Goal: Task Accomplishment & Management: Use online tool/utility

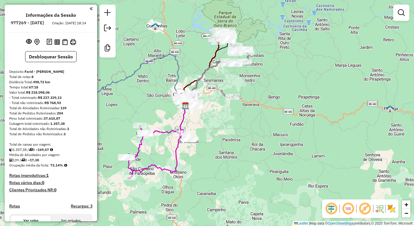
scroll to position [292, 0]
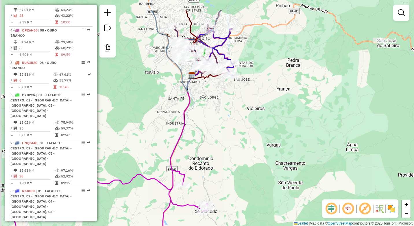
drag, startPoint x: 200, startPoint y: 112, endPoint x: 226, endPoint y: 149, distance: 45.1
click at [226, 151] on div "Janela de atendimento Grade de atendimento Capacidade Transportadoras Veículos …" at bounding box center [207, 113] width 414 height 226
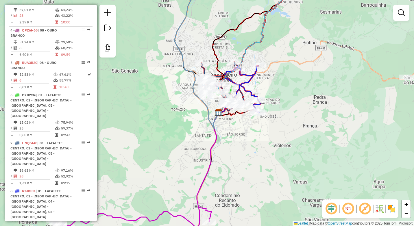
drag, startPoint x: 237, startPoint y: 174, endPoint x: 244, endPoint y: 101, distance: 73.4
click at [244, 105] on div "Janela de atendimento Grade de atendimento Capacidade Transportadoras Veículos …" at bounding box center [207, 113] width 414 height 226
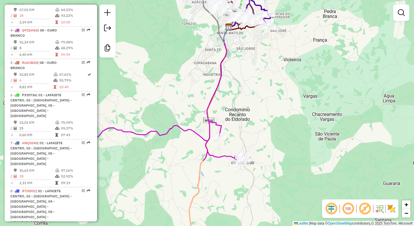
click at [215, 139] on div at bounding box center [219, 136] width 14 height 6
select select "**********"
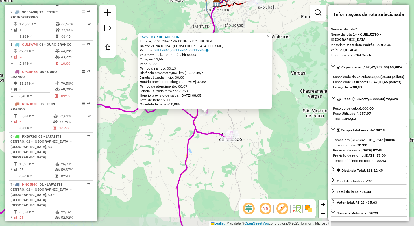
scroll to position [228, 0]
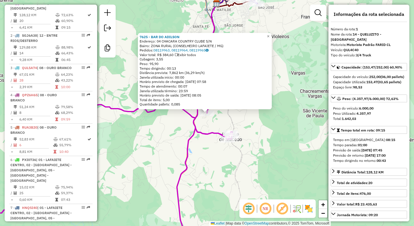
click at [210, 170] on div "7625 - BAR DO ADILSON Endereço: 04 CHACARA COUNTRY CLUBE S/N Bairro: ZONA RURAL…" at bounding box center [207, 113] width 414 height 226
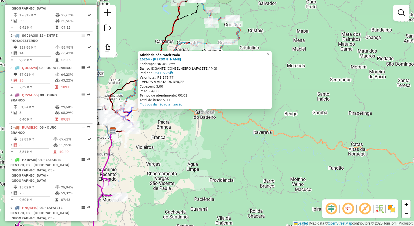
click at [185, 139] on div "Atividade não roteirizada 16264 - ANA PAULA Endereço: BR 482 277 Bairro: GIGANT…" at bounding box center [207, 113] width 414 height 226
click at [165, 147] on div "Atividade não roteirizada 16264 - ANA PAULA Endereço: BR 482 277 Bairro: GIGANT…" at bounding box center [207, 113] width 414 height 226
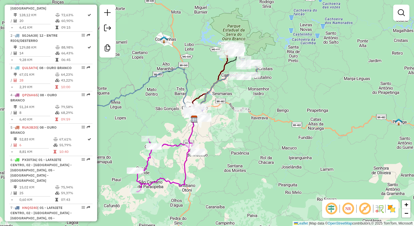
drag, startPoint x: 180, startPoint y: 146, endPoint x: 224, endPoint y: 128, distance: 47.4
click at [224, 128] on div "Janela de atendimento Grade de atendimento Capacidade Transportadoras Veículos …" at bounding box center [207, 113] width 414 height 226
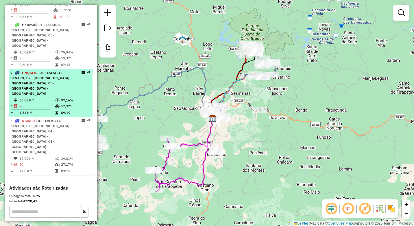
scroll to position [334, 0]
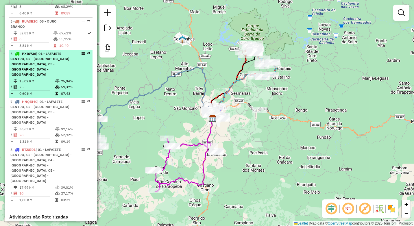
click at [43, 79] on td "15,02 KM" at bounding box center [37, 81] width 36 height 6
select select "**********"
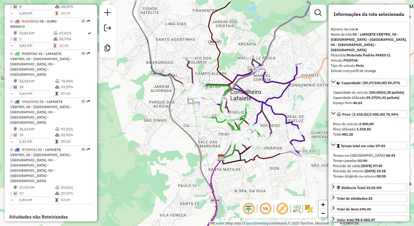
drag, startPoint x: 135, startPoint y: 96, endPoint x: 158, endPoint y: 130, distance: 40.3
click at [158, 130] on div "Janela de atendimento Grade de atendimento Capacidade Transportadoras Veículos …" at bounding box center [207, 113] width 414 height 226
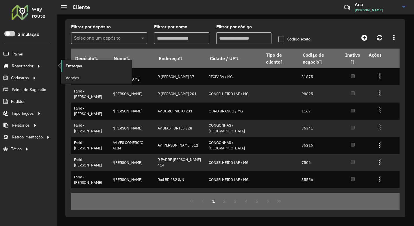
click at [66, 67] on span "Entregas" at bounding box center [74, 66] width 16 height 6
click at [68, 66] on span "Entregas" at bounding box center [74, 66] width 16 height 6
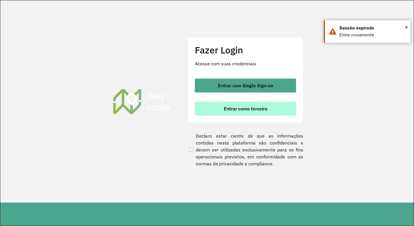
click at [222, 109] on button "Entrar como terceiro" at bounding box center [245, 109] width 101 height 14
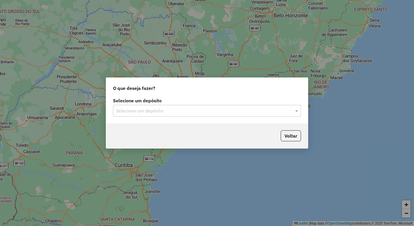
click at [140, 113] on input "text" at bounding box center [201, 110] width 170 height 7
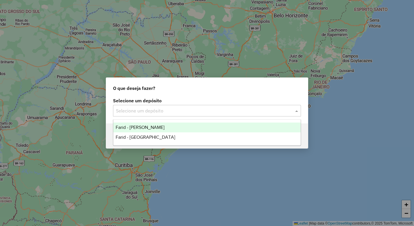
click at [167, 131] on div "Farid - [PERSON_NAME]" at bounding box center [206, 127] width 187 height 10
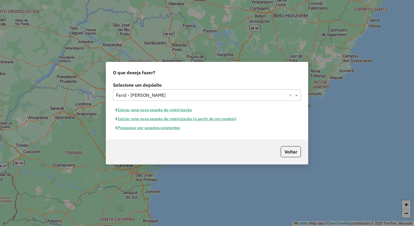
click at [166, 128] on button "Pesquisar por sessões existentes" at bounding box center [148, 127] width 70 height 9
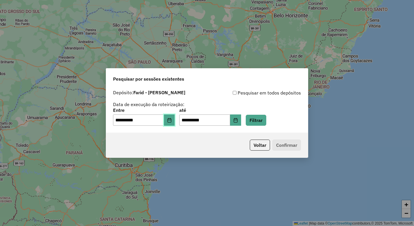
click at [172, 122] on icon "Choose Date" at bounding box center [169, 120] width 5 height 5
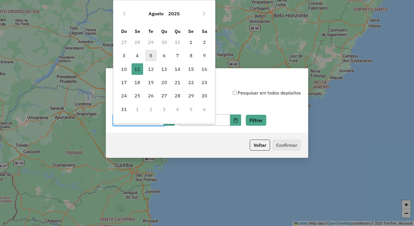
click at [152, 56] on span "5" at bounding box center [151, 56] width 12 height 12
type input "**********"
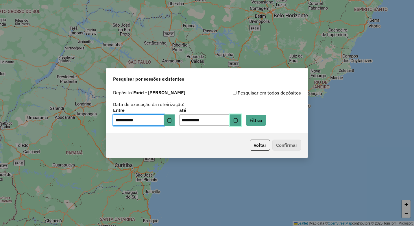
click at [237, 119] on icon "Choose Date" at bounding box center [235, 120] width 4 height 5
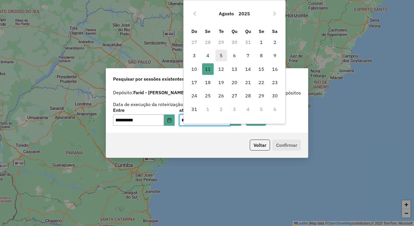
click at [220, 56] on span "5" at bounding box center [221, 56] width 12 height 12
type input "**********"
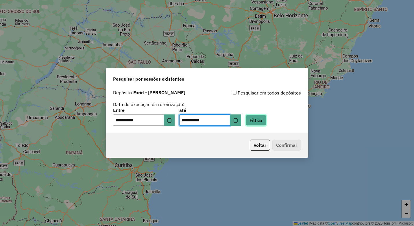
click at [258, 118] on button "Filtrar" at bounding box center [255, 120] width 21 height 11
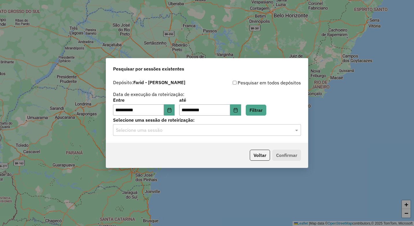
click at [155, 132] on input "text" at bounding box center [201, 130] width 170 height 7
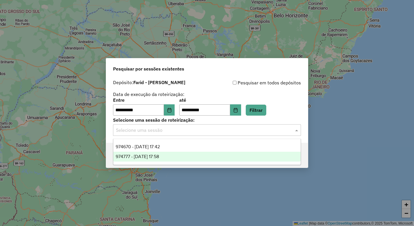
click at [159, 155] on span "974777 - 05/08/2025 17:58" at bounding box center [137, 156] width 43 height 5
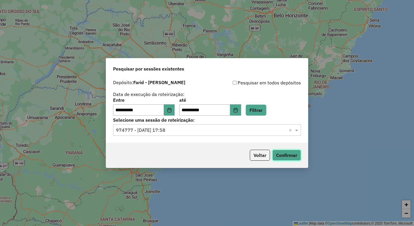
click at [284, 157] on button "Confirmar" at bounding box center [286, 155] width 29 height 11
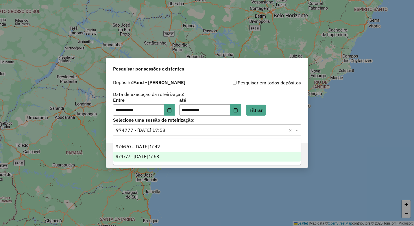
click at [172, 134] on div "Selecione uma sessão × 974777 - 05/08/2025 17:58 ×" at bounding box center [207, 130] width 188 height 12
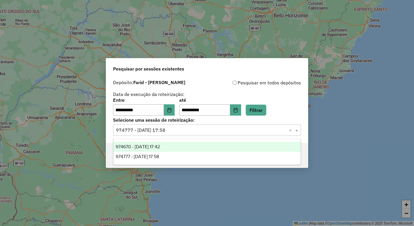
click at [173, 143] on div "974670 - 05/08/2025 17:42" at bounding box center [206, 147] width 187 height 10
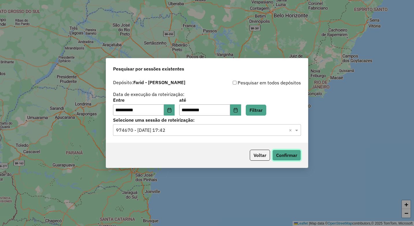
click at [290, 159] on button "Confirmar" at bounding box center [286, 155] width 29 height 11
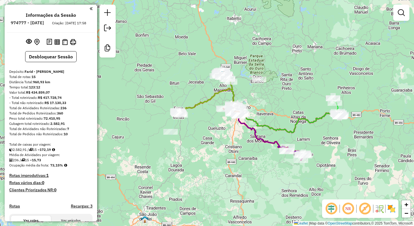
drag, startPoint x: 238, startPoint y: 111, endPoint x: 278, endPoint y: 111, distance: 40.4
click at [278, 111] on div "Janela de atendimento Grade de atendimento Capacidade Transportadoras Veículos …" at bounding box center [207, 113] width 414 height 226
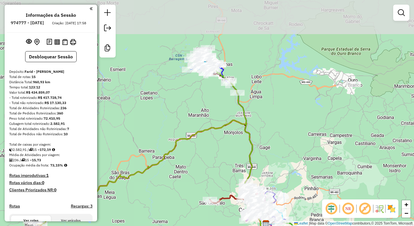
drag, startPoint x: 219, startPoint y: 55, endPoint x: 228, endPoint y: 130, distance: 76.2
click at [228, 130] on icon at bounding box center [151, 175] width 230 height 111
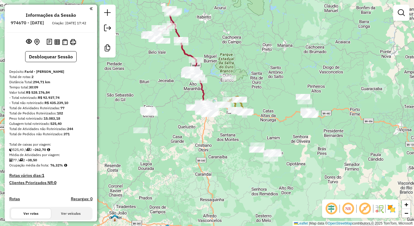
drag, startPoint x: 222, startPoint y: 92, endPoint x: 223, endPoint y: 83, distance: 8.5
click at [223, 83] on div "Rota 2 - Placa RTJ8I01 3111 - BAR E MERC DO ZUZU Janela de atendimento Grade de…" at bounding box center [207, 113] width 414 height 226
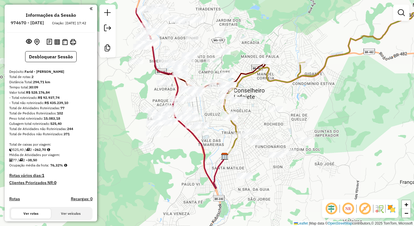
drag, startPoint x: 227, startPoint y: 107, endPoint x: 220, endPoint y: 140, distance: 34.1
click at [220, 140] on div "Janela de atendimento Grade de atendimento Capacidade Transportadoras Veículos …" at bounding box center [207, 113] width 414 height 226
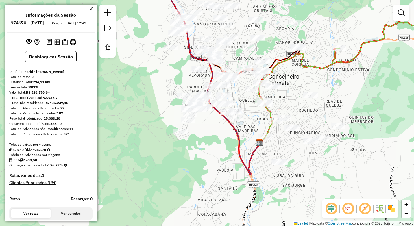
drag, startPoint x: 196, startPoint y: 121, endPoint x: 228, endPoint y: 188, distance: 74.2
click at [228, 188] on div "Janela de atendimento Grade de atendimento Capacidade Transportadoras Veículos …" at bounding box center [207, 113] width 414 height 226
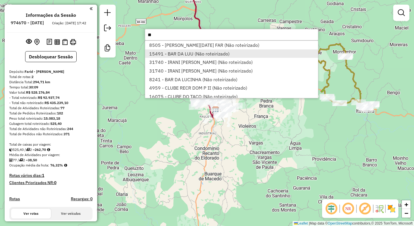
type input "**"
click at [246, 52] on li "15491 - BAR DA LUU (Não roteirizado)" at bounding box center [231, 53] width 173 height 9
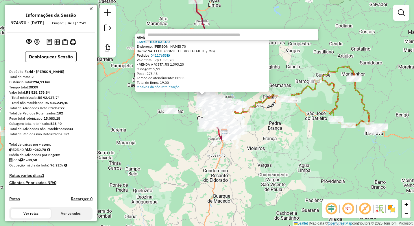
type input "*"
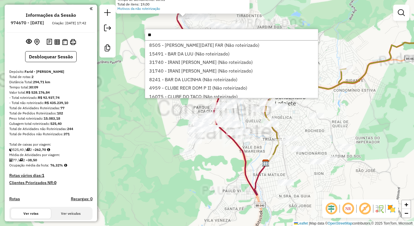
type input "**"
click at [206, 162] on div "Atividade não roteirizada 15491 - BAR DA LUU Endereço: CARMELITA SANTIAGO LANA …" at bounding box center [207, 113] width 414 height 226
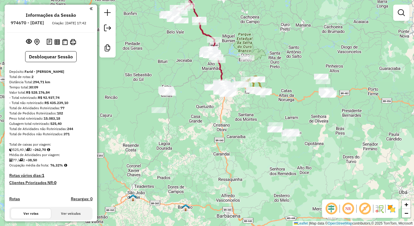
drag, startPoint x: 241, startPoint y: 87, endPoint x: 250, endPoint y: 29, distance: 58.7
click at [250, 29] on div "Janela de atendimento Grade de atendimento Capacidade Transportadoras Veículos …" at bounding box center [207, 113] width 414 height 226
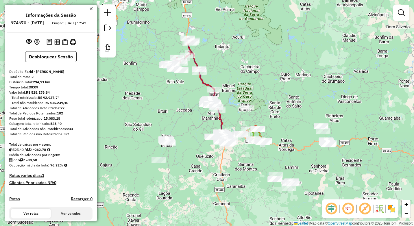
drag, startPoint x: 250, startPoint y: 29, endPoint x: 250, endPoint y: 79, distance: 50.8
click at [250, 79] on div "Janela de atendimento Grade de atendimento Capacidade Transportadoras Veículos …" at bounding box center [207, 113] width 414 height 226
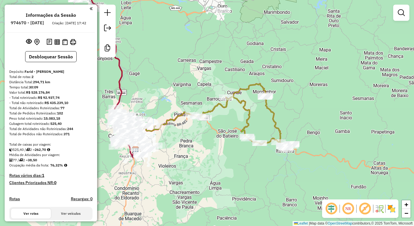
drag, startPoint x: 275, startPoint y: 143, endPoint x: 218, endPoint y: 146, distance: 57.5
click at [218, 146] on div "Janela de atendimento Grade de atendimento Capacidade Transportadoras Veículos …" at bounding box center [207, 113] width 414 height 226
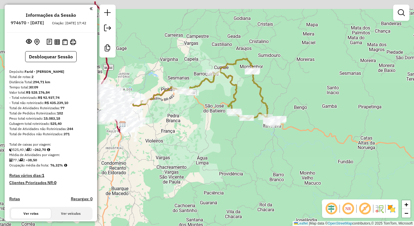
drag, startPoint x: 244, startPoint y: 66, endPoint x: 251, endPoint y: 95, distance: 29.7
click at [251, 95] on div "Janela de atendimento Grade de atendimento Capacidade Transportadoras Veículos …" at bounding box center [207, 113] width 414 height 226
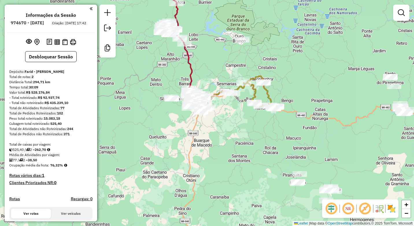
drag, startPoint x: 198, startPoint y: 132, endPoint x: 242, endPoint y: 126, distance: 44.9
click at [242, 126] on div "Janela de atendimento Grade de atendimento Capacidade Transportadoras Veículos …" at bounding box center [207, 113] width 414 height 226
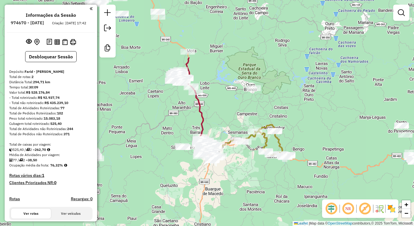
drag, startPoint x: 170, startPoint y: 40, endPoint x: 203, endPoint y: 125, distance: 91.8
click at [203, 125] on icon at bounding box center [198, 109] width 24 height 104
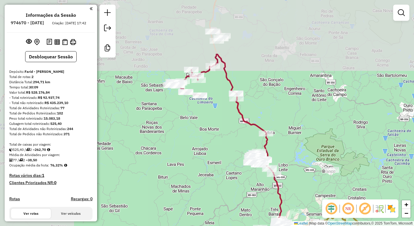
drag, startPoint x: 147, startPoint y: 42, endPoint x: 221, endPoint y: 117, distance: 105.8
click at [221, 117] on div "Janela de atendimento Grade de atendimento Capacidade Transportadoras Veículos …" at bounding box center [207, 113] width 414 height 226
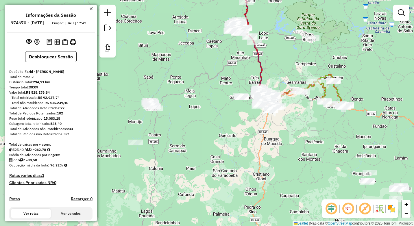
drag, startPoint x: 244, startPoint y: 171, endPoint x: 227, endPoint y: 52, distance: 120.0
click at [227, 52] on div "Janela de atendimento Grade de atendimento Capacidade Transportadoras Veículos …" at bounding box center [207, 113] width 414 height 226
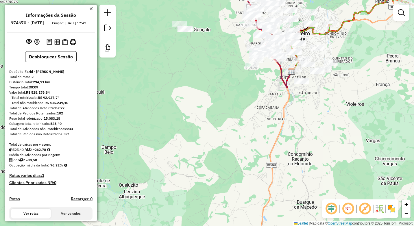
drag, startPoint x: 257, startPoint y: 91, endPoint x: 236, endPoint y: 144, distance: 57.6
click at [236, 144] on div "Janela de atendimento Grade de atendimento Capacidade Transportadoras Veículos …" at bounding box center [207, 113] width 414 height 226
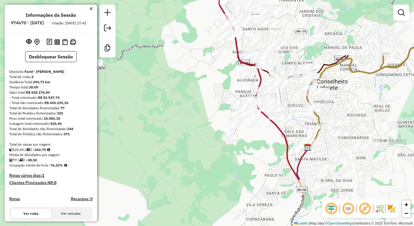
drag, startPoint x: 260, startPoint y: 130, endPoint x: 241, endPoint y: 153, distance: 29.5
click at [242, 153] on div "Janela de atendimento Grade de atendimento Capacidade Transportadoras Veículos …" at bounding box center [207, 113] width 414 height 226
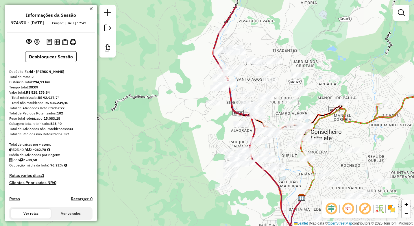
drag, startPoint x: 194, startPoint y: 99, endPoint x: 205, endPoint y: 128, distance: 31.1
click at [205, 128] on div "Janela de atendimento Grade de atendimento Capacidade Transportadoras Veículos …" at bounding box center [207, 113] width 414 height 226
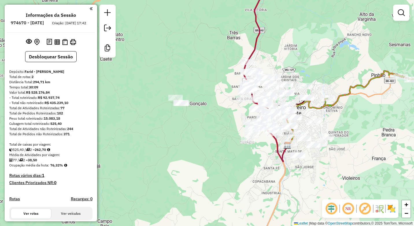
drag, startPoint x: 187, startPoint y: 127, endPoint x: 207, endPoint y: 136, distance: 22.1
click at [207, 136] on div "Janela de atendimento Grade de atendimento Capacidade Transportadoras Veículos …" at bounding box center [207, 113] width 414 height 226
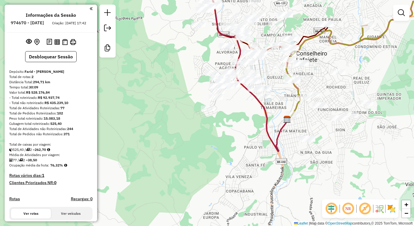
drag, startPoint x: 255, startPoint y: 137, endPoint x: 235, endPoint y: 104, distance: 38.3
click at [235, 104] on div "Janela de atendimento Grade de atendimento Capacidade Transportadoras Veículos …" at bounding box center [207, 113] width 414 height 226
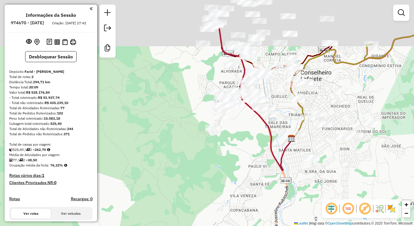
drag, startPoint x: 218, startPoint y: 96, endPoint x: 238, endPoint y: 148, distance: 56.4
click at [238, 148] on div "Janela de atendimento Grade de atendimento Capacidade Transportadoras Veículos …" at bounding box center [207, 113] width 414 height 226
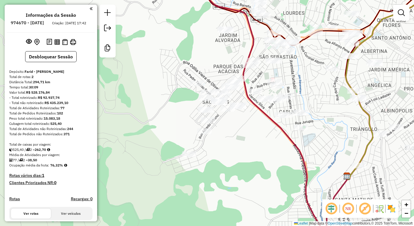
click at [249, 145] on div "Janela de atendimento Grade de atendimento Capacidade Transportadoras Veículos …" at bounding box center [207, 113] width 414 height 226
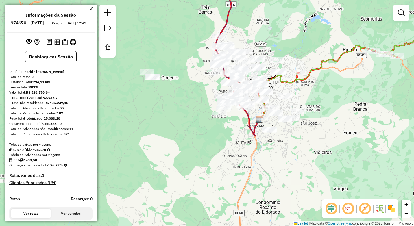
drag, startPoint x: 245, startPoint y: 156, endPoint x: 243, endPoint y: 151, distance: 5.1
click at [243, 151] on div "Janela de atendimento Grade de atendimento Capacidade Transportadoras Veículos …" at bounding box center [207, 113] width 414 height 226
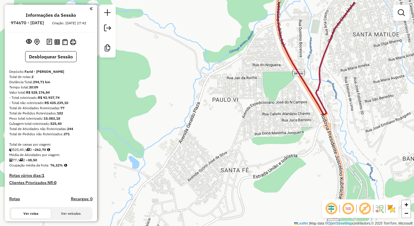
drag, startPoint x: 273, startPoint y: 105, endPoint x: 260, endPoint y: 126, distance: 24.1
click at [260, 126] on div "Janela de atendimento Grade de atendimento Capacidade Transportadoras Veículos …" at bounding box center [207, 113] width 414 height 226
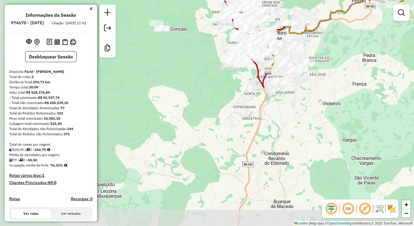
drag, startPoint x: 231, startPoint y: 134, endPoint x: 242, endPoint y: 114, distance: 22.6
click at [242, 114] on div "Janela de atendimento Grade de atendimento Capacidade Transportadoras Veículos …" at bounding box center [207, 113] width 414 height 226
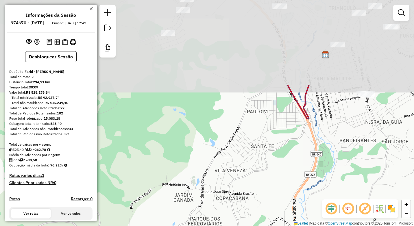
drag, startPoint x: 260, startPoint y: 31, endPoint x: 255, endPoint y: 139, distance: 107.3
click at [255, 139] on div "Janela de atendimento Grade de atendimento Capacidade Transportadoras Veículos …" at bounding box center [207, 113] width 414 height 226
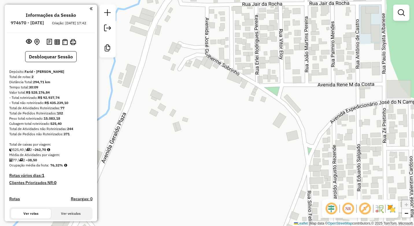
drag, startPoint x: 277, startPoint y: 129, endPoint x: 175, endPoint y: 126, distance: 102.0
click at [180, 126] on div "Janela de atendimento Grade de atendimento Capacidade Transportadoras Veículos …" at bounding box center [207, 113] width 414 height 226
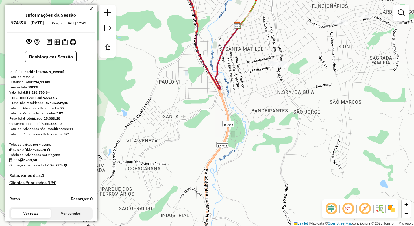
click at [224, 128] on div "Janela de atendimento Grade de atendimento Capacidade Transportadoras Veículos …" at bounding box center [207, 113] width 414 height 226
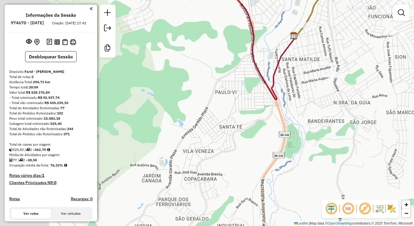
drag, startPoint x: 202, startPoint y: 133, endPoint x: 259, endPoint y: 143, distance: 57.3
click at [259, 143] on div "Janela de atendimento Grade de atendimento Capacidade Transportadoras Veículos …" at bounding box center [207, 113] width 414 height 226
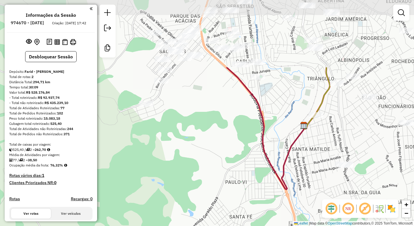
drag, startPoint x: 226, startPoint y: 34, endPoint x: 236, endPoint y: 123, distance: 90.4
click at [236, 123] on div "Janela de atendimento Grade de atendimento Capacidade Transportadoras Veículos …" at bounding box center [207, 113] width 414 height 226
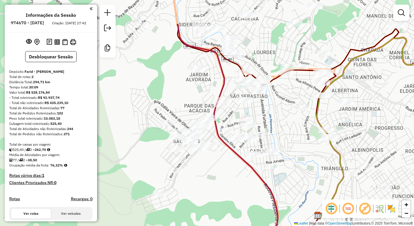
drag, startPoint x: 195, startPoint y: 30, endPoint x: 194, endPoint y: 82, distance: 51.4
click at [194, 82] on div "Janela de atendimento Grade de atendimento Capacidade Transportadoras Veículos …" at bounding box center [207, 113] width 414 height 226
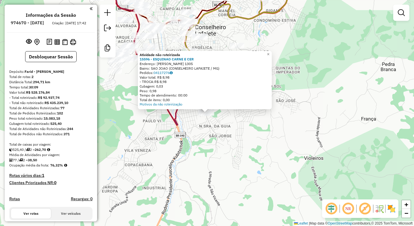
click at [211, 161] on div "Atividade não roteirizada 15596 - ESQUINAO CARNE E CER Endereço: ADOLFO SIQUEIR…" at bounding box center [207, 113] width 414 height 226
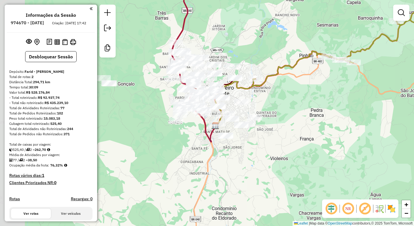
drag, startPoint x: 135, startPoint y: 137, endPoint x: 194, endPoint y: 148, distance: 59.1
click at [193, 148] on div "Janela de atendimento Grade de atendimento Capacidade Transportadoras Veículos …" at bounding box center [207, 113] width 414 height 226
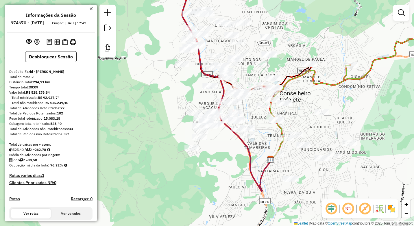
click at [249, 156] on icon at bounding box center [226, 84] width 89 height 214
select select "**********"
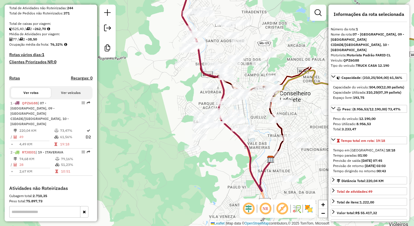
scroll to position [171, 0]
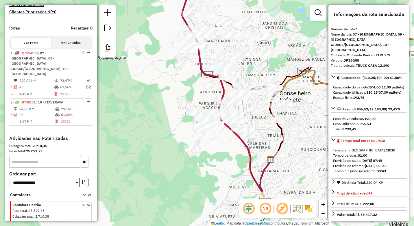
click at [229, 158] on div "Janela de atendimento Grade de atendimento Capacidade Transportadoras Veículos …" at bounding box center [207, 113] width 414 height 226
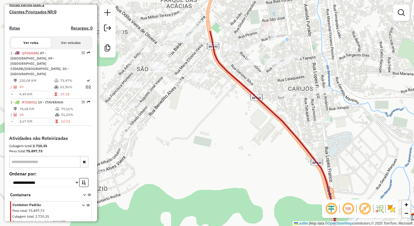
drag, startPoint x: 220, startPoint y: 78, endPoint x: 241, endPoint y: 144, distance: 69.8
click at [241, 144] on div "Janela de atendimento Grade de atendimento Capacidade Transportadoras Veículos …" at bounding box center [207, 113] width 414 height 226
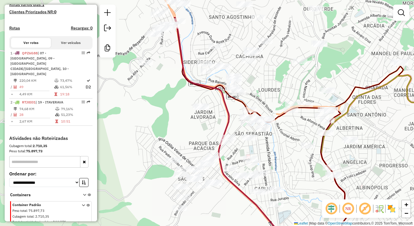
drag, startPoint x: 229, startPoint y: 89, endPoint x: 193, endPoint y: 127, distance: 52.9
click at [193, 129] on div "Janela de atendimento Grade de atendimento Capacidade Transportadoras Veículos …" at bounding box center [207, 113] width 414 height 226
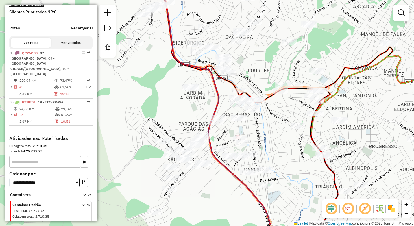
drag, startPoint x: 297, startPoint y: 158, endPoint x: 273, endPoint y: 134, distance: 33.7
click at [273, 134] on div "Janela de atendimento Grade de atendimento Capacidade Transportadoras Veículos …" at bounding box center [207, 113] width 414 height 226
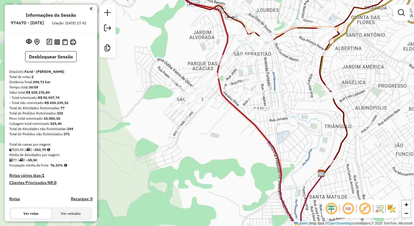
scroll to position [171, 0]
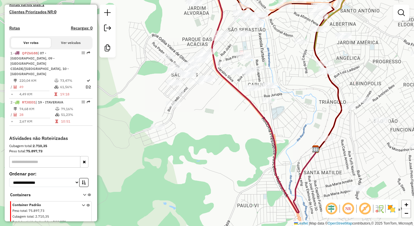
drag, startPoint x: 231, startPoint y: 44, endPoint x: 212, endPoint y: 125, distance: 83.7
click at [219, 108] on div "Janela de atendimento Grade de atendimento Capacidade Transportadoras Veículos …" at bounding box center [207, 113] width 414 height 226
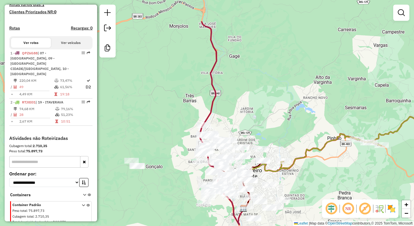
drag, startPoint x: 188, startPoint y: 92, endPoint x: 269, endPoint y: 238, distance: 167.2
click at [269, 226] on html "Aguarde... Pop-up bloqueado! Seu navegador bloqueou automáticamente a abertura …" at bounding box center [207, 113] width 414 height 226
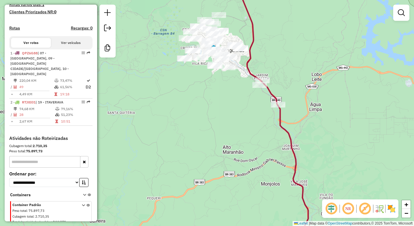
drag, startPoint x: 206, startPoint y: 111, endPoint x: 223, endPoint y: 180, distance: 71.4
click at [223, 180] on div "Janela de atendimento Grade de atendimento Capacidade Transportadoras Veículos …" at bounding box center [207, 113] width 414 height 226
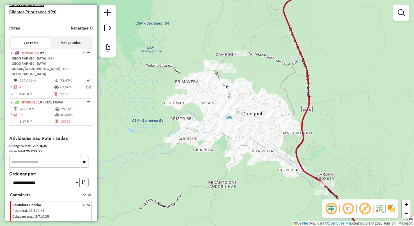
drag, startPoint x: 222, startPoint y: 150, endPoint x: 220, endPoint y: 154, distance: 5.4
click at [220, 154] on div "Janela de atendimento Grade de atendimento Capacidade Transportadoras Veículos …" at bounding box center [207, 113] width 414 height 226
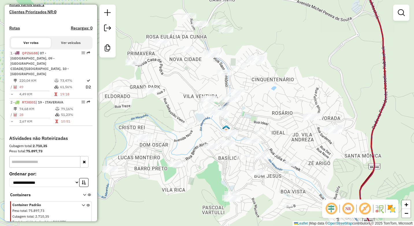
drag, startPoint x: 289, startPoint y: 86, endPoint x: 277, endPoint y: 86, distance: 12.1
click at [277, 86] on div "Janela de atendimento Grade de atendimento Capacidade Transportadoras Veículos …" at bounding box center [207, 113] width 414 height 226
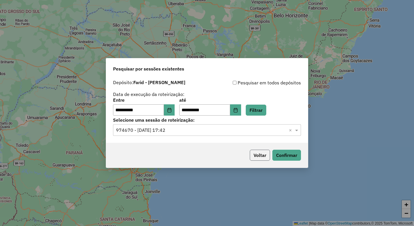
click at [263, 152] on button "Voltar" at bounding box center [260, 155] width 20 height 11
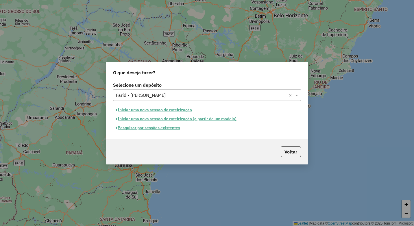
click at [261, 127] on div "Pesquisar por sessões existentes" at bounding box center [207, 127] width 188 height 9
click at [163, 110] on button "Iniciar uma nova sessão de roteirização" at bounding box center [153, 109] width 81 height 9
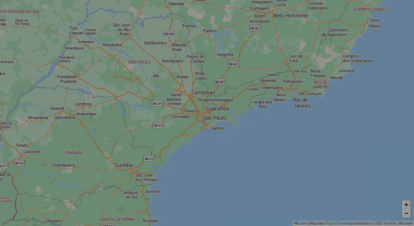
select select "*"
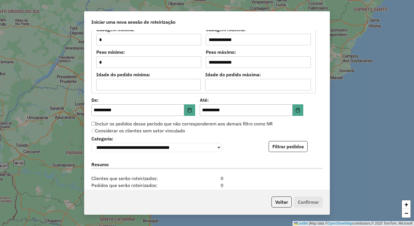
scroll to position [520, 0]
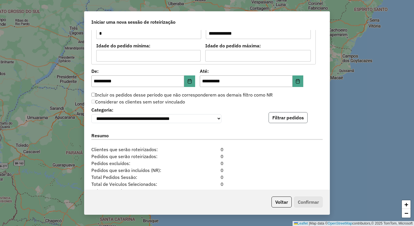
click at [280, 120] on button "Filtrar pedidos" at bounding box center [287, 117] width 39 height 11
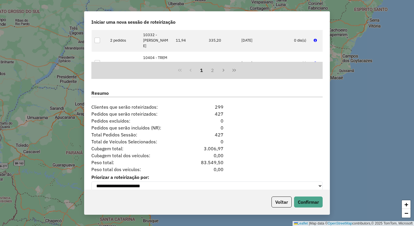
scroll to position [692, 0]
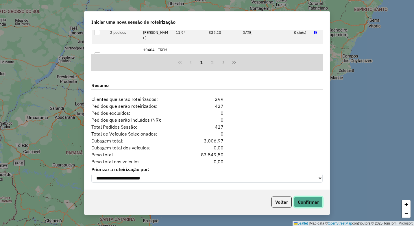
click at [308, 200] on button "Confirmar" at bounding box center [308, 201] width 29 height 11
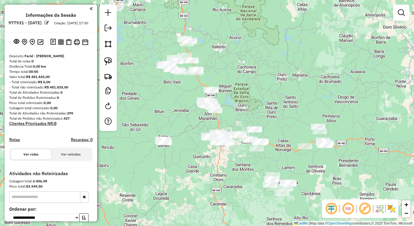
drag, startPoint x: 222, startPoint y: 74, endPoint x: 239, endPoint y: 108, distance: 37.7
click at [239, 108] on div "Janela de atendimento Grade de atendimento Capacidade Transportadoras Veículos …" at bounding box center [207, 113] width 414 height 226
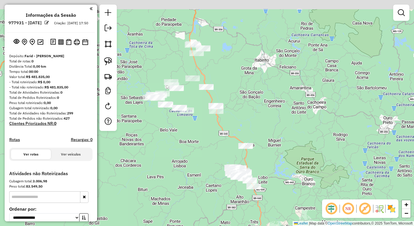
drag, startPoint x: 232, startPoint y: 95, endPoint x: 245, endPoint y: 108, distance: 18.0
click at [245, 108] on div "Janela de atendimento Grade de atendimento Capacidade Transportadoras Veículos …" at bounding box center [207, 113] width 414 height 226
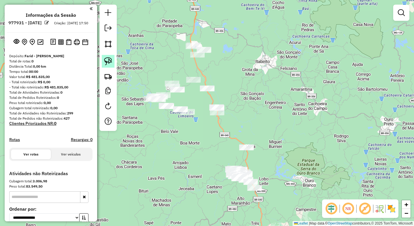
click at [110, 60] on img at bounding box center [108, 61] width 8 height 8
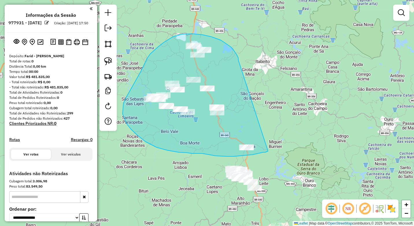
drag, startPoint x: 238, startPoint y: 58, endPoint x: 268, endPoint y: 151, distance: 98.0
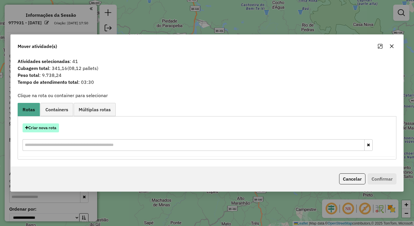
click at [47, 129] on button "Criar nova rota" at bounding box center [41, 127] width 36 height 9
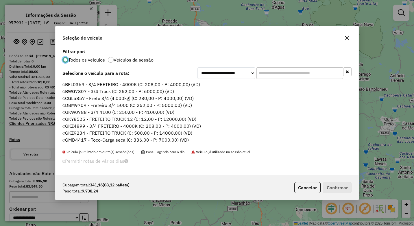
scroll to position [3, 2]
click at [283, 77] on input "text" at bounding box center [299, 73] width 87 height 12
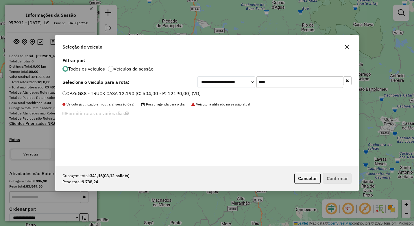
type input "****"
click at [132, 94] on label "QPZ6G88 - TRUCK CASA 12.190 (C: 504,00 - P: 12190,00) (VD)" at bounding box center [131, 93] width 138 height 7
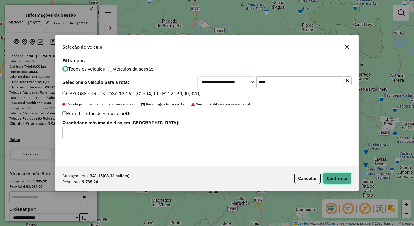
click at [347, 179] on button "Confirmar" at bounding box center [337, 178] width 29 height 11
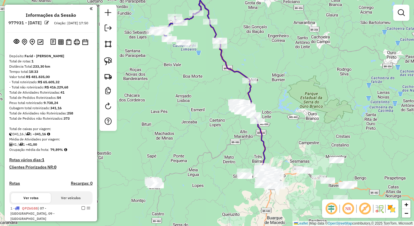
drag, startPoint x: 177, startPoint y: 158, endPoint x: 186, endPoint y: 70, distance: 88.5
click at [183, 79] on div "Janela de atendimento Grade de atendimento Capacidade Transportadoras Veículos …" at bounding box center [207, 113] width 414 height 226
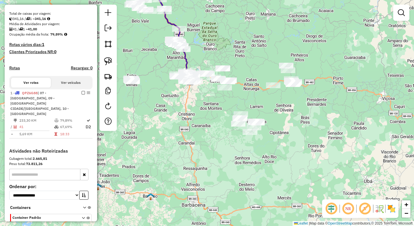
scroll to position [116, 0]
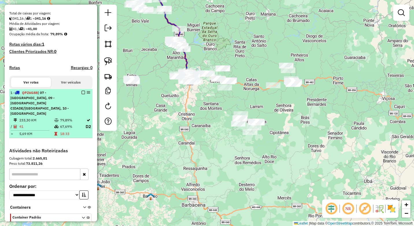
click at [81, 94] on em at bounding box center [82, 92] width 3 height 3
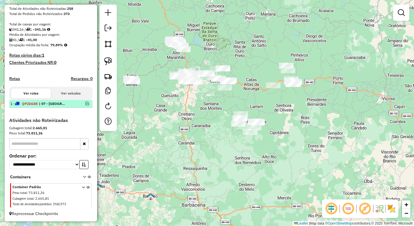
scroll to position [110, 0]
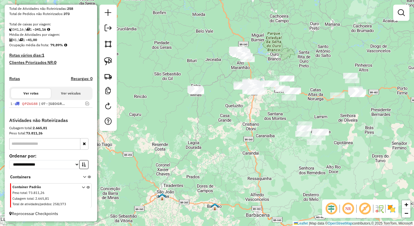
drag, startPoint x: 215, startPoint y: 117, endPoint x: 273, endPoint y: 119, distance: 58.4
click at [273, 119] on div "Janela de atendimento Grade de atendimento Capacidade Transportadoras Veículos …" at bounding box center [207, 113] width 414 height 226
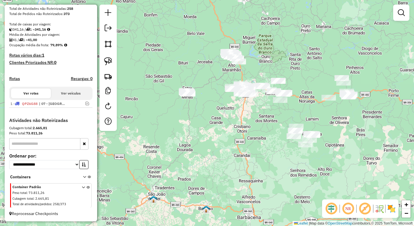
drag, startPoint x: 289, startPoint y: 111, endPoint x: 280, endPoint y: 114, distance: 9.0
click at [280, 114] on div "Janela de atendimento Grade de atendimento Capacidade Transportadoras Veículos …" at bounding box center [207, 113] width 414 height 226
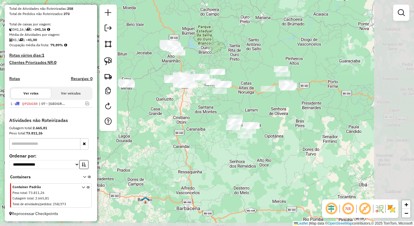
drag, startPoint x: 330, startPoint y: 143, endPoint x: 277, endPoint y: 134, distance: 53.8
click at [277, 134] on div "Janela de atendimento Grade de atendimento Capacidade Transportadoras Veículos …" at bounding box center [207, 113] width 414 height 226
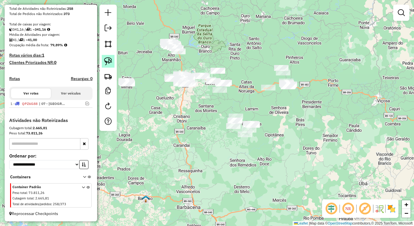
click at [109, 61] on img at bounding box center [108, 61] width 8 height 8
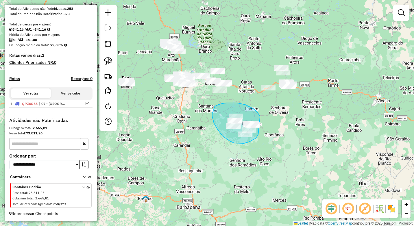
drag, startPoint x: 258, startPoint y: 113, endPoint x: 262, endPoint y: 129, distance: 17.1
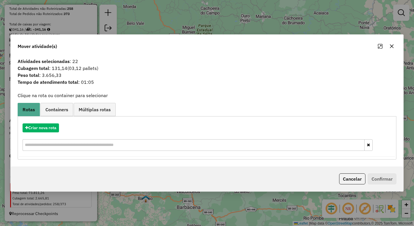
click at [392, 46] on button "button" at bounding box center [391, 46] width 9 height 9
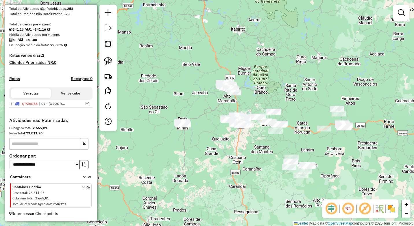
drag, startPoint x: 196, startPoint y: 152, endPoint x: 214, endPoint y: 146, distance: 19.0
click at [214, 146] on div "Janela de atendimento Grade de atendimento Capacidade Transportadoras Veículos …" at bounding box center [207, 113] width 414 height 226
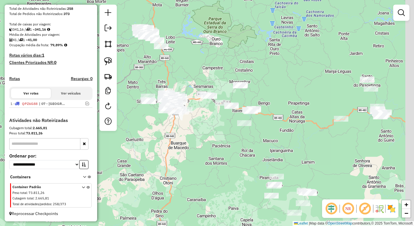
drag, startPoint x: 284, startPoint y: 101, endPoint x: 263, endPoint y: 92, distance: 23.8
click at [263, 92] on div "Janela de atendimento Grade de atendimento Capacidade Transportadoras Veículos …" at bounding box center [207, 113] width 414 height 226
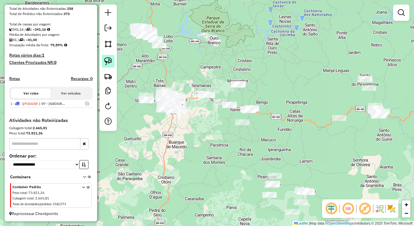
click at [106, 61] on img at bounding box center [108, 61] width 8 height 8
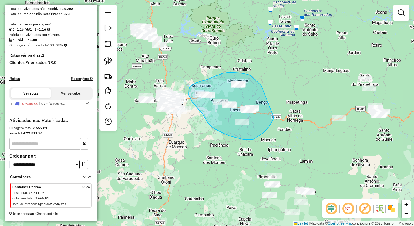
drag, startPoint x: 261, startPoint y: 86, endPoint x: 274, endPoint y: 118, distance: 34.2
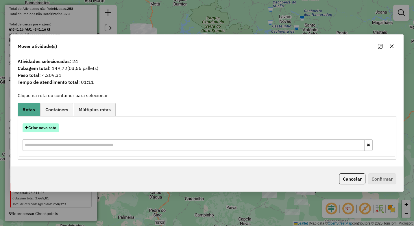
click at [44, 125] on button "Criar nova rota" at bounding box center [41, 127] width 36 height 9
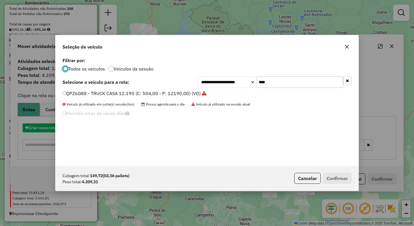
scroll to position [3, 2]
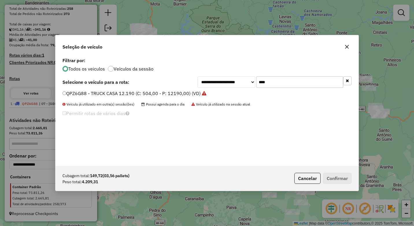
drag, startPoint x: 275, startPoint y: 84, endPoint x: 240, endPoint y: 81, distance: 35.3
click at [240, 81] on div "**********" at bounding box center [274, 82] width 154 height 12
type input "***"
drag, startPoint x: 160, startPoint y: 92, endPoint x: 197, endPoint y: 116, distance: 44.1
click at [160, 92] on label "RTJ8I01 - Toco 7.740 (C: 420,00 - P: 7740,00) (VD)" at bounding box center [118, 93] width 113 height 7
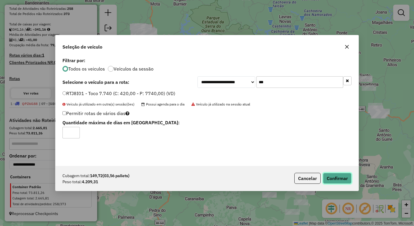
click at [330, 176] on button "Confirmar" at bounding box center [337, 178] width 29 height 11
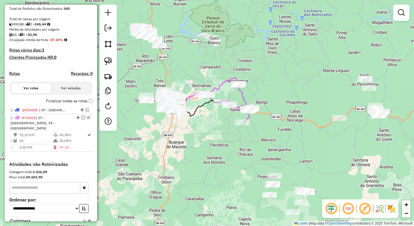
scroll to position [116, 0]
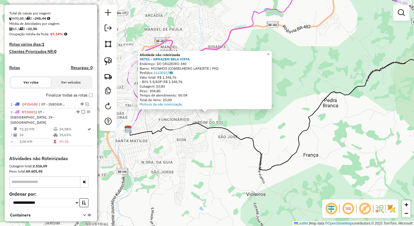
click at [210, 152] on div "Atividade não roteirizada 98751 - ARMAZEM BELA VISTA Endereço: DO CRUZEIRO 340 …" at bounding box center [207, 113] width 414 height 226
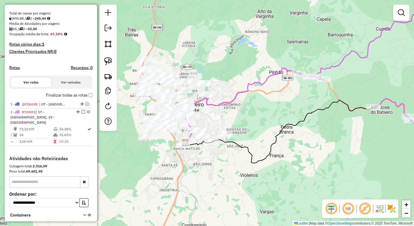
drag, startPoint x: 203, startPoint y: 154, endPoint x: 248, endPoint y: 155, distance: 45.1
click at [248, 155] on div "Janela de atendimento Grade de atendimento Capacidade Transportadoras Veículos …" at bounding box center [207, 113] width 414 height 226
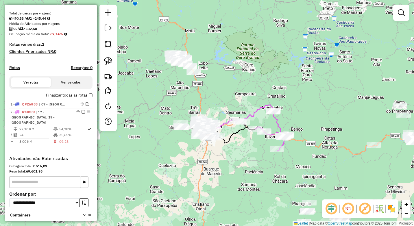
drag, startPoint x: 213, startPoint y: 162, endPoint x: 206, endPoint y: 159, distance: 6.9
click at [210, 161] on div "Janela de atendimento Grade de atendimento Capacidade Transportadoras Veículos …" at bounding box center [207, 113] width 414 height 226
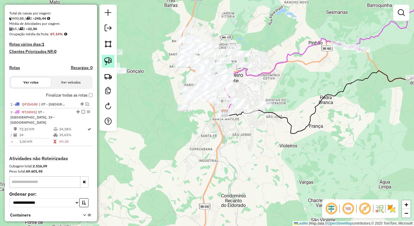
click at [111, 64] on img at bounding box center [108, 61] width 8 height 8
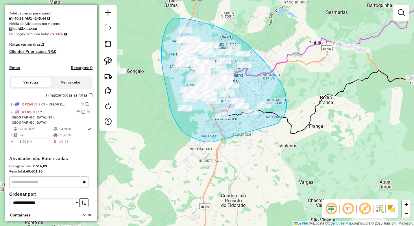
drag, startPoint x: 277, startPoint y: 124, endPoint x: 213, endPoint y: 142, distance: 66.9
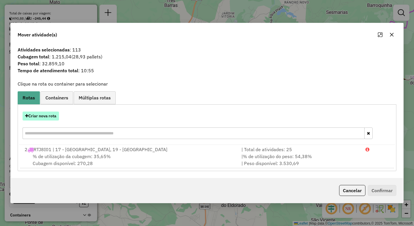
click at [40, 117] on button "Criar nova rota" at bounding box center [41, 115] width 36 height 9
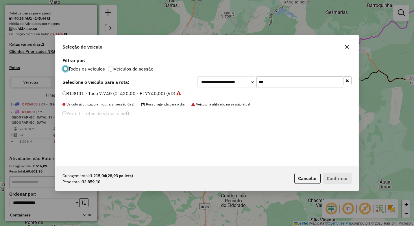
scroll to position [3, 2]
drag, startPoint x: 267, startPoint y: 85, endPoint x: 235, endPoint y: 83, distance: 32.7
click at [235, 83] on div "**********" at bounding box center [274, 82] width 154 height 12
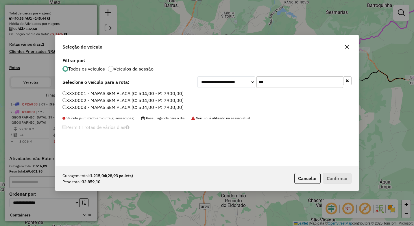
type input "***"
click at [83, 93] on label "XXX0001 - MAPAS SEM PLACA (C: 504,00 - P: 7900,00)" at bounding box center [122, 93] width 121 height 7
click at [329, 179] on button "Confirmar" at bounding box center [337, 178] width 29 height 11
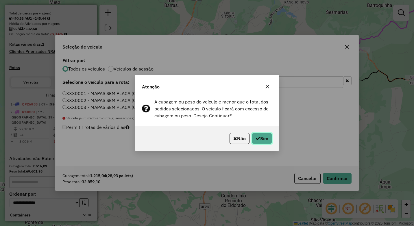
click at [266, 139] on button "Sim" at bounding box center [262, 138] width 20 height 11
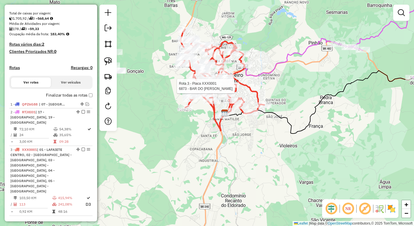
click at [215, 89] on div at bounding box center [221, 86] width 14 height 6
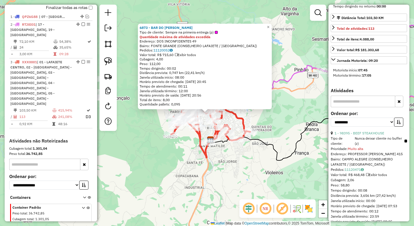
scroll to position [173, 0]
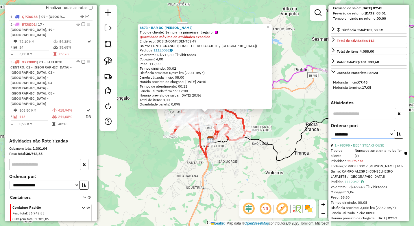
drag, startPoint x: 364, startPoint y: 131, endPoint x: 362, endPoint y: 134, distance: 4.0
click at [364, 131] on select "**********" at bounding box center [362, 134] width 64 height 9
select select "*********"
click at [330, 130] on select "**********" at bounding box center [362, 134] width 64 height 9
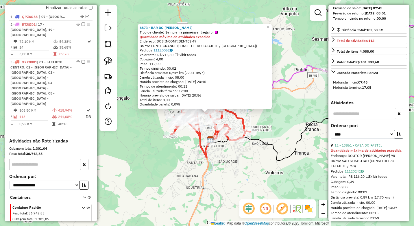
click at [394, 132] on button "button" at bounding box center [398, 134] width 9 height 9
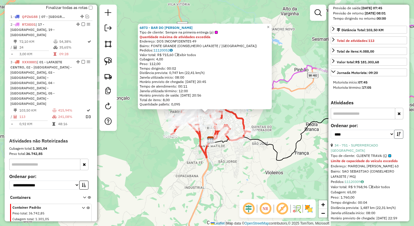
click at [396, 132] on icon "button" at bounding box center [398, 134] width 4 height 4
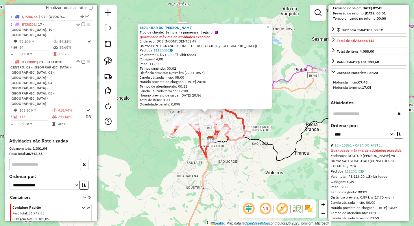
click at [396, 132] on icon "button" at bounding box center [398, 134] width 4 height 4
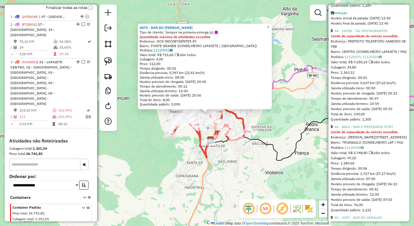
scroll to position [520, 0]
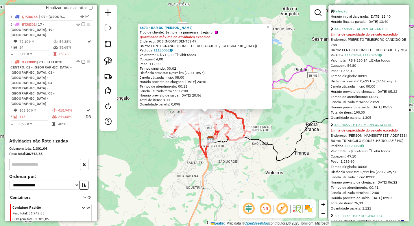
click at [372, 127] on link "46 - 8465 - BAR E MERCEARIA PORT" at bounding box center [363, 125] width 59 height 4
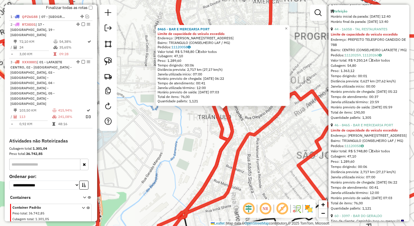
click at [205, 136] on div "8465 - BAR E MERCEARIA PORT Limite de capacidade do veículo excedido Endereço: …" at bounding box center [207, 113] width 414 height 226
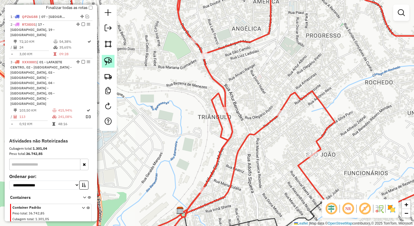
click at [109, 63] on img at bounding box center [108, 61] width 8 height 8
drag, startPoint x: 237, startPoint y: 101, endPoint x: 237, endPoint y: 117, distance: 15.6
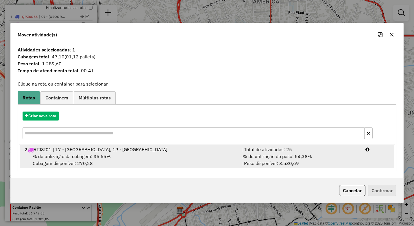
click at [226, 161] on div "% de utilização da cubagem: 35,65% Cubagem disponível: 270,28" at bounding box center [129, 160] width 217 height 14
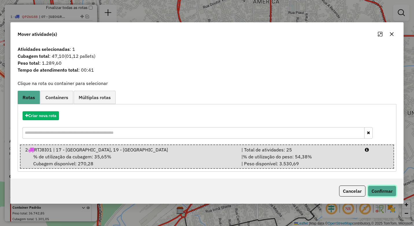
click at [383, 191] on button "Confirmar" at bounding box center [381, 190] width 29 height 11
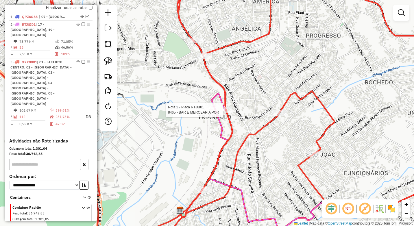
click at [222, 113] on div at bounding box center [224, 110] width 14 height 6
select select "*********"
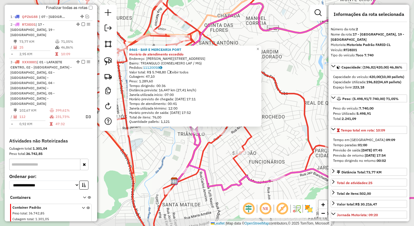
click at [179, 155] on div "8465 - BAR E MERCEARIA PORT Horário de atendimento excedido Endereço: R JOAQUIM…" at bounding box center [207, 113] width 414 height 226
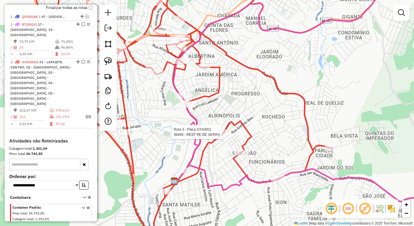
select select "*********"
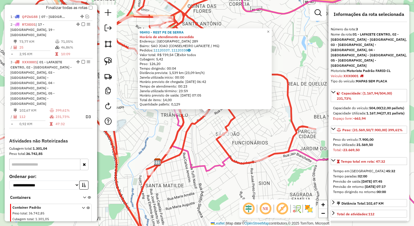
click at [152, 138] on div "98493 - REST PE DE SERRA Horário de atendimento excedido Endereço: AMAZONAS 289…" at bounding box center [207, 113] width 414 height 226
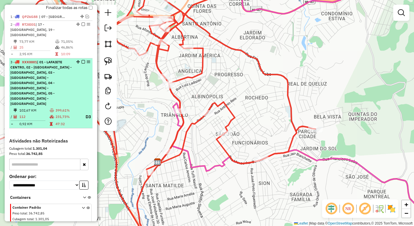
click at [45, 77] on span "| 01 - LAFAIETE CENTRO, 02 - [GEOGRAPHIC_DATA] - [GEOGRAPHIC_DATA], 03 - [GEOGR…" at bounding box center [40, 83] width 61 height 46
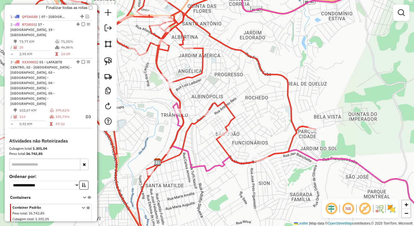
select select "*********"
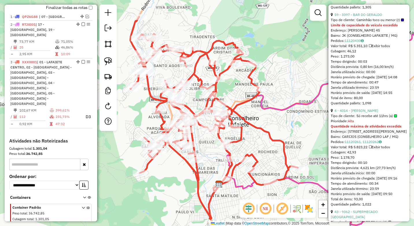
scroll to position [664, 0]
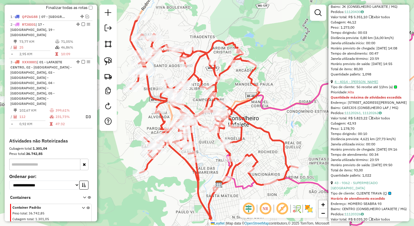
click at [362, 84] on link "4 - 4014 - ALAN RODRIGUES PEIXO" at bounding box center [356, 81] width 44 height 4
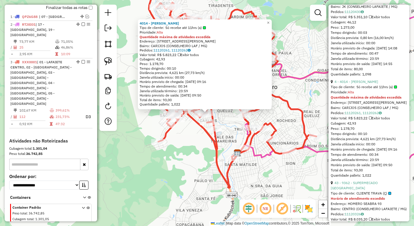
click at [194, 165] on div "4014 - ALAN RODRIGUES PEIXO Tipo de cliente: Só recebe até 11hrs (a) Prioridade…" at bounding box center [207, 113] width 414 height 226
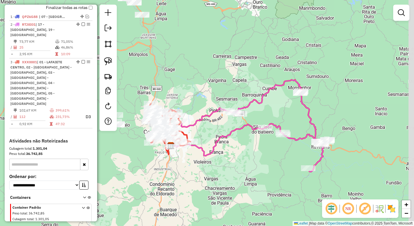
drag, startPoint x: 232, startPoint y: 192, endPoint x: 192, endPoint y: 172, distance: 45.0
click at [194, 173] on div "Janela de atendimento Grade de atendimento Capacidade Transportadoras Veículos …" at bounding box center [207, 113] width 414 height 226
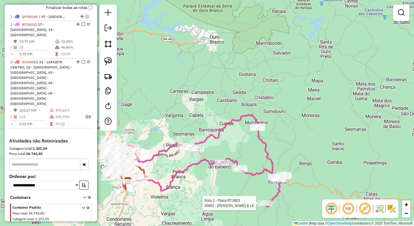
select select "*********"
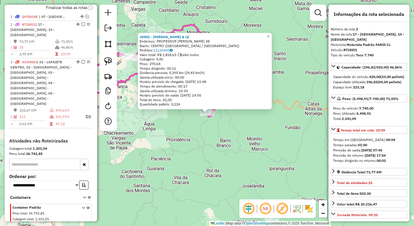
click at [178, 151] on div "35902 - MERCADO GONZAGA & LE Endereço: PROFESSOR FRANCISCO PENA 38 Bairro: CENT…" at bounding box center [207, 113] width 414 height 226
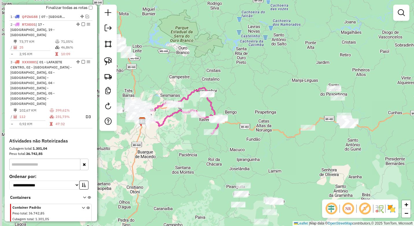
drag, startPoint x: 212, startPoint y: 163, endPoint x: 256, endPoint y: 160, distance: 43.7
click at [255, 160] on div "Janela de atendimento Grade de atendimento Capacidade Transportadoras Veículos …" at bounding box center [207, 113] width 414 height 226
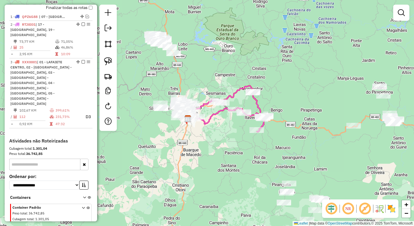
drag, startPoint x: 204, startPoint y: 175, endPoint x: 205, endPoint y: 178, distance: 3.9
click at [205, 178] on div "Janela de atendimento Grade de atendimento Capacidade Transportadoras Veículos …" at bounding box center [207, 113] width 414 height 226
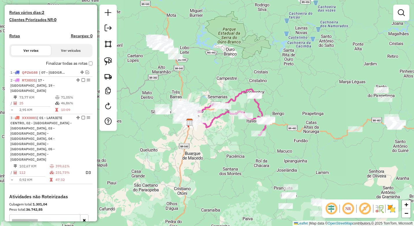
scroll to position [145, 0]
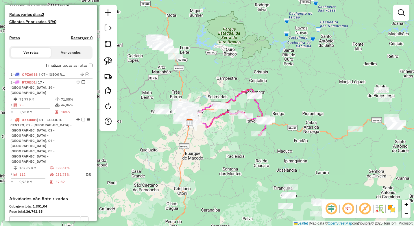
select select "*********"
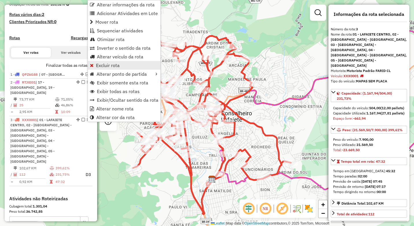
click at [111, 66] on span "Excluir rota" at bounding box center [108, 65] width 24 height 5
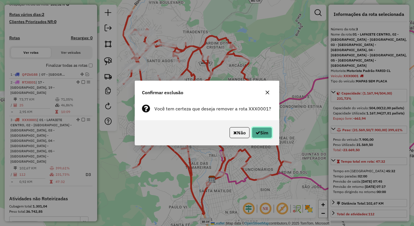
click at [266, 131] on button "Sim" at bounding box center [262, 132] width 20 height 11
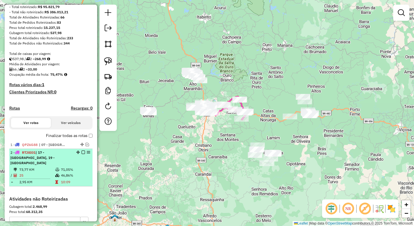
scroll to position [88, 0]
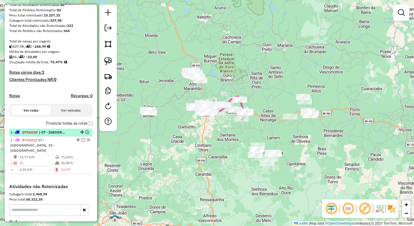
click at [85, 134] on em at bounding box center [86, 131] width 3 height 3
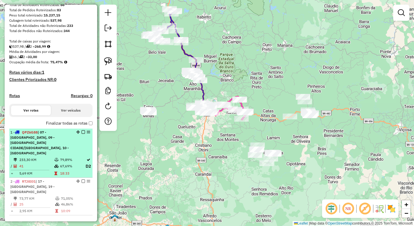
scroll to position [116, 0]
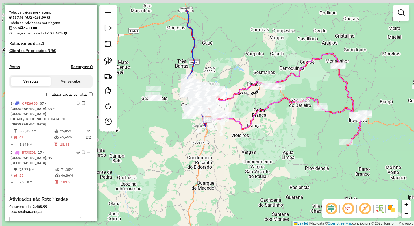
click at [217, 155] on div "Janela de atendimento Grade de atendimento Capacidade Transportadoras Veículos …" at bounding box center [207, 113] width 414 height 226
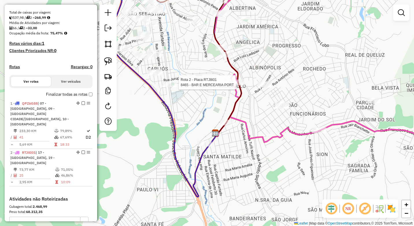
select select "*********"
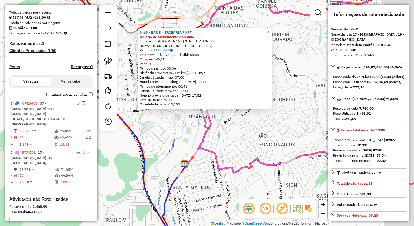
scroll to position [185, 0]
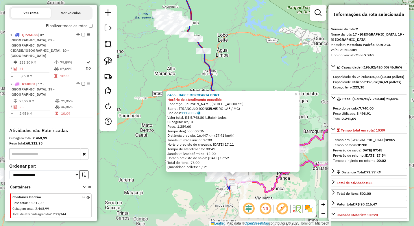
click at [223, 200] on div "8465 - BAR E MERCEARIA PORT Horário de atendimento excedido Endereço: R JOAQUIM…" at bounding box center [207, 113] width 414 height 226
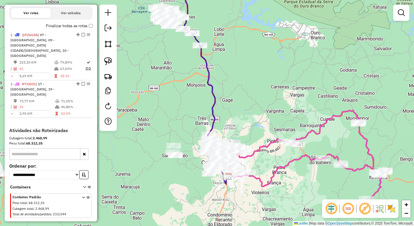
drag, startPoint x: 183, startPoint y: 155, endPoint x: 174, endPoint y: 127, distance: 29.7
click at [174, 132] on div "Janela de atendimento Grade de atendimento Capacidade Transportadoras Veículos …" at bounding box center [207, 113] width 414 height 226
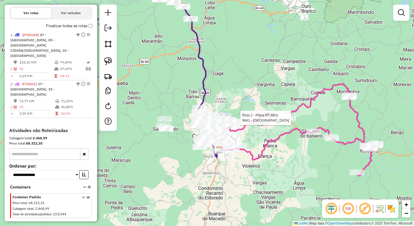
select select "*********"
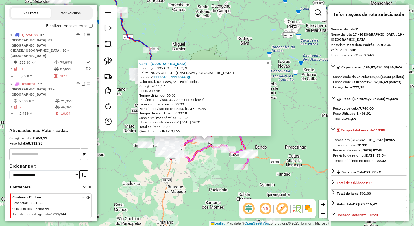
click at [206, 180] on div "9641 - PRAZER DE MINAS Endereço: NOVA CELESTE S/N Bairro: NOVA CELESTE (ITAVERA…" at bounding box center [207, 113] width 414 height 226
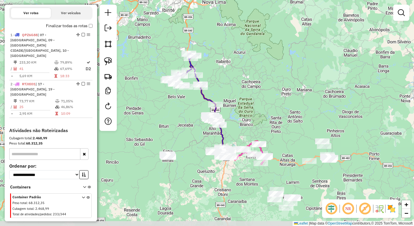
drag, startPoint x: 190, startPoint y: 194, endPoint x: 234, endPoint y: 181, distance: 46.4
click at [234, 181] on div "Janela de atendimento Grade de atendimento Capacidade Transportadoras Veículos …" at bounding box center [207, 113] width 414 height 226
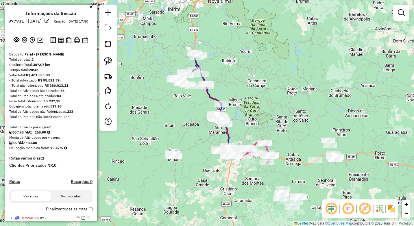
scroll to position [0, 0]
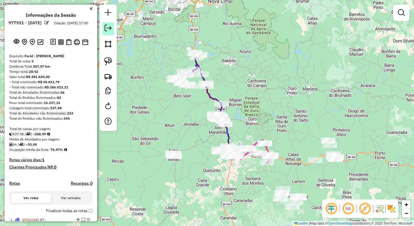
click at [105, 29] on em at bounding box center [108, 28] width 7 height 7
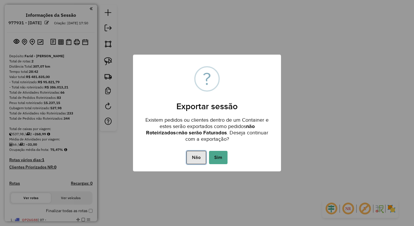
click at [190, 157] on button "Não" at bounding box center [195, 157] width 19 height 13
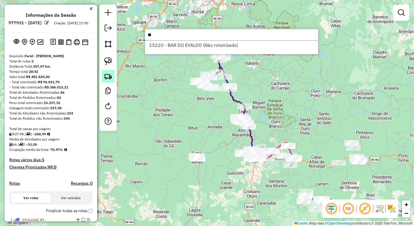
type input "*"
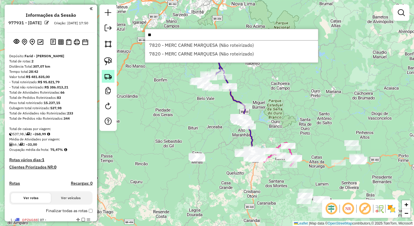
type input "*"
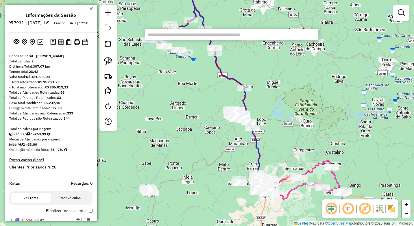
drag, startPoint x: 299, startPoint y: 168, endPoint x: 245, endPoint y: 96, distance: 90.6
click at [260, 81] on div "Janela de atendimento Grade de atendimento Capacidade Transportadoras Veículos …" at bounding box center [207, 113] width 414 height 226
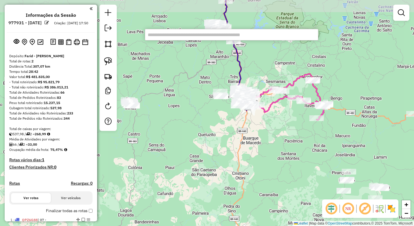
drag, startPoint x: 266, startPoint y: 117, endPoint x: 230, endPoint y: 128, distance: 37.5
click at [259, 128] on div "Janela de atendimento Grade de atendimento Capacidade Transportadoras Veículos …" at bounding box center [207, 113] width 414 height 226
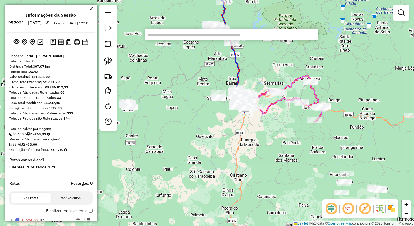
click at [177, 86] on div "Janela de atendimento Grade de atendimento Capacidade Transportadoras Veículos …" at bounding box center [207, 113] width 414 height 226
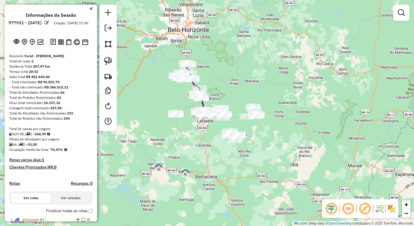
drag, startPoint x: 190, startPoint y: 129, endPoint x: 191, endPoint y: 134, distance: 5.8
click at [191, 134] on div "Janela de atendimento Grade de atendimento Capacidade Transportadoras Veículos …" at bounding box center [207, 113] width 414 height 226
click at [102, 27] on link at bounding box center [108, 28] width 12 height 13
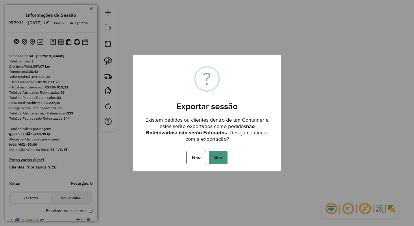
click at [213, 159] on button "Sim" at bounding box center [218, 157] width 18 height 13
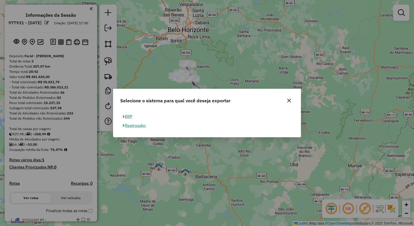
click at [128, 117] on button "ERP" at bounding box center [127, 116] width 15 height 9
select select "**"
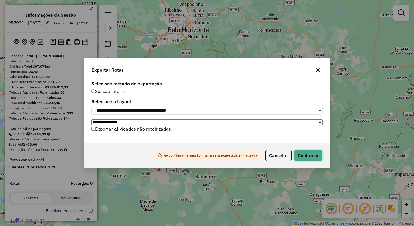
click at [312, 157] on button "Confirmar" at bounding box center [308, 155] width 29 height 11
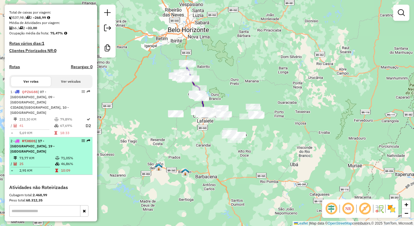
scroll to position [144, 0]
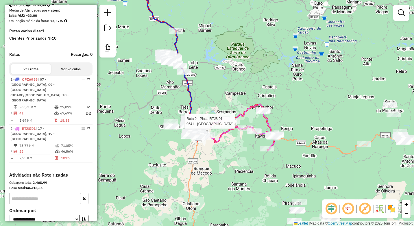
select select "*********"
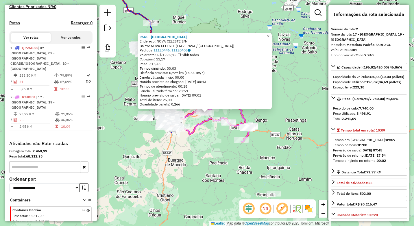
scroll to position [147, 0]
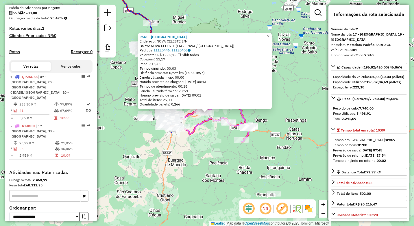
click at [144, 153] on div "9641 - PRAZER DE MINAS Endereço: NOVA CELESTE S/N Bairro: NOVA CELESTE (ITAVERA…" at bounding box center [207, 113] width 414 height 226
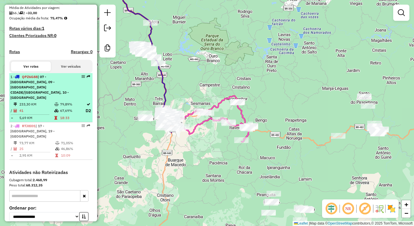
click at [57, 107] on td at bounding box center [57, 110] width 6 height 7
select select "*********"
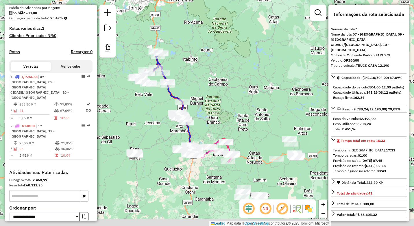
drag, startPoint x: 168, startPoint y: 143, endPoint x: 152, endPoint y: 128, distance: 22.3
click at [152, 128] on div "Janela de atendimento Grade de atendimento Capacidade Transportadoras Veículos …" at bounding box center [207, 113] width 414 height 226
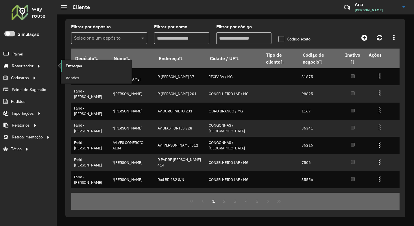
click at [80, 62] on link "Entregas" at bounding box center [96, 66] width 71 height 12
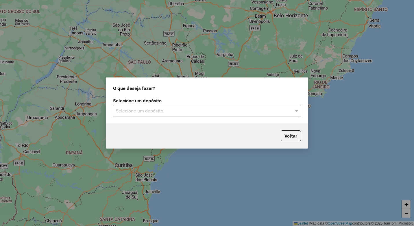
click at [154, 114] on div "Selecione um depósito" at bounding box center [207, 111] width 188 height 12
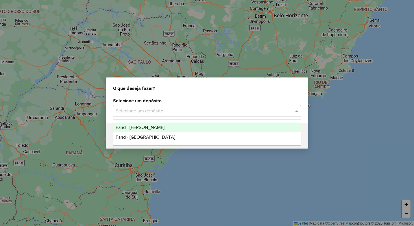
click at [153, 127] on span "Farid - [PERSON_NAME]" at bounding box center [140, 127] width 49 height 5
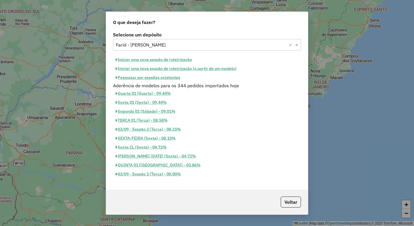
click at [154, 59] on button "Iniciar uma nova sessão de roteirização" at bounding box center [153, 59] width 81 height 9
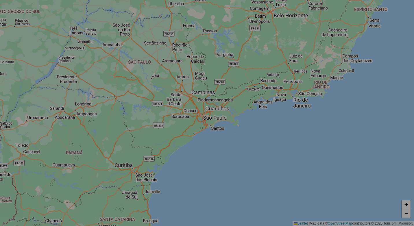
select select "*"
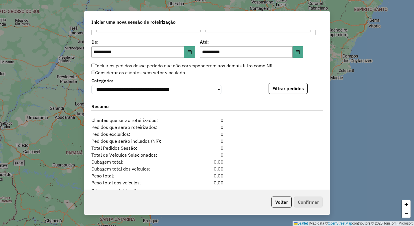
scroll to position [573, 0]
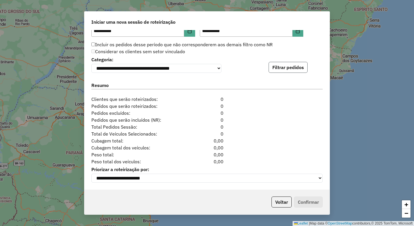
click at [279, 64] on button "Filtrar pedidos" at bounding box center [287, 67] width 39 height 11
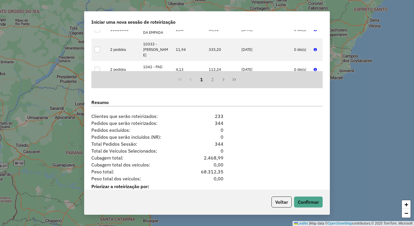
scroll to position [692, 0]
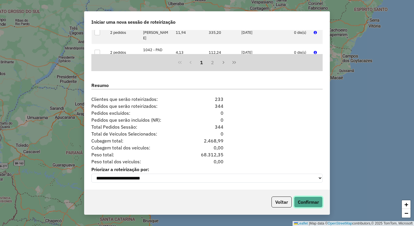
click at [300, 204] on button "Confirmar" at bounding box center [308, 201] width 29 height 11
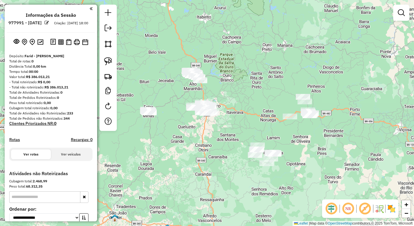
drag, startPoint x: 251, startPoint y: 129, endPoint x: 273, endPoint y: 124, distance: 22.8
click at [273, 124] on div "Janela de atendimento Grade de atendimento Capacidade Transportadoras Veículos …" at bounding box center [207, 113] width 414 height 226
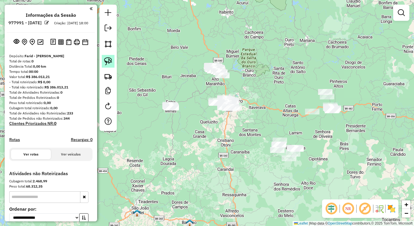
click at [109, 62] on img at bounding box center [108, 61] width 8 height 8
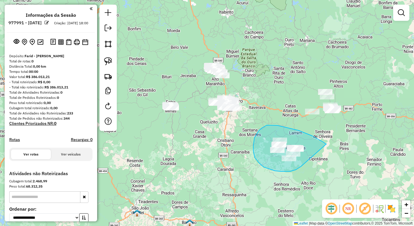
drag, startPoint x: 317, startPoint y: 139, endPoint x: 304, endPoint y: 164, distance: 28.4
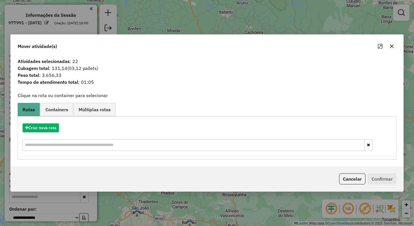
click at [390, 47] on icon "button" at bounding box center [392, 46] width 4 height 4
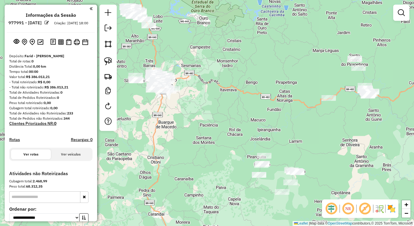
drag, startPoint x: 176, startPoint y: 82, endPoint x: 197, endPoint y: 103, distance: 29.4
click at [197, 103] on div "Janela de atendimento Grade de atendimento Capacidade Transportadoras Veículos …" at bounding box center [207, 113] width 414 height 226
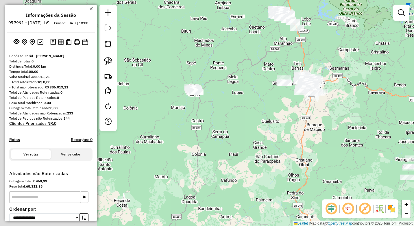
drag, startPoint x: 176, startPoint y: 64, endPoint x: 324, endPoint y: 66, distance: 147.9
click at [324, 66] on div "Janela de atendimento Grade de atendimento Capacidade Transportadoras Veículos …" at bounding box center [207, 113] width 414 height 226
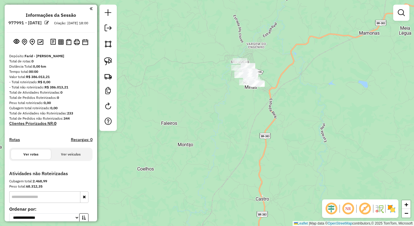
drag, startPoint x: 293, startPoint y: 105, endPoint x: 253, endPoint y: 127, distance: 45.4
click at [268, 129] on div "Janela de atendimento Grade de atendimento Capacidade Transportadoras Veículos …" at bounding box center [207, 113] width 414 height 226
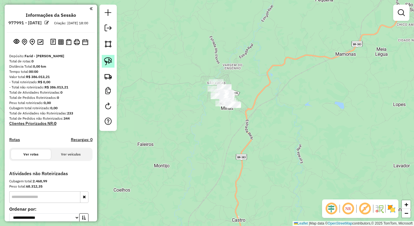
click at [105, 59] on img at bounding box center [108, 61] width 8 height 8
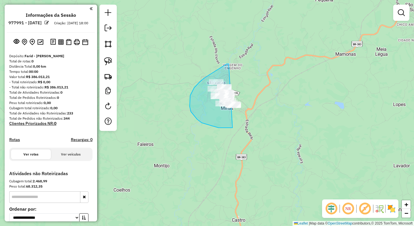
drag, startPoint x: 228, startPoint y: 64, endPoint x: 254, endPoint y: 115, distance: 56.7
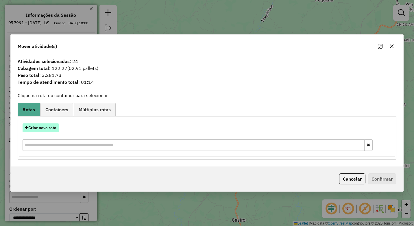
click at [54, 128] on button "Criar nova rota" at bounding box center [41, 127] width 36 height 9
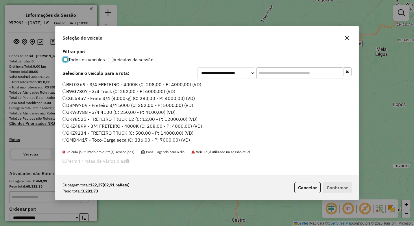
scroll to position [3, 2]
click at [263, 73] on input "text" at bounding box center [299, 73] width 87 height 12
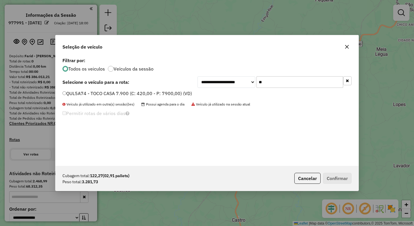
type input "**"
click at [126, 92] on label "QUL5A74 - TOCO CASA 7.900 (C: 420,00 - P: 7900,00) (VD)" at bounding box center [126, 93] width 129 height 7
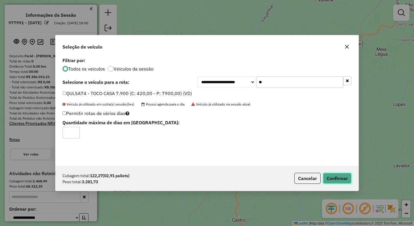
click at [338, 177] on button "Confirmar" at bounding box center [337, 178] width 29 height 11
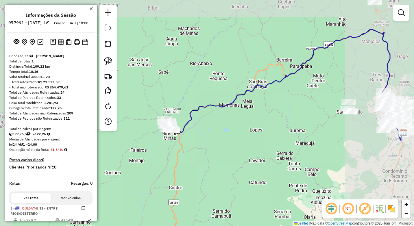
scroll to position [87, 0]
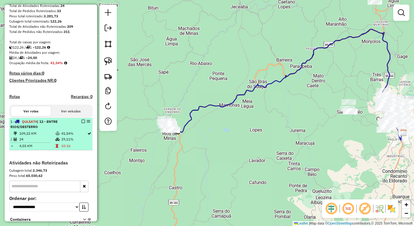
click at [81, 123] on em at bounding box center [82, 121] width 3 height 3
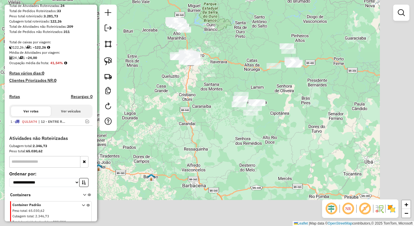
drag, startPoint x: 227, startPoint y: 122, endPoint x: 204, endPoint y: 99, distance: 32.5
click at [196, 99] on div "Janela de atendimento Grade de atendimento Capacidade Transportadoras Veículos …" at bounding box center [207, 113] width 414 height 226
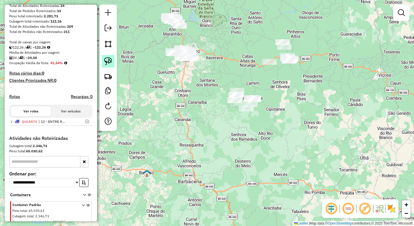
click at [111, 58] on img at bounding box center [108, 61] width 8 height 8
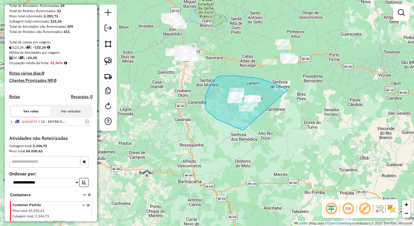
drag, startPoint x: 262, startPoint y: 79, endPoint x: 298, endPoint y: 137, distance: 68.9
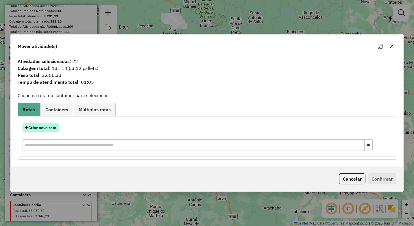
click at [46, 129] on button "Criar nova rota" at bounding box center [41, 127] width 36 height 9
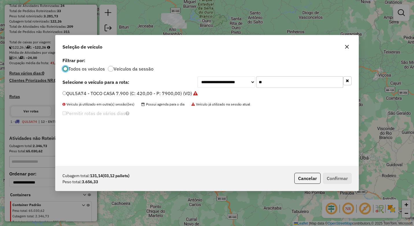
scroll to position [3, 2]
drag, startPoint x: 248, startPoint y: 80, endPoint x: 243, endPoint y: 80, distance: 4.1
click at [243, 80] on div "**********" at bounding box center [274, 82] width 154 height 12
type input "***"
click at [94, 95] on label "QUL5067 - TOCO NOVO CASA 7900 (C: 336,00 - P: 7900,00) (VD)" at bounding box center [133, 93] width 142 height 7
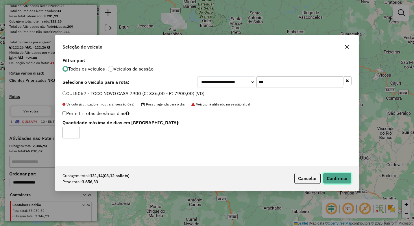
click at [332, 176] on button "Confirmar" at bounding box center [337, 178] width 29 height 11
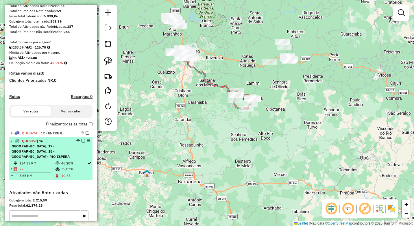
click at [82, 142] on em at bounding box center [82, 140] width 3 height 3
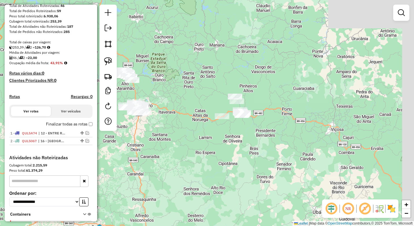
drag, startPoint x: 274, startPoint y: 78, endPoint x: 223, endPoint y: 135, distance: 76.3
click at [223, 135] on div "Janela de atendimento Grade de atendimento Capacidade Transportadoras Veículos …" at bounding box center [207, 113] width 414 height 226
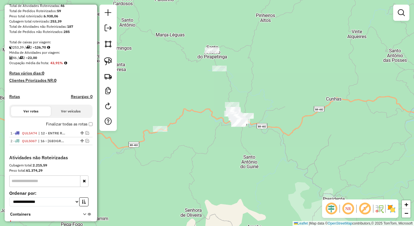
drag, startPoint x: 243, startPoint y: 84, endPoint x: 260, endPoint y: 90, distance: 17.9
click at [260, 90] on div "Janela de atendimento Grade de atendimento Capacidade Transportadoras Veículos …" at bounding box center [207, 113] width 414 height 226
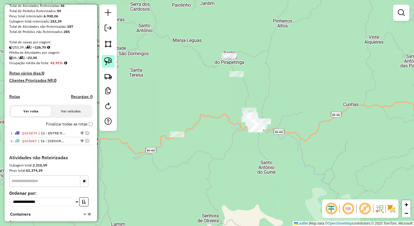
click at [110, 62] on img at bounding box center [108, 61] width 8 height 8
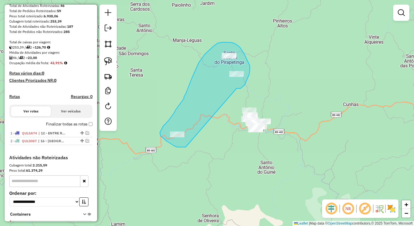
drag, startPoint x: 237, startPoint y: 88, endPoint x: 185, endPoint y: 147, distance: 78.2
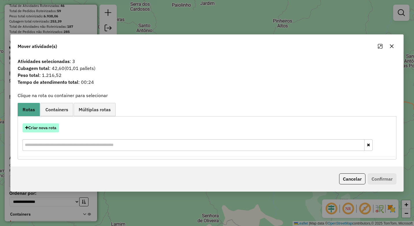
click at [47, 129] on button "Criar nova rota" at bounding box center [41, 127] width 36 height 9
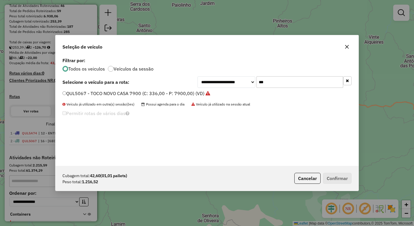
drag, startPoint x: 266, startPoint y: 86, endPoint x: 241, endPoint y: 86, distance: 24.8
click at [241, 86] on div "**********" at bounding box center [274, 82] width 154 height 12
type input "***"
drag, startPoint x: 89, startPoint y: 94, endPoint x: 125, endPoint y: 110, distance: 39.4
click at [89, 94] on label "QWR1124 - TOCO CASA NOVO 7900 (C: 336,00 - P: 7900,00) (VD)" at bounding box center [133, 93] width 143 height 7
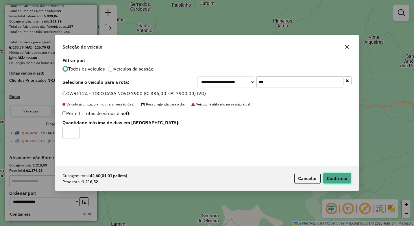
click at [334, 176] on button "Confirmar" at bounding box center [337, 178] width 29 height 11
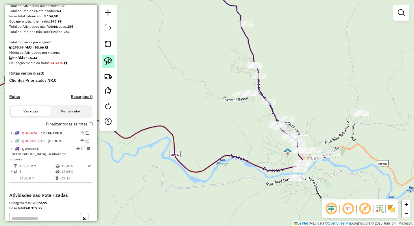
click at [109, 63] on img at bounding box center [108, 61] width 8 height 8
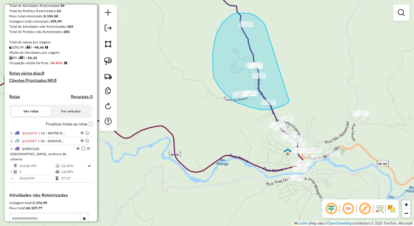
drag, startPoint x: 265, startPoint y: 25, endPoint x: 289, endPoint y: 101, distance: 79.1
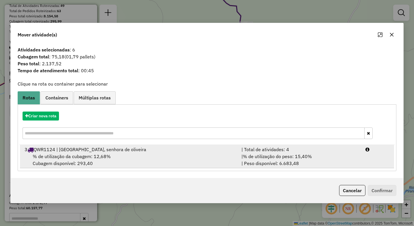
click at [284, 162] on div "| % de utilização do peso: 15,40% | Peso disponível: 6.683,48" at bounding box center [300, 160] width 124 height 14
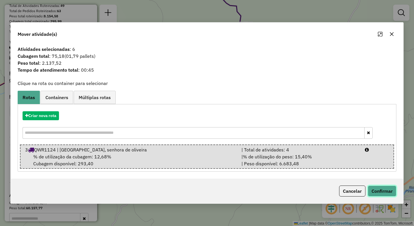
click at [376, 188] on button "Confirmar" at bounding box center [381, 190] width 29 height 11
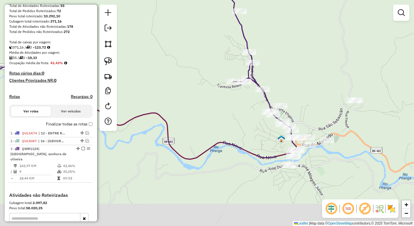
drag, startPoint x: 185, startPoint y: 157, endPoint x: 204, endPoint y: 128, distance: 33.6
click at [204, 128] on div "Janela de atendimento Grade de atendimento Capacidade Transportadoras Veículos …" at bounding box center [207, 113] width 414 height 226
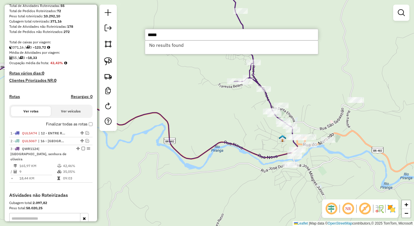
drag, startPoint x: 165, startPoint y: 36, endPoint x: 125, endPoint y: 34, distance: 39.6
click at [125, 34] on hb-router-mapa "Informações da Sessão 977991 - 12/08/2025 Criação: 11/08/2025 18:00 Depósito: F…" at bounding box center [207, 113] width 414 height 226
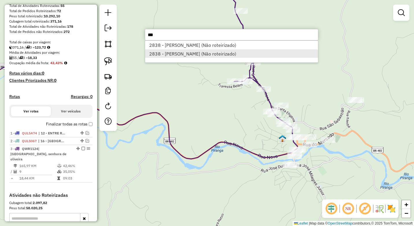
type input "***"
click at [181, 49] on li "2838 - IVAN CARLOS TEIXEIRA (Não roteirizado)" at bounding box center [231, 53] width 173 height 9
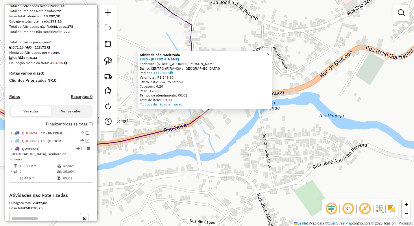
click at [235, 129] on div "Atividade não roteirizada 2838 - IVAN CARLOS TEIXEIRA Endereço: R BENEDITO VALA…" at bounding box center [207, 113] width 414 height 226
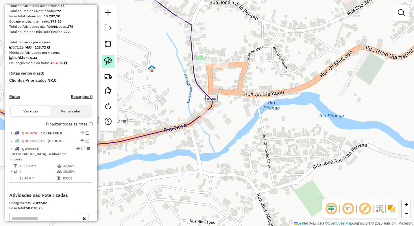
click at [106, 60] on img at bounding box center [108, 61] width 8 height 8
drag, startPoint x: 221, startPoint y: 103, endPoint x: 230, endPoint y: 120, distance: 19.3
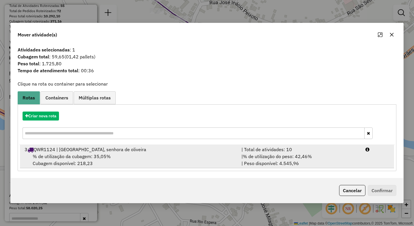
click at [122, 162] on div "% de utilização da cubagem: 35,05% Cubagem disponível: 218,23" at bounding box center [129, 160] width 217 height 14
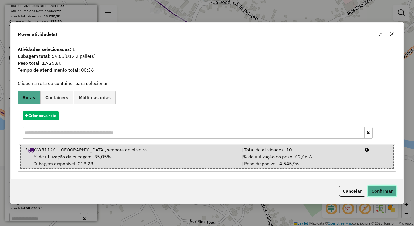
click at [390, 190] on button "Confirmar" at bounding box center [381, 190] width 29 height 11
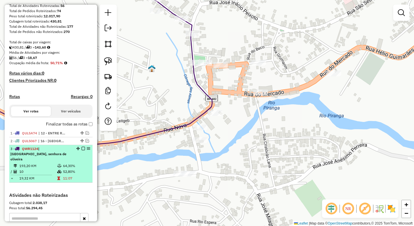
click at [68, 174] on table "193,20 KM 64,30% / 10 52,80% = 19,32 KM 11:07" at bounding box center [50, 172] width 81 height 18
select select "**********"
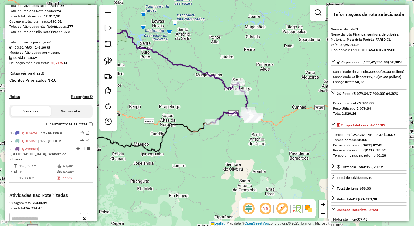
drag, startPoint x: 265, startPoint y: 124, endPoint x: 190, endPoint y: 94, distance: 81.0
click at [190, 94] on div "Janela de atendimento Grade de atendimento Capacidade Transportadoras Veículos …" at bounding box center [207, 113] width 414 height 226
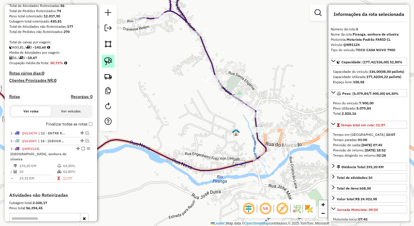
click at [110, 63] on img at bounding box center [108, 61] width 8 height 8
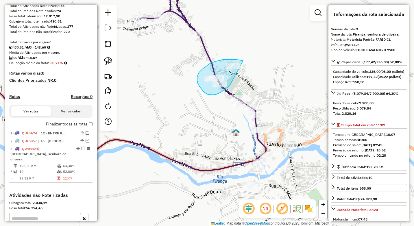
drag, startPoint x: 241, startPoint y: 60, endPoint x: 231, endPoint y: 83, distance: 24.5
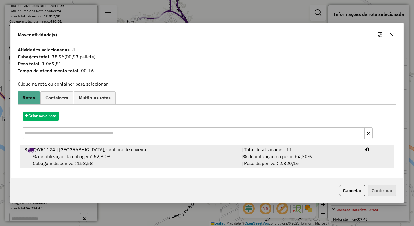
click at [299, 156] on span "% de utilização do peso: 64,30%" at bounding box center [277, 156] width 69 height 6
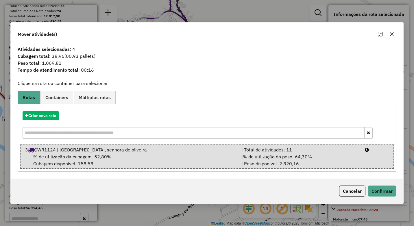
click at [373, 185] on div "Cancelar Confirmar" at bounding box center [207, 190] width 392 height 25
click at [375, 193] on button "Confirmar" at bounding box center [381, 190] width 29 height 11
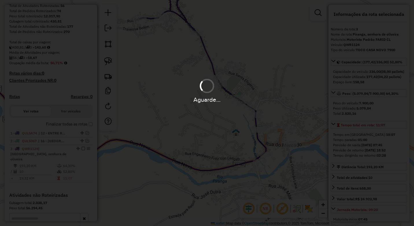
scroll to position [161, 0]
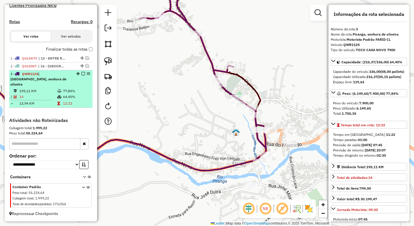
click at [57, 90] on icon at bounding box center [59, 90] width 4 height 3
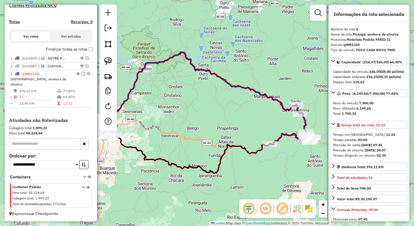
click at [81, 75] on em at bounding box center [82, 73] width 3 height 3
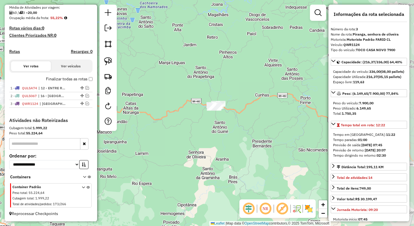
drag, startPoint x: 278, startPoint y: 150, endPoint x: 208, endPoint y: 110, distance: 80.7
click at [208, 110] on div "Janela de atendimento Grade de atendimento Capacidade Transportadoras Veículos …" at bounding box center [207, 113] width 414 height 226
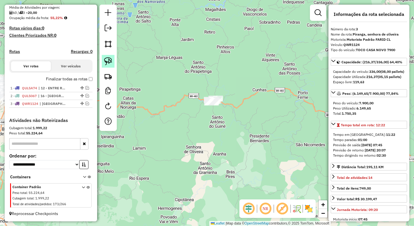
click at [107, 65] on link at bounding box center [108, 61] width 13 height 13
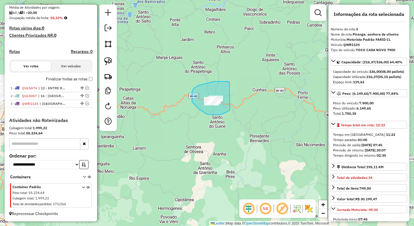
drag, startPoint x: 229, startPoint y: 81, endPoint x: 230, endPoint y: 110, distance: 28.6
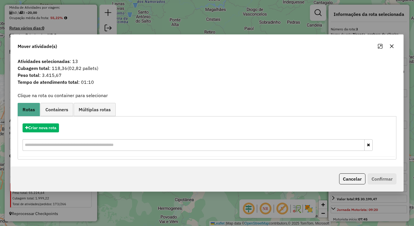
click at [392, 46] on icon "button" at bounding box center [392, 46] width 4 height 4
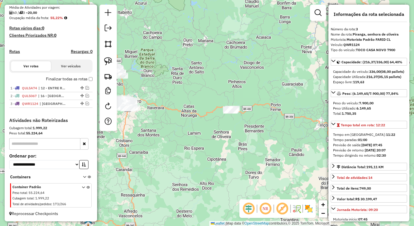
drag, startPoint x: 178, startPoint y: 138, endPoint x: 259, endPoint y: 135, distance: 80.6
click at [258, 135] on div "Janela de atendimento Grade de atendimento Capacidade Transportadoras Veículos …" at bounding box center [207, 113] width 414 height 226
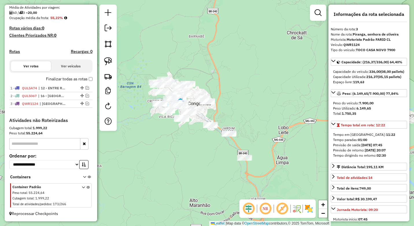
drag, startPoint x: 198, startPoint y: 127, endPoint x: 250, endPoint y: 109, distance: 55.2
click at [250, 109] on div "Janela de atendimento Grade de atendimento Capacidade Transportadoras Veículos …" at bounding box center [207, 113] width 414 height 226
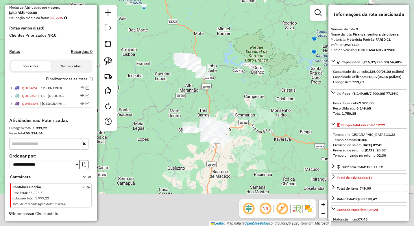
drag, startPoint x: 222, startPoint y: 151, endPoint x: 168, endPoint y: 81, distance: 88.7
click at [168, 81] on div "Janela de atendimento Grade de atendimento Capacidade Transportadoras Veículos …" at bounding box center [207, 113] width 414 height 226
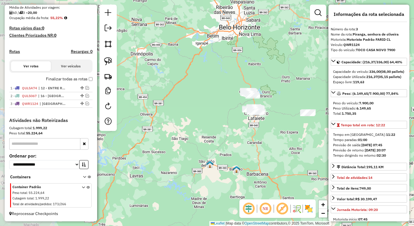
drag, startPoint x: 227, startPoint y: 132, endPoint x: 261, endPoint y: 139, distance: 35.1
click at [261, 139] on div "Janela de atendimento Grade de atendimento Capacidade Transportadoras Veículos …" at bounding box center [207, 113] width 414 height 226
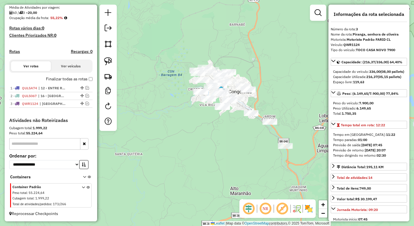
drag, startPoint x: 289, startPoint y: 87, endPoint x: 264, endPoint y: 79, distance: 26.5
click at [264, 79] on div "Janela de atendimento Grade de atendimento Capacidade Transportadoras Veículos …" at bounding box center [207, 113] width 414 height 226
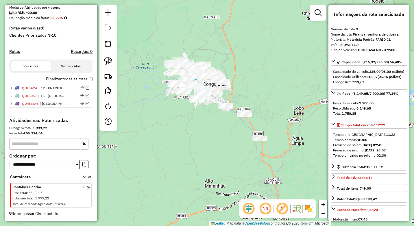
click at [264, 79] on div "Janela de atendimento Grade de atendimento Capacidade Transportadoras Veículos …" at bounding box center [207, 113] width 414 height 226
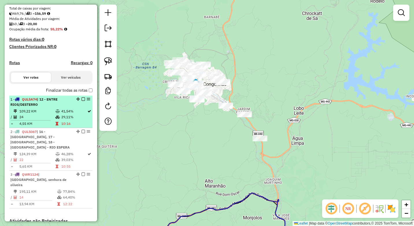
scroll to position [108, 0]
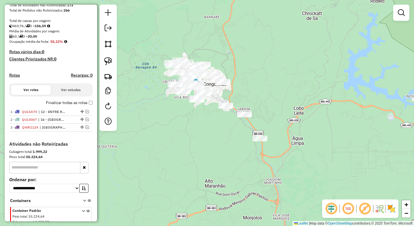
drag, startPoint x: 403, startPoint y: 14, endPoint x: 343, endPoint y: 32, distance: 62.9
click at [402, 14] on em at bounding box center [400, 12] width 7 height 7
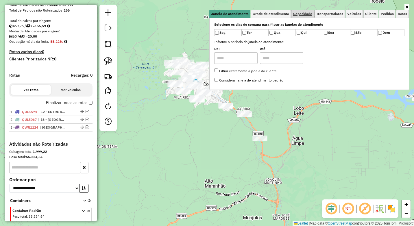
click at [301, 12] on span "Capacidade" at bounding box center [302, 13] width 19 height 3
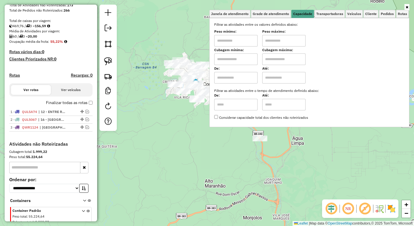
click at [241, 41] on input "text" at bounding box center [235, 41] width 43 height 12
type input "****"
type input "******"
click at [189, 124] on div "Limpar filtros Janela de atendimento Grade de atendimento Capacidade Transporta…" at bounding box center [207, 113] width 414 height 226
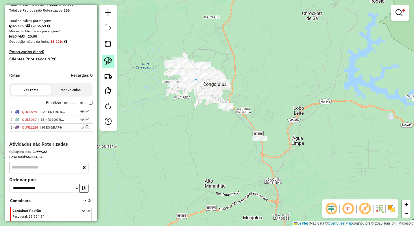
click at [110, 61] on img at bounding box center [108, 61] width 8 height 8
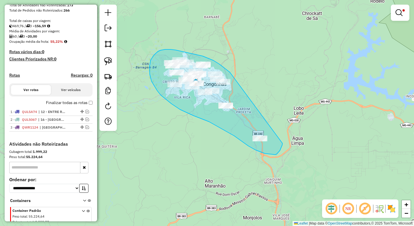
drag, startPoint x: 230, startPoint y: 73, endPoint x: 282, endPoint y: 143, distance: 86.9
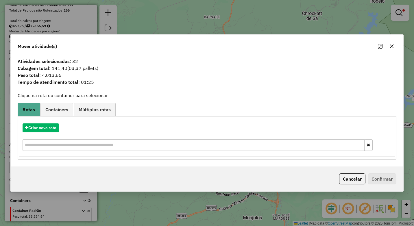
click at [394, 41] on div "Mover atividade(s)" at bounding box center [207, 45] width 392 height 21
click at [393, 46] on icon "button" at bounding box center [391, 46] width 5 height 5
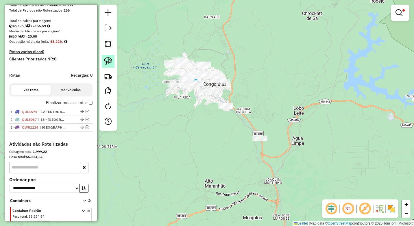
click at [110, 57] on link at bounding box center [108, 61] width 13 height 13
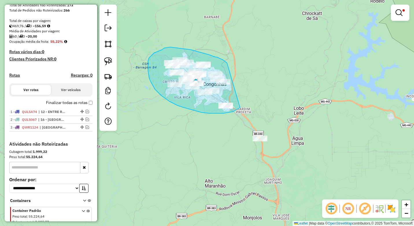
drag, startPoint x: 227, startPoint y: 63, endPoint x: 240, endPoint y: 107, distance: 46.3
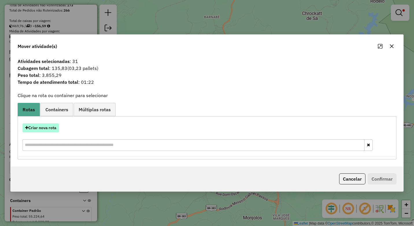
click at [47, 130] on button "Criar nova rota" at bounding box center [41, 127] width 36 height 9
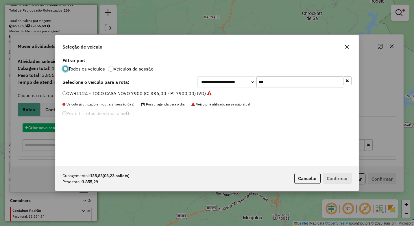
scroll to position [3, 2]
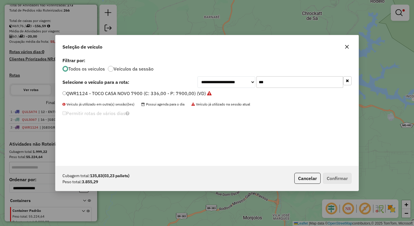
drag, startPoint x: 274, startPoint y: 83, endPoint x: 241, endPoint y: 83, distance: 33.2
click at [241, 83] on div "**********" at bounding box center [274, 82] width 154 height 12
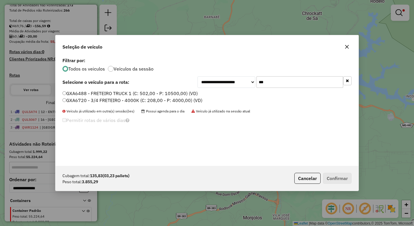
type input "***"
drag, startPoint x: 133, startPoint y: 101, endPoint x: 147, endPoint y: 106, distance: 15.3
click at [133, 101] on label "GXA6720 - 3/4 FRETEIRO - 4000K (C: 208,00 - P: 4000,00) (VD)" at bounding box center [132, 100] width 140 height 7
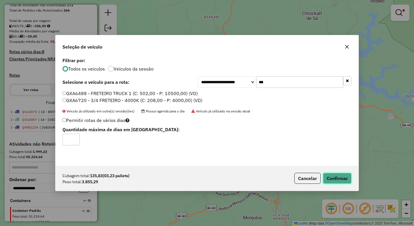
click at [338, 176] on button "Confirmar" at bounding box center [337, 178] width 29 height 11
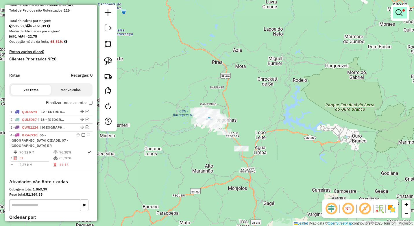
click at [399, 14] on em at bounding box center [398, 12] width 7 height 7
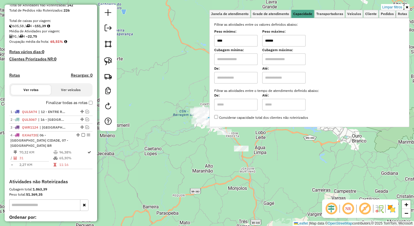
drag, startPoint x: 268, startPoint y: 41, endPoint x: 250, endPoint y: 41, distance: 17.3
click at [250, 41] on div "Peso mínimo: **** Peso máximo: ******" at bounding box center [309, 38] width 190 height 16
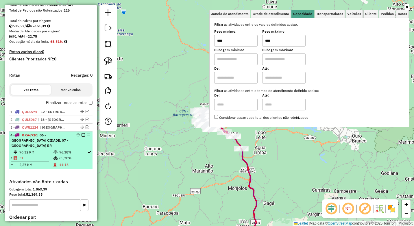
type input "****"
click at [81, 144] on div "4 - GXA6720 | 06 - CONGONHAS CIDADE, 07 - CONGONHAS BR" at bounding box center [50, 141] width 81 height 16
select select "**********"
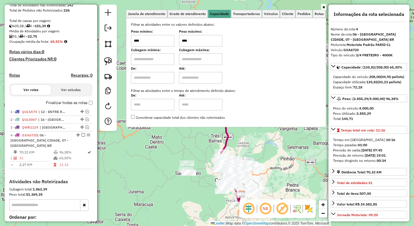
click at [177, 136] on div "Janela de atendimento Grade de atendimento Capacidade Transportadoras Veículos …" at bounding box center [207, 113] width 414 height 226
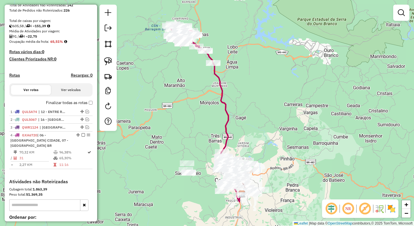
drag, startPoint x: 210, startPoint y: 111, endPoint x: 210, endPoint y: 150, distance: 39.9
click at [210, 150] on div "Janela de atendimento Grade de atendimento Capacidade Transportadoras Veículos …" at bounding box center [207, 113] width 414 height 226
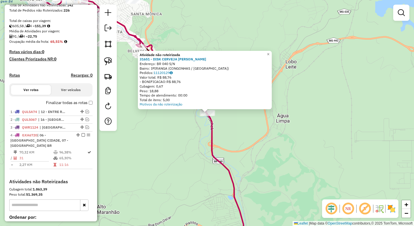
click at [166, 140] on div "Atividade não roteirizada 31651 - DISK CERVEJA CLAUDIA Endereço: BR 040 S/N Bai…" at bounding box center [207, 113] width 414 height 226
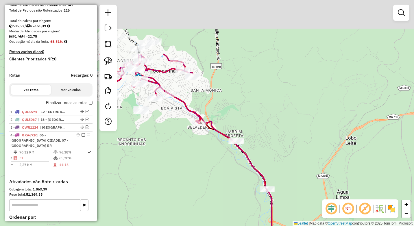
drag, startPoint x: 161, startPoint y: 79, endPoint x: 221, endPoint y: 155, distance: 96.9
click at [221, 155] on div "Janela de atendimento Grade de atendimento Capacidade Transportadoras Veículos …" at bounding box center [207, 113] width 414 height 226
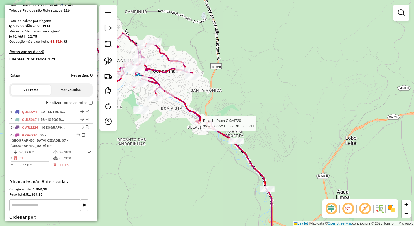
click at [197, 126] on div at bounding box center [199, 123] width 14 height 6
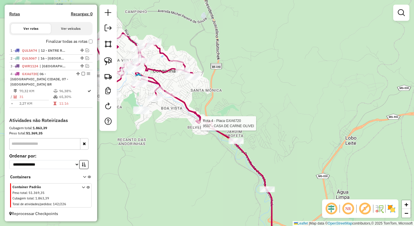
select select "**********"
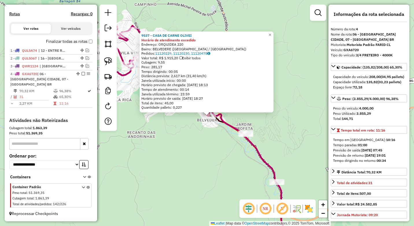
drag, startPoint x: 182, startPoint y: 144, endPoint x: 183, endPoint y: 147, distance: 3.6
click at [183, 147] on div "9537 - CASA DE CARNE OLIVEI Horário de atendimento excedido Endereço: ORQUIDEA …" at bounding box center [207, 113] width 414 height 226
click at [169, 150] on div "9537 - CASA DE CARNE OLIVEI Horário de atendimento excedido Endereço: ORQUIDEA …" at bounding box center [207, 113] width 414 height 226
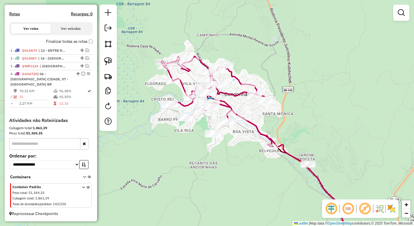
drag, startPoint x: 163, startPoint y: 147, endPoint x: 225, endPoint y: 179, distance: 69.6
click at [225, 179] on div "Janela de atendimento Grade de atendimento Capacidade Transportadoras Veículos …" at bounding box center [207, 113] width 414 height 226
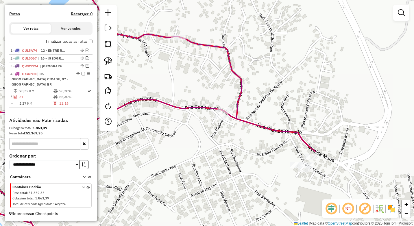
click at [223, 123] on div "Janela de atendimento Grade de atendimento Capacidade Transportadoras Veículos …" at bounding box center [207, 113] width 414 height 226
select select "**********"
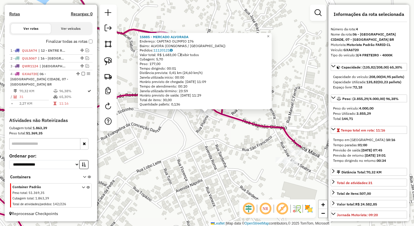
click at [207, 133] on div "15885 - MERCADO ALVORADA Endereço: CAPITAO OLIMPIO 176 Bairro: ALVORA (CONGONHA…" at bounding box center [207, 113] width 414 height 226
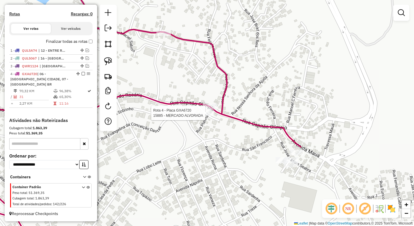
click at [207, 101] on icon at bounding box center [130, 112] width 342 height 271
select select "**********"
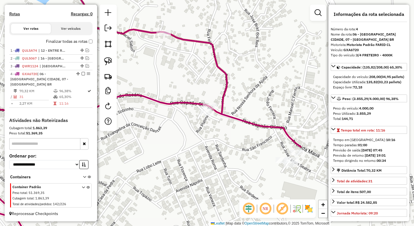
click at [208, 103] on icon at bounding box center [130, 112] width 342 height 271
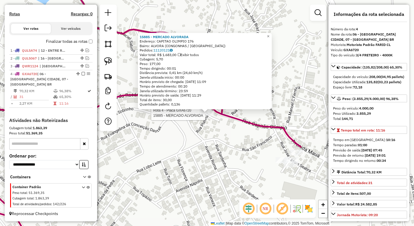
click at [209, 107] on div "15885 - MERCADO ALVORADA Endereço: CAPITAO OLIMPIO 176 Bairro: ALVORA (CONGONHA…" at bounding box center [205, 71] width 134 height 77
click at [216, 135] on div "15885 - MERCADO ALVORADA Endereço: CAPITAO OLIMPIO 176 Bairro: ALVORA (CONGONHA…" at bounding box center [207, 113] width 414 height 226
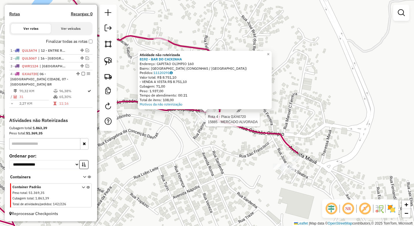
click at [205, 122] on div at bounding box center [204, 119] width 14 height 6
select select "**********"
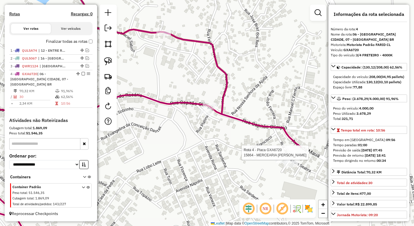
click at [297, 155] on div at bounding box center [296, 153] width 14 height 6
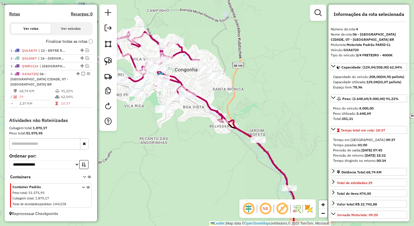
drag, startPoint x: 204, startPoint y: 101, endPoint x: 225, endPoint y: 96, distance: 21.6
click at [226, 96] on div "Janela de atendimento Grade de atendimento Capacidade Transportadoras Veículos …" at bounding box center [207, 113] width 414 height 226
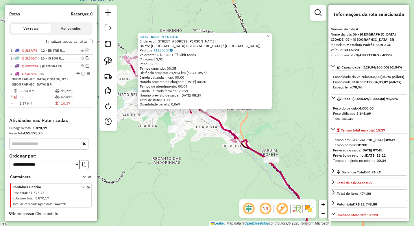
click at [203, 132] on div "5035 - REDE RETA LTDA Endereço: Av JULIA KUBITSCHECK 947 Bairro: CENTRO (CONGON…" at bounding box center [207, 113] width 414 height 226
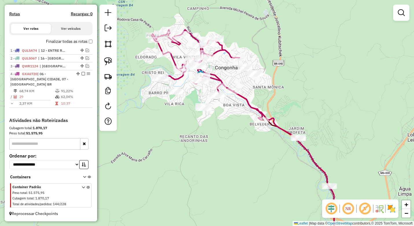
drag, startPoint x: 217, startPoint y: 156, endPoint x: 244, endPoint y: 134, distance: 34.9
click at [244, 134] on div "Janela de atendimento Grade de atendimento Capacidade Transportadoras Veículos …" at bounding box center [207, 113] width 414 height 226
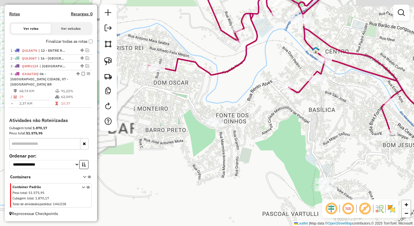
drag, startPoint x: 172, startPoint y: 93, endPoint x: 205, endPoint y: 105, distance: 35.2
click at [205, 105] on div "Janela de atendimento Grade de atendimento Capacidade Transportadoras Veículos …" at bounding box center [207, 113] width 414 height 226
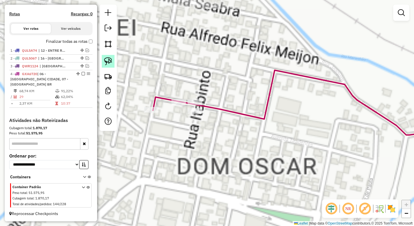
click at [111, 62] on img at bounding box center [108, 61] width 8 height 8
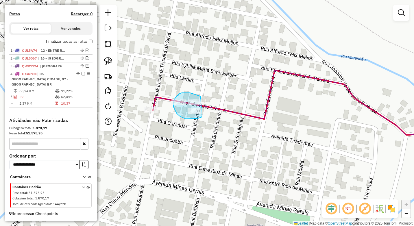
drag, startPoint x: 200, startPoint y: 96, endPoint x: 203, endPoint y: 113, distance: 17.3
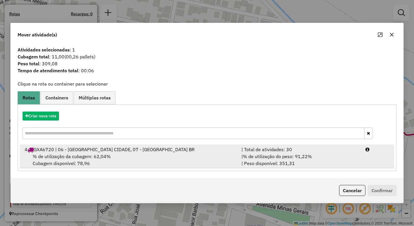
drag, startPoint x: 172, startPoint y: 160, endPoint x: 183, endPoint y: 159, distance: 11.0
click at [173, 160] on div "% de utilização da cubagem: 62,04% Cubagem disponível: 78,96" at bounding box center [129, 160] width 217 height 14
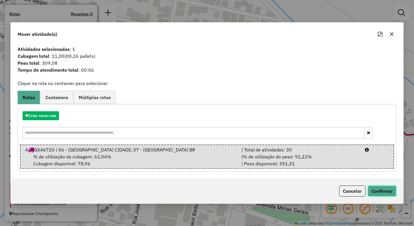
click at [382, 191] on button "Confirmar" at bounding box center [381, 190] width 29 height 11
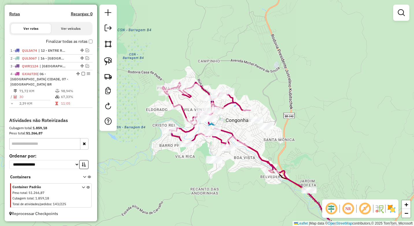
drag, startPoint x: 206, startPoint y: 187, endPoint x: 163, endPoint y: 148, distance: 57.9
click at [163, 148] on div "Janela de atendimento Grade de atendimento Capacidade Transportadoras Veículos …" at bounding box center [207, 113] width 414 height 226
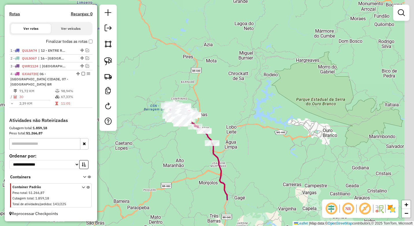
drag, startPoint x: 222, startPoint y: 195, endPoint x: 187, endPoint y: 142, distance: 63.6
click at [187, 142] on div "Janela de atendimento Grade de atendimento Capacidade Transportadoras Veículos …" at bounding box center [207, 113] width 414 height 226
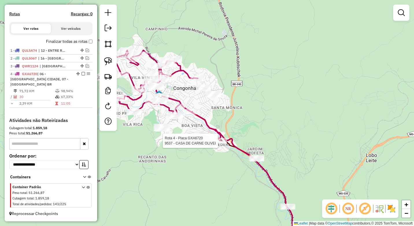
select select "**********"
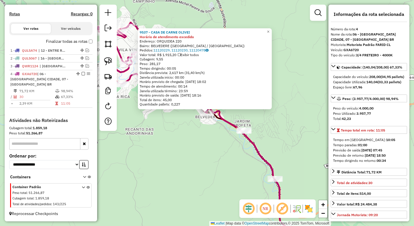
click at [178, 150] on div "9537 - CASA DE CARNE OLIVEI Horário de atendimento excedido Endereço: ORQUIDEA …" at bounding box center [207, 113] width 414 height 226
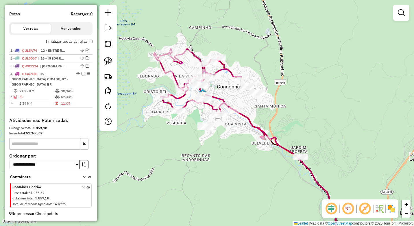
drag, startPoint x: 184, startPoint y: 133, endPoint x: 214, endPoint y: 146, distance: 32.5
click at [214, 146] on div "Janela de atendimento Grade de atendimento Capacidade Transportadoras Veículos …" at bounding box center [207, 113] width 414 height 226
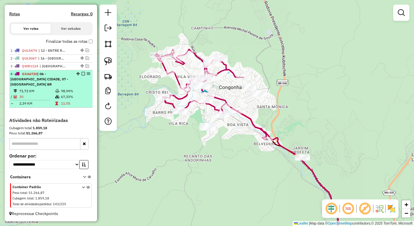
click at [81, 75] on em at bounding box center [82, 73] width 3 height 3
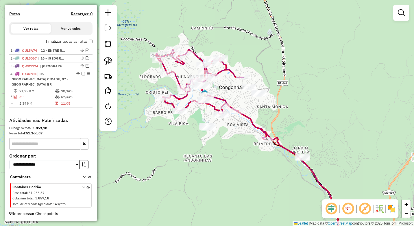
scroll to position [145, 0]
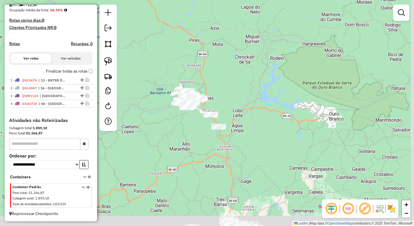
drag, startPoint x: 206, startPoint y: 143, endPoint x: 189, endPoint y: 126, distance: 24.1
click at [190, 126] on div "Janela de atendimento Grade de atendimento Capacidade Transportadoras Veículos …" at bounding box center [207, 113] width 414 height 226
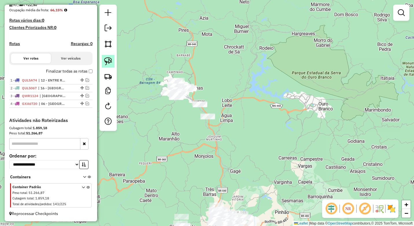
click at [108, 60] on img at bounding box center [108, 61] width 8 height 8
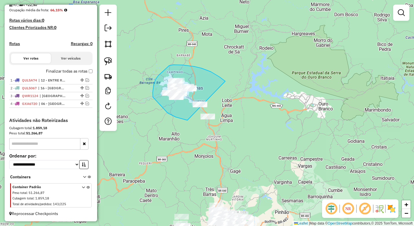
drag, startPoint x: 224, startPoint y: 80, endPoint x: 217, endPoint y: 122, distance: 42.0
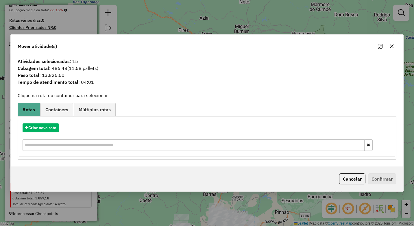
drag, startPoint x: 389, startPoint y: 46, endPoint x: 370, endPoint y: 58, distance: 22.7
click at [389, 46] on icon "button" at bounding box center [391, 46] width 5 height 5
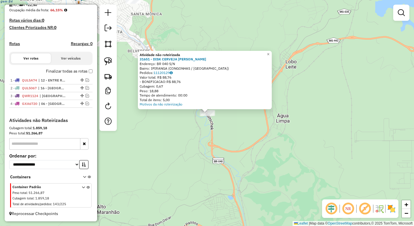
click at [185, 165] on div "Atividade não roteirizada 31651 - DISK CERVEJA CLAUDIA Endereço: BR 040 S/N Bai…" at bounding box center [207, 113] width 414 height 226
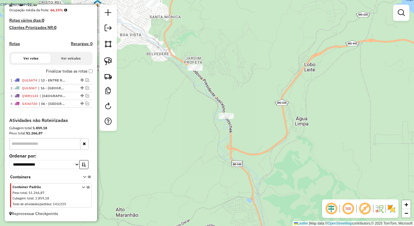
drag, startPoint x: 170, startPoint y: 154, endPoint x: 237, endPoint y: 164, distance: 68.0
click at [247, 178] on div "Janela de atendimento Grade de atendimento Capacidade Transportadoras Veículos …" at bounding box center [207, 113] width 414 height 226
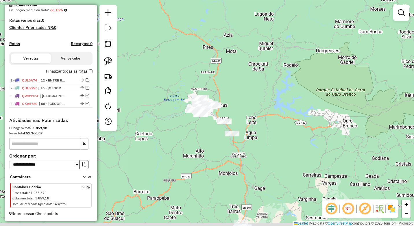
drag, startPoint x: 247, startPoint y: 139, endPoint x: 230, endPoint y: 122, distance: 24.1
click at [230, 122] on div "Janela de atendimento Grade de atendimento Capacidade Transportadoras Veículos …" at bounding box center [207, 113] width 414 height 226
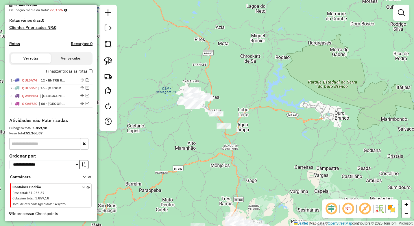
drag, startPoint x: 110, startPoint y: 62, endPoint x: 143, endPoint y: 76, distance: 35.6
click at [110, 62] on img at bounding box center [108, 61] width 8 height 8
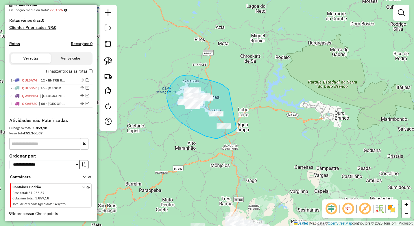
drag, startPoint x: 224, startPoint y: 85, endPoint x: 236, endPoint y: 129, distance: 45.1
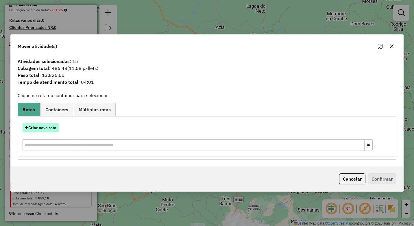
click at [49, 128] on button "Criar nova rota" at bounding box center [41, 127] width 36 height 9
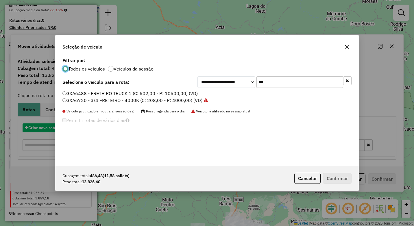
scroll to position [3, 2]
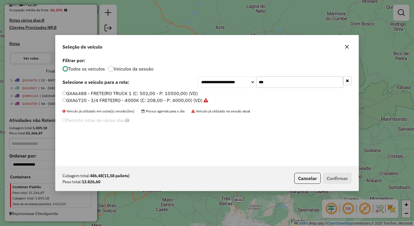
drag, startPoint x: 276, startPoint y: 79, endPoint x: 240, endPoint y: 79, distance: 36.1
click at [240, 79] on div "**********" at bounding box center [274, 82] width 154 height 12
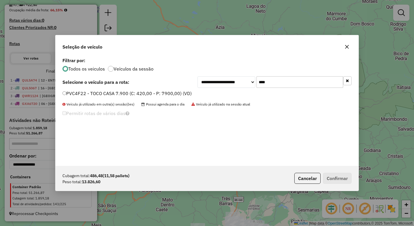
type input "****"
click at [162, 92] on label "PVC4F22 - TOCO CASA 7.900 (C: 420,00 - P: 7900,00) (VD)" at bounding box center [126, 93] width 129 height 7
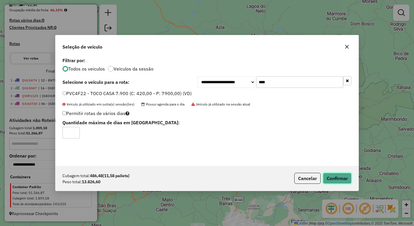
click at [333, 176] on button "Confirmar" at bounding box center [337, 178] width 29 height 11
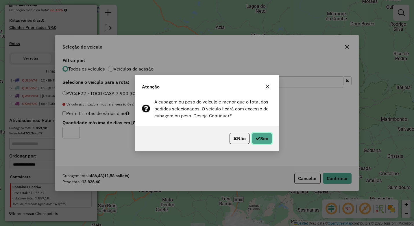
click at [262, 133] on button "Sim" at bounding box center [262, 138] width 20 height 11
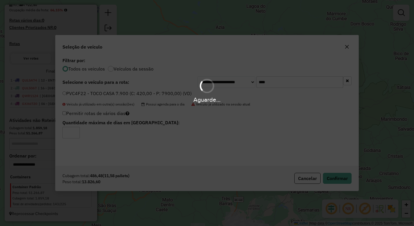
scroll to position [169, 0]
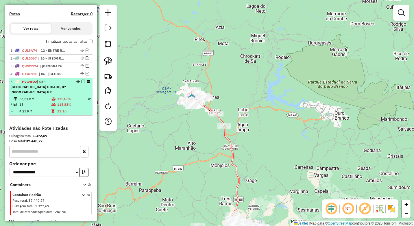
click at [68, 96] on td "175,02%" at bounding box center [72, 99] width 30 height 6
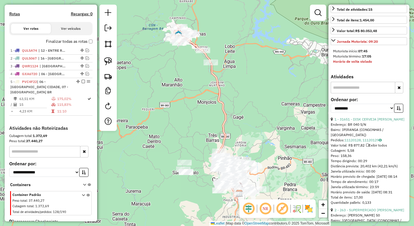
scroll to position [202, 0]
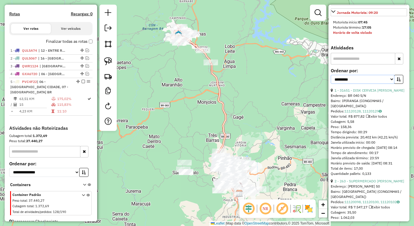
click at [366, 84] on select "**********" at bounding box center [362, 79] width 64 height 9
select select "*********"
click at [330, 84] on select "**********" at bounding box center [362, 79] width 64 height 9
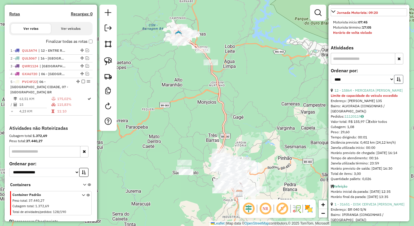
click at [394, 84] on button "button" at bounding box center [398, 79] width 9 height 9
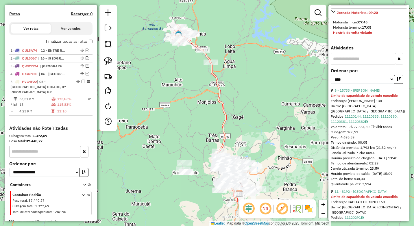
click at [365, 92] on link "9 - 15733 - LEANDRO RIBEIRO" at bounding box center [357, 90] width 46 height 4
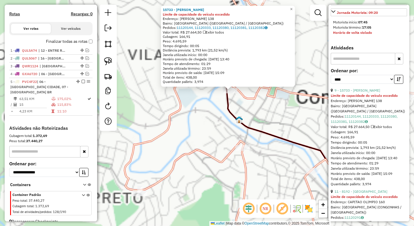
click at [220, 116] on div "15733 - LEANDRO RIBEIRO Limite de capacidade do veículo excedido Endereço: JOAQ…" at bounding box center [207, 113] width 414 height 226
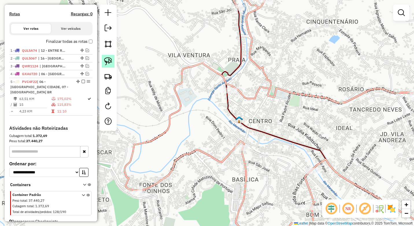
click at [109, 63] on img at bounding box center [108, 61] width 8 height 8
drag, startPoint x: 212, startPoint y: 77, endPoint x: 244, endPoint y: 101, distance: 40.4
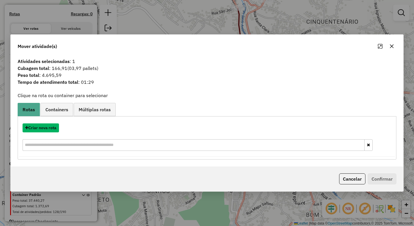
click at [47, 130] on button "Criar nova rota" at bounding box center [41, 127] width 36 height 9
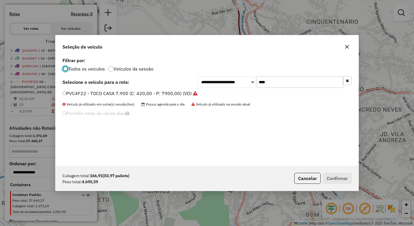
scroll to position [3, 2]
drag, startPoint x: 285, startPoint y: 82, endPoint x: 253, endPoint y: 80, distance: 31.5
click at [253, 80] on div "**********" at bounding box center [274, 82] width 154 height 12
type input "**"
click at [109, 96] on label "QUL4C40 - 3/4 Truck (C: 252,00 - P: 6000,00) (VD)" at bounding box center [117, 93] width 111 height 7
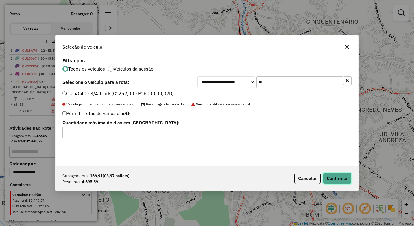
drag, startPoint x: 335, startPoint y: 179, endPoint x: 326, endPoint y: 181, distance: 9.2
click at [335, 179] on button "Confirmar" at bounding box center [337, 178] width 29 height 11
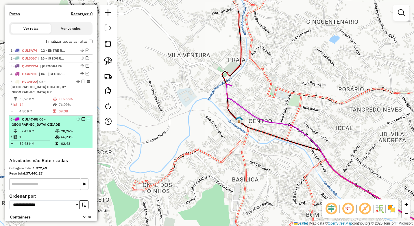
click at [49, 124] on div "6 - QUL4C40 | 06 - CONGONHAS CIDADE" at bounding box center [40, 122] width 61 height 10
select select "*********"
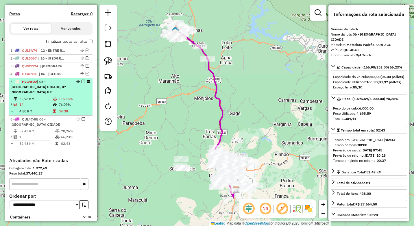
click at [51, 106] on td "14" at bounding box center [36, 105] width 34 height 6
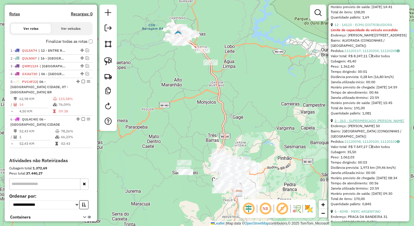
scroll to position [375, 0]
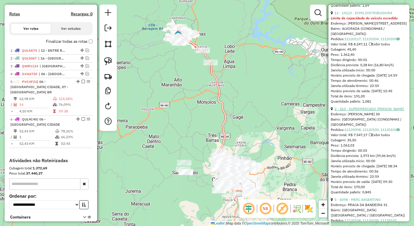
click at [370, 111] on link "2 - 263 - SUPERMERCADO [PERSON_NAME]" at bounding box center [369, 109] width 70 height 4
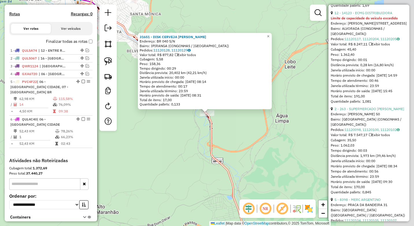
scroll to position [209, 0]
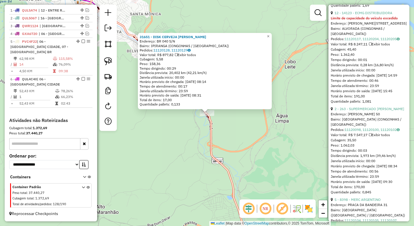
click at [174, 147] on div "31651 - DISK CERVEJA CLAUDIA Endereço: BR 040 S/N Bairro: IPIRANGA (CONGONHAS /…" at bounding box center [207, 113] width 414 height 226
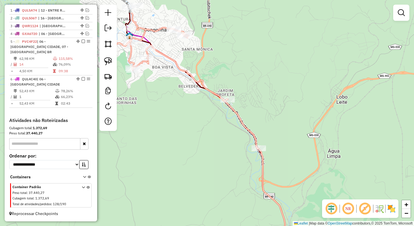
drag, startPoint x: 173, startPoint y: 124, endPoint x: 224, endPoint y: 159, distance: 62.6
click at [224, 159] on div "Janela de atendimento Grade de atendimento Capacidade Transportadoras Veículos …" at bounding box center [207, 113] width 414 height 226
click at [108, 62] on img at bounding box center [108, 61] width 8 height 8
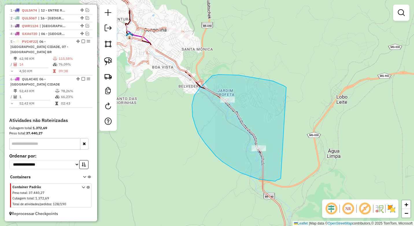
drag, startPoint x: 286, startPoint y: 87, endPoint x: 280, endPoint y: 178, distance: 91.1
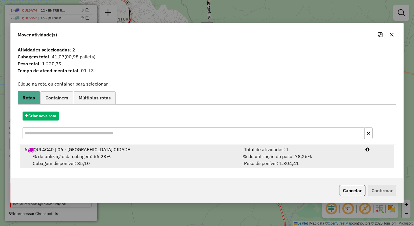
click at [248, 159] on span "% de utilização do peso: 78,26%" at bounding box center [277, 156] width 69 height 6
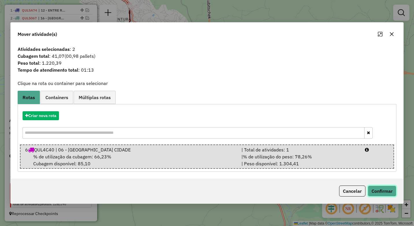
click at [390, 193] on button "Confirmar" at bounding box center [381, 190] width 29 height 11
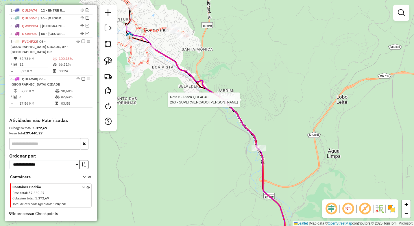
select select "*********"
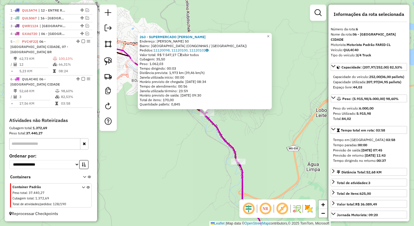
click at [190, 154] on div "263 - SUPERMERCADO [PERSON_NAME]: [PERSON_NAME] 50 Bairro: [GEOGRAPHIC_DATA] (C…" at bounding box center [207, 113] width 414 height 226
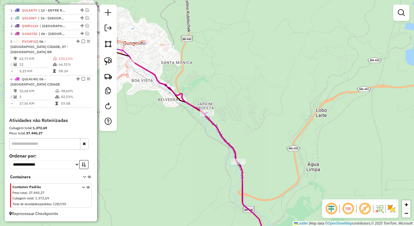
drag, startPoint x: 175, startPoint y: 152, endPoint x: 234, endPoint y: 171, distance: 61.8
click at [234, 171] on div "Janela de atendimento Grade de atendimento Capacidade Transportadoras Veículos …" at bounding box center [207, 113] width 414 height 226
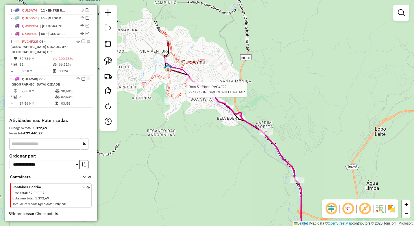
select select "*********"
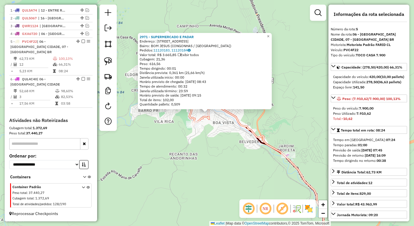
click at [225, 154] on div "2971 - SUPERMERCADO E PADAR Endereço: [STREET_ADDRESS] Bairro: BOM JESUS (CONGO…" at bounding box center [207, 113] width 414 height 226
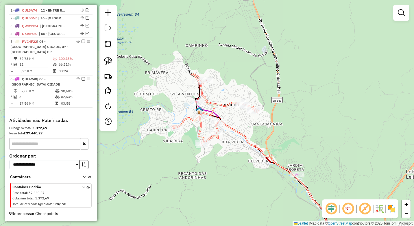
drag, startPoint x: 224, startPoint y: 142, endPoint x: 232, endPoint y: 163, distance: 22.2
click at [232, 163] on div "Janela de atendimento Grade de atendimento Capacidade Transportadoras Veículos …" at bounding box center [207, 113] width 414 height 226
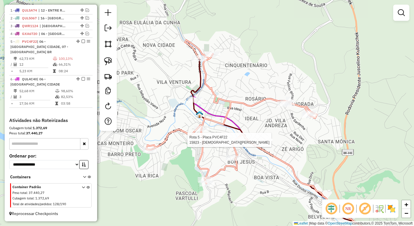
select select "*********"
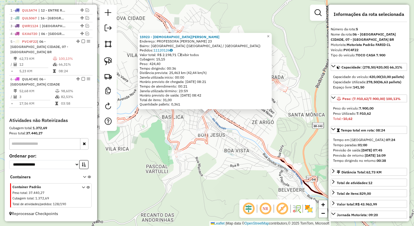
click at [243, 155] on div "15923 - CRISTIANE VIEIRA Endereço: PROFESSORA DINORAH DE OLIVEIRA 23 Bairro: CE…" at bounding box center [207, 113] width 414 height 226
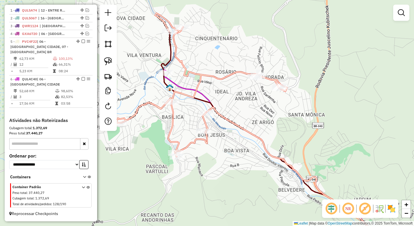
click at [172, 105] on div at bounding box center [171, 102] width 14 height 6
select select "*********"
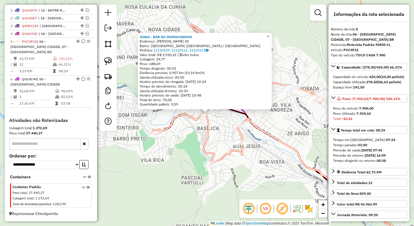
click at [203, 148] on icon at bounding box center [237, 96] width 170 height 143
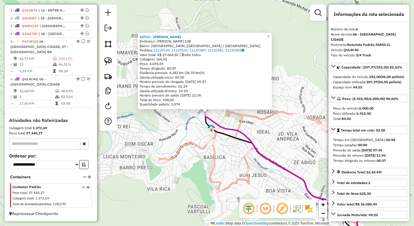
click at [238, 133] on icon at bounding box center [297, 179] width 185 height 139
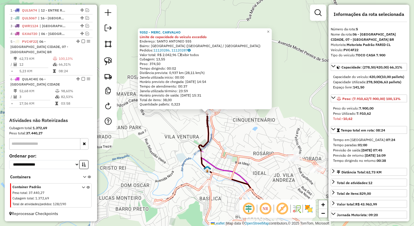
click at [188, 136] on div "9352 - MERC. CARVALHO Limite de capacidade do veículo excedido Endereço: SANTO …" at bounding box center [207, 113] width 414 height 226
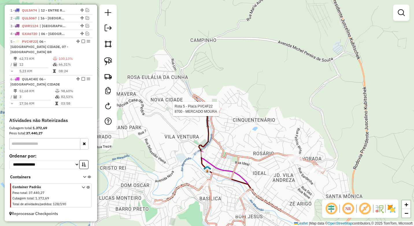
select select "*********"
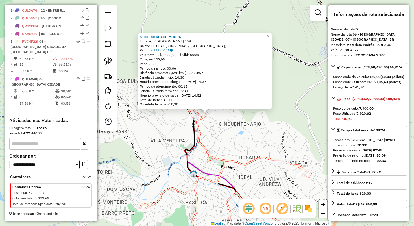
click at [227, 146] on div "8700 - MERCADO MOURA Endereço: JUCA CORDEIRO 209 Bairro: TIJUCAL (CONGONHAS / M…" at bounding box center [207, 113] width 414 height 226
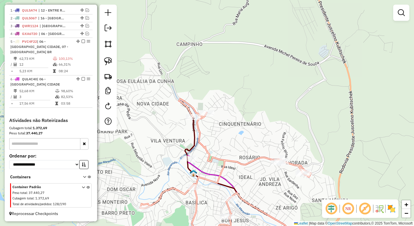
drag, startPoint x: 228, startPoint y: 157, endPoint x: 223, endPoint y: 114, distance: 43.3
click at [223, 114] on div "Janela de atendimento Grade de atendimento Capacidade Transportadoras Veículos …" at bounding box center [207, 113] width 414 height 226
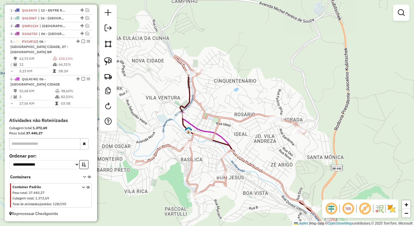
click at [143, 170] on div "Rota 5 - Placa PVC4F22 11936 - LUUHDESIGNMK Janela de atendimento Grade de aten…" at bounding box center [207, 113] width 414 height 226
select select "*********"
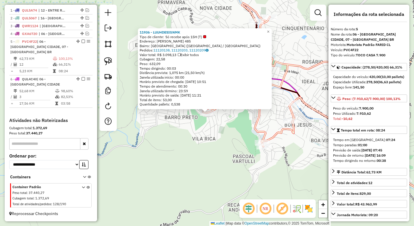
click at [220, 162] on div "11936 - LUUHDESIGNMK Tipo de cliente: Só recebe após 15H (T) Endereço: BENTO AL…" at bounding box center [207, 113] width 414 height 226
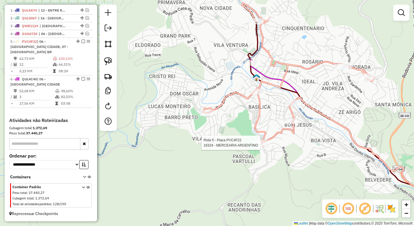
select select "*********"
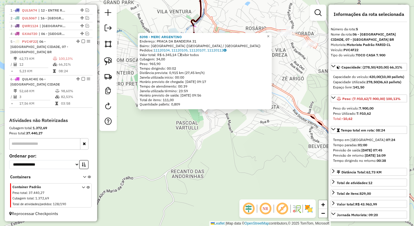
click at [243, 140] on div "8398 - MERC ARGENTINO Endereço: PRACA DA BANDEIRA 31 Bairro: CENTRO (CONGONHAS …" at bounding box center [207, 113] width 414 height 226
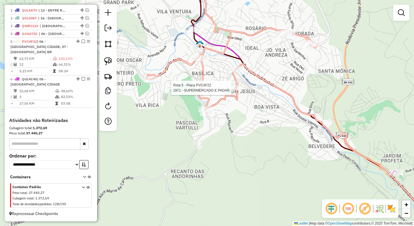
select select "*********"
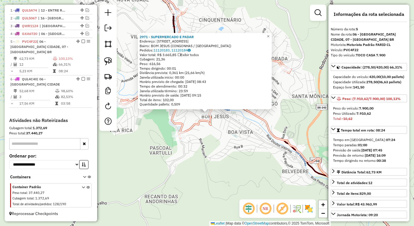
click at [231, 137] on div "2971 - SUPERMERCADO E PADAR Endereço: [STREET_ADDRESS] Bairro: BOM JESUS (CONGO…" at bounding box center [207, 113] width 414 height 226
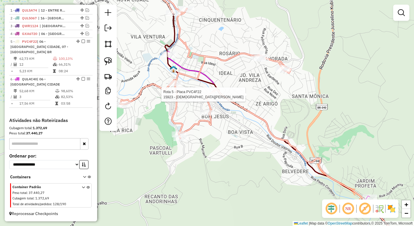
select select "*********"
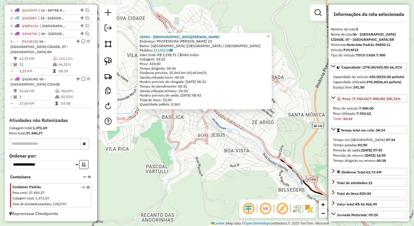
click at [189, 120] on div "15923 - CRISTIANE VIEIRA Endereço: PROFESSORA DINORAH DE OLIVEIRA 23 Bairro: CE…" at bounding box center [207, 113] width 414 height 226
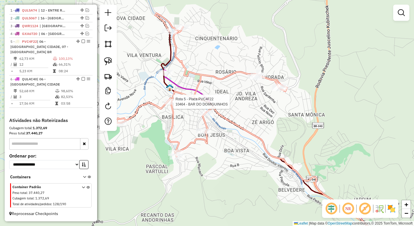
select select "*********"
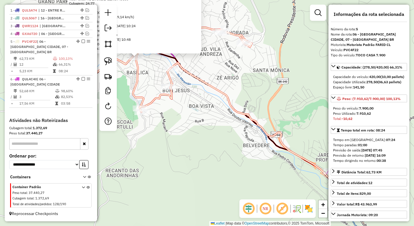
drag, startPoint x: 253, startPoint y: 165, endPoint x: 198, endPoint y: 115, distance: 74.2
click at [181, 106] on div "10464 - BAR DO DOMIGUINHOS Endereço: DOM HELVECIO GOMES DE OLIVEIRA 30 Bairro: …" at bounding box center [207, 113] width 414 height 226
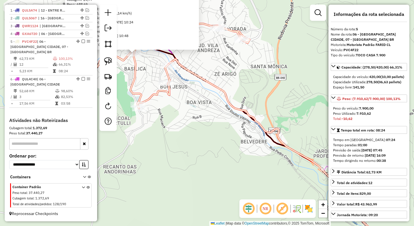
click at [252, 137] on div "10464 - BAR DO DOMIGUINHOS Endereço: DOM HELVECIO GOMES DE OLIVEIRA 30 Bairro: …" at bounding box center [207, 113] width 414 height 226
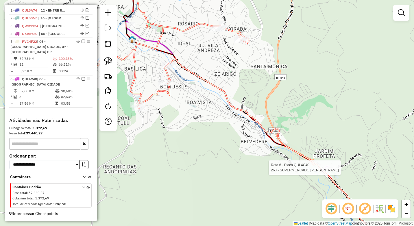
select select "*********"
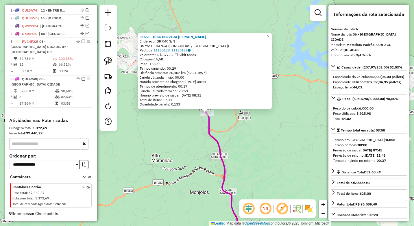
click at [176, 157] on div "31651 - DISK CERVEJA CLAUDIA Endereço: BR 040 S/N Bairro: IPIRANGA (CONGONHAS /…" at bounding box center [207, 113] width 414 height 226
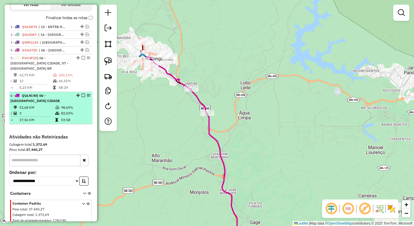
scroll to position [181, 0]
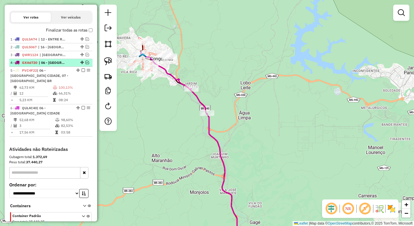
click at [57, 65] on span "| 06 - [GEOGRAPHIC_DATA] CIDADE, 07 - [GEOGRAPHIC_DATA] BR" at bounding box center [52, 62] width 27 height 5
select select "*********"
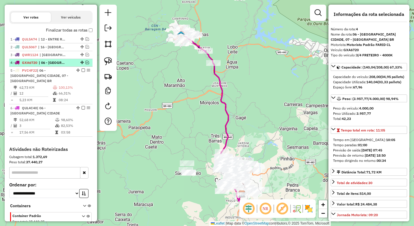
click at [86, 64] on em at bounding box center [86, 62] width 3 height 3
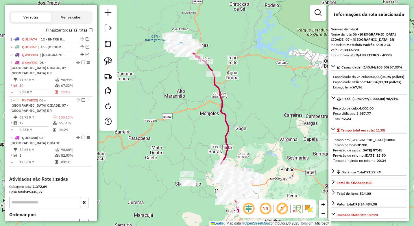
drag, startPoint x: 194, startPoint y: 60, endPoint x: 196, endPoint y: 111, distance: 51.7
click at [196, 111] on div "Janela de atendimento Grade de atendimento Capacidade Transportadoras Veículos …" at bounding box center [207, 113] width 414 height 226
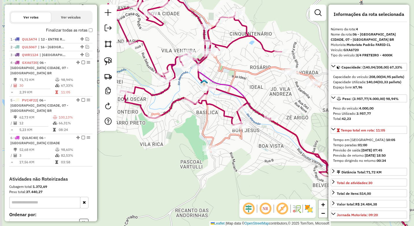
drag, startPoint x: 208, startPoint y: 55, endPoint x: 230, endPoint y: 80, distance: 34.0
click at [230, 80] on div "Janela de atendimento Grade de atendimento Capacidade Transportadoras Veículos …" at bounding box center [207, 113] width 414 height 226
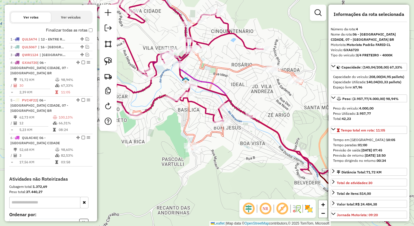
drag, startPoint x: 266, startPoint y: 96, endPoint x: 251, endPoint y: 89, distance: 17.2
click at [251, 89] on div "Janela de atendimento Grade de atendimento Capacidade Transportadoras Veículos …" at bounding box center [207, 113] width 414 height 226
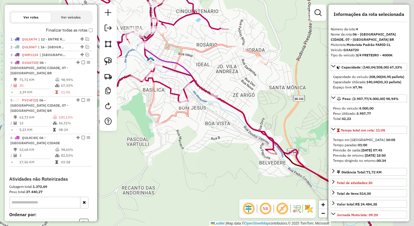
drag, startPoint x: 269, startPoint y: 96, endPoint x: 234, endPoint y: 74, distance: 41.8
click at [234, 74] on div "Janela de atendimento Grade de atendimento Capacidade Transportadoras Veículos …" at bounding box center [207, 113] width 414 height 226
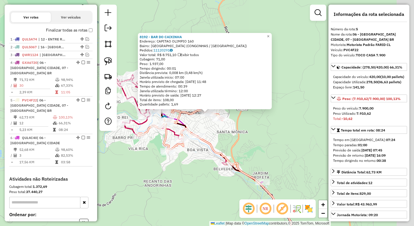
scroll to position [234, 0]
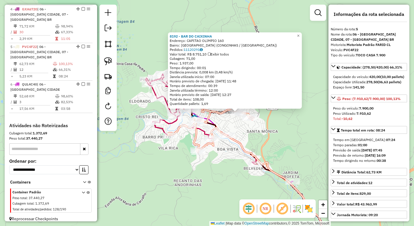
drag, startPoint x: 206, startPoint y: 126, endPoint x: 237, endPoint y: 125, distance: 30.6
click at [237, 125] on div "8192 - BAR DO CAIXINHA Endereço: CAPITAO OLIMPIO 160 Bairro: ROSARIO (CONGONHAS…" at bounding box center [207, 113] width 414 height 226
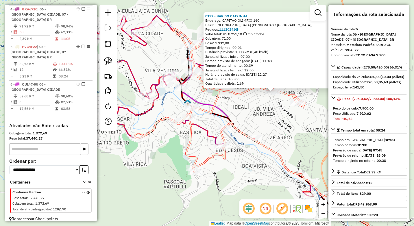
click at [203, 101] on icon at bounding box center [286, 166] width 211 height 163
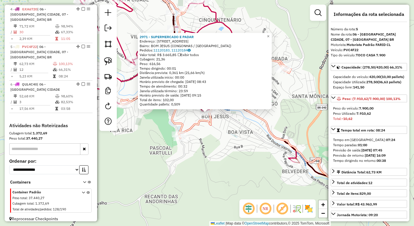
click at [219, 146] on div "2971 - SUPERMERCADO E PADAR Endereço: [STREET_ADDRESS] Bairro: BOM JESUS (CONGO…" at bounding box center [207, 113] width 414 height 226
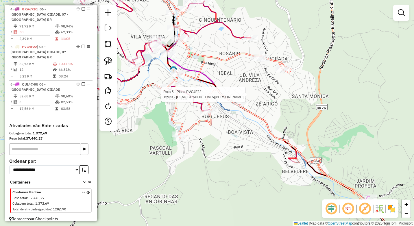
select select "*********"
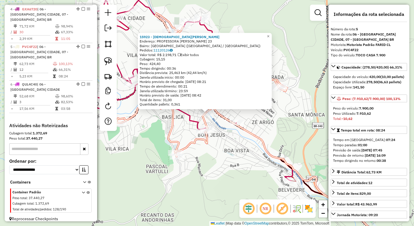
click at [180, 129] on div "15923 - CRISTIANE VIEIRA Endereço: PROFESSORA DINORAH DE OLIVEIRA 23 Bairro: CE…" at bounding box center [207, 113] width 414 height 226
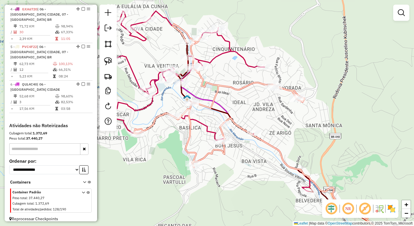
drag, startPoint x: 190, startPoint y: 133, endPoint x: 193, endPoint y: 136, distance: 3.7
click at [193, 136] on icon at bounding box center [219, 95] width 170 height 143
select select "*********"
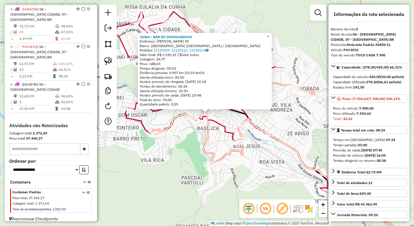
click at [189, 137] on div "10464 - BAR DO DOMIGUINHOS Endereço: DOM HELVECIO GOMES DE OLIVEIRA 30 Bairro: …" at bounding box center [207, 113] width 414 height 226
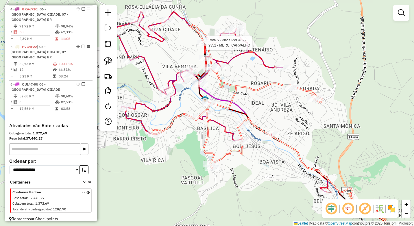
select select "*********"
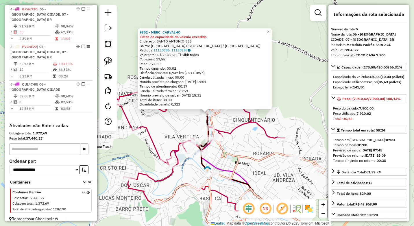
click at [182, 130] on div "9352 - MERC. CARVALHO Limite de capacidade do veículo excedido Endereço: SANTO …" at bounding box center [207, 113] width 414 height 226
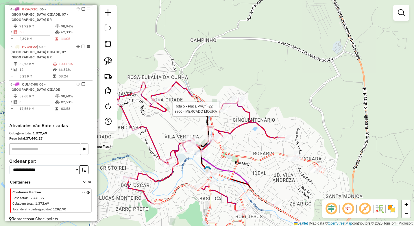
select select "*********"
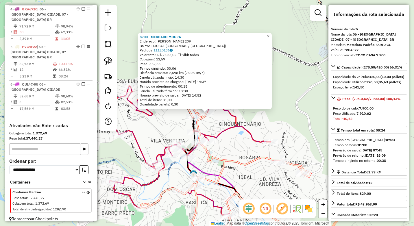
click at [180, 121] on div "8700 - MERCADO MOURA Endereço: JUCA CORDEIRO 209 Bairro: TIJUCAL (CONGONHAS / M…" at bounding box center [207, 113] width 414 height 226
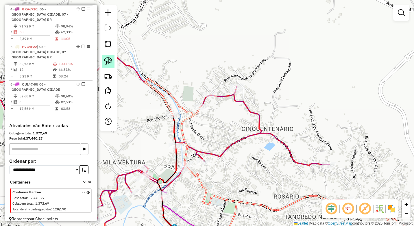
click at [109, 63] on img at bounding box center [108, 61] width 8 height 8
drag, startPoint x: 211, startPoint y: 103, endPoint x: 217, endPoint y: 111, distance: 10.4
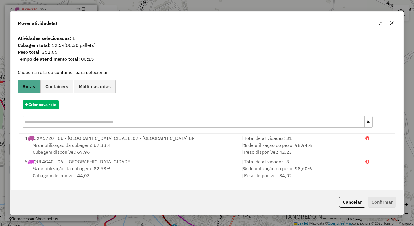
click at [238, 144] on div "| % de utilização do peso: 98,94% | Peso disponível: 42,23" at bounding box center [300, 149] width 124 height 14
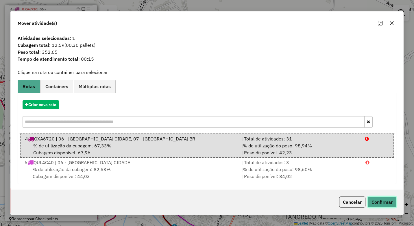
click at [382, 202] on button "Confirmar" at bounding box center [381, 201] width 29 height 11
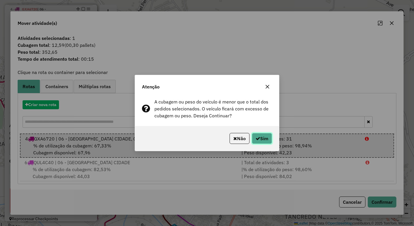
click at [264, 138] on button "Sim" at bounding box center [262, 138] width 20 height 11
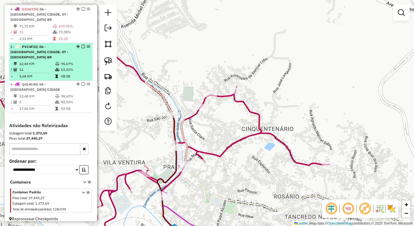
click at [61, 61] on td "95,67%" at bounding box center [75, 64] width 29 height 6
select select "*********"
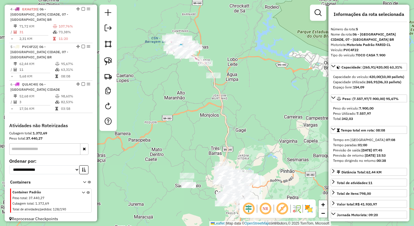
drag, startPoint x: 169, startPoint y: 91, endPoint x: 186, endPoint y: 143, distance: 54.8
click at [186, 143] on div "Janela de atendimento Grade de atendimento Capacidade Transportadoras Veículos …" at bounding box center [207, 113] width 414 height 226
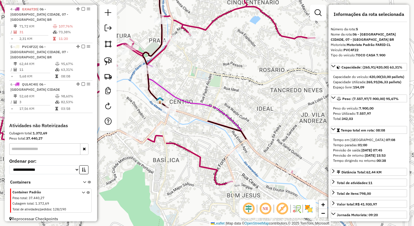
drag, startPoint x: 214, startPoint y: 136, endPoint x: 214, endPoint y: 119, distance: 17.6
click at [214, 119] on div "Janela de atendimento Grade de atendimento Capacidade Transportadoras Veículos …" at bounding box center [207, 113] width 414 height 226
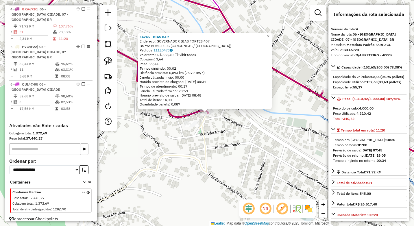
click at [212, 154] on div "14245 - BIAS BAR Endereço: GOVERNADOR BIAS FORTES 407 Bairro: BOM JESUS (CONGON…" at bounding box center [207, 113] width 414 height 226
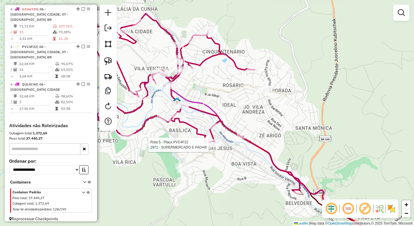
select select "*********"
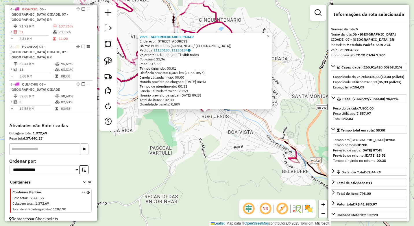
click at [211, 161] on div "2971 - SUPERMERCADO E PADAR Endereço: [STREET_ADDRESS] Bairro: BOM JESUS (CONGO…" at bounding box center [207, 113] width 414 height 226
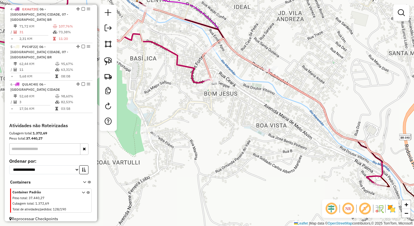
click at [101, 60] on div at bounding box center [107, 68] width 17 height 126
click at [105, 60] on img at bounding box center [108, 61] width 8 height 8
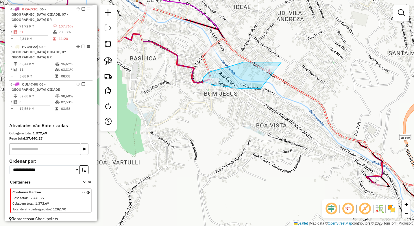
drag, startPoint x: 281, startPoint y: 62, endPoint x: 288, endPoint y: 88, distance: 27.2
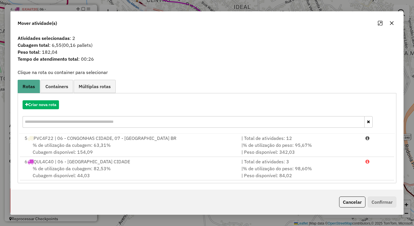
click at [390, 23] on icon "button" at bounding box center [391, 23] width 5 height 5
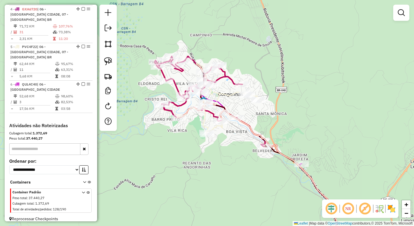
drag, startPoint x: 179, startPoint y: 124, endPoint x: 202, endPoint y: 136, distance: 26.4
click at [202, 136] on div "Janela de atendimento Grade de atendimento Capacidade Transportadoras Veículos …" at bounding box center [207, 113] width 414 height 226
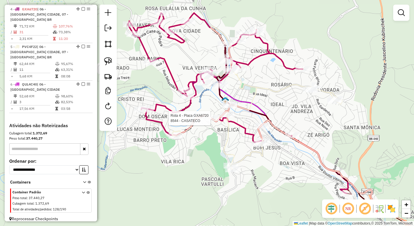
select select "*********"
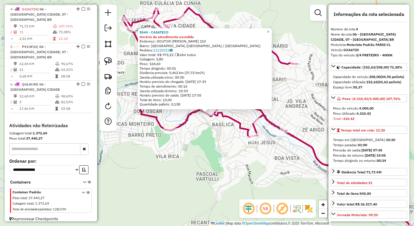
click at [211, 135] on div "8544 - CASATECO Horário de atendimento excedido Endereço: DOUTOR PAULO MENDES 2…" at bounding box center [207, 113] width 414 height 226
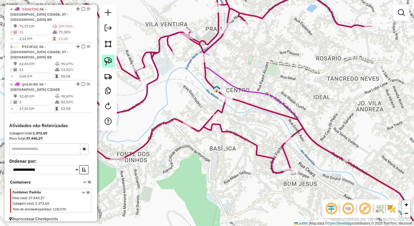
click at [106, 58] on img at bounding box center [108, 61] width 8 height 8
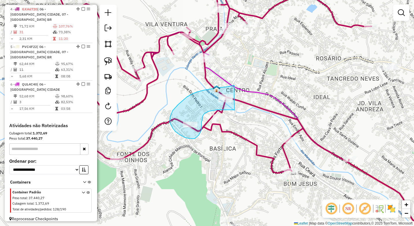
drag, startPoint x: 234, startPoint y: 85, endPoint x: 235, endPoint y: 110, distance: 24.6
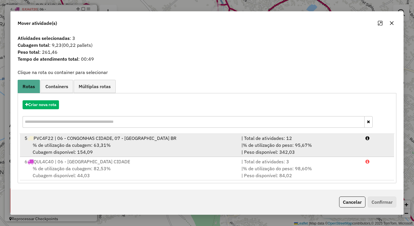
click at [277, 142] on span "% de utilização do peso: 95,67%" at bounding box center [277, 145] width 69 height 6
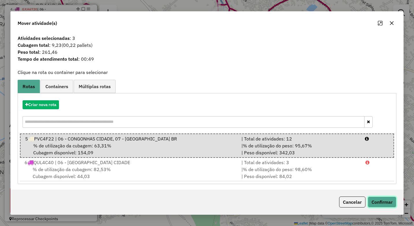
click at [381, 200] on button "Confirmar" at bounding box center [381, 201] width 29 height 11
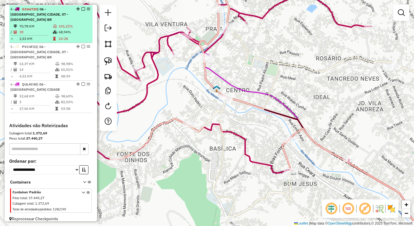
click at [70, 35] on td "68,94%" at bounding box center [74, 32] width 32 height 6
select select "*********"
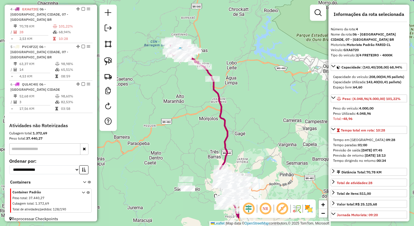
drag, startPoint x: 198, startPoint y: 81, endPoint x: 203, endPoint y: 129, distance: 47.9
click at [203, 129] on div "Janela de atendimento Grade de atendimento Capacidade Transportadoras Veículos …" at bounding box center [207, 113] width 414 height 226
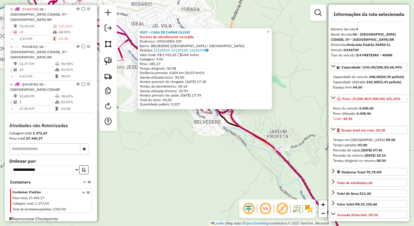
click at [225, 151] on div "9537 - CASA DE CARNE OLIVEI Horário de atendimento excedido Endereço: ORQUIDEA …" at bounding box center [207, 113] width 414 height 226
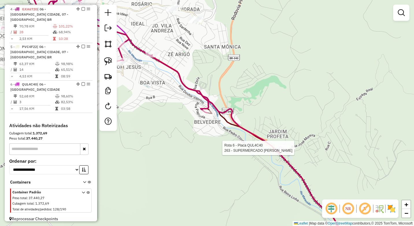
select select "*********"
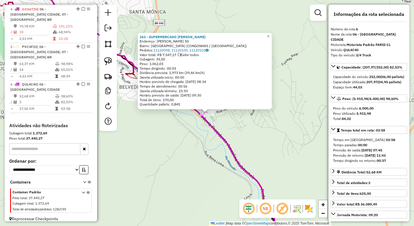
click at [189, 155] on div "263 - SUPERMERCADO [PERSON_NAME]: [PERSON_NAME] 50 Bairro: [GEOGRAPHIC_DATA] (C…" at bounding box center [207, 113] width 414 height 226
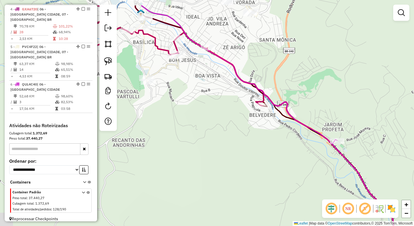
drag, startPoint x: 161, startPoint y: 158, endPoint x: 291, endPoint y: 186, distance: 133.0
click at [291, 186] on div "Janela de atendimento Grade de atendimento Capacidade Transportadoras Veículos …" at bounding box center [207, 113] width 414 height 226
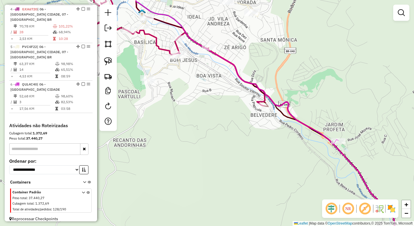
drag, startPoint x: 202, startPoint y: 111, endPoint x: 261, endPoint y: 152, distance: 71.4
click at [261, 152] on div "Janela de atendimento Grade de atendimento Capacidade Transportadoras Veículos …" at bounding box center [207, 113] width 414 height 226
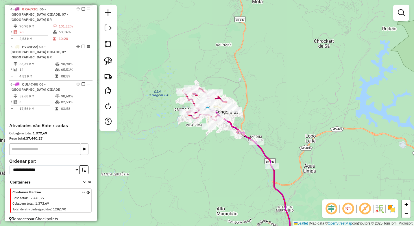
drag, startPoint x: 271, startPoint y: 159, endPoint x: 231, endPoint y: 152, distance: 40.4
click at [231, 152] on div "Janela de atendimento Grade de atendimento Capacidade Transportadoras Veículos …" at bounding box center [207, 113] width 414 height 226
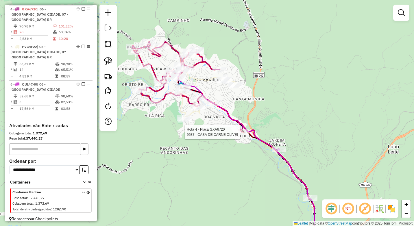
select select "*********"
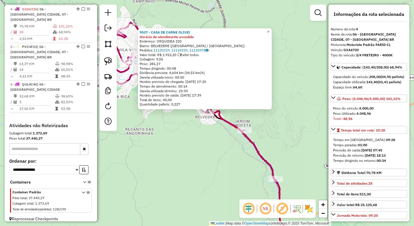
click at [197, 142] on div "9537 - CASA DE CARNE OLIVEI Horário de atendimento excedido Endereço: ORQUIDEA …" at bounding box center [207, 113] width 414 height 226
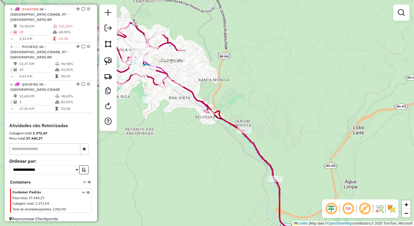
click at [194, 146] on div "Janela de atendimento Grade de atendimento Capacidade Transportadoras Veículos …" at bounding box center [207, 113] width 414 height 226
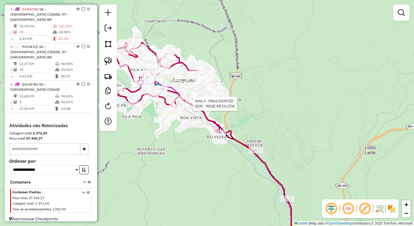
select select "*********"
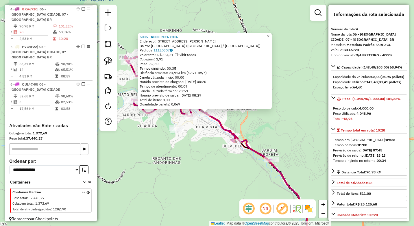
click at [201, 144] on div "5035 - REDE RETA LTDA Endereço: Av JULIA KUBITSCHECK 947 Bairro: CENTRO (CONGON…" at bounding box center [207, 113] width 414 height 226
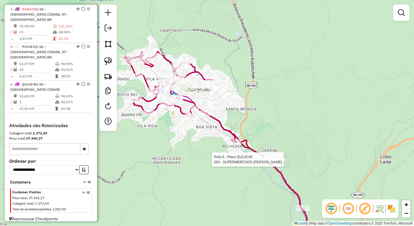
select select "*********"
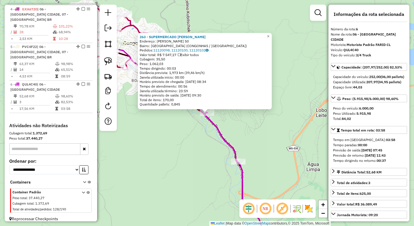
click at [176, 153] on div "263 - SUPERMERCADO [PERSON_NAME]: [PERSON_NAME] 50 Bairro: [GEOGRAPHIC_DATA] (C…" at bounding box center [207, 113] width 414 height 226
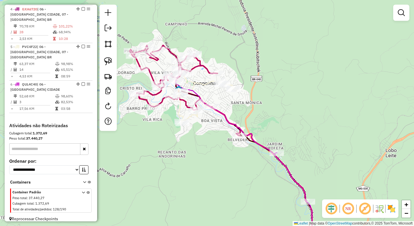
drag, startPoint x: 220, startPoint y: 171, endPoint x: 227, endPoint y: 174, distance: 7.1
click at [226, 174] on div "Janela de atendimento Grade de atendimento Capacidade Transportadoras Veículos …" at bounding box center [207, 113] width 414 height 226
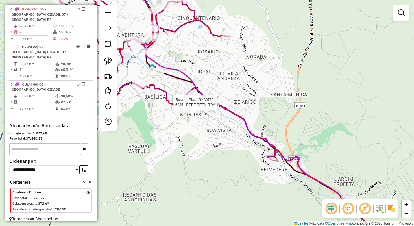
select select "*********"
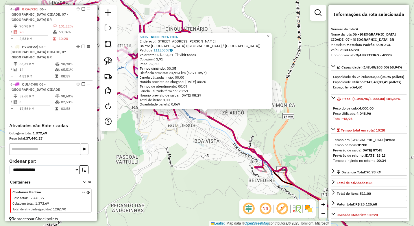
click at [208, 155] on div "5035 - REDE RETA LTDA Endereço: Av JULIA KUBITSCHECK 947 Bairro: CENTRO (CONGON…" at bounding box center [207, 113] width 414 height 226
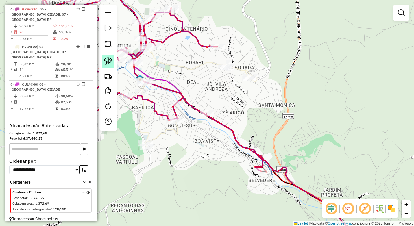
click at [105, 60] on img at bounding box center [108, 61] width 8 height 8
drag, startPoint x: 212, startPoint y: 101, endPoint x: 221, endPoint y: 123, distance: 23.1
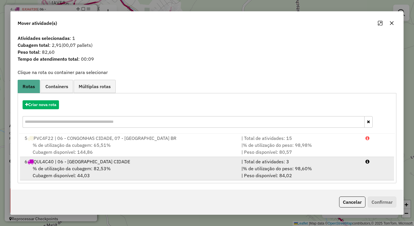
click at [340, 172] on div "| % de utilização do peso: 98,60% | Peso disponível: 84,02" at bounding box center [300, 172] width 124 height 14
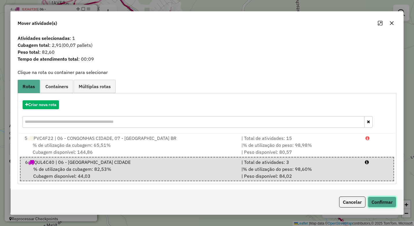
click at [380, 197] on button "Confirmar" at bounding box center [381, 201] width 29 height 11
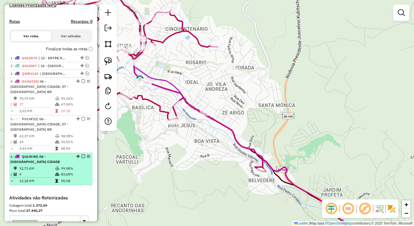
scroll to position [147, 0]
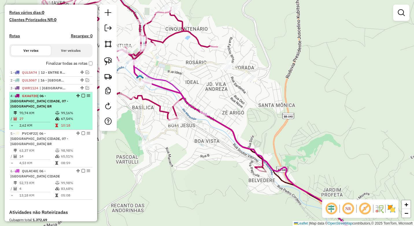
click at [82, 97] on em at bounding box center [82, 95] width 3 height 3
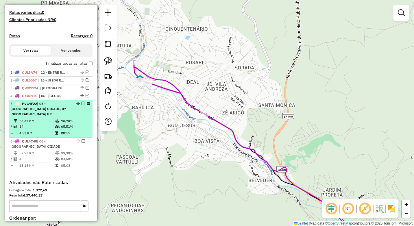
click at [64, 131] on td "08:59" at bounding box center [75, 133] width 29 height 6
select select "*********"
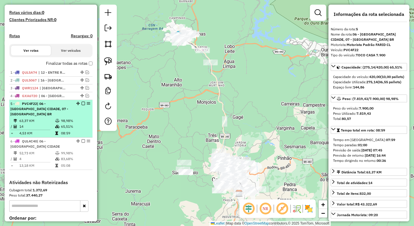
click at [82, 105] on em at bounding box center [82, 103] width 3 height 3
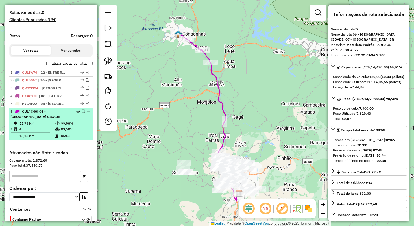
click at [68, 126] on td "99,98%" at bounding box center [75, 123] width 29 height 6
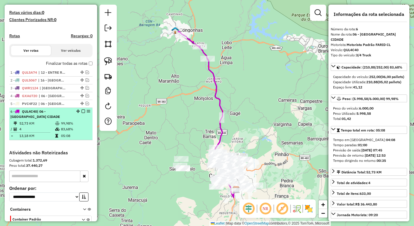
click at [81, 113] on em at bounding box center [82, 110] width 3 height 3
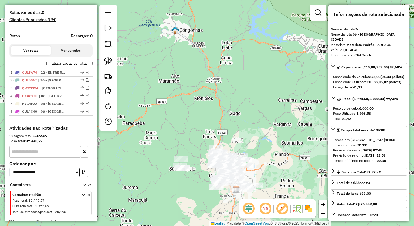
click at [190, 139] on div "Janela de atendimento Grade de atendimento Capacidade Transportadoras Veículos …" at bounding box center [207, 113] width 414 height 226
drag, startPoint x: 192, startPoint y: 150, endPoint x: 188, endPoint y: 120, distance: 30.6
click at [187, 120] on div "Janela de atendimento Grade de atendimento Capacidade Transportadoras Veículos …" at bounding box center [207, 113] width 414 height 226
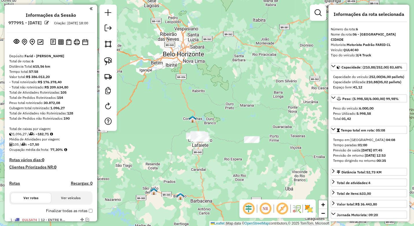
select select "*********"
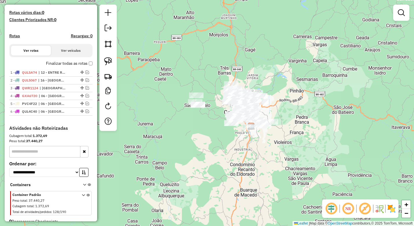
drag, startPoint x: 283, startPoint y: 110, endPoint x: 268, endPoint y: 108, distance: 15.4
click at [268, 109] on div "Janela de atendimento Grade de atendimento Capacidade Transportadoras Veículos …" at bounding box center [207, 113] width 414 height 226
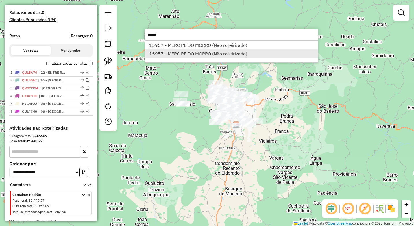
type input "*****"
click at [218, 52] on li "15957 - MERC PE DO MORRO (Não roteirizado)" at bounding box center [231, 53] width 173 height 9
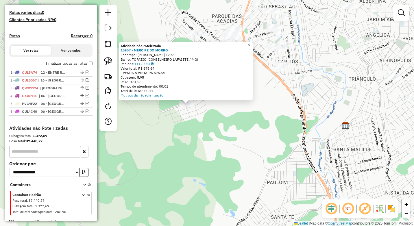
click at [189, 119] on div "Atividade não roteirizada 15957 - MERC PE DO MORRO Endereço: [PERSON_NAME] 1297…" at bounding box center [207, 113] width 414 height 226
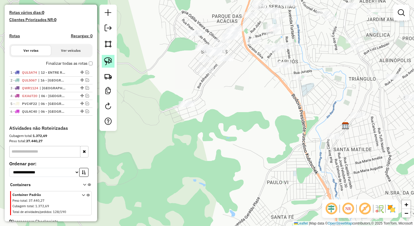
click at [111, 63] on img at bounding box center [108, 61] width 8 height 8
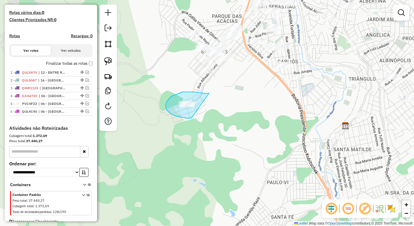
drag, startPoint x: 198, startPoint y: 92, endPoint x: 202, endPoint y: 114, distance: 22.0
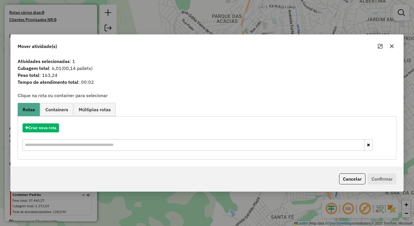
click at [388, 46] on button "button" at bounding box center [391, 46] width 9 height 9
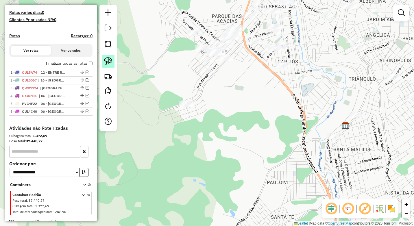
click at [107, 62] on img at bounding box center [108, 61] width 8 height 8
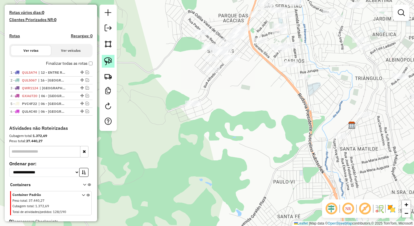
click at [108, 61] on img at bounding box center [108, 61] width 8 height 8
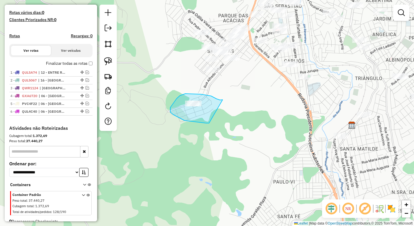
drag, startPoint x: 222, startPoint y: 100, endPoint x: 213, endPoint y: 123, distance: 25.2
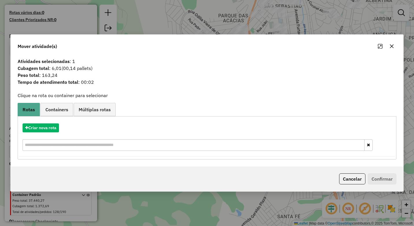
click at [390, 43] on button "button" at bounding box center [391, 46] width 9 height 9
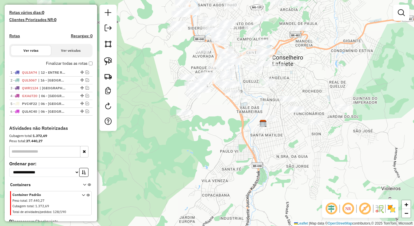
drag, startPoint x: 264, startPoint y: 129, endPoint x: 216, endPoint y: 133, distance: 48.4
click at [216, 133] on div "Janela de atendimento Grade de atendimento Capacidade Transportadoras Veículos …" at bounding box center [207, 113] width 414 height 226
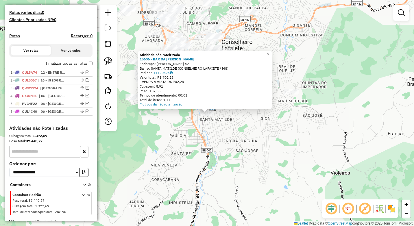
click at [149, 129] on div "Atividade não roteirizada 15606 - BAR DA TIA LU Endereço: [PERSON_NAME] 42 Bair…" at bounding box center [207, 113] width 414 height 226
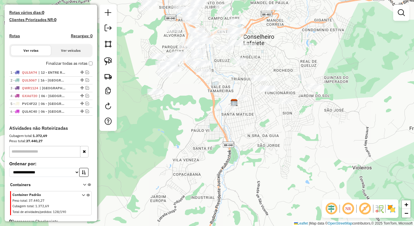
drag, startPoint x: 148, startPoint y: 129, endPoint x: 178, endPoint y: 123, distance: 30.6
click at [177, 123] on div "Janela de atendimento Grade de atendimento Capacidade Transportadoras Veículos …" at bounding box center [207, 113] width 414 height 226
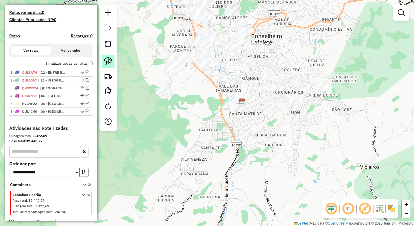
click at [111, 63] on img at bounding box center [108, 61] width 8 height 8
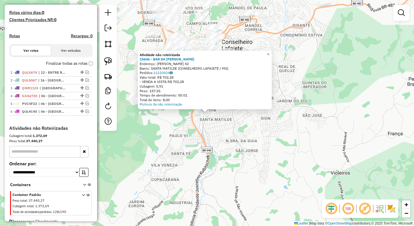
click at [161, 137] on div "Atividade não roteirizada 15606 - BAR DA TIA LU Endereço: [PERSON_NAME] 42 Bair…" at bounding box center [207, 113] width 414 height 226
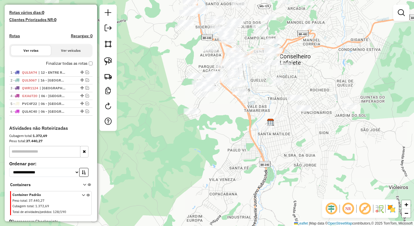
drag, startPoint x: 172, startPoint y: 142, endPoint x: 217, endPoint y: 156, distance: 47.2
click at [217, 156] on div "Janela de atendimento Grade de atendimento Capacidade Transportadoras Veículos …" at bounding box center [207, 113] width 414 height 226
click at [107, 58] on img at bounding box center [108, 61] width 8 height 8
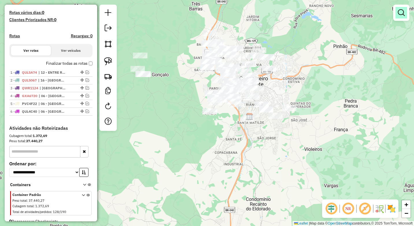
click at [401, 12] on em at bounding box center [400, 12] width 7 height 7
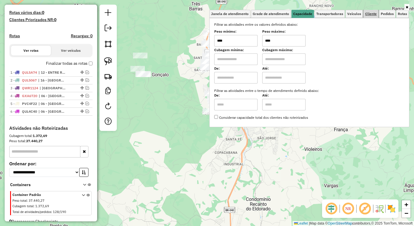
click at [373, 15] on span "Cliente" at bounding box center [371, 13] width 12 height 3
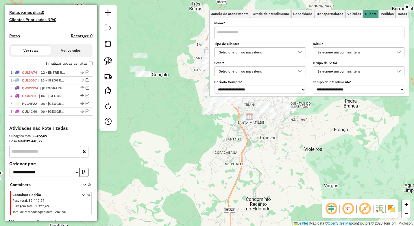
click at [277, 50] on div "Selecione um ou mais itens" at bounding box center [256, 52] width 78 height 9
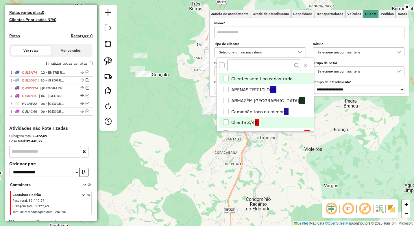
scroll to position [29, 0]
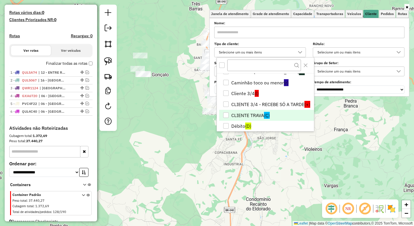
click at [224, 113] on div "CLIENTE TRAVA" at bounding box center [225, 114] width 5 height 5
click at [209, 136] on div "Limpar filtros Janela de atendimento Grade de atendimento Capacidade Transporta…" at bounding box center [207, 113] width 414 height 226
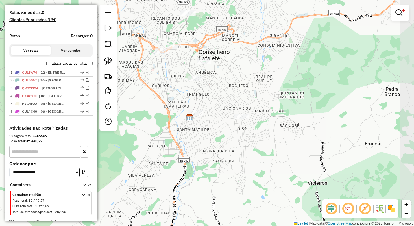
drag, startPoint x: 270, startPoint y: 92, endPoint x: 230, endPoint y: 68, distance: 46.1
click at [230, 68] on div "Limpar filtros Janela de atendimento Grade de atendimento Capacidade Transporta…" at bounding box center [207, 113] width 414 height 226
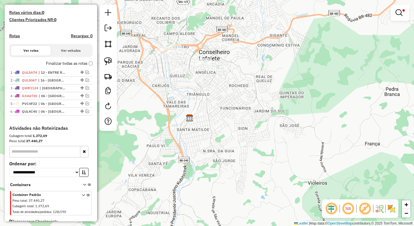
drag, startPoint x: 158, startPoint y: 92, endPoint x: 157, endPoint y: 100, distance: 7.5
click at [157, 100] on div "Limpar filtros Janela de atendimento Grade de atendimento Capacidade Transporta…" at bounding box center [207, 113] width 414 height 226
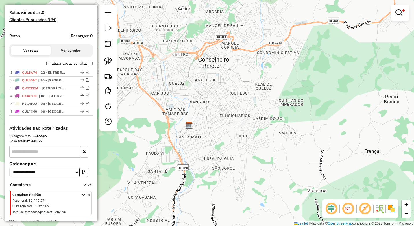
click at [99, 56] on div "Limpar filtros Janela de atendimento Grade de atendimento Capacidade Transporta…" at bounding box center [207, 113] width 414 height 226
click at [108, 60] on img at bounding box center [108, 61] width 8 height 8
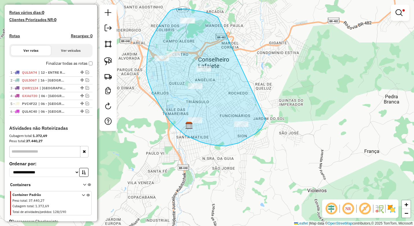
drag, startPoint x: 217, startPoint y: 17, endPoint x: 265, endPoint y: 120, distance: 113.4
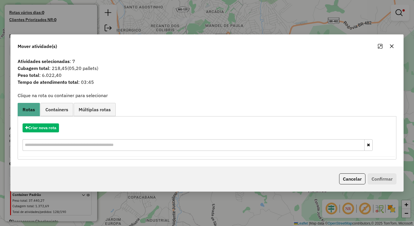
click at [392, 46] on icon "button" at bounding box center [391, 46] width 5 height 5
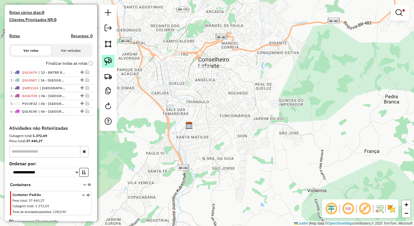
click at [106, 62] on img at bounding box center [108, 61] width 8 height 8
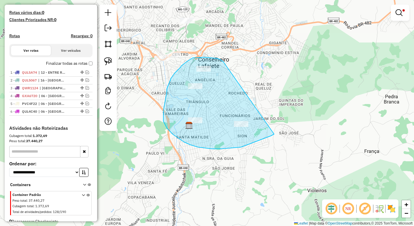
drag, startPoint x: 211, startPoint y: 58, endPoint x: 284, endPoint y: 124, distance: 99.2
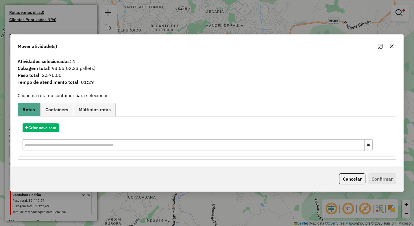
click at [390, 46] on icon "button" at bounding box center [391, 46] width 5 height 5
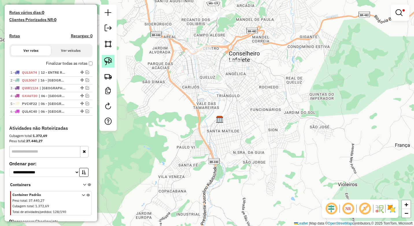
click at [111, 61] on img at bounding box center [108, 61] width 8 height 8
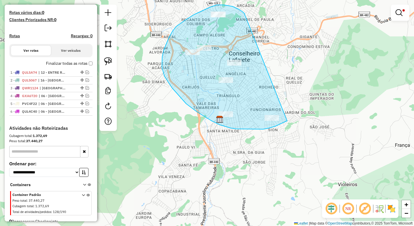
drag, startPoint x: 244, startPoint y: 14, endPoint x: 287, endPoint y: 121, distance: 114.7
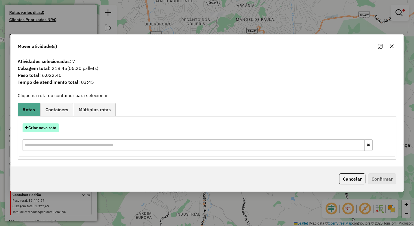
click at [50, 129] on button "Criar nova rota" at bounding box center [41, 127] width 36 height 9
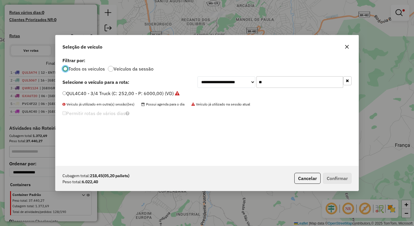
scroll to position [3, 2]
drag, startPoint x: 269, startPoint y: 83, endPoint x: 232, endPoint y: 83, distance: 37.3
click at [232, 83] on div "**********" at bounding box center [274, 82] width 154 height 12
type input "**"
click at [120, 95] on label "PVC4G02 - TOCO CASA 7.900 (C: 420,00 - P: 7900,00) (VD)" at bounding box center [127, 93] width 130 height 7
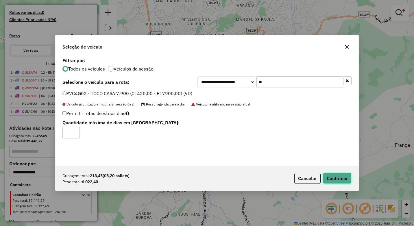
click at [335, 178] on button "Confirmar" at bounding box center [337, 178] width 29 height 11
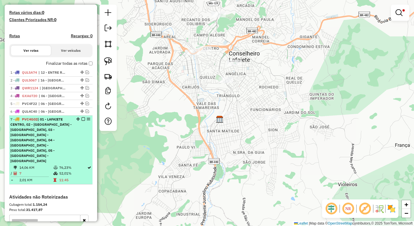
click at [79, 121] on div at bounding box center [81, 118] width 17 height 3
select select "*********"
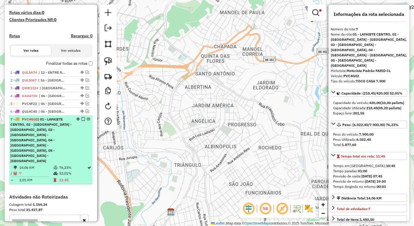
click at [81, 121] on em at bounding box center [82, 118] width 3 height 3
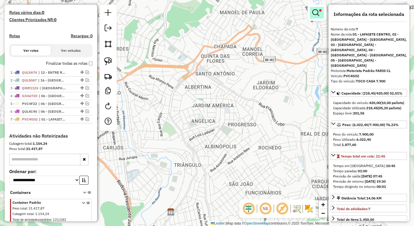
click at [316, 10] on em at bounding box center [315, 12] width 7 height 7
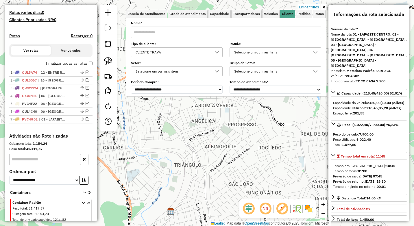
click at [174, 51] on div "CLIENTE TRAVA" at bounding box center [172, 52] width 78 height 9
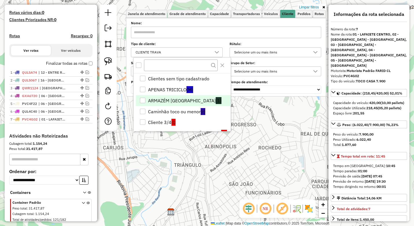
scroll to position [18, 0]
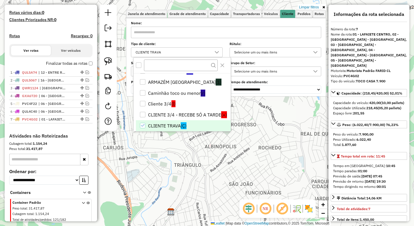
click at [142, 127] on icon "CLIENTE TRAVA" at bounding box center [142, 125] width 4 height 4
click at [162, 165] on div "Janela de atendimento Grade de atendimento Capacidade Transportadoras Veículos …" at bounding box center [207, 113] width 414 height 226
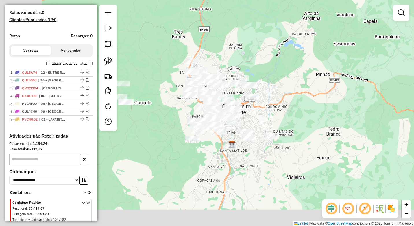
drag, startPoint x: 205, startPoint y: 143, endPoint x: 256, endPoint y: 122, distance: 55.7
click at [256, 122] on div "Janela de atendimento Grade de atendimento Capacidade Transportadoras Veículos …" at bounding box center [207, 113] width 414 height 226
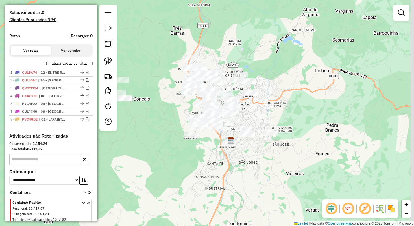
drag, startPoint x: 213, startPoint y: 130, endPoint x: 209, endPoint y: 143, distance: 13.3
click at [209, 143] on div "Janela de atendimento Grade de atendimento Capacidade Transportadoras Veículos …" at bounding box center [207, 113] width 414 height 226
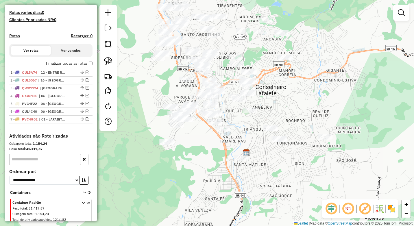
drag, startPoint x: 258, startPoint y: 116, endPoint x: 246, endPoint y: 133, distance: 20.7
click at [246, 133] on div "Janela de atendimento Grade de atendimento Capacidade Transportadoras Veículos …" at bounding box center [207, 113] width 414 height 226
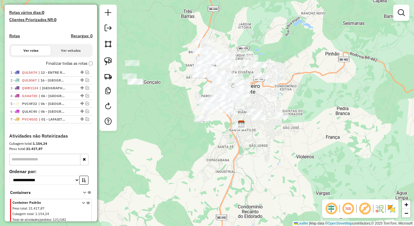
drag, startPoint x: 220, startPoint y: 138, endPoint x: 227, endPoint y: 166, distance: 28.7
click at [227, 166] on div "Janela de atendimento Grade de atendimento Capacidade Transportadoras Veículos …" at bounding box center [207, 113] width 414 height 226
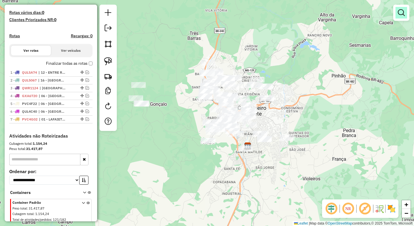
click at [399, 10] on em at bounding box center [400, 12] width 7 height 7
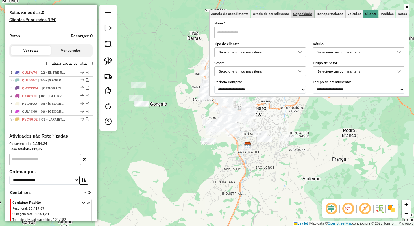
click at [303, 14] on span "Capacidade" at bounding box center [302, 13] width 19 height 3
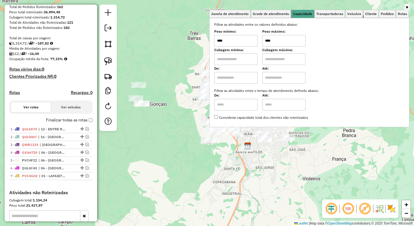
scroll to position [90, 0]
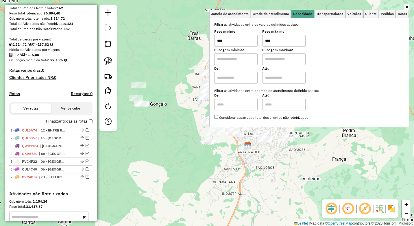
click at [210, 41] on div "Janela de atendimento Grade de atendimento Capacidade Transportadoras Veículos …" at bounding box center [207, 113] width 414 height 226
drag, startPoint x: 291, startPoint y: 36, endPoint x: 290, endPoint y: 42, distance: 5.6
click at [291, 37] on input "****" at bounding box center [283, 41] width 43 height 12
drag, startPoint x: 293, startPoint y: 41, endPoint x: 265, endPoint y: 40, distance: 27.5
click at [265, 40] on input "****" at bounding box center [283, 41] width 43 height 12
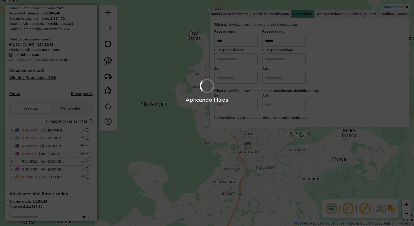
click at [245, 176] on div "Limpar filtros Janela de atendimento Grade de atendimento Capacidade Transporta…" at bounding box center [207, 113] width 414 height 226
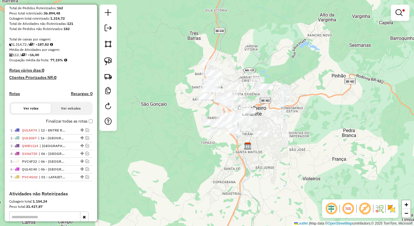
drag, startPoint x: 239, startPoint y: 165, endPoint x: 210, endPoint y: 172, distance: 30.3
click at [210, 172] on div "Limpar filtros Janela de atendimento Grade de atendimento Capacidade Transporta…" at bounding box center [207, 113] width 414 height 226
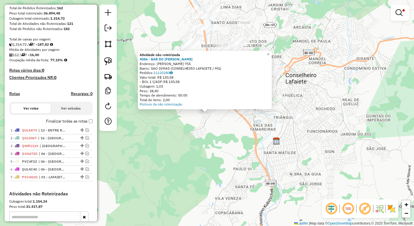
click at [216, 143] on div "Atividade não roteirizada 4086 - BAR DO [PERSON_NAME]: [PERSON_NAME] 755 Bairro…" at bounding box center [207, 113] width 414 height 226
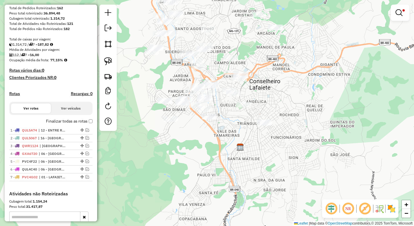
drag, startPoint x: 222, startPoint y: 150, endPoint x: 217, endPoint y: 151, distance: 4.9
click at [217, 151] on div "Limpar filtros Janela de atendimento Grade de atendimento Capacidade Transporta…" at bounding box center [207, 113] width 414 height 226
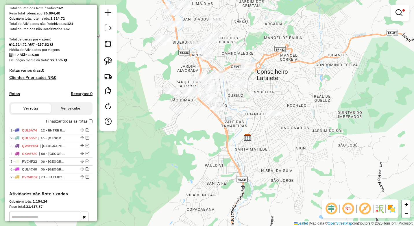
click at [239, 119] on div "Limpar filtros Janela de atendimento Grade de atendimento Capacidade Transporta…" at bounding box center [207, 113] width 414 height 226
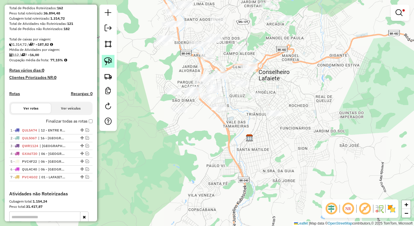
click at [111, 60] on img at bounding box center [108, 61] width 8 height 8
click at [399, 16] on em at bounding box center [398, 12] width 7 height 7
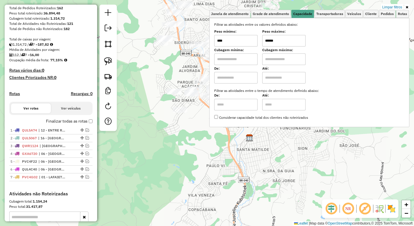
drag, startPoint x: 287, startPoint y: 40, endPoint x: 255, endPoint y: 40, distance: 31.5
click at [255, 40] on div "Peso mínimo: **** Peso máximo: ******" at bounding box center [309, 38] width 190 height 16
type input "******"
click at [202, 161] on div "Limpar filtros Janela de atendimento Grade de atendimento Capacidade Transporta…" at bounding box center [207, 113] width 414 height 226
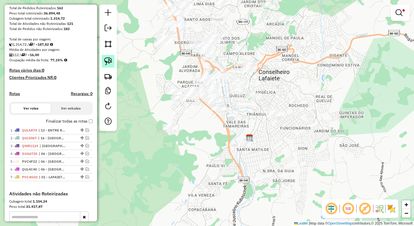
click at [111, 62] on img at bounding box center [108, 61] width 8 height 8
drag, startPoint x: 254, startPoint y: 155, endPoint x: 259, endPoint y: 120, distance: 35.3
click at [113, 66] on link at bounding box center [108, 61] width 13 height 13
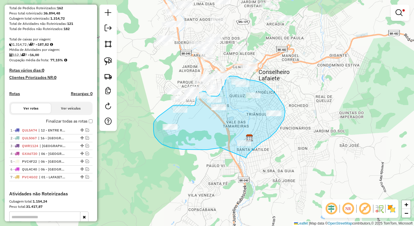
drag, startPoint x: 249, startPoint y: 154, endPoint x: 221, endPoint y: 148, distance: 28.7
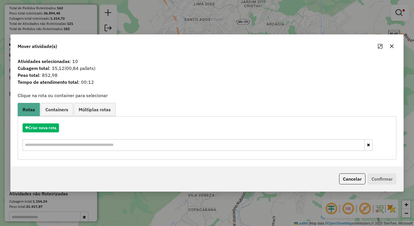
click at [390, 46] on icon "button" at bounding box center [391, 46] width 5 height 5
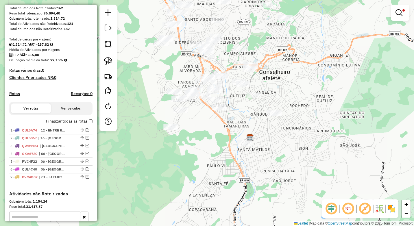
drag, startPoint x: 240, startPoint y: 121, endPoint x: 231, endPoint y: 123, distance: 8.8
click at [231, 123] on div "Limpar filtros Janela de atendimento Grade de atendimento Capacidade Transporta…" at bounding box center [207, 113] width 414 height 226
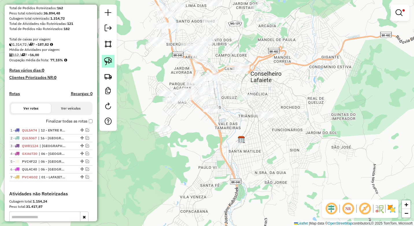
click at [109, 60] on img at bounding box center [108, 61] width 8 height 8
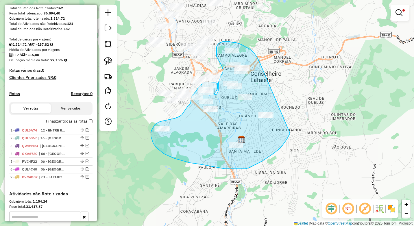
drag, startPoint x: 259, startPoint y: 61, endPoint x: 290, endPoint y: 133, distance: 78.5
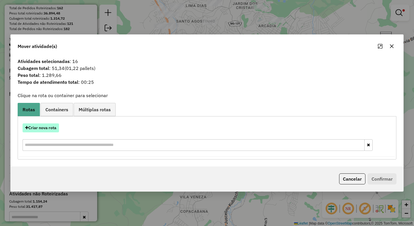
click at [50, 131] on button "Criar nova rota" at bounding box center [41, 127] width 36 height 9
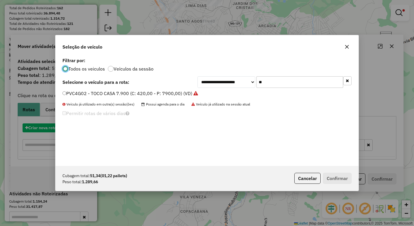
scroll to position [3, 2]
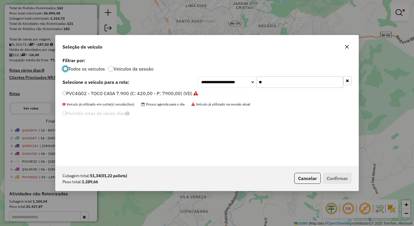
drag, startPoint x: 257, startPoint y: 83, endPoint x: 234, endPoint y: 83, distance: 22.8
click at [234, 83] on div "**********" at bounding box center [274, 82] width 154 height 12
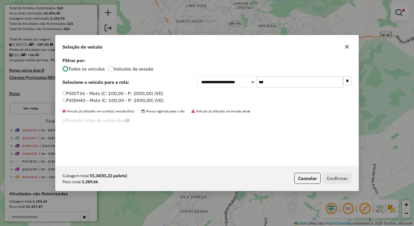
type input "***"
click at [81, 92] on label "PXI0736 - Moto (C: 100,00 - P: 2000,00) (VD)" at bounding box center [112, 93] width 101 height 7
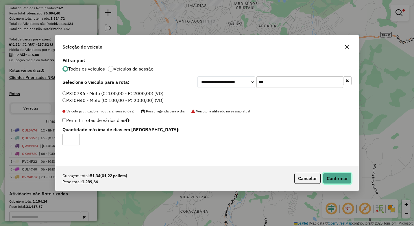
click at [332, 180] on button "Confirmar" at bounding box center [337, 178] width 29 height 11
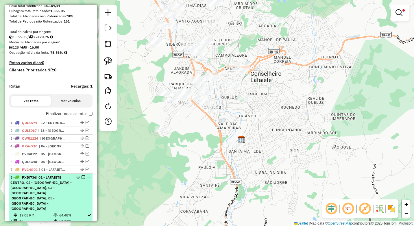
scroll to position [118, 0]
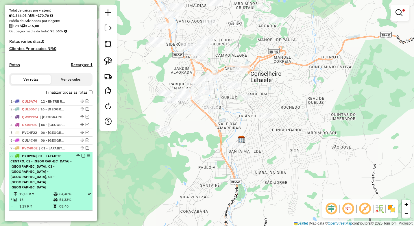
click at [81, 157] on em at bounding box center [82, 155] width 3 height 3
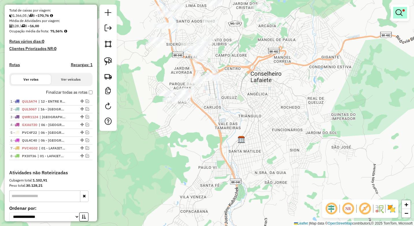
click at [404, 11] on link at bounding box center [400, 13] width 14 height 12
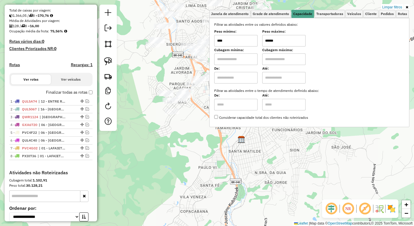
drag, startPoint x: 296, startPoint y: 40, endPoint x: 245, endPoint y: 47, distance: 50.9
click at [245, 47] on div "Filtrar as atividades entre os valores definidos abaixo: Peso mínimo: **** Peso…" at bounding box center [309, 71] width 190 height 98
click at [213, 144] on div "Limpar filtros Janela de atendimento Grade de atendimento Capacidade Transporta…" at bounding box center [207, 113] width 414 height 226
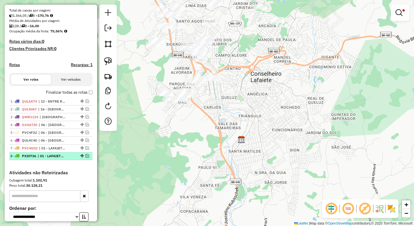
click at [87, 157] on em at bounding box center [86, 155] width 3 height 3
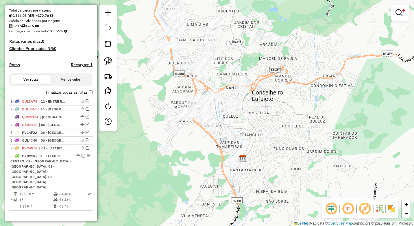
drag, startPoint x: 226, startPoint y: 128, endPoint x: 227, endPoint y: 147, distance: 18.8
click at [227, 147] on div "Limpar filtros Janela de atendimento Grade de atendimento Capacidade Transporta…" at bounding box center [207, 113] width 414 height 226
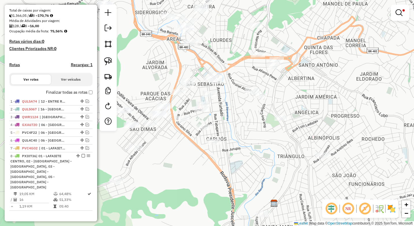
drag, startPoint x: 212, startPoint y: 123, endPoint x: 226, endPoint y: 130, distance: 15.4
click at [226, 130] on div "Limpar filtros Janela de atendimento Grade de atendimento Capacidade Transporta…" at bounding box center [207, 113] width 414 height 226
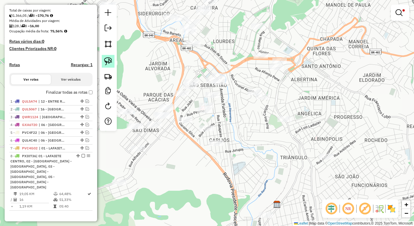
click at [111, 61] on img at bounding box center [108, 61] width 8 height 8
click at [106, 59] on img at bounding box center [108, 61] width 8 height 8
drag, startPoint x: 225, startPoint y: 67, endPoint x: 227, endPoint y: 86, distance: 19.8
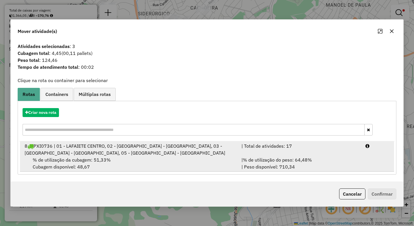
click at [307, 152] on div "| Total de atividades: 17" at bounding box center [300, 149] width 124 height 14
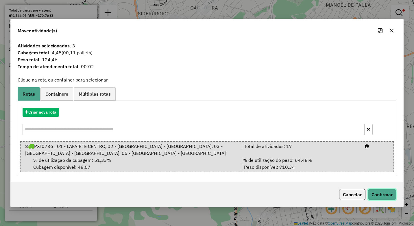
click at [391, 196] on button "Confirmar" at bounding box center [381, 194] width 29 height 11
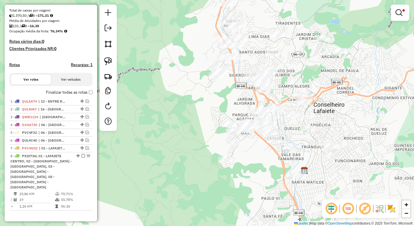
click at [257, 166] on div "Limpar filtros Janela de atendimento Grade de atendimento Capacidade Transporta…" at bounding box center [207, 113] width 414 height 226
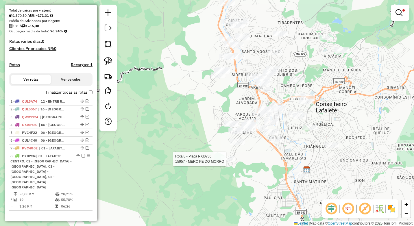
click at [228, 162] on div at bounding box center [227, 159] width 14 height 6
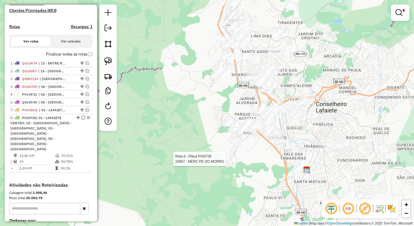
select select "*********"
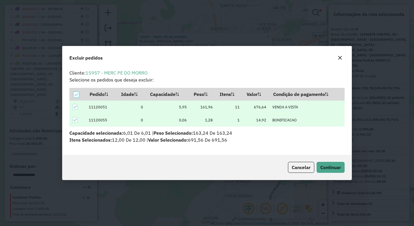
scroll to position [0, 0]
click at [327, 168] on span "Continuar" at bounding box center [330, 167] width 21 height 6
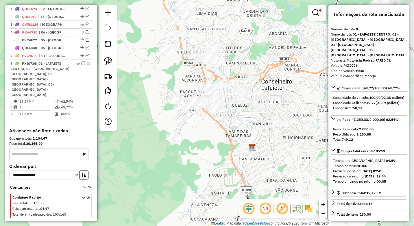
drag, startPoint x: 243, startPoint y: 127, endPoint x: 220, endPoint y: 143, distance: 27.8
click at [220, 143] on div "Limpar filtros Janela de atendimento Grade de atendimento Capacidade Transporta…" at bounding box center [207, 113] width 414 height 226
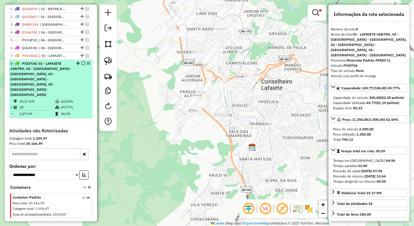
click at [73, 81] on div "8 - PXI0736 | 01 - LAFAIETE CENTRO, 02 - [GEOGRAPHIC_DATA] - [GEOGRAPHIC_DATA],…" at bounding box center [50, 79] width 81 height 36
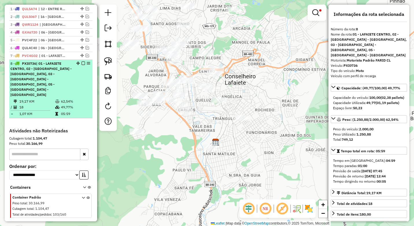
click at [82, 65] on em at bounding box center [82, 63] width 3 height 3
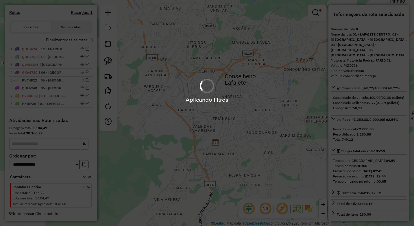
scroll to position [176, 0]
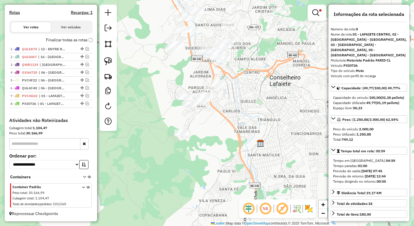
drag, startPoint x: 176, startPoint y: 122, endPoint x: 210, endPoint y: 122, distance: 34.1
click at [210, 122] on div "Limpar filtros Janela de atendimento Grade de atendimento Capacidade Transporta…" at bounding box center [207, 113] width 414 height 226
click at [108, 63] on img at bounding box center [108, 61] width 8 height 8
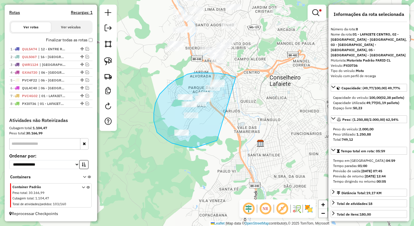
drag, startPoint x: 235, startPoint y: 78, endPoint x: 217, endPoint y: 140, distance: 64.8
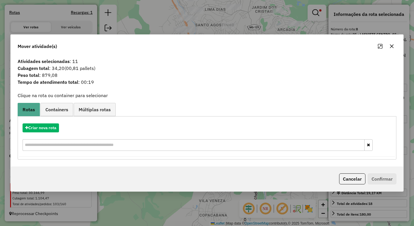
click at [390, 46] on icon "button" at bounding box center [391, 46] width 5 height 5
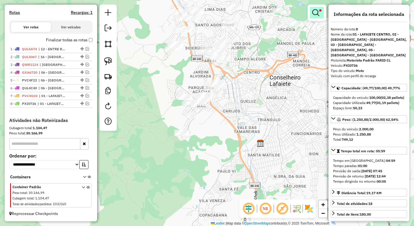
click at [314, 10] on em at bounding box center [315, 12] width 7 height 7
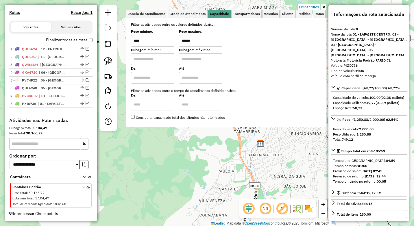
drag, startPoint x: 199, startPoint y: 42, endPoint x: 169, endPoint y: 44, distance: 30.1
click at [169, 44] on div "Peso mínimo: **** Peso máximo: ******" at bounding box center [226, 38] width 190 height 16
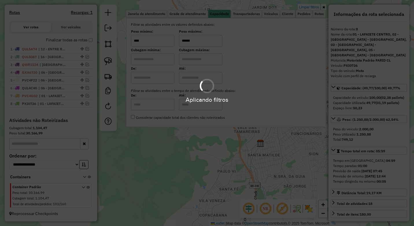
type input "******"
click at [224, 165] on div "Aplicando filtros" at bounding box center [207, 113] width 414 height 226
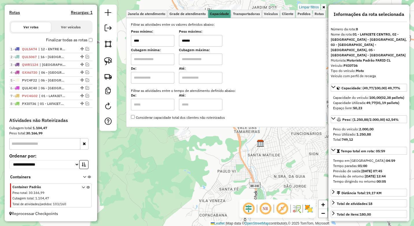
click at [218, 146] on div "Limpar filtros Janela de atendimento Grade de atendimento Capacidade Transporta…" at bounding box center [207, 113] width 414 height 226
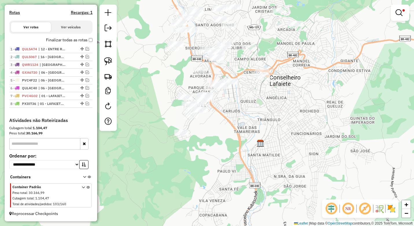
click at [220, 153] on div "Limpar filtros Janela de atendimento Grade de atendimento Capacidade Transporta…" at bounding box center [207, 113] width 414 height 226
click at [111, 64] on img at bounding box center [108, 61] width 8 height 8
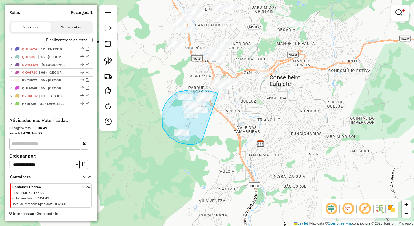
drag, startPoint x: 215, startPoint y: 92, endPoint x: 208, endPoint y: 137, distance: 45.5
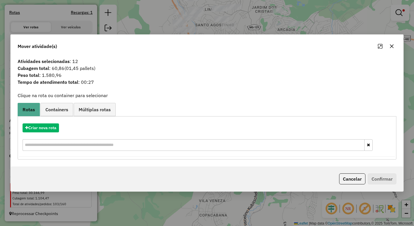
click at [393, 46] on icon "button" at bounding box center [391, 46] width 5 height 5
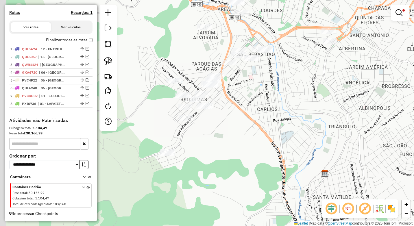
drag, startPoint x: 222, startPoint y: 109, endPoint x: 242, endPoint y: 106, distance: 19.9
click at [242, 106] on div "Limpar filtros Janela de atendimento Grade de atendimento Capacidade Transporta…" at bounding box center [207, 113] width 414 height 226
click at [105, 60] on img at bounding box center [108, 61] width 8 height 8
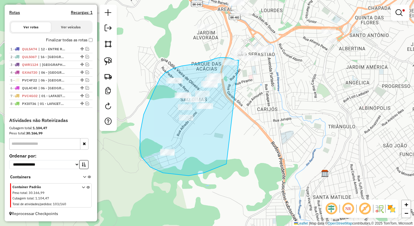
drag, startPoint x: 239, startPoint y: 60, endPoint x: 230, endPoint y: 163, distance: 102.9
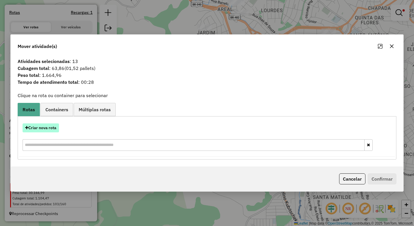
click at [29, 126] on button "Criar nova rota" at bounding box center [41, 127] width 36 height 9
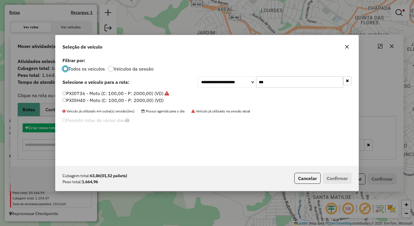
scroll to position [3, 2]
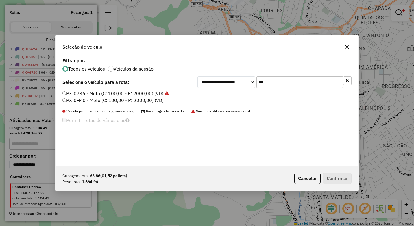
drag, startPoint x: 259, startPoint y: 85, endPoint x: 242, endPoint y: 85, distance: 16.8
click at [242, 85] on div "**********" at bounding box center [274, 82] width 154 height 12
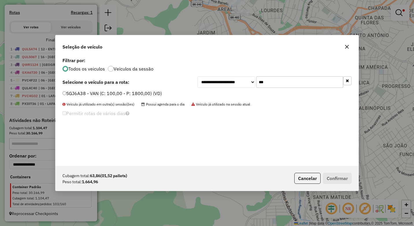
type input "***"
click at [128, 93] on label "SGJ6A38 - VAN (C: 100,00 - P: 1800,00) (VD)" at bounding box center [111, 93] width 99 height 7
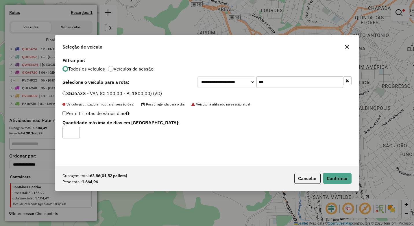
click at [331, 172] on div "Cubagem total: 63,86 (01,52 pallets) Peso total: 1.664,96 Cancelar Confirmar" at bounding box center [206, 178] width 303 height 25
click at [332, 175] on button "Confirmar" at bounding box center [337, 178] width 29 height 11
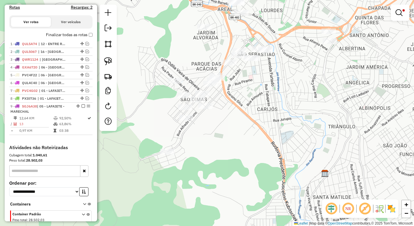
scroll to position [208, 0]
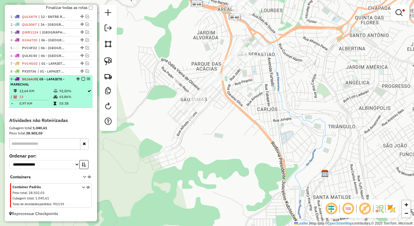
click at [82, 79] on em at bounding box center [82, 78] width 3 height 3
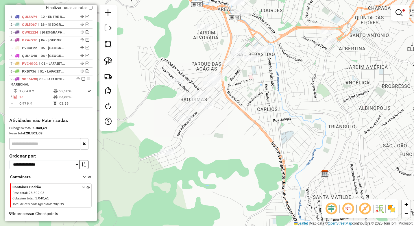
scroll to position [184, 0]
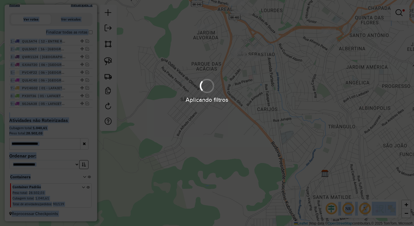
click at [265, 110] on hb-app "Aplicando filtros Pop-up bloqueado! Seu navegador bloqueou automáticamente a ab…" at bounding box center [207, 113] width 414 height 226
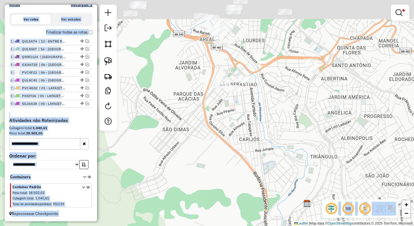
drag, startPoint x: 265, startPoint y: 110, endPoint x: 254, endPoint y: 144, distance: 36.2
click at [255, 148] on div "Limpar filtros Janela de atendimento Grade de atendimento Capacidade Transporta…" at bounding box center [207, 113] width 414 height 226
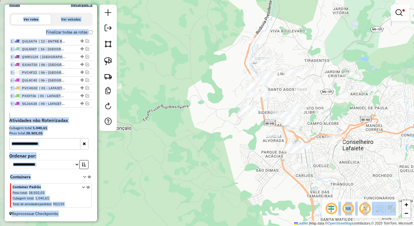
drag, startPoint x: 233, startPoint y: 89, endPoint x: 276, endPoint y: 96, distance: 43.8
click at [276, 96] on div "Limpar filtros Janela de atendimento Grade de atendimento Capacidade Transporta…" at bounding box center [207, 113] width 414 height 226
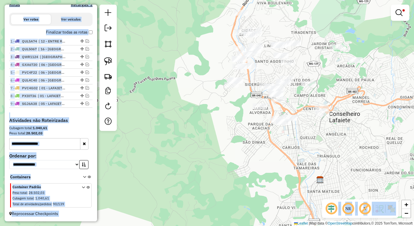
drag, startPoint x: 276, startPoint y: 103, endPoint x: 245, endPoint y: 61, distance: 52.2
click at [245, 61] on div "Limpar filtros Janela de atendimento Grade de atendimento Capacidade Transporta…" at bounding box center [207, 113] width 414 height 226
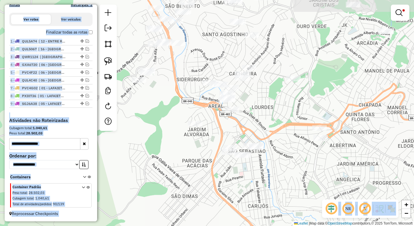
drag, startPoint x: 271, startPoint y: 102, endPoint x: 259, endPoint y: 118, distance: 20.2
click at [259, 118] on div "Limpar filtros Janela de atendimento Grade de atendimento Capacidade Transporta…" at bounding box center [207, 113] width 414 height 226
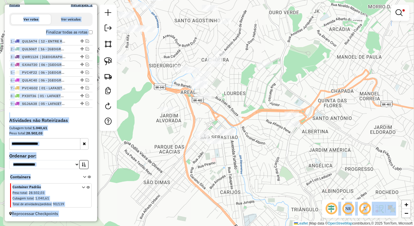
drag, startPoint x: 286, startPoint y: 145, endPoint x: 259, endPoint y: 131, distance: 30.7
click at [259, 131] on div "Limpar filtros Janela de atendimento Grade de atendimento Capacidade Transporta…" at bounding box center [207, 113] width 414 height 226
click at [395, 14] on link at bounding box center [400, 13] width 14 height 12
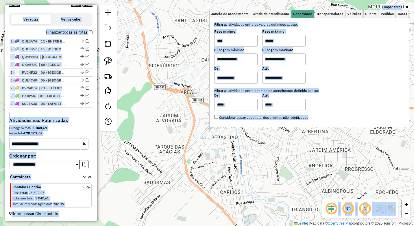
click at [291, 38] on input "******" at bounding box center [283, 41] width 43 height 12
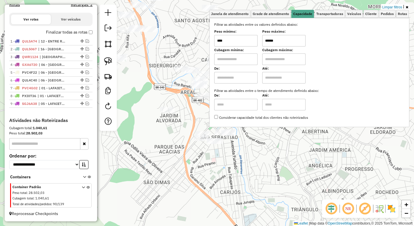
click at [297, 40] on input "******" at bounding box center [283, 41] width 43 height 12
click at [259, 170] on div "Janela de atendimento Grade de atendimento Capacidade Transportadoras Veículos …" at bounding box center [207, 113] width 414 height 226
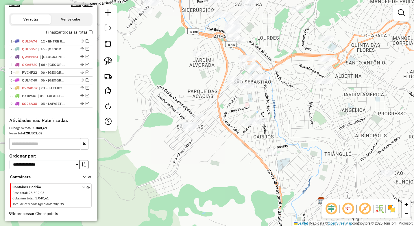
drag, startPoint x: 310, startPoint y: 169, endPoint x: 330, endPoint y: 144, distance: 32.3
click at [330, 144] on div "Janela de atendimento Grade de atendimento Capacidade Transportadoras Veículos …" at bounding box center [207, 113] width 414 height 226
drag, startPoint x: 343, startPoint y: 165, endPoint x: 277, endPoint y: 92, distance: 98.5
click at [278, 96] on div "Janela de atendimento Grade de atendimento Capacidade Transportadoras Veículos …" at bounding box center [207, 113] width 414 height 226
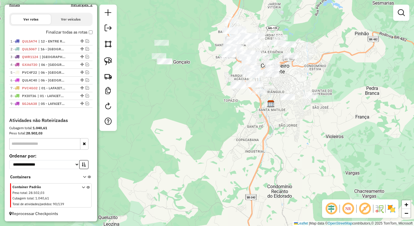
click at [280, 130] on div "Janela de atendimento Grade de atendimento Capacidade Transportadoras Veículos …" at bounding box center [207, 113] width 414 height 226
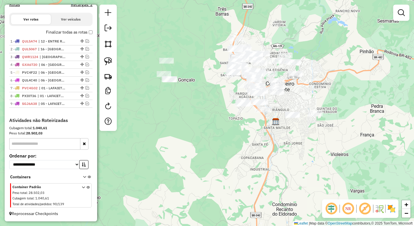
drag, startPoint x: 286, startPoint y: 81, endPoint x: 291, endPoint y: 94, distance: 13.9
click at [291, 94] on div "Janela de atendimento Grade de atendimento Capacidade Transportadoras Veículos …" at bounding box center [207, 113] width 414 height 226
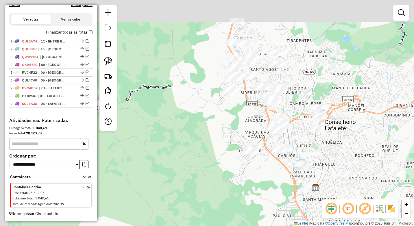
drag, startPoint x: 193, startPoint y: 92, endPoint x: 227, endPoint y: 134, distance: 54.0
click at [226, 133] on div "Janela de atendimento Grade de atendimento Capacidade Transportadoras Veículos …" at bounding box center [207, 113] width 414 height 226
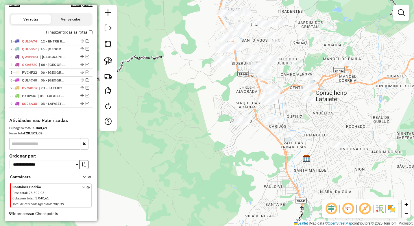
drag, startPoint x: 225, startPoint y: 135, endPoint x: 194, endPoint y: 85, distance: 59.3
click at [194, 85] on div "Janela de atendimento Grade de atendimento Capacidade Transportadoras Veículos …" at bounding box center [207, 113] width 414 height 226
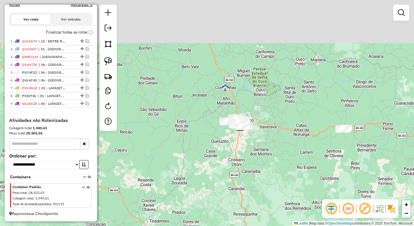
drag, startPoint x: 274, startPoint y: 126, endPoint x: 254, endPoint y: 151, distance: 31.7
click at [256, 151] on div "Janela de atendimento Grade de atendimento Capacidade Transportadoras Veículos …" at bounding box center [207, 113] width 414 height 226
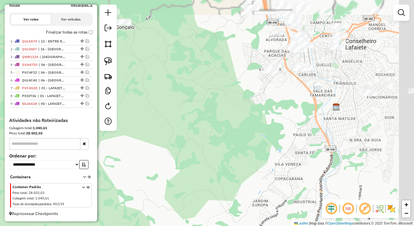
drag, startPoint x: 269, startPoint y: 117, endPoint x: 254, endPoint y: 148, distance: 35.0
click at [228, 169] on div "Janela de atendimento Grade de atendimento Capacidade Transportadoras Veículos …" at bounding box center [207, 113] width 414 height 226
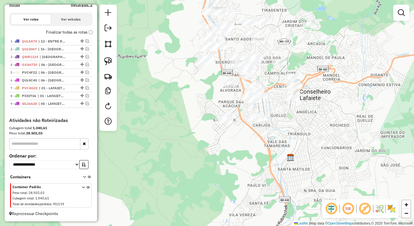
drag, startPoint x: 261, startPoint y: 144, endPoint x: 245, endPoint y: 157, distance: 20.9
click at [245, 157] on div "Janela de atendimento Grade de atendimento Capacidade Transportadoras Veículos …" at bounding box center [207, 113] width 414 height 226
click at [111, 61] on img at bounding box center [108, 61] width 8 height 8
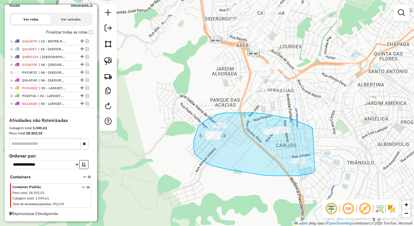
drag, startPoint x: 311, startPoint y: 128, endPoint x: 315, endPoint y: 170, distance: 42.9
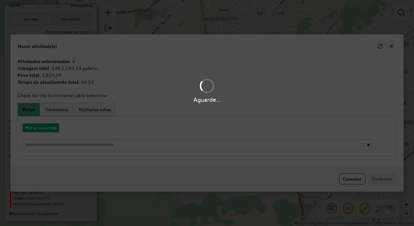
click at [394, 47] on hb-app "Aguarde... Pop-up bloqueado! Seu navegador bloqueou automáticamente a abertura …" at bounding box center [207, 113] width 414 height 226
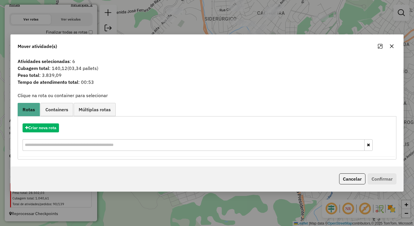
click at [394, 47] on button "button" at bounding box center [391, 46] width 9 height 9
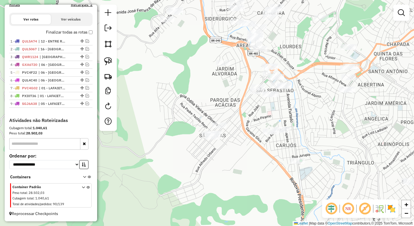
drag, startPoint x: 317, startPoint y: 114, endPoint x: 299, endPoint y: 122, distance: 20.0
click at [302, 122] on div "Janela de atendimento Grade de atendimento Capacidade Transportadoras Veículos …" at bounding box center [207, 113] width 414 height 226
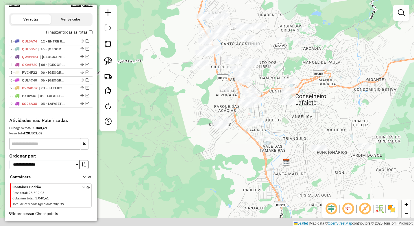
drag, startPoint x: 276, startPoint y: 125, endPoint x: 270, endPoint y: 120, distance: 7.0
click at [270, 120] on div "Janela de atendimento Grade de atendimento Capacidade Transportadoras Veículos …" at bounding box center [207, 113] width 414 height 226
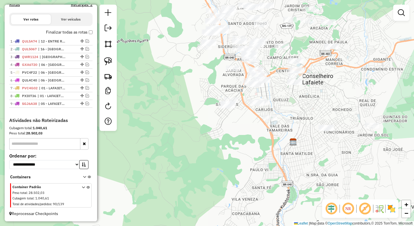
drag, startPoint x: 200, startPoint y: 68, endPoint x: 222, endPoint y: 125, distance: 61.1
click at [222, 125] on div "Janela de atendimento Grade de atendimento Capacidade Transportadoras Veículos …" at bounding box center [207, 113] width 414 height 226
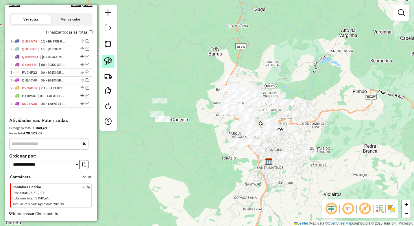
click at [105, 61] on img at bounding box center [108, 61] width 8 height 8
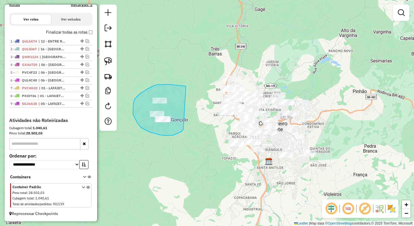
drag, startPoint x: 186, startPoint y: 86, endPoint x: 183, endPoint y: 129, distance: 42.5
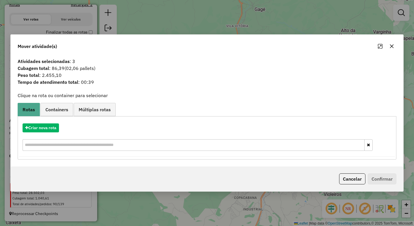
click at [394, 47] on button "button" at bounding box center [391, 46] width 9 height 9
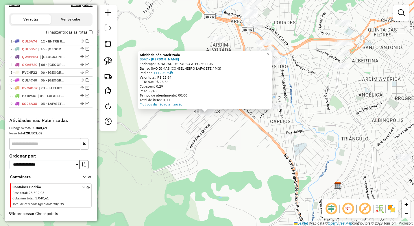
click at [211, 148] on div "Atividade não roteirizada 8547 - [PERSON_NAME]: [PERSON_NAME] BARAO DE POUSO AL…" at bounding box center [207, 113] width 414 height 226
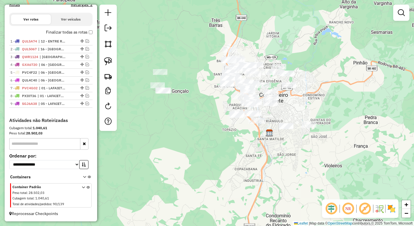
drag, startPoint x: 371, startPoint y: 72, endPoint x: 314, endPoint y: 81, distance: 57.8
click at [316, 80] on div "Janela de atendimento Grade de atendimento Capacidade Transportadoras Veículos …" at bounding box center [207, 113] width 414 height 226
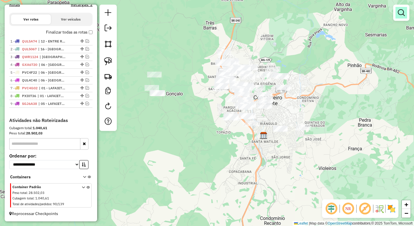
click at [401, 12] on em at bounding box center [400, 12] width 7 height 7
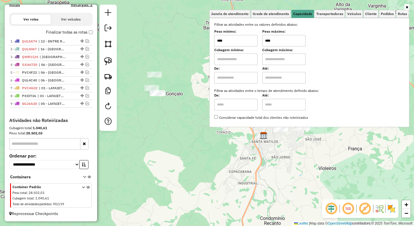
drag, startPoint x: 288, startPoint y: 43, endPoint x: 251, endPoint y: 43, distance: 36.7
click at [251, 43] on div "Peso mínimo: **** Peso máximo: ****" at bounding box center [309, 38] width 190 height 16
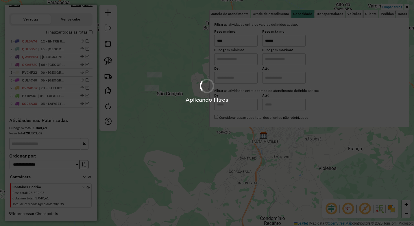
type input "******"
click at [231, 162] on div "Aplicando filtros" at bounding box center [207, 113] width 414 height 226
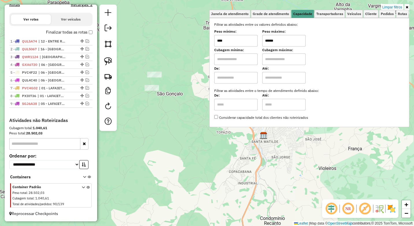
click at [250, 154] on div "Limpar filtros Janela de atendimento Grade de atendimento Capacidade Transporta…" at bounding box center [207, 113] width 414 height 226
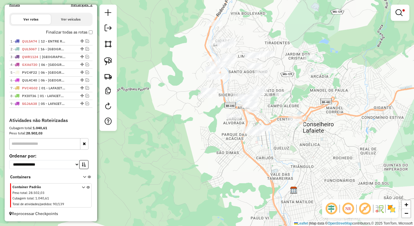
drag, startPoint x: 234, startPoint y: 70, endPoint x: 171, endPoint y: 75, distance: 63.4
click at [237, 88] on div "Limpar filtros Janela de atendimento Grade de atendimento Capacidade Transporta…" at bounding box center [207, 113] width 414 height 226
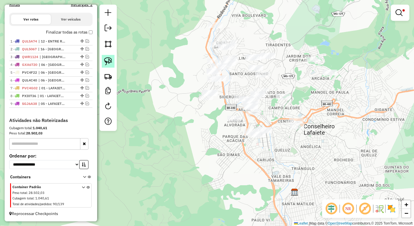
click at [109, 62] on img at bounding box center [108, 61] width 8 height 8
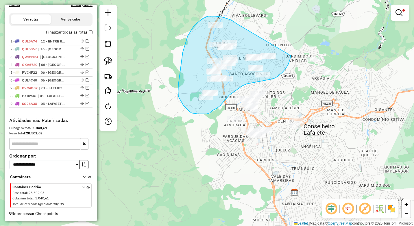
drag, startPoint x: 236, startPoint y: 23, endPoint x: 291, endPoint y: 48, distance: 60.8
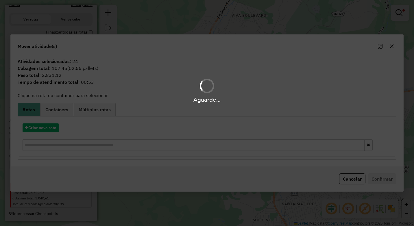
click at [393, 46] on div "Aguarde..." at bounding box center [207, 113] width 414 height 226
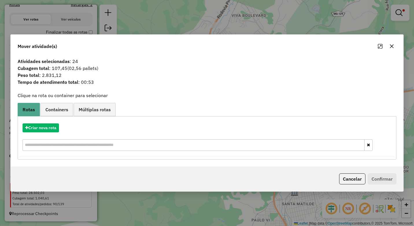
click at [394, 49] on button "button" at bounding box center [391, 46] width 9 height 9
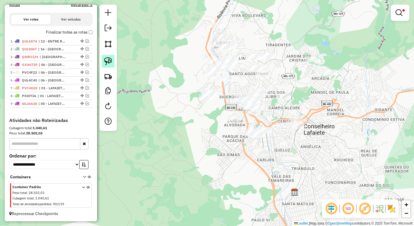
click at [107, 57] on link at bounding box center [108, 61] width 13 height 13
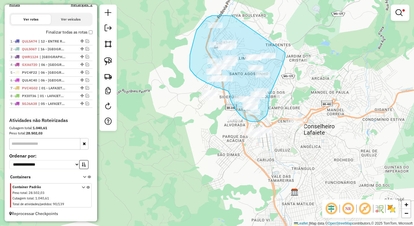
drag, startPoint x: 233, startPoint y: 16, endPoint x: 285, endPoint y: 53, distance: 63.1
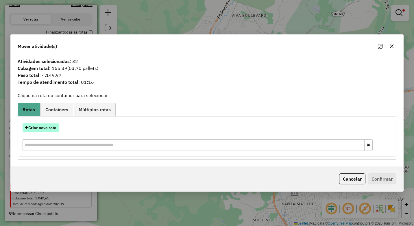
click at [29, 128] on button "Criar nova rota" at bounding box center [41, 127] width 36 height 9
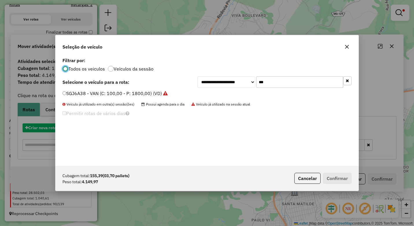
scroll to position [3, 2]
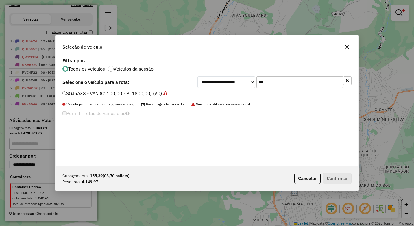
drag, startPoint x: 269, startPoint y: 81, endPoint x: 227, endPoint y: 85, distance: 42.1
click at [226, 85] on div "**********" at bounding box center [274, 82] width 154 height 12
type input "***"
click at [89, 96] on label "HNQ5I40 - Frete 3/4 (4.000kg) (C: 280,00 - P: 4000,00) (VD)" at bounding box center [128, 93] width 132 height 7
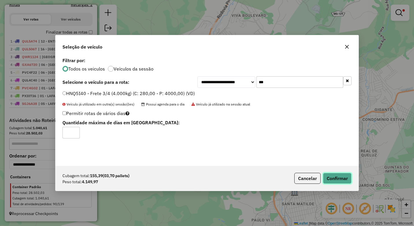
click at [339, 177] on button "Confirmar" at bounding box center [337, 178] width 29 height 11
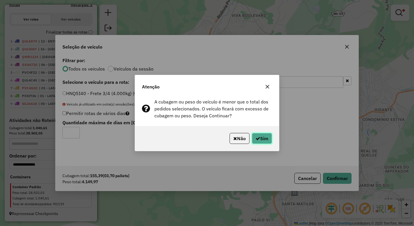
click at [261, 133] on button "Sim" at bounding box center [262, 138] width 20 height 11
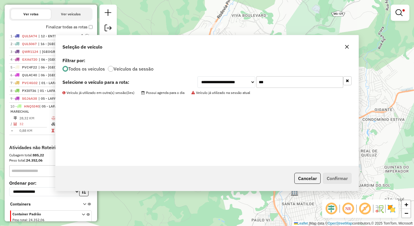
scroll to position [211, 0]
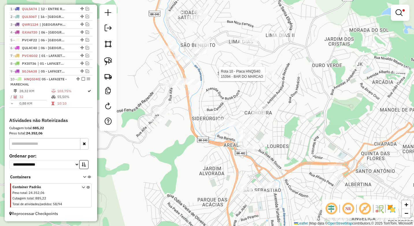
select select "*********"
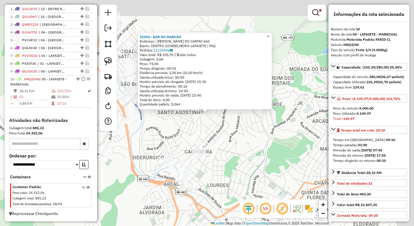
scroll to position [216, 0]
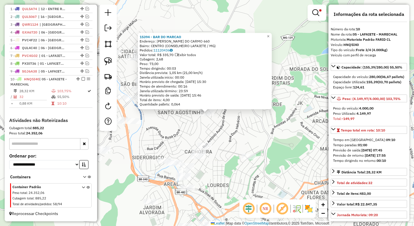
click at [218, 144] on div "15394 - BAR DO MARCAO Endereço: [PERSON_NAME] DO CARMO 660 Bairro: CENTRO (CONS…" at bounding box center [207, 113] width 414 height 226
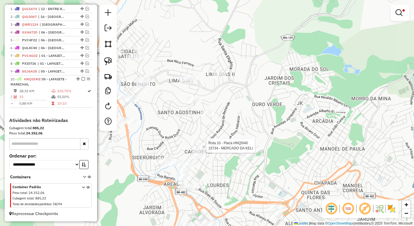
select select "*********"
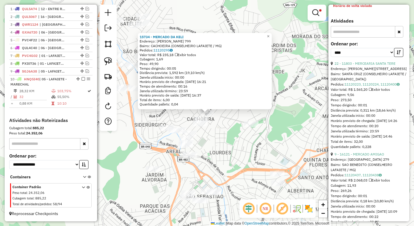
scroll to position [231, 0]
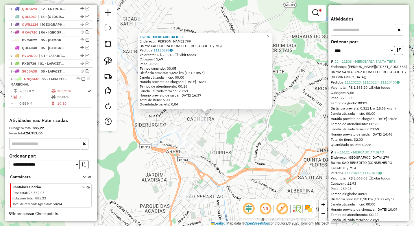
click at [396, 55] on button "button" at bounding box center [398, 50] width 9 height 9
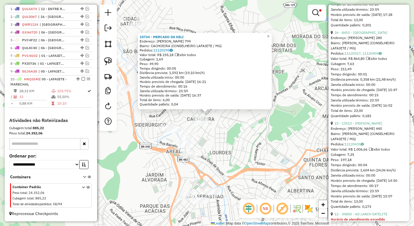
scroll to position [751, 0]
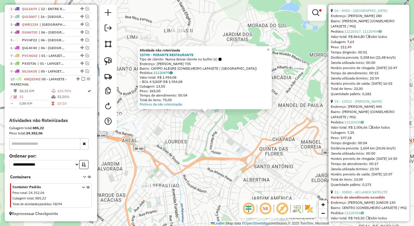
click at [208, 143] on div "Atividade não roteirizada 15749 - MIRANTE RESTAURANTE Tipo de cliente: Nunca de…" at bounding box center [207, 113] width 414 height 226
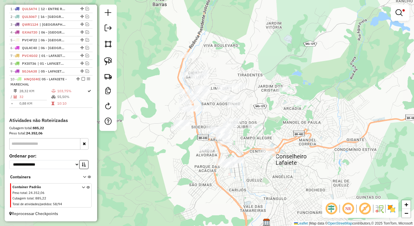
drag, startPoint x: 190, startPoint y: 113, endPoint x: 248, endPoint y: 115, distance: 58.4
click at [248, 115] on div "Limpar filtros Janela de atendimento Grade de atendimento Capacidade Transporta…" at bounding box center [207, 113] width 414 height 226
click at [404, 14] on link at bounding box center [400, 13] width 14 height 12
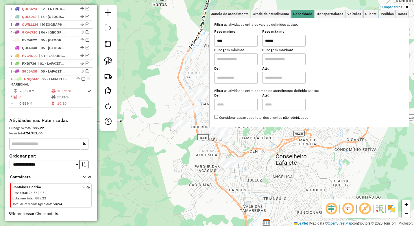
drag, startPoint x: 285, startPoint y: 42, endPoint x: 250, endPoint y: 42, distance: 34.4
click at [250, 42] on div "Peso mínimo: **** Peso máximo: ******" at bounding box center [309, 38] width 190 height 16
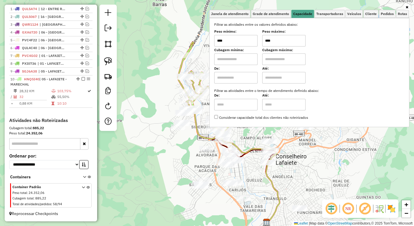
type input "****"
click at [156, 96] on div "Janela de atendimento Grade de atendimento Capacidade Transportadoras Veículos …" at bounding box center [207, 113] width 414 height 226
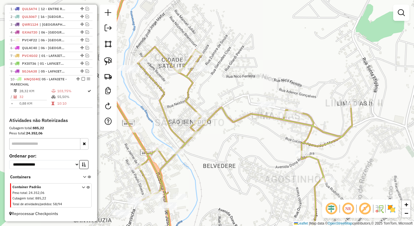
drag, startPoint x: 208, startPoint y: 88, endPoint x: 213, endPoint y: 92, distance: 7.2
click at [213, 92] on div "Janela de atendimento Grade de atendimento Capacidade Transportadoras Veículos …" at bounding box center [207, 113] width 414 height 226
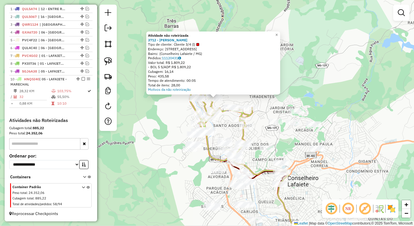
drag, startPoint x: 257, startPoint y: 162, endPoint x: 260, endPoint y: 137, distance: 25.3
click at [260, 137] on div "Atividade não roteirizada 3712 - MADALENA BR Tipo de cliente: Cliente 3/4 (l) E…" at bounding box center [207, 113] width 414 height 226
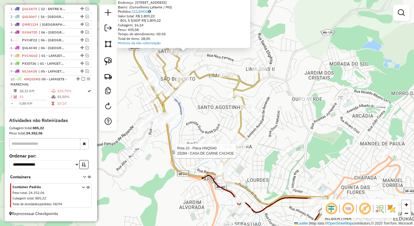
select select "*********"
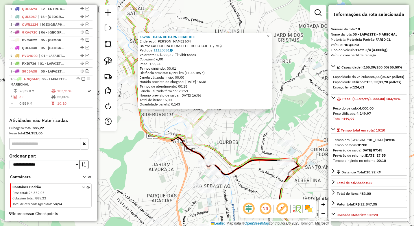
click at [212, 135] on div "15284 - CASA DE CARNE CACHOE Endereço: [PERSON_NAME] DE REZENDE 604 Bairro: [GE…" at bounding box center [207, 113] width 414 height 226
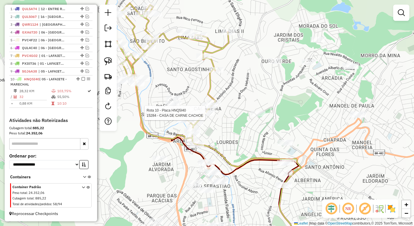
click at [207, 116] on div at bounding box center [207, 113] width 14 height 6
select select "*********"
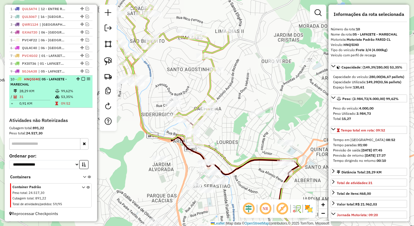
click at [81, 79] on em at bounding box center [82, 78] width 3 height 3
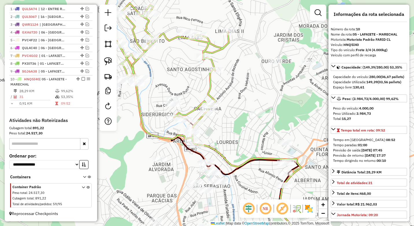
scroll to position [191, 0]
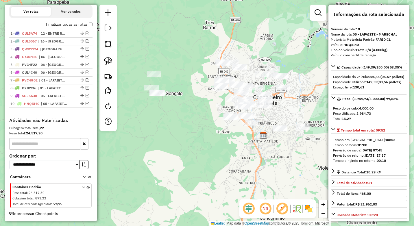
click at [232, 151] on div "Janela de atendimento Grade de atendimento Capacidade Transportadoras Veículos …" at bounding box center [207, 113] width 414 height 226
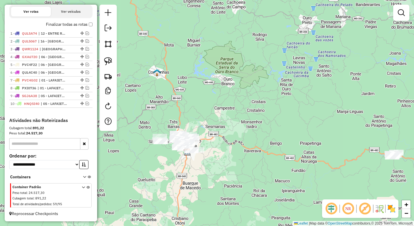
drag, startPoint x: 210, startPoint y: 173, endPoint x: 202, endPoint y: 172, distance: 8.1
click at [202, 172] on div "Janela de atendimento Grade de atendimento Capacidade Transportadoras Veículos …" at bounding box center [207, 113] width 414 height 226
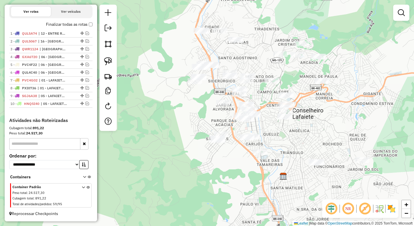
drag, startPoint x: 275, startPoint y: 140, endPoint x: 321, endPoint y: 110, distance: 55.1
click at [321, 110] on div "Janela de atendimento Grade de atendimento Capacidade Transportadoras Veículos …" at bounding box center [207, 113] width 414 height 226
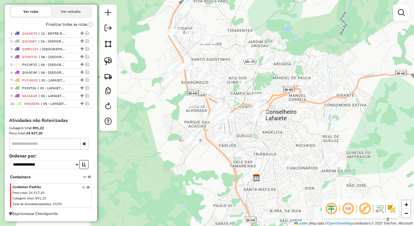
drag, startPoint x: 310, startPoint y: 118, endPoint x: 290, endPoint y: 119, distance: 20.8
click at [290, 119] on div "Janela de atendimento Grade de atendimento Capacidade Transportadoras Veículos …" at bounding box center [207, 113] width 414 height 226
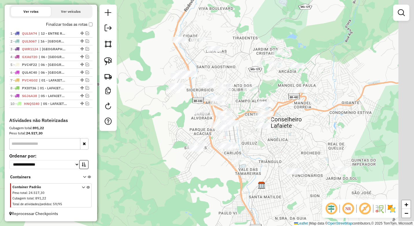
drag, startPoint x: 297, startPoint y: 130, endPoint x: 250, endPoint y: 135, distance: 46.8
click at [250, 135] on div "Janela de atendimento Grade de atendimento Capacidade Transportadoras Veículos …" at bounding box center [207, 113] width 414 height 226
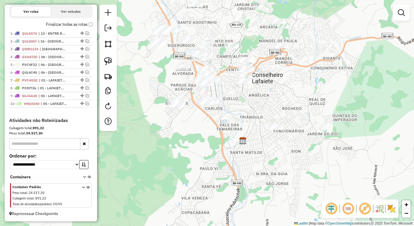
drag, startPoint x: 230, startPoint y: 102, endPoint x: 240, endPoint y: 101, distance: 9.3
click at [234, 102] on div "Janela de atendimento Grade de atendimento Capacidade Transportadoras Veículos …" at bounding box center [207, 113] width 414 height 226
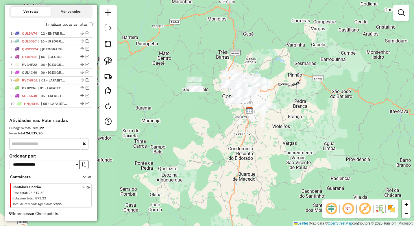
drag, startPoint x: 268, startPoint y: 138, endPoint x: 260, endPoint y: 142, distance: 9.2
click at [261, 142] on div "Janela de atendimento Grade de atendimento Capacidade Transportadoras Veículos …" at bounding box center [207, 113] width 414 height 226
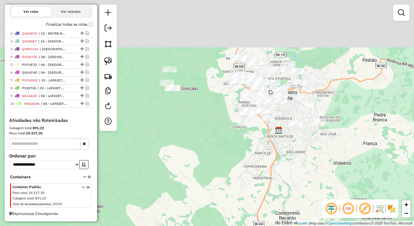
drag, startPoint x: 338, startPoint y: 54, endPoint x: 311, endPoint y: 109, distance: 60.8
click at [311, 109] on div "Janela de atendimento Grade de atendimento Capacidade Transportadoras Veículos …" at bounding box center [207, 113] width 414 height 226
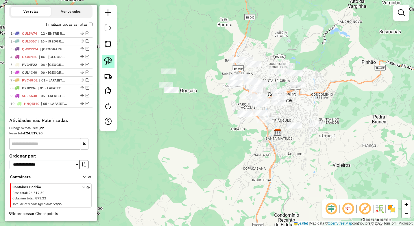
click at [106, 59] on img at bounding box center [108, 61] width 8 height 8
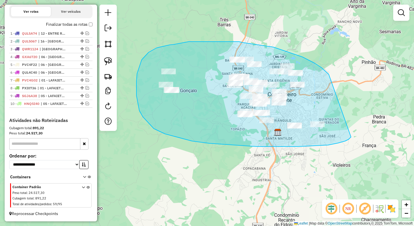
drag, startPoint x: 325, startPoint y: 71, endPoint x: 351, endPoint y: 137, distance: 70.2
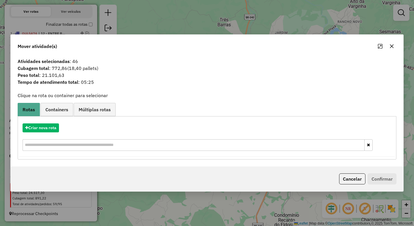
click at [392, 47] on icon "button" at bounding box center [392, 46] width 4 height 4
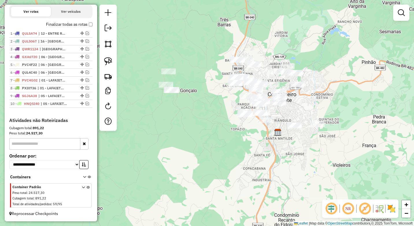
click at [220, 139] on div "Janela de atendimento Grade de atendimento Capacidade Transportadoras Veículos …" at bounding box center [207, 113] width 414 height 226
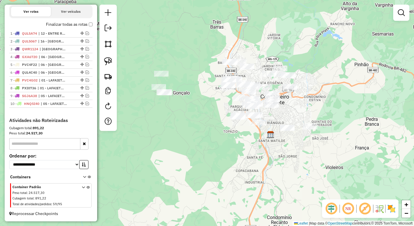
drag, startPoint x: 253, startPoint y: 143, endPoint x: 213, endPoint y: 146, distance: 40.2
click at [219, 147] on div "Janela de atendimento Grade de atendimento Capacidade Transportadoras Veículos …" at bounding box center [207, 113] width 414 height 226
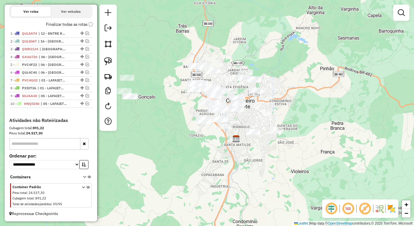
drag, startPoint x: 140, startPoint y: 65, endPoint x: 171, endPoint y: 69, distance: 31.1
click at [171, 69] on div "Janela de atendimento Grade de atendimento Capacidade Transportadoras Veículos …" at bounding box center [207, 113] width 414 height 226
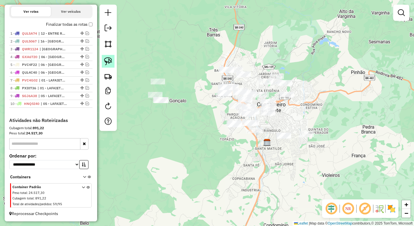
click at [109, 61] on img at bounding box center [108, 61] width 8 height 8
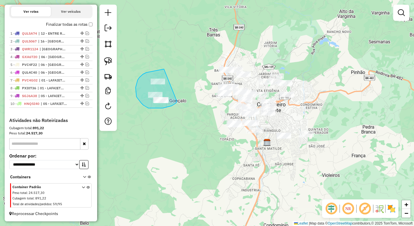
drag, startPoint x: 164, startPoint y: 69, endPoint x: 177, endPoint y: 101, distance: 34.7
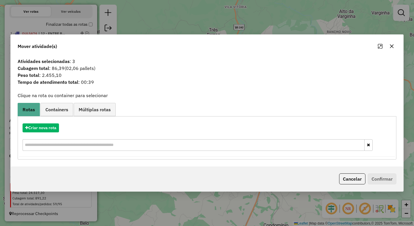
drag, startPoint x: 395, startPoint y: 46, endPoint x: 392, endPoint y: 47, distance: 3.1
click at [394, 46] on button "button" at bounding box center [391, 46] width 9 height 9
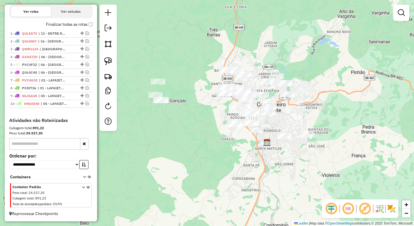
drag, startPoint x: 238, startPoint y: 155, endPoint x: 249, endPoint y: 162, distance: 12.9
click at [249, 162] on div "Janela de atendimento Grade de atendimento Capacidade Transportadoras Veículos …" at bounding box center [207, 113] width 414 height 226
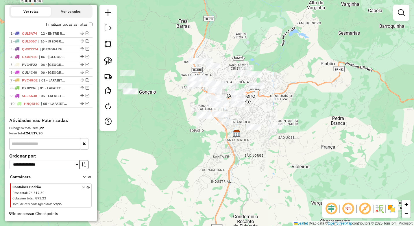
drag, startPoint x: 263, startPoint y: 172, endPoint x: 217, endPoint y: 152, distance: 50.2
click at [220, 155] on div "Janela de atendimento Grade de atendimento Capacidade Transportadoras Veículos …" at bounding box center [207, 113] width 414 height 226
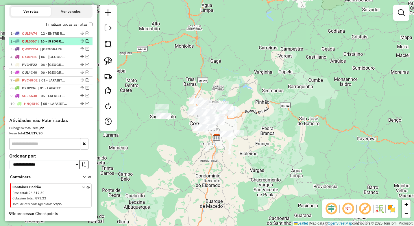
click at [86, 41] on em at bounding box center [86, 40] width 3 height 3
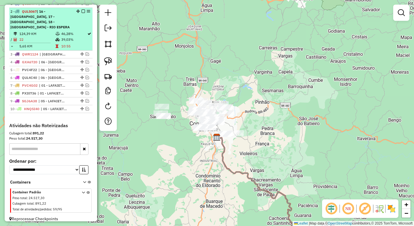
click at [72, 31] on td "46,28%" at bounding box center [74, 34] width 26 height 6
select select "*********"
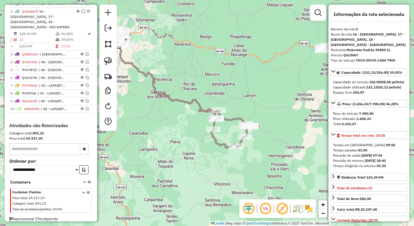
drag, startPoint x: 267, startPoint y: 123, endPoint x: 252, endPoint y: 112, distance: 17.7
click at [252, 112] on div "Janela de atendimento Grade de atendimento Capacidade Transportadoras Veículos …" at bounding box center [207, 113] width 414 height 226
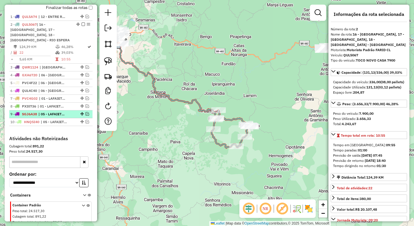
scroll to position [158, 0]
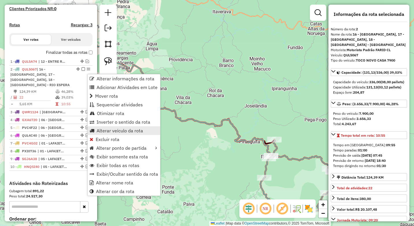
click at [113, 131] on span "Alterar veículo da rota" at bounding box center [119, 130] width 46 height 5
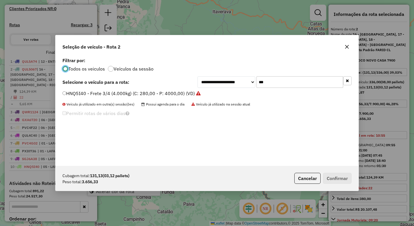
scroll to position [3, 2]
click at [276, 82] on input "***" at bounding box center [299, 82] width 87 height 12
type input "***"
click at [100, 94] on label "RUI9A71 - Toco 6.300 (C: 270,00 - P: 6300,00) (VD)" at bounding box center [119, 93] width 114 height 7
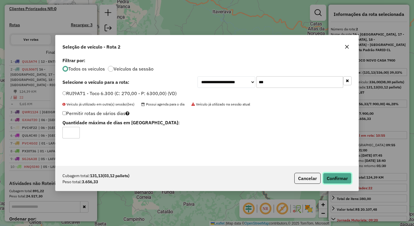
click at [340, 178] on button "Confirmar" at bounding box center [337, 178] width 29 height 11
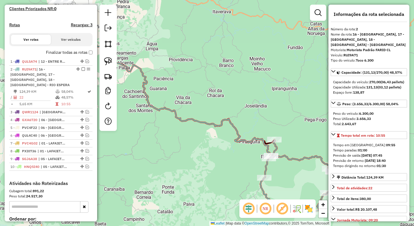
scroll to position [221, 0]
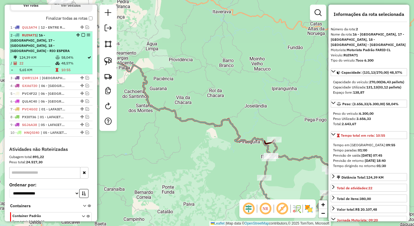
click at [82, 37] on em at bounding box center [82, 34] width 3 height 3
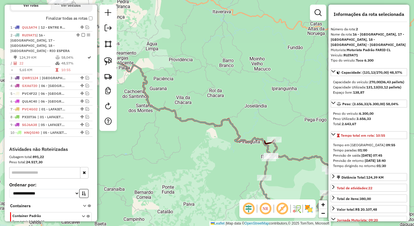
scroll to position [191, 0]
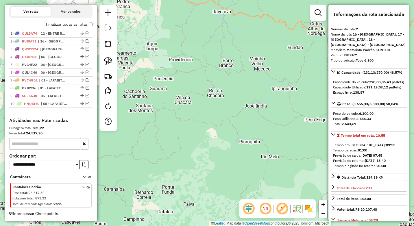
click at [276, 96] on div "Janela de atendimento Grade de atendimento Capacidade Transportadoras Veículos …" at bounding box center [207, 113] width 414 height 226
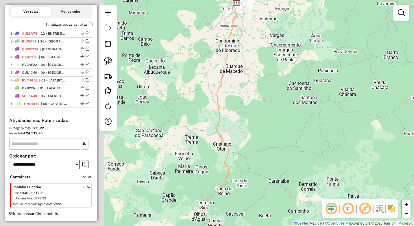
drag, startPoint x: 208, startPoint y: 128, endPoint x: 391, endPoint y: 120, distance: 183.6
click at [391, 120] on div "Janela de atendimento Grade de atendimento Capacidade Transportadoras Veículos …" at bounding box center [207, 113] width 414 height 226
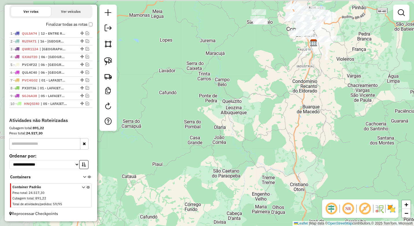
drag, startPoint x: 310, startPoint y: 81, endPoint x: 368, endPoint y: 122, distance: 70.5
click at [368, 122] on div "Janela de atendimento Grade de atendimento Capacidade Transportadoras Veículos …" at bounding box center [207, 113] width 414 height 226
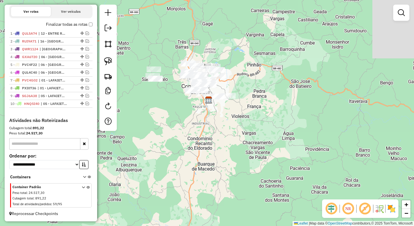
drag, startPoint x: 360, startPoint y: 64, endPoint x: 245, endPoint y: 125, distance: 130.3
click at [250, 125] on div "Janela de atendimento Grade de atendimento Capacidade Transportadoras Veículos …" at bounding box center [207, 113] width 414 height 226
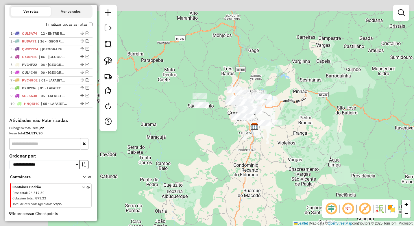
drag, startPoint x: 230, startPoint y: 152, endPoint x: 245, endPoint y: 155, distance: 15.8
click at [245, 155] on div "Janela de atendimento Grade de atendimento Capacidade Transportadoras Veículos …" at bounding box center [207, 113] width 414 height 226
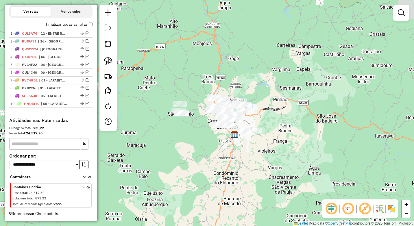
drag, startPoint x: 240, startPoint y: 155, endPoint x: 214, endPoint y: 156, distance: 25.7
click at [214, 156] on div "Janela de atendimento Grade de atendimento Capacidade Transportadoras Veículos …" at bounding box center [207, 113] width 414 height 226
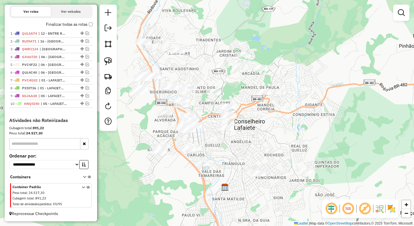
drag, startPoint x: 250, startPoint y: 68, endPoint x: 230, endPoint y: 80, distance: 23.6
click at [230, 80] on div "Janela de atendimento Grade de atendimento Capacidade Transportadoras Veículos …" at bounding box center [207, 113] width 414 height 226
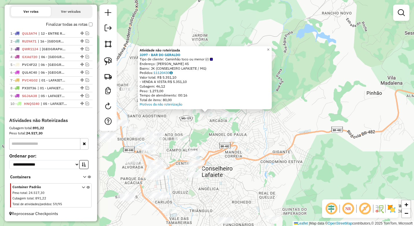
click at [207, 135] on div "Atividade não roteirizada 3397 - BAR DO GERALDO Tipo de cliente: Caminhão toco …" at bounding box center [207, 113] width 414 height 226
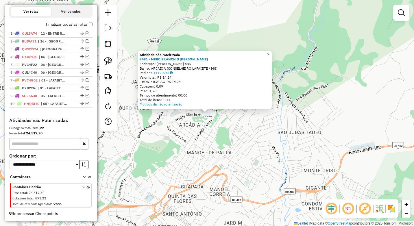
click at [211, 150] on div "Atividade não roteirizada 3491 - MERC E LANCH D CELIA Endereço: CLAUDIA MARCIA …" at bounding box center [207, 113] width 414 height 226
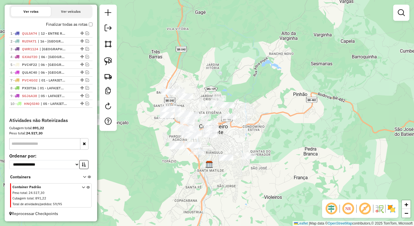
drag, startPoint x: 244, startPoint y: 172, endPoint x: 261, endPoint y: 134, distance: 40.9
click at [261, 134] on div "Janela de atendimento Grade de atendimento Capacidade Transportadoras Veículos …" at bounding box center [207, 113] width 414 height 226
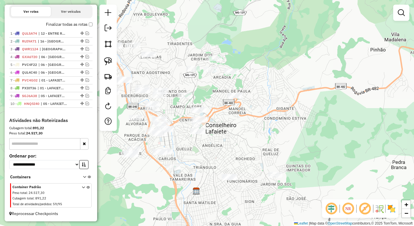
click at [232, 98] on div at bounding box center [234, 96] width 14 height 6
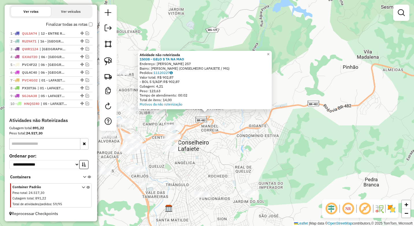
click at [203, 134] on div "Atividade não roteirizada 15038 - GELO S TA NA MAO Endereço: JOSE BATISTA FERNA…" at bounding box center [207, 113] width 414 height 226
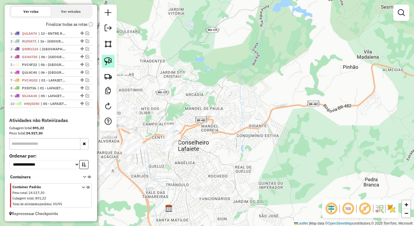
click at [109, 61] on img at bounding box center [108, 61] width 8 height 8
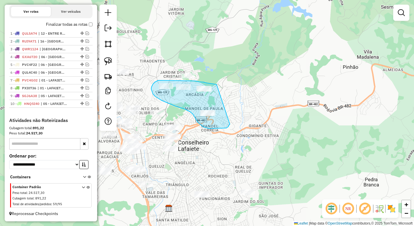
drag, startPoint x: 216, startPoint y: 84, endPoint x: 230, endPoint y: 124, distance: 42.5
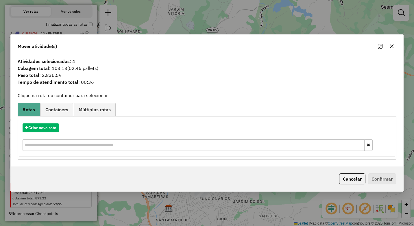
click at [392, 46] on icon "button" at bounding box center [391, 46] width 5 height 5
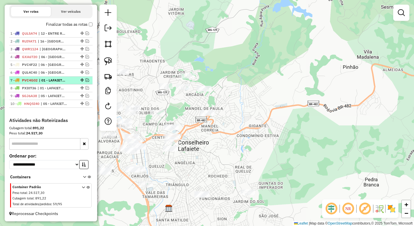
click at [86, 80] on em at bounding box center [86, 79] width 3 height 3
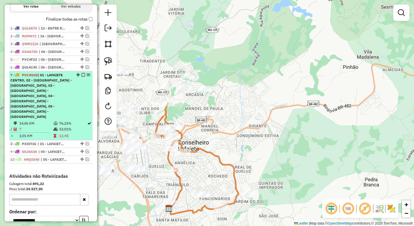
scroll to position [192, 0]
click at [57, 91] on span "| 01 - LAFAIETE CENTRO, 02 - LAFAIETE - SÃO JOÃO, 03 - LAFAIETE - SANTA MATILDE…" at bounding box center [40, 95] width 61 height 46
select select "*********"
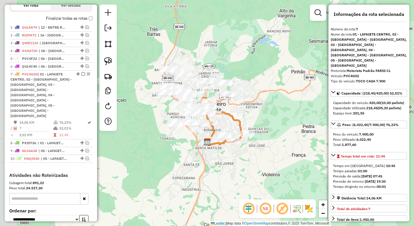
drag, startPoint x: 191, startPoint y: 115, endPoint x: 241, endPoint y: 119, distance: 50.1
click at [241, 119] on icon at bounding box center [216, 116] width 51 height 52
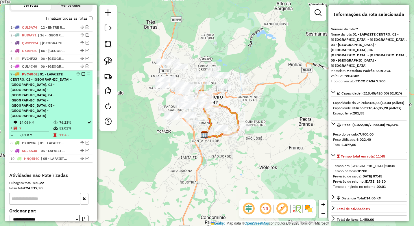
click at [81, 76] on em at bounding box center [82, 73] width 3 height 3
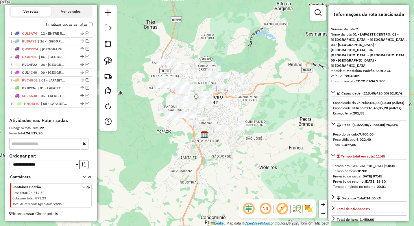
scroll to position [191, 0]
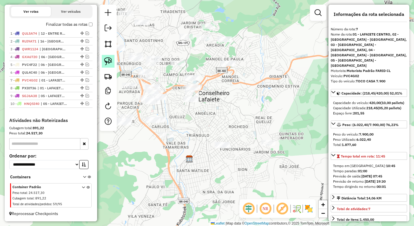
click at [111, 62] on img at bounding box center [108, 61] width 8 height 8
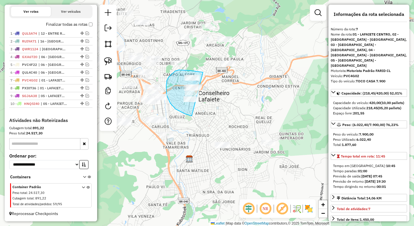
drag, startPoint x: 198, startPoint y: 71, endPoint x: 209, endPoint y: 113, distance: 42.8
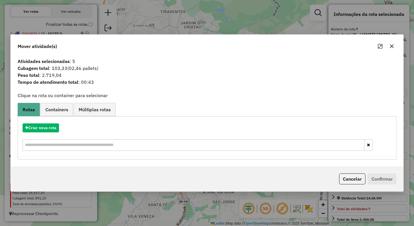
click at [389, 47] on icon "button" at bounding box center [391, 46] width 5 height 5
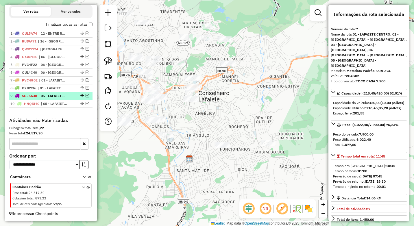
click at [86, 96] on em at bounding box center [86, 95] width 3 height 3
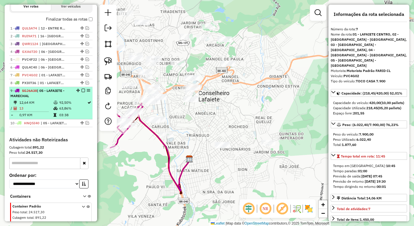
scroll to position [192, 0]
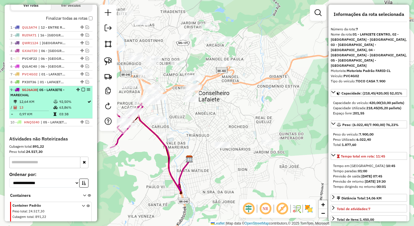
click at [75, 104] on td "92,50%" at bounding box center [73, 102] width 28 height 6
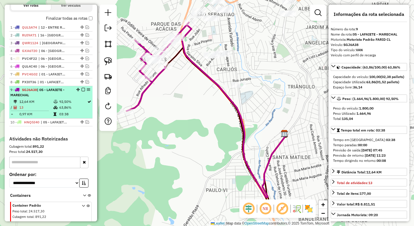
click at [49, 110] on td "13" at bounding box center [36, 108] width 34 height 6
click at [81, 91] on em at bounding box center [82, 89] width 3 height 3
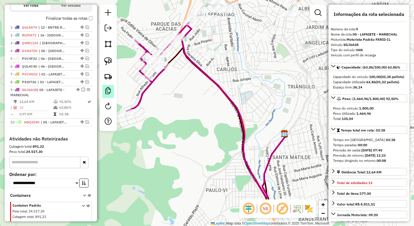
scroll to position [191, 0]
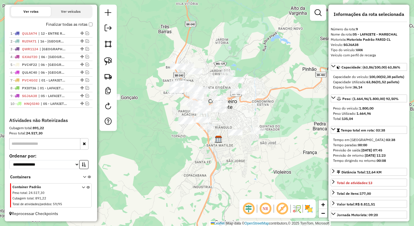
drag, startPoint x: 235, startPoint y: 88, endPoint x: 224, endPoint y: 125, distance: 38.1
click at [230, 123] on div "Janela de atendimento Grade de atendimento Capacidade Transportadoras Veículos …" at bounding box center [207, 113] width 414 height 226
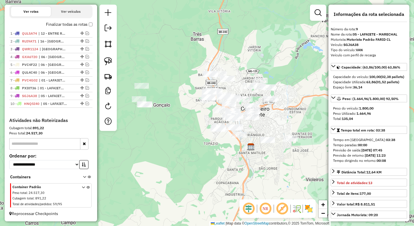
drag, startPoint x: 176, startPoint y: 157, endPoint x: 205, endPoint y: 169, distance: 32.1
click at [205, 169] on div "Janela de atendimento Grade de atendimento Capacidade Transportadoras Veículos …" at bounding box center [207, 113] width 414 height 226
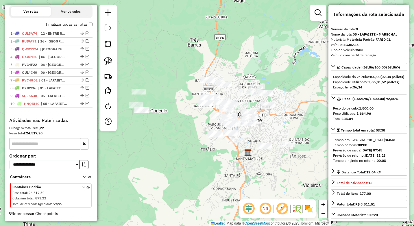
click at [315, 16] on em at bounding box center [317, 12] width 7 height 7
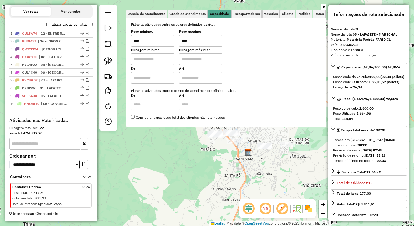
drag, startPoint x: 196, startPoint y: 40, endPoint x: 171, endPoint y: 42, distance: 24.4
click at [171, 42] on div "Peso mínimo: **** Peso máximo: ****" at bounding box center [226, 38] width 190 height 16
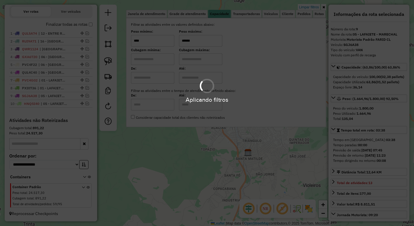
click at [224, 160] on div "Limpar filtros Janela de atendimento Grade de atendimento Capacidade Transporta…" at bounding box center [207, 113] width 414 height 226
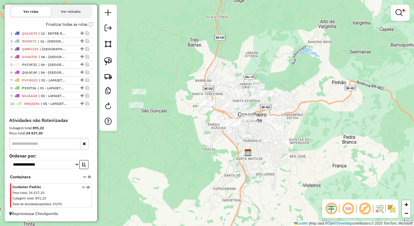
click at [223, 144] on div "Limpar filtros Janela de atendimento Grade de atendimento Capacidade Transporta…" at bounding box center [207, 113] width 414 height 226
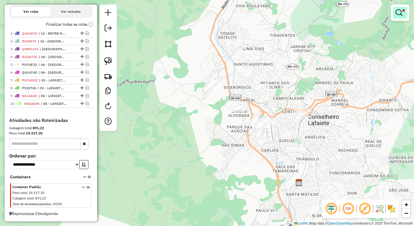
click at [398, 13] on em at bounding box center [398, 12] width 7 height 7
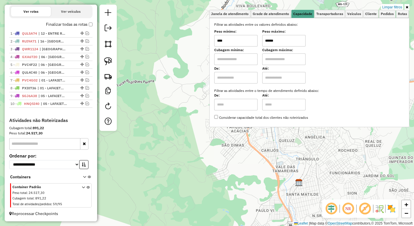
drag, startPoint x: 259, startPoint y: 43, endPoint x: 243, endPoint y: 45, distance: 16.9
click at [243, 45] on div "Peso mínimo: **** Peso máximo: ******" at bounding box center [309, 38] width 190 height 16
type input "****"
click at [293, 154] on div "Janela de atendimento Grade de atendimento Capacidade Transportadoras Veículos …" at bounding box center [207, 113] width 414 height 226
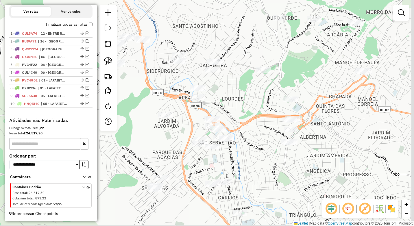
drag, startPoint x: 327, startPoint y: 120, endPoint x: 319, endPoint y: 116, distance: 9.1
click at [319, 116] on div "Janela de atendimento Grade de atendimento Capacidade Transportadoras Veículos …" at bounding box center [207, 113] width 414 height 226
click at [103, 62] on link at bounding box center [108, 61] width 13 height 13
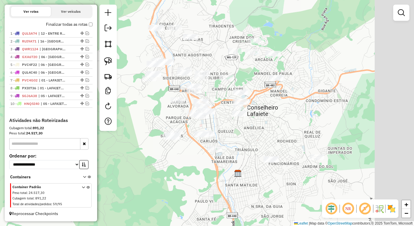
drag, startPoint x: 267, startPoint y: 113, endPoint x: 252, endPoint y: 114, distance: 15.4
click at [252, 114] on div "Janela de atendimento Grade de atendimento Capacidade Transportadoras Veículos …" at bounding box center [207, 113] width 414 height 226
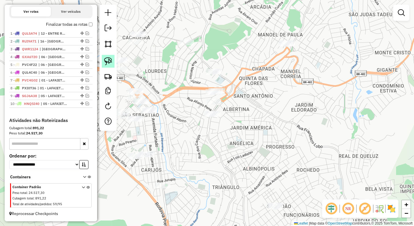
click at [108, 62] on img at bounding box center [108, 61] width 8 height 8
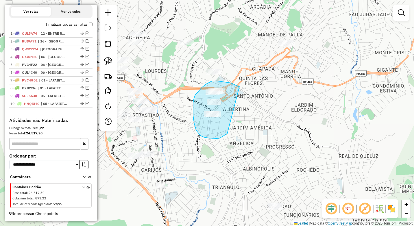
drag, startPoint x: 233, startPoint y: 84, endPoint x: 227, endPoint y: 133, distance: 50.0
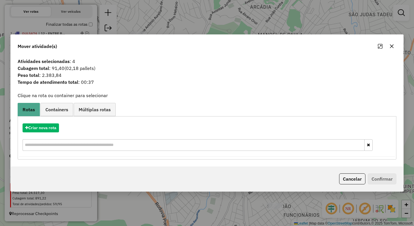
click at [393, 45] on button "button" at bounding box center [391, 46] width 9 height 9
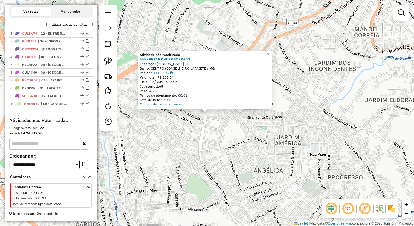
click at [198, 152] on div "Atividade não roteirizada 555 - REST E CHURR SOBRADO Endereço: JOSE NICOLAU DE …" at bounding box center [207, 113] width 414 height 226
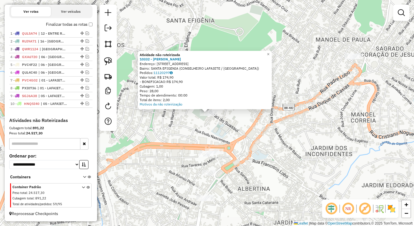
click at [249, 139] on div "Atividade não roteirizada 10332 - ARNESTO GASTROBAR Endereço: BARAO DE SUASSUI …" at bounding box center [207, 113] width 414 height 226
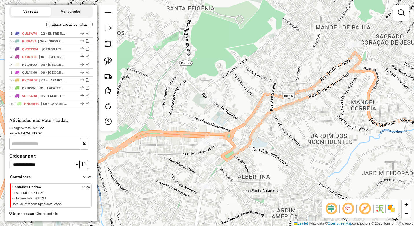
drag, startPoint x: 241, startPoint y: 158, endPoint x: 244, endPoint y: 127, distance: 31.3
click at [244, 127] on div "Janela de atendimento Grade de atendimento Capacidade Transportadoras Veículos …" at bounding box center [207, 113] width 414 height 226
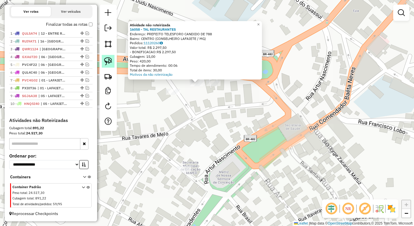
click at [107, 58] on img at bounding box center [108, 61] width 8 height 8
click at [221, 98] on div "Atividade não roteirizada 16058 - TAL RESTAURANTES Endereço: PREFEITO TELESFORO…" at bounding box center [207, 113] width 414 height 226
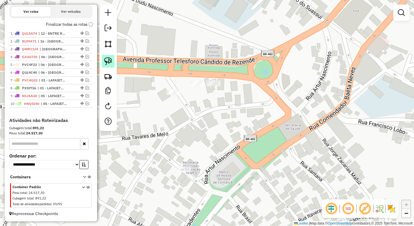
click at [107, 63] on img at bounding box center [108, 61] width 8 height 8
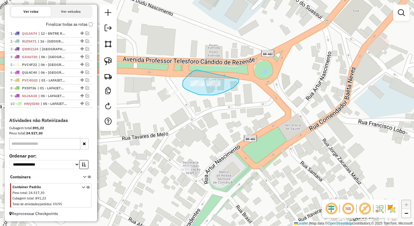
drag, startPoint x: 197, startPoint y: 70, endPoint x: 239, endPoint y: 79, distance: 42.6
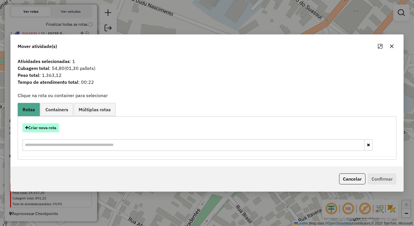
click at [47, 128] on button "Criar nova rota" at bounding box center [41, 127] width 36 height 9
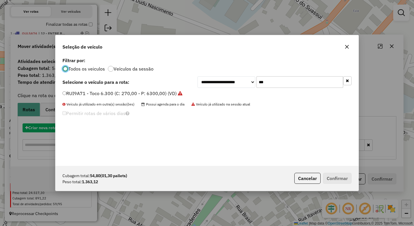
scroll to position [3, 2]
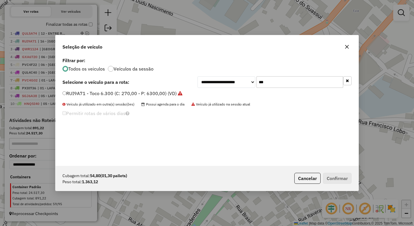
click at [269, 81] on input "***" at bounding box center [299, 82] width 87 height 12
type input "****"
click at [138, 96] on label "QUL5067 - TOCO NOVO CASA 7900 (C: 336,00 - P: 7900,00) (VD)" at bounding box center [133, 93] width 142 height 7
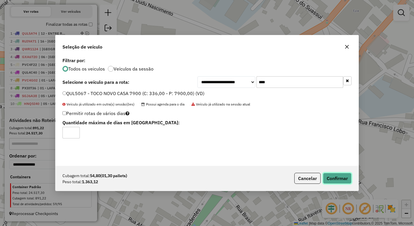
click at [330, 174] on button "Confirmar" at bounding box center [337, 178] width 29 height 11
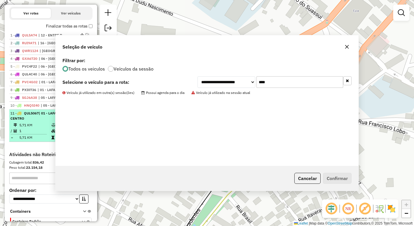
scroll to position [199, 0]
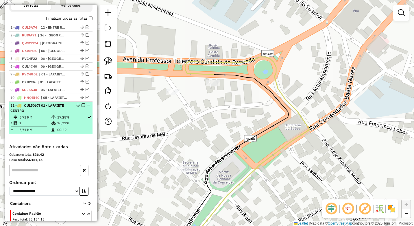
click at [82, 107] on em at bounding box center [82, 104] width 3 height 3
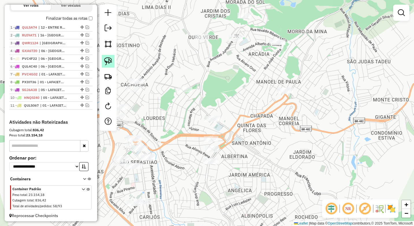
click at [109, 60] on img at bounding box center [108, 61] width 8 height 8
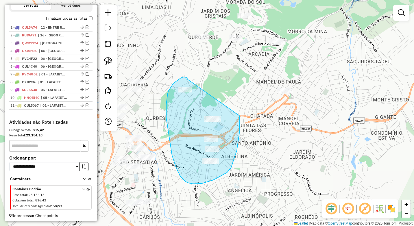
drag, startPoint x: 187, startPoint y: 79, endPoint x: 240, endPoint y: 108, distance: 60.2
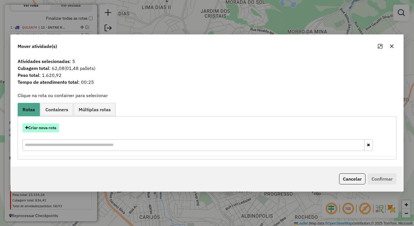
click at [47, 128] on button "Criar nova rota" at bounding box center [41, 127] width 36 height 9
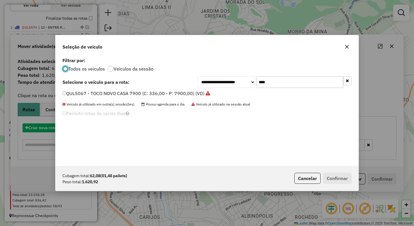
scroll to position [3, 2]
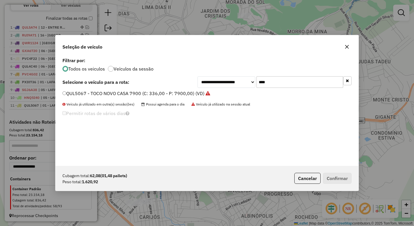
drag, startPoint x: 282, startPoint y: 81, endPoint x: 243, endPoint y: 80, distance: 38.7
click at [243, 80] on div "**********" at bounding box center [274, 82] width 154 height 12
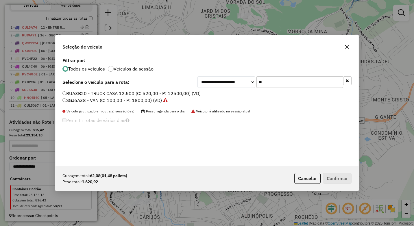
type input "**"
click at [94, 97] on label "SGJ6A38 - VAN (C: 100,00 - P: 1800,00) (VD)" at bounding box center [114, 100] width 105 height 7
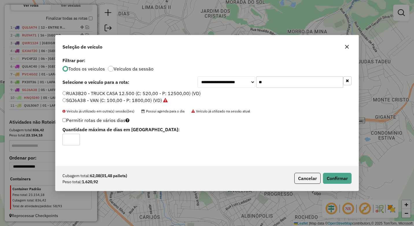
click at [330, 171] on div "Cubagem total: 62,08 (01,48 pallets) Peso total: 1.620,92 Cancelar Confirmar" at bounding box center [206, 178] width 303 height 25
click at [325, 176] on button "Confirmar" at bounding box center [337, 178] width 29 height 11
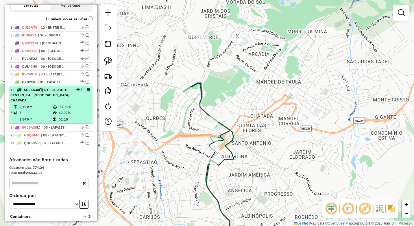
drag, startPoint x: 77, startPoint y: 119, endPoint x: 78, endPoint y: 92, distance: 27.2
click at [81, 91] on em at bounding box center [82, 89] width 3 height 3
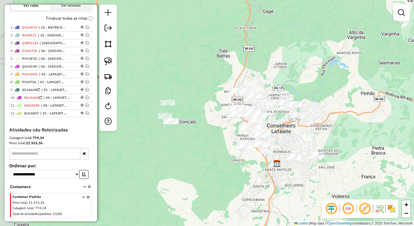
drag, startPoint x: 232, startPoint y: 162, endPoint x: 282, endPoint y: 145, distance: 52.1
click at [282, 145] on div "Janela de atendimento Grade de atendimento Capacidade Transportadoras Veículos …" at bounding box center [207, 113] width 414 height 226
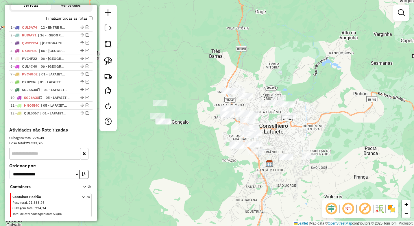
drag, startPoint x: 291, startPoint y: 146, endPoint x: 282, endPoint y: 146, distance: 9.0
click at [282, 146] on div "Janela de atendimento Grade de atendimento Capacidade Transportadoras Veículos …" at bounding box center [207, 113] width 414 height 226
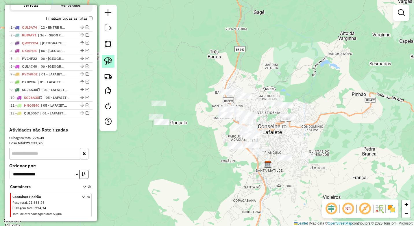
click at [114, 63] on link at bounding box center [108, 61] width 13 height 13
click at [85, 115] on em at bounding box center [86, 112] width 3 height 3
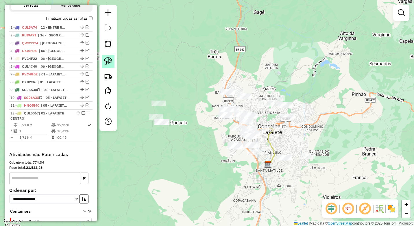
click at [108, 58] on img at bounding box center [108, 61] width 8 height 8
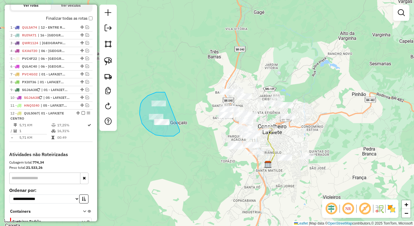
drag, startPoint x: 165, startPoint y: 92, endPoint x: 179, endPoint y: 130, distance: 40.6
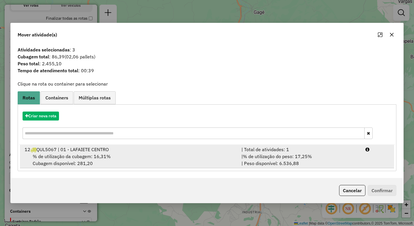
click at [212, 158] on div "% de utilização da cubagem: 16,31% Cubagem disponível: 281,20" at bounding box center [129, 160] width 217 height 14
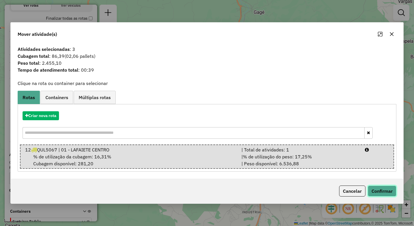
click at [383, 192] on button "Confirmar" at bounding box center [381, 190] width 29 height 11
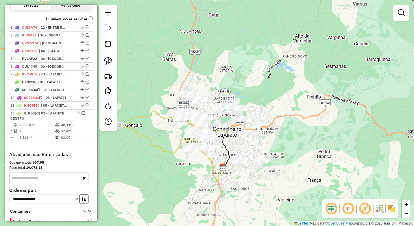
drag, startPoint x: 248, startPoint y: 178, endPoint x: 207, endPoint y: 180, distance: 41.6
click at [207, 180] on div "Janela de atendimento Grade de atendimento Capacidade Transportadoras Veículos …" at bounding box center [207, 113] width 414 height 226
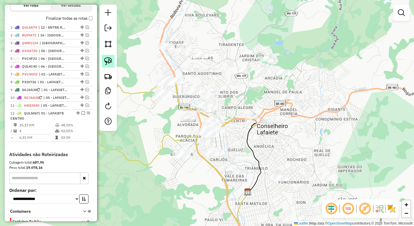
click at [103, 59] on link at bounding box center [108, 61] width 13 height 13
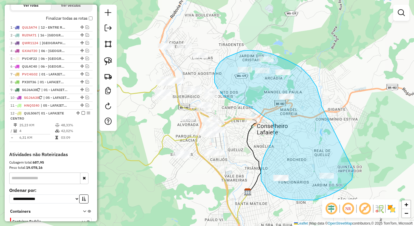
drag, startPoint x: 321, startPoint y: 104, endPoint x: 353, endPoint y: 165, distance: 69.0
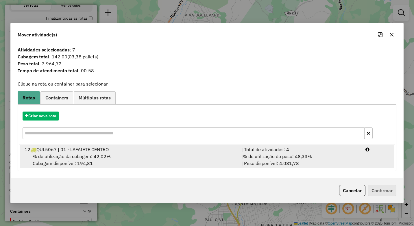
click at [295, 160] on div "| % de utilização do peso: 48,33% | Peso disponível: 4.081,78" at bounding box center [300, 160] width 124 height 14
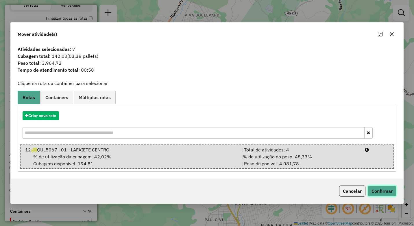
click at [393, 192] on button "Confirmar" at bounding box center [381, 190] width 29 height 11
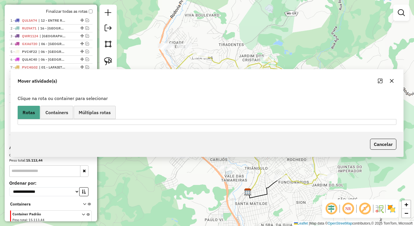
scroll to position [192, 0]
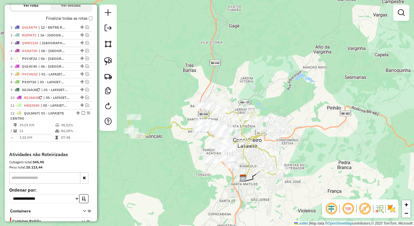
drag, startPoint x: 161, startPoint y: 186, endPoint x: 194, endPoint y: 181, distance: 32.5
click at [194, 181] on div "Janela de atendimento Grade de atendimento Capacidade Transportadoras Veículos …" at bounding box center [207, 113] width 414 height 226
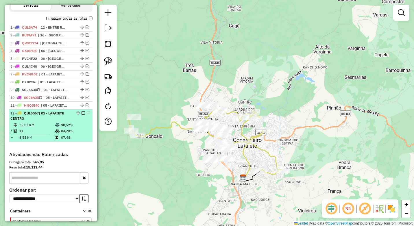
click at [73, 128] on td "98,52%" at bounding box center [75, 125] width 29 height 6
select select "*********"
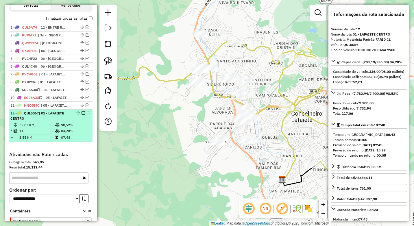
click at [81, 115] on em at bounding box center [82, 112] width 3 height 3
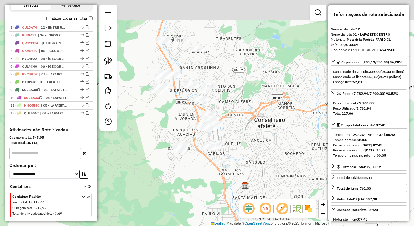
drag, startPoint x: 278, startPoint y: 108, endPoint x: 255, endPoint y: 135, distance: 35.0
click at [255, 135] on div "Janela de atendimento Grade de atendimento Capacidade Transportadoras Veículos …" at bounding box center [207, 113] width 414 height 226
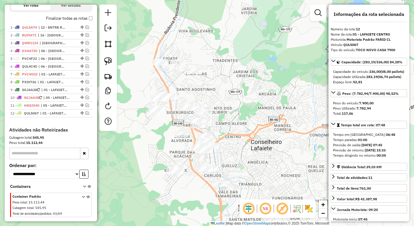
drag, startPoint x: 233, startPoint y: 119, endPoint x: 231, endPoint y: 138, distance: 18.9
click at [231, 138] on div "Janela de atendimento Grade de atendimento Capacidade Transportadoras Veículos …" at bounding box center [207, 113] width 414 height 226
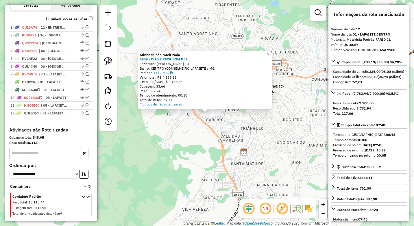
click at [197, 147] on div "Atividade não roteirizada 4959 - CLUBE RECR DOM P II Endereço: JOSE NICOLAU DE …" at bounding box center [207, 113] width 414 height 226
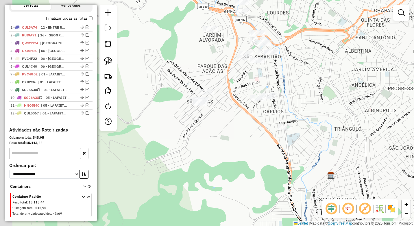
drag, startPoint x: 182, startPoint y: 141, endPoint x: 170, endPoint y: 128, distance: 17.6
click at [225, 156] on div "Janela de atendimento Grade de atendimento Capacidade Transportadoras Veículos …" at bounding box center [207, 113] width 414 height 226
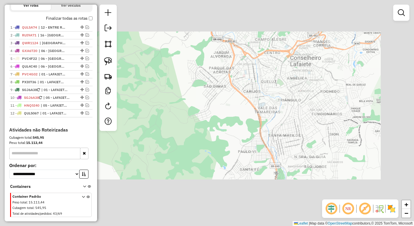
drag, startPoint x: 227, startPoint y: 81, endPoint x: 220, endPoint y: 123, distance: 42.0
click at [220, 123] on div "Janela de atendimento Grade de atendimento Capacidade Transportadoras Veículos …" at bounding box center [207, 113] width 414 height 226
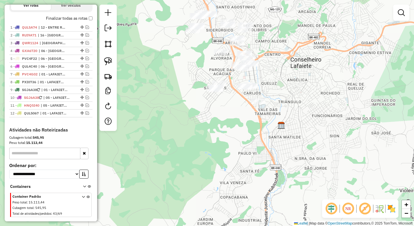
drag, startPoint x: 227, startPoint y: 132, endPoint x: 230, endPoint y: 183, distance: 51.2
click at [230, 183] on div "Janela de atendimento Grade de atendimento Capacidade Transportadoras Veículos …" at bounding box center [207, 113] width 414 height 226
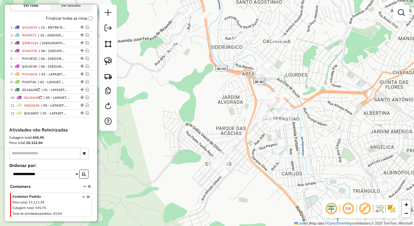
drag, startPoint x: 229, startPoint y: 112, endPoint x: 233, endPoint y: 133, distance: 21.2
click at [233, 133] on div "Janela de atendimento Grade de atendimento Capacidade Transportadoras Veículos …" at bounding box center [207, 113] width 414 height 226
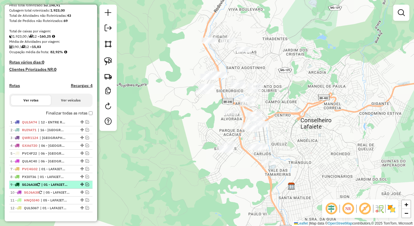
scroll to position [77, 0]
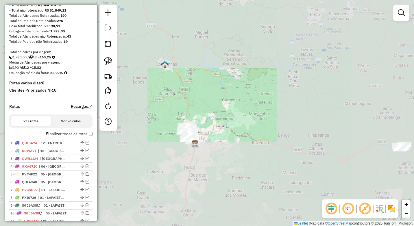
click at [177, 142] on div "Janela de atendimento Grade de atendimento Capacidade Transportadoras Veículos …" at bounding box center [207, 113] width 414 height 226
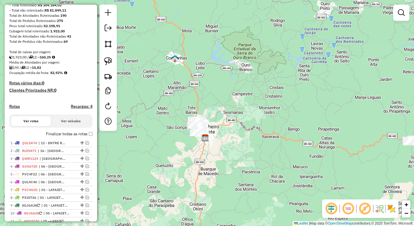
drag, startPoint x: 172, startPoint y: 152, endPoint x: 182, endPoint y: 146, distance: 11.6
click at [182, 146] on div "Janela de atendimento Grade de atendimento Capacidade Transportadoras Veículos …" at bounding box center [207, 113] width 414 height 226
click at [85, 152] on em at bounding box center [86, 150] width 3 height 3
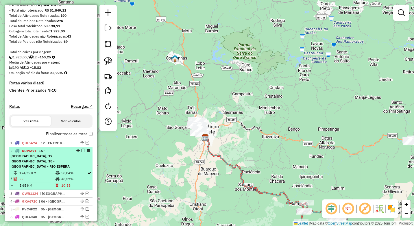
select select "*********"
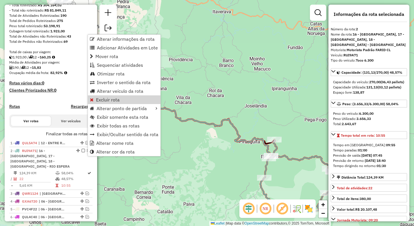
click at [220, 104] on div "Janela de atendimento Grade de atendimento Capacidade Transportadoras Veículos …" at bounding box center [207, 113] width 414 height 226
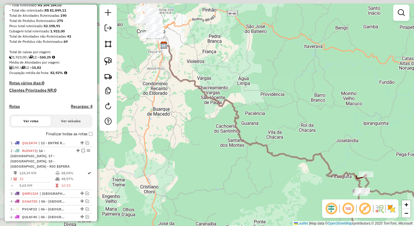
drag, startPoint x: 159, startPoint y: 55, endPoint x: 230, endPoint y: 107, distance: 89.2
click at [264, 93] on div "Janela de atendimento Grade de atendimento Capacidade Transportadoras Veículos …" at bounding box center [207, 113] width 414 height 226
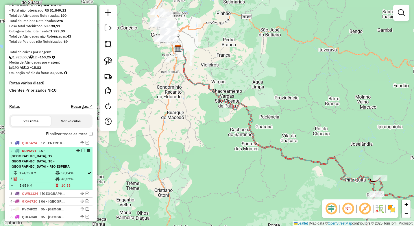
click at [82, 152] on em at bounding box center [82, 150] width 3 height 3
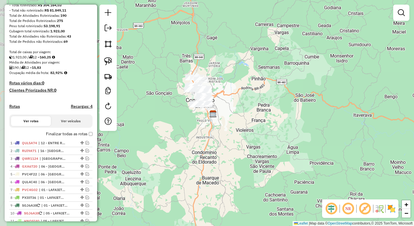
drag, startPoint x: 174, startPoint y: 80, endPoint x: 205, endPoint y: 137, distance: 64.4
click at [205, 137] on div "Janela de atendimento Grade de atendimento Capacidade Transportadoras Veículos …" at bounding box center [207, 113] width 414 height 226
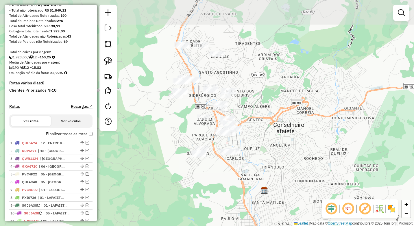
drag, startPoint x: 238, startPoint y: 95, endPoint x: 255, endPoint y: 138, distance: 46.8
click at [255, 138] on div "Janela de atendimento Grade de atendimento Capacidade Transportadoras Veículos …" at bounding box center [207, 113] width 414 height 226
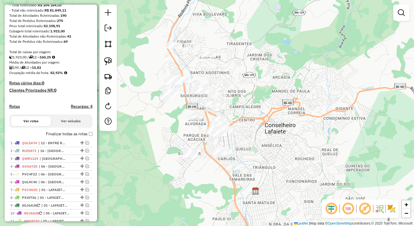
drag, startPoint x: 268, startPoint y: 140, endPoint x: 260, endPoint y: 137, distance: 9.0
click at [260, 137] on div "Janela de atendimento Grade de atendimento Capacidade Transportadoras Veículos …" at bounding box center [207, 113] width 414 height 226
click at [107, 62] on img at bounding box center [108, 61] width 8 height 8
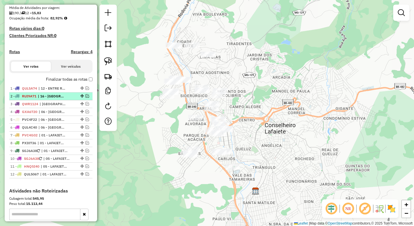
scroll to position [135, 0]
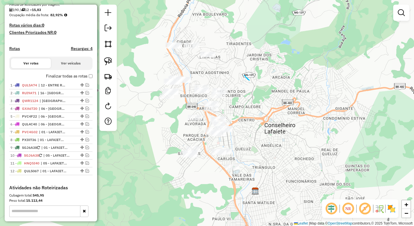
drag, startPoint x: 249, startPoint y: 80, endPoint x: 252, endPoint y: 85, distance: 5.6
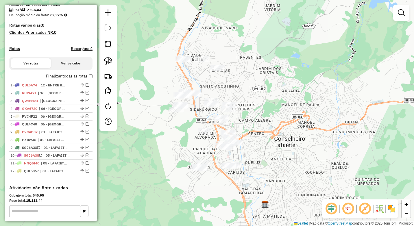
click at [269, 114] on div "Janela de atendimento Grade de atendimento Capacidade Transportadoras Veículos …" at bounding box center [207, 113] width 414 height 226
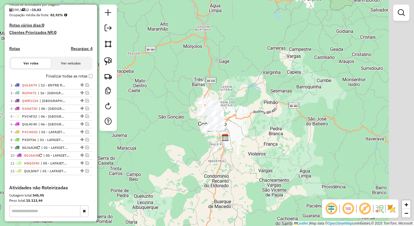
drag, startPoint x: 278, startPoint y: 133, endPoint x: 227, endPoint y: 132, distance: 51.2
click at [239, 133] on div "Janela de atendimento Grade de atendimento Capacidade Transportadoras Veículos …" at bounding box center [207, 113] width 414 height 226
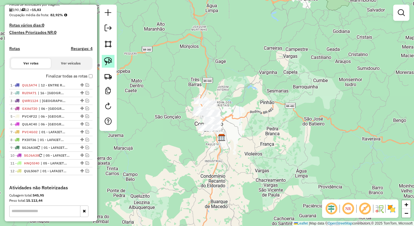
click at [107, 57] on img at bounding box center [108, 61] width 8 height 8
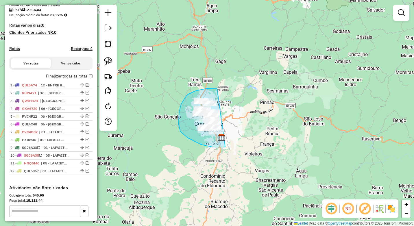
drag, startPoint x: 213, startPoint y: 88, endPoint x: 243, endPoint y: 134, distance: 54.6
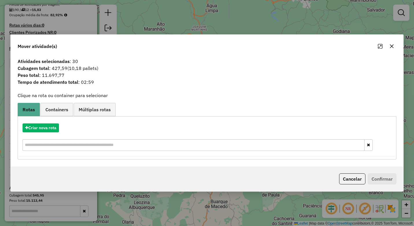
click at [391, 46] on icon "button" at bounding box center [392, 46] width 4 height 4
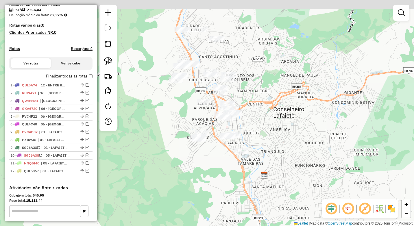
drag, startPoint x: 264, startPoint y: 91, endPoint x: 258, endPoint y: 108, distance: 18.5
click at [258, 108] on div "Janela de atendimento Grade de atendimento Capacidade Transportadoras Veículos …" at bounding box center [207, 113] width 414 height 226
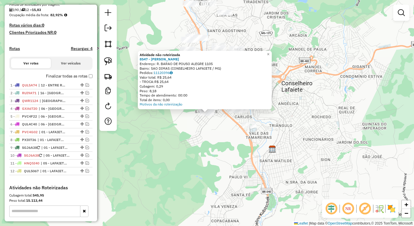
click at [207, 148] on div "Atividade não roteirizada 8547 - GERALDO SALVADOR Endereço: R. BARAO DE POUSO A…" at bounding box center [207, 113] width 414 height 226
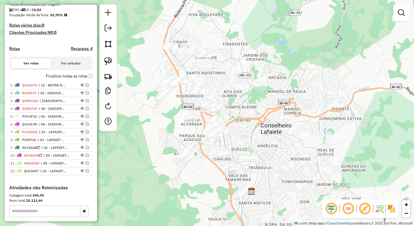
drag, startPoint x: 266, startPoint y: 92, endPoint x: 248, endPoint y: 124, distance: 36.8
click at [248, 124] on div "Janela de atendimento Grade de atendimento Capacidade Transportadoras Veículos …" at bounding box center [207, 113] width 414 height 226
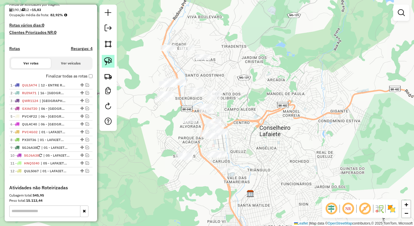
click at [109, 58] on img at bounding box center [108, 61] width 8 height 8
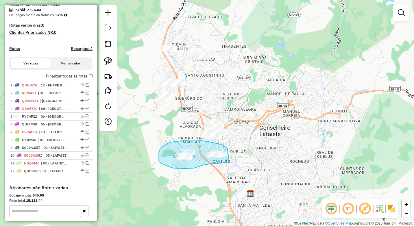
drag, startPoint x: 227, startPoint y: 149, endPoint x: 229, endPoint y: 160, distance: 11.2
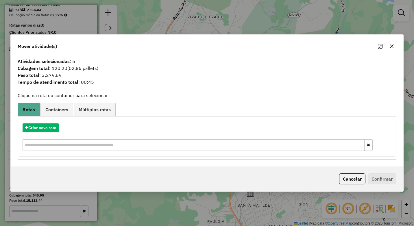
click at [392, 47] on icon "button" at bounding box center [391, 46] width 5 height 5
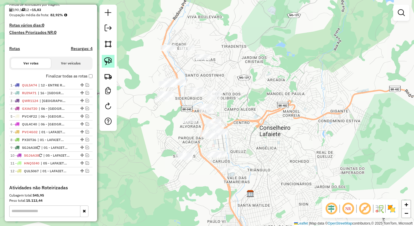
click at [107, 62] on img at bounding box center [108, 61] width 8 height 8
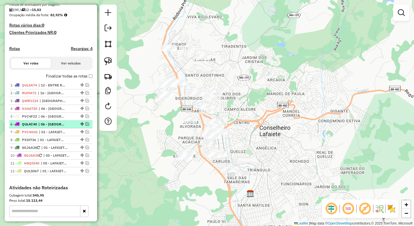
click at [86, 126] on em at bounding box center [86, 123] width 3 height 3
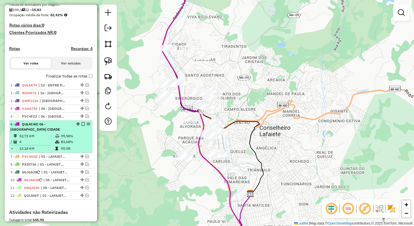
click at [76, 139] on td "99,98%" at bounding box center [75, 136] width 29 height 6
select select "*********"
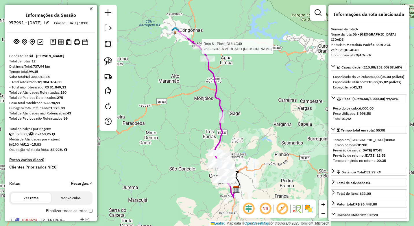
select select "*********"
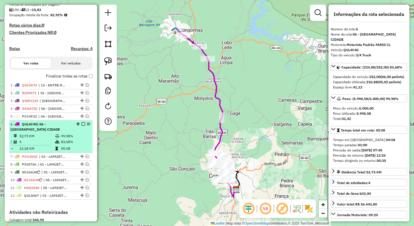
click at [81, 126] on em at bounding box center [82, 123] width 3 height 3
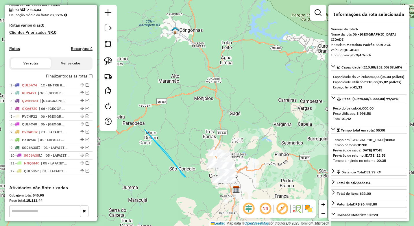
drag, startPoint x: 185, startPoint y: 177, endPoint x: 144, endPoint y: 129, distance: 62.7
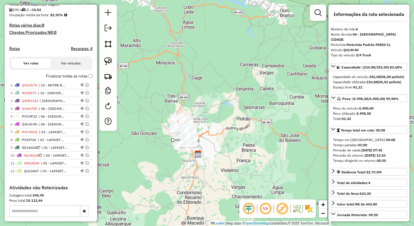
drag, startPoint x: 188, startPoint y: 181, endPoint x: 146, endPoint y: 142, distance: 58.0
click at [144, 142] on div "Janela de atendimento Grade de atendimento Capacidade Transportadoras Veículos …" at bounding box center [207, 113] width 414 height 226
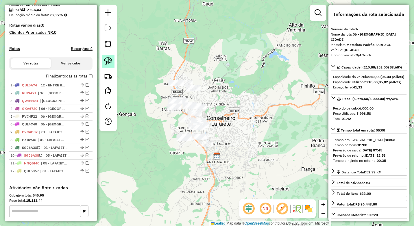
click at [107, 61] on img at bounding box center [108, 61] width 8 height 8
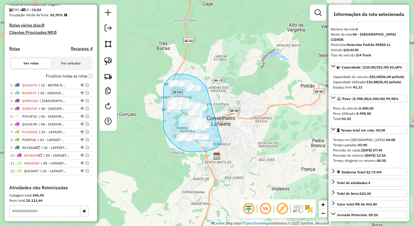
drag, startPoint x: 206, startPoint y: 87, endPoint x: 221, endPoint y: 141, distance: 55.7
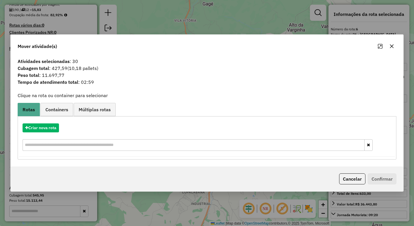
click at [393, 48] on icon "button" at bounding box center [392, 46] width 4 height 4
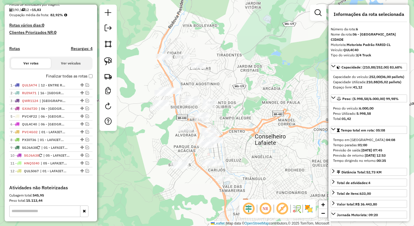
drag, startPoint x: 246, startPoint y: 137, endPoint x: 243, endPoint y: 133, distance: 4.7
click at [243, 133] on div "Janela de atendimento Grade de atendimento Capacidade Transportadoras Veículos …" at bounding box center [207, 113] width 414 height 226
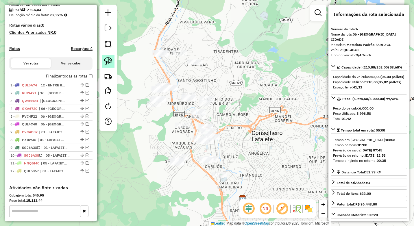
click at [107, 65] on img at bounding box center [108, 61] width 8 height 8
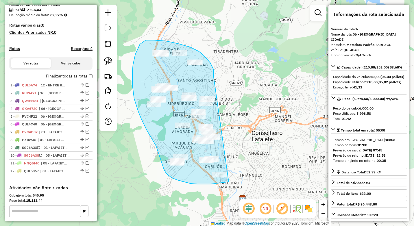
drag, startPoint x: 213, startPoint y: 75, endPoint x: 249, endPoint y: 176, distance: 107.2
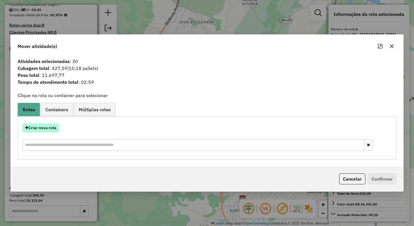
click at [48, 126] on button "Criar nova rota" at bounding box center [41, 127] width 36 height 9
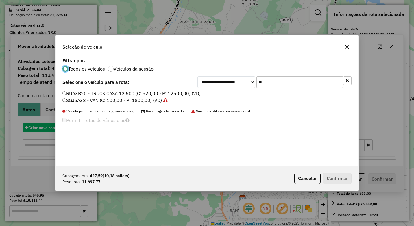
scroll to position [3, 2]
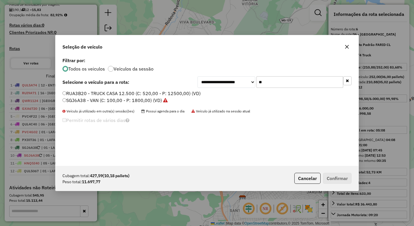
drag, startPoint x: 283, startPoint y: 79, endPoint x: 250, endPoint y: 82, distance: 32.7
click at [250, 82] on div "**********" at bounding box center [274, 82] width 154 height 12
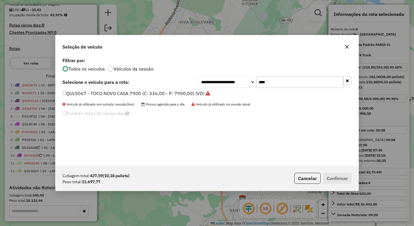
type input "****"
click at [110, 94] on label "QUL5067 - TOCO NOVO CASA 7900 (C: 336,00 - P: 7900,00) (VD)" at bounding box center [136, 93] width 148 height 7
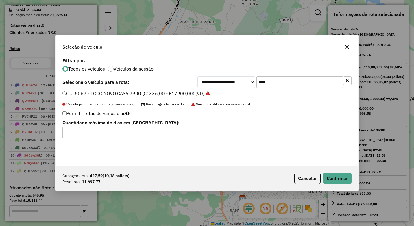
click at [351, 186] on div "Cubagem total: 427,59 (10,18 pallets) Peso total: 11.697,77 Cancelar Confirmar" at bounding box center [206, 178] width 303 height 25
click at [339, 176] on button "Confirmar" at bounding box center [337, 178] width 29 height 11
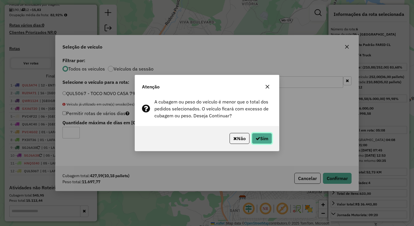
click at [265, 137] on button "Sim" at bounding box center [262, 138] width 20 height 11
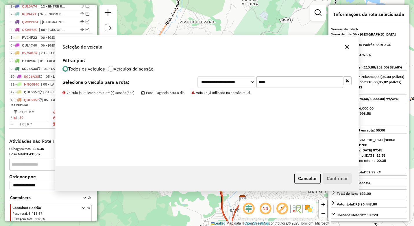
scroll to position [239, 0]
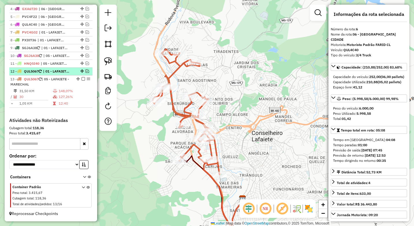
click at [85, 72] on em at bounding box center [86, 70] width 3 height 3
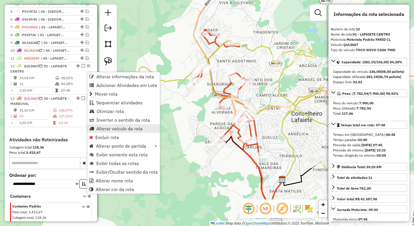
click at [121, 131] on span "Alterar veículo da rota" at bounding box center [119, 128] width 46 height 5
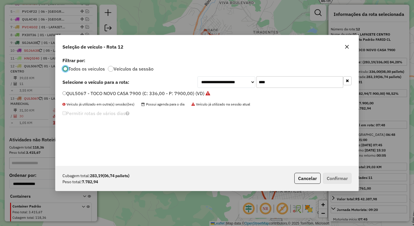
scroll to position [3, 2]
drag, startPoint x: 287, startPoint y: 80, endPoint x: 246, endPoint y: 79, distance: 41.3
click at [246, 79] on div "**********" at bounding box center [274, 82] width 154 height 12
type input "****"
click at [166, 94] on label "PVC4G02 - TOCO CASA 7.900 (C: 420,00 - P: 7900,00) (VD)" at bounding box center [129, 93] width 135 height 7
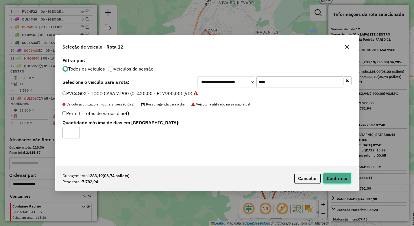
click at [334, 178] on button "Confirmar" at bounding box center [337, 178] width 29 height 11
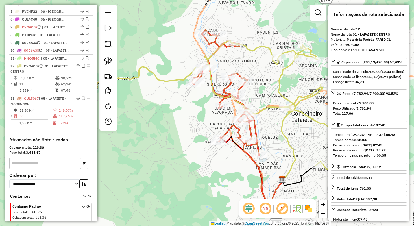
scroll to position [264, 0]
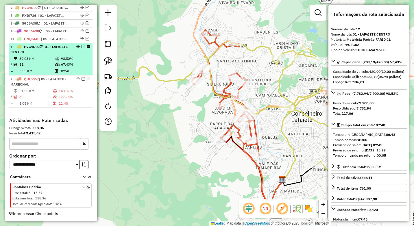
click at [81, 46] on em at bounding box center [82, 46] width 3 height 3
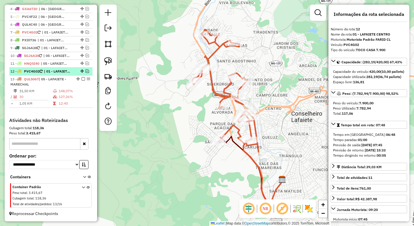
scroll to position [239, 0]
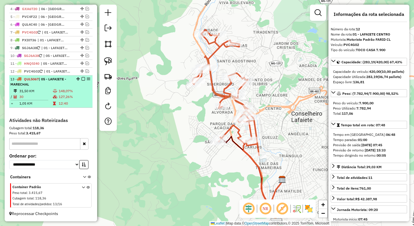
click at [64, 89] on td "148,07%" at bounding box center [74, 91] width 32 height 6
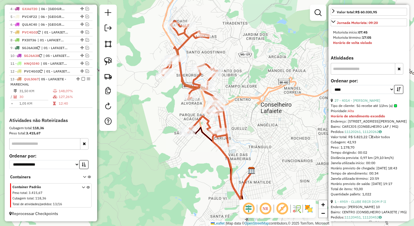
scroll to position [202, 0]
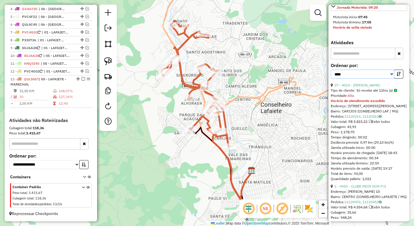
click at [364, 79] on select "**********" at bounding box center [362, 74] width 64 height 9
click at [399, 79] on button "button" at bounding box center [398, 74] width 9 height 9
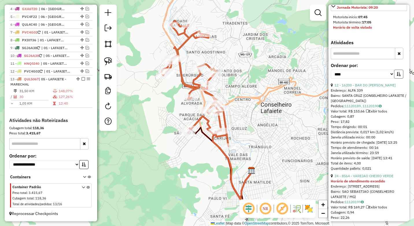
click at [399, 79] on button "button" at bounding box center [398, 74] width 9 height 9
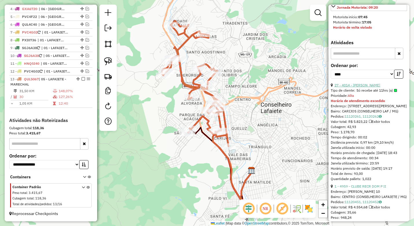
click at [373, 87] on link "27 - 4014 - ALAN RODRIGUES PEIXO" at bounding box center [357, 85] width 46 height 4
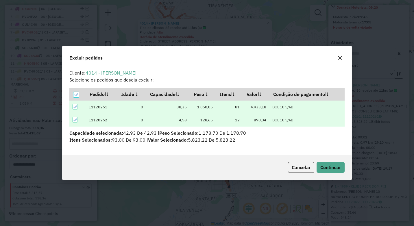
scroll to position [3, 2]
click at [338, 162] on button "Continuar" at bounding box center [330, 167] width 28 height 11
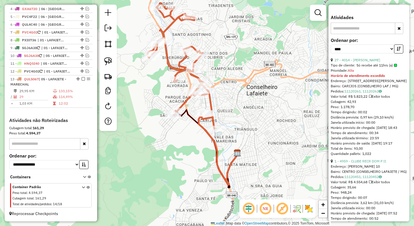
scroll to position [289, 0]
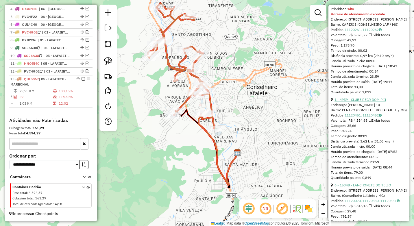
click at [372, 102] on link "1 - 4959 - CLUBE RECR DOM P II" at bounding box center [360, 99] width 52 height 4
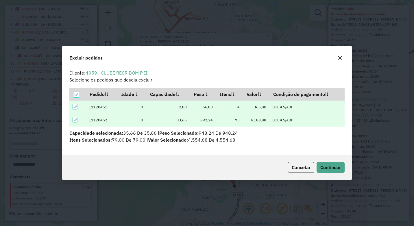
scroll to position [0, 0]
click at [337, 171] on button "Continuar" at bounding box center [330, 167] width 28 height 11
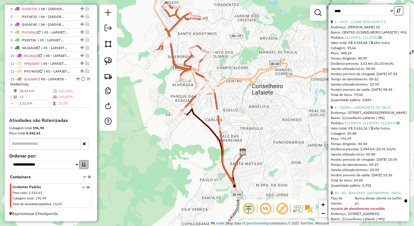
scroll to position [260, 0]
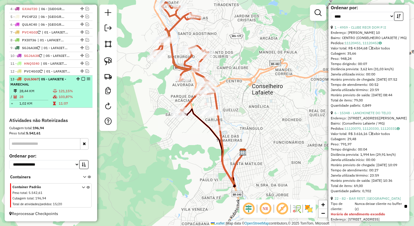
click at [54, 94] on td at bounding box center [56, 97] width 6 height 6
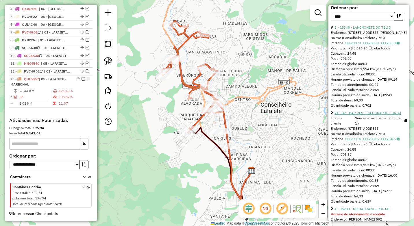
click at [366, 115] on link "21 - 82 - BAR REST. CASA VELHA" at bounding box center [367, 113] width 66 height 4
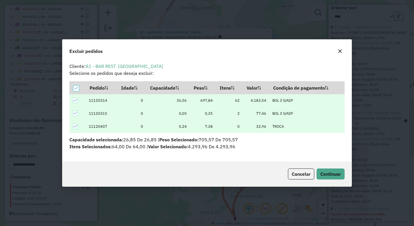
scroll to position [3, 2]
click at [331, 172] on span "Continuar" at bounding box center [330, 174] width 21 height 6
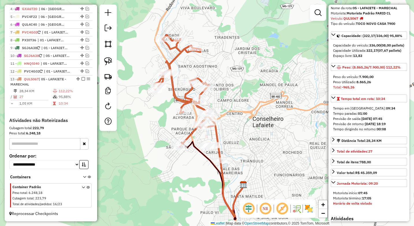
scroll to position [24, 0]
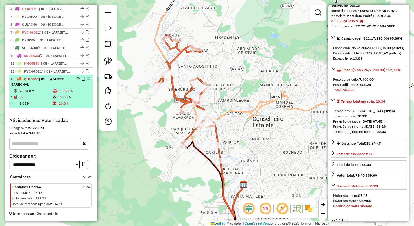
click at [51, 90] on td "28,34 KM" at bounding box center [36, 91] width 34 height 6
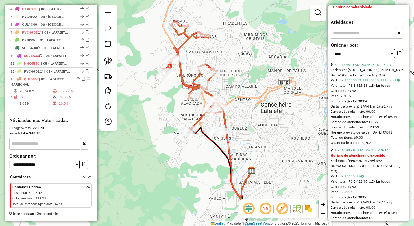
scroll to position [226, 0]
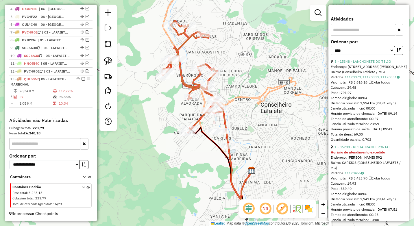
click at [372, 64] on link "5 - 15348 - LANCHONETE DO TELIO" at bounding box center [362, 61] width 57 height 4
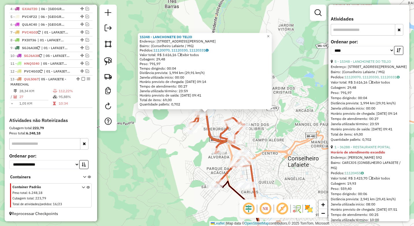
click at [265, 154] on div "15348 - LANCHONETE DO TELIO Endereço: Rodovia Presidente Juscelino Kubitschek, …" at bounding box center [207, 113] width 414 height 226
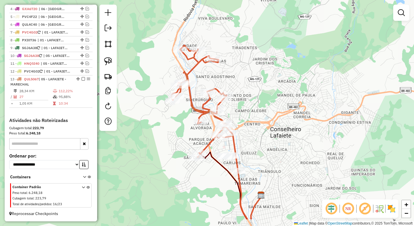
drag, startPoint x: 297, startPoint y: 157, endPoint x: 278, endPoint y: 124, distance: 37.7
click at [278, 124] on div "Janela de atendimento Grade de atendimento Capacidade Transportadoras Veículos …" at bounding box center [207, 113] width 414 height 226
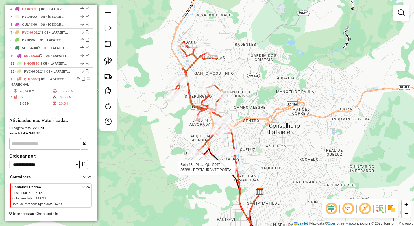
select select "*********"
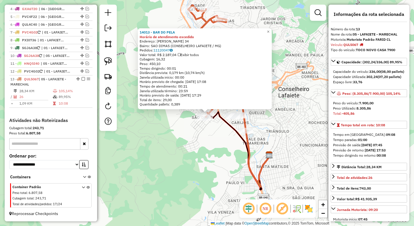
click at [217, 167] on div "14013 - BAR DO PELA Horário de atendimento excedido Endereço: TEOFILO RODRIGUES…" at bounding box center [207, 113] width 414 height 226
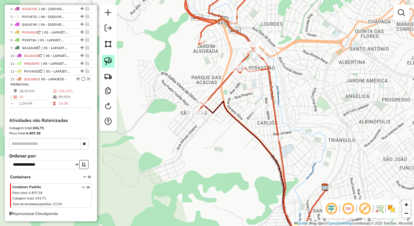
click at [108, 61] on img at bounding box center [108, 61] width 8 height 8
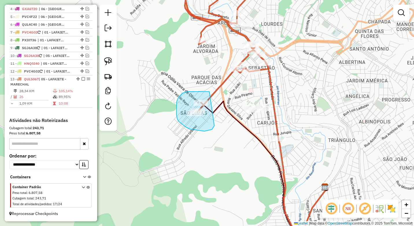
drag, startPoint x: 209, startPoint y: 92, endPoint x: 214, endPoint y: 124, distance: 33.0
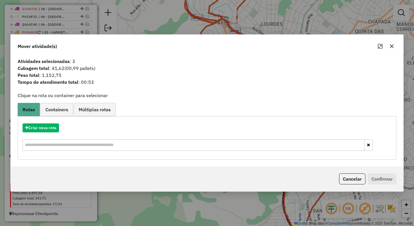
click at [392, 46] on icon "button" at bounding box center [391, 46] width 5 height 5
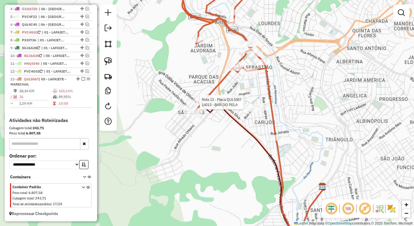
select select "*********"
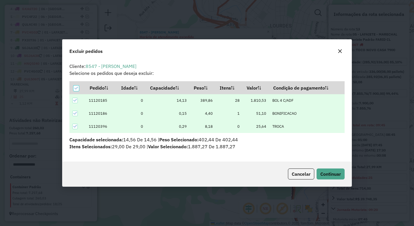
scroll to position [0, 0]
click at [328, 173] on span "Continuar" at bounding box center [330, 174] width 21 height 6
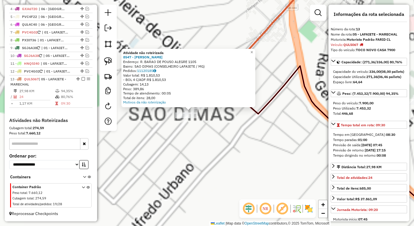
click at [214, 124] on div "Atividade não roteirizada 8547 - GERALDO SALVADOR Endereço: R. BARAO DE POUSO A…" at bounding box center [207, 113] width 414 height 226
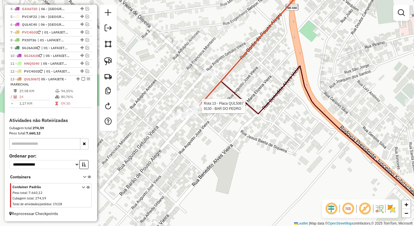
select select "*********"
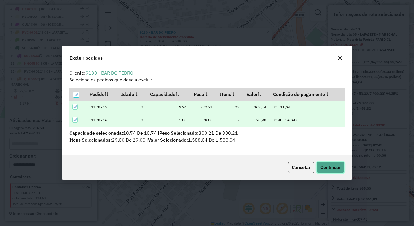
click at [338, 169] on span "Continuar" at bounding box center [330, 167] width 21 height 6
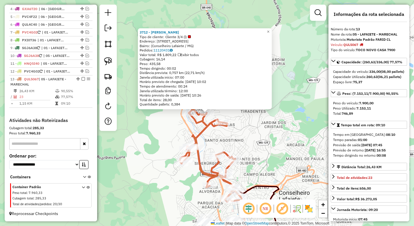
click at [173, 139] on div "3712 - MADALENA BR Tipo de cliente: Cliente 3/4 (l) Endereço: Rua Vereador Junc…" at bounding box center [207, 113] width 414 height 226
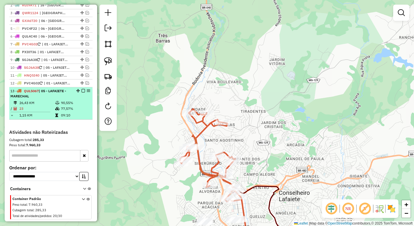
scroll to position [211, 0]
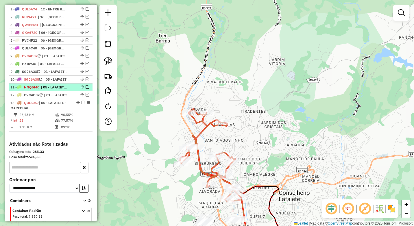
click at [85, 89] on em at bounding box center [86, 86] width 3 height 3
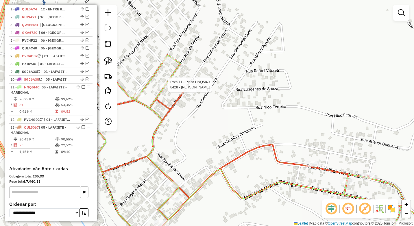
select select "*********"
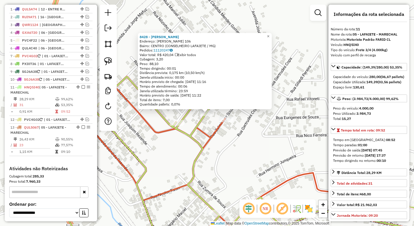
scroll to position [264, 0]
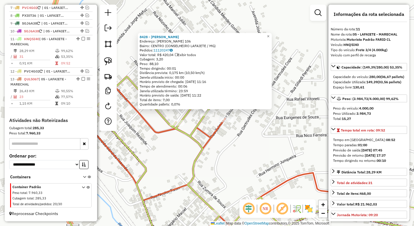
click at [222, 144] on div "8428 - PADARIA DIAS Endereço: NAIR DE SOUZA 106 Bairro: CENTRO (CONSELHEIRO LAF…" at bounding box center [207, 113] width 414 height 226
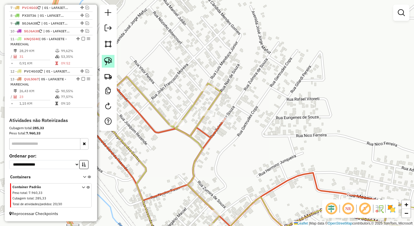
click at [108, 65] on link at bounding box center [108, 61] width 13 height 13
drag, startPoint x: 238, startPoint y: 112, endPoint x: 233, endPoint y: 128, distance: 16.5
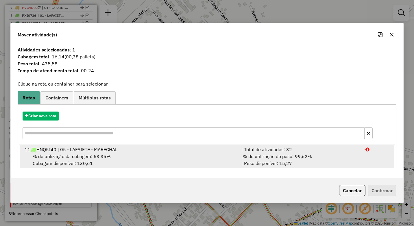
click at [266, 153] on span "% de utilização do peso: 99,62%" at bounding box center [277, 156] width 69 height 6
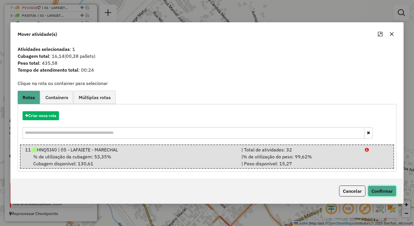
click at [377, 187] on button "Confirmar" at bounding box center [381, 190] width 29 height 11
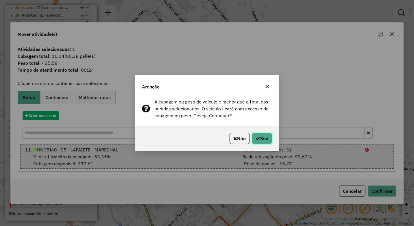
click at [256, 139] on icon "button" at bounding box center [257, 138] width 5 height 5
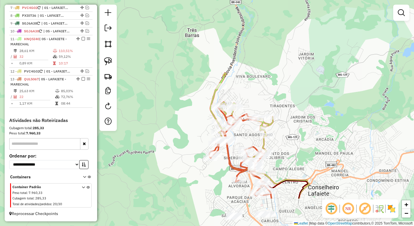
drag, startPoint x: 286, startPoint y: 152, endPoint x: 245, endPoint y: 93, distance: 71.8
click at [245, 93] on div "Janela de atendimento Grade de atendimento Capacidade Transportadoras Veículos …" at bounding box center [207, 113] width 414 height 226
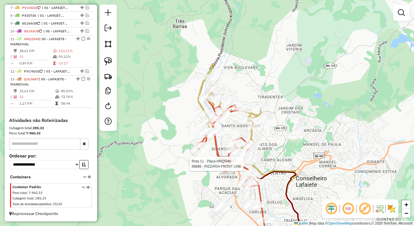
select select "*********"
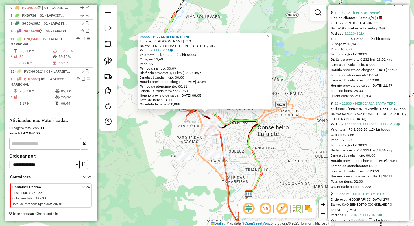
scroll to position [289, 0]
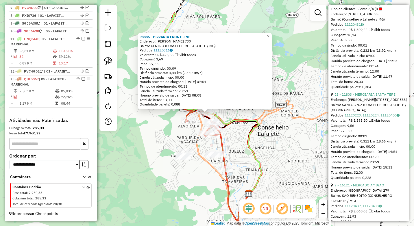
click at [375, 96] on link "23 - 11803 - MERCEARIA SANTA TERE" at bounding box center [364, 94] width 61 height 4
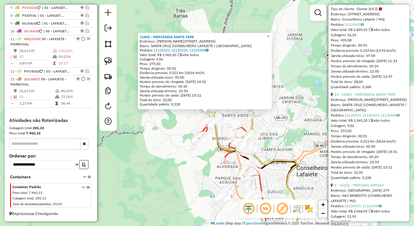
click at [220, 153] on div "11803 - MERCEARIA SANTA TERE Endereço: R WELLINGTON MEIRELES 84 84 Bairro: SANT…" at bounding box center [207, 113] width 414 height 226
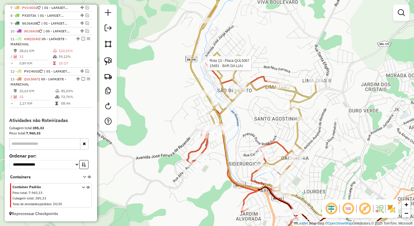
select select "*********"
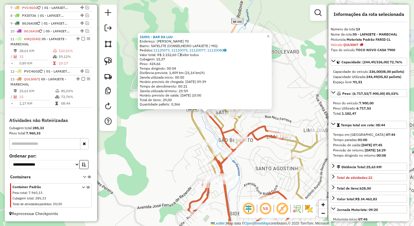
click at [190, 139] on div "15491 - BAR DA LUU Endereço: CARMELITA SANTIAGO LANA 70 Bairro: SATELITE (CONSE…" at bounding box center [207, 113] width 414 height 226
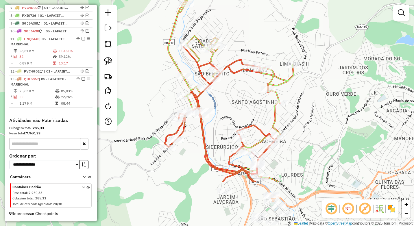
drag, startPoint x: 189, startPoint y: 157, endPoint x: 165, endPoint y: 91, distance: 70.5
click at [165, 91] on div "Janela de atendimento Grade de atendimento Capacidade Transportadoras Veículos …" at bounding box center [207, 113] width 414 height 226
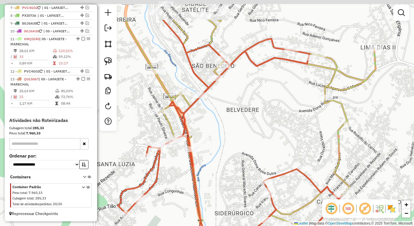
drag, startPoint x: 205, startPoint y: 110, endPoint x: 200, endPoint y: 141, distance: 31.9
click at [200, 141] on div "Rota 11 - Placa HNQ5I40 8391 - Matheus Ricardo Mend Janela de atendimento Grade…" at bounding box center [207, 113] width 414 height 226
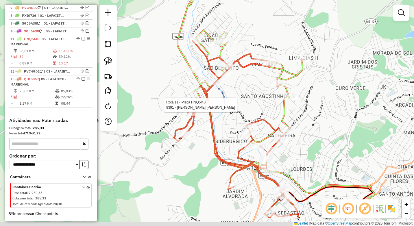
drag, startPoint x: 210, startPoint y: 168, endPoint x: 205, endPoint y: 135, distance: 33.0
click at [205, 135] on div "Rota 11 - Placa HNQ5I40 8391 - Matheus Ricardo Mend Janela de atendimento Grade…" at bounding box center [207, 113] width 414 height 226
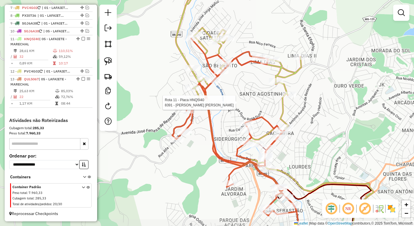
click at [205, 135] on div "Rota 11 - Placa HNQ5I40 8391 - Matheus Ricardo Mend Janela de atendimento Grade…" at bounding box center [207, 113] width 414 height 226
select select "*********"
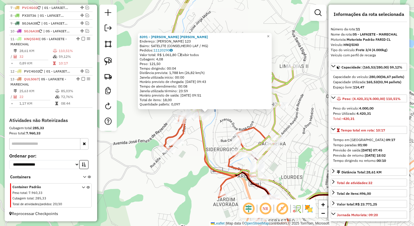
click at [187, 147] on div "8391 - Matheus Ricardo Mend Endereço: R NAIR DE SOUZA 123 Bairro: SATELITE (CON…" at bounding box center [207, 113] width 414 height 226
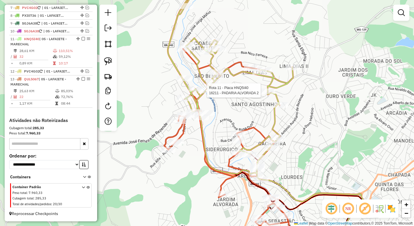
click at [205, 93] on div at bounding box center [205, 91] width 14 height 6
select select "*********"
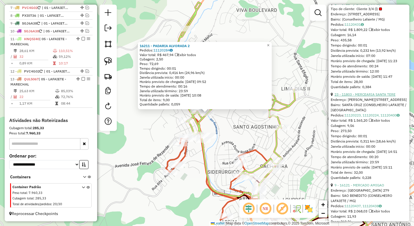
click at [365, 96] on link "23 - 11803 - MERCEARIA SANTA TERE" at bounding box center [364, 94] width 61 height 4
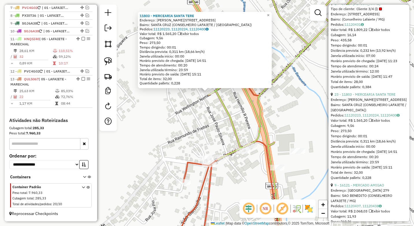
click at [217, 135] on div "11803 - MERCEARIA SANTA TERE Endereço: R WELLINGTON MEIRELES 84 84 Bairro: SANT…" at bounding box center [207, 113] width 414 height 226
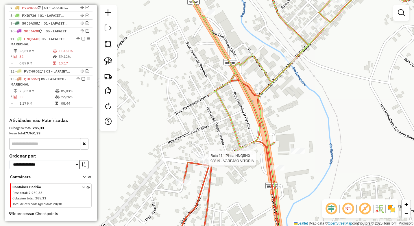
select select "*********"
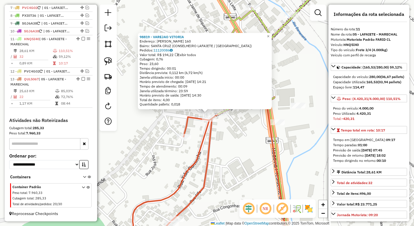
click at [163, 138] on div "98819 - VAREJAO VITORIA Endereço: ROGERIO RETTORI 160 Bairro: SANTA CRUZ (CONSE…" at bounding box center [207, 113] width 414 height 226
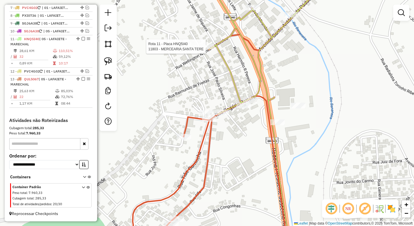
select select "*********"
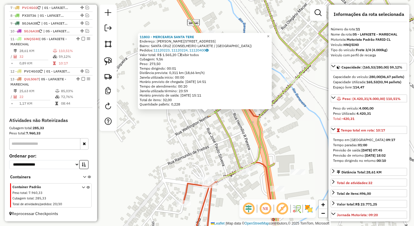
click at [171, 135] on div "11803 - MERCEARIA SANTA TERE Endereço: R WELLINGTON MEIRELES 84 84 Bairro: SANT…" at bounding box center [207, 113] width 414 height 226
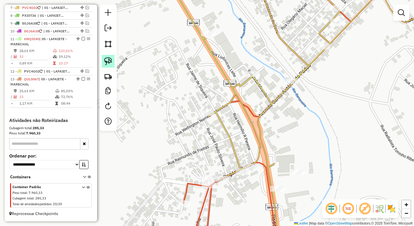
click at [109, 63] on img at bounding box center [108, 61] width 8 height 8
drag, startPoint x: 221, startPoint y: 104, endPoint x: 217, endPoint y: 126, distance: 22.9
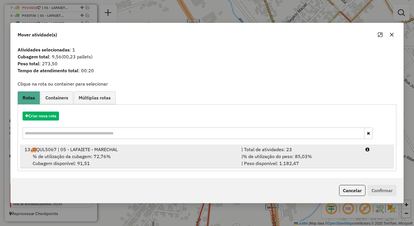
click at [310, 150] on div "| Total de atividades: 23" at bounding box center [300, 149] width 124 height 7
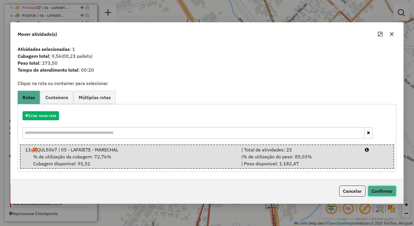
click at [382, 188] on button "Confirmar" at bounding box center [381, 190] width 29 height 11
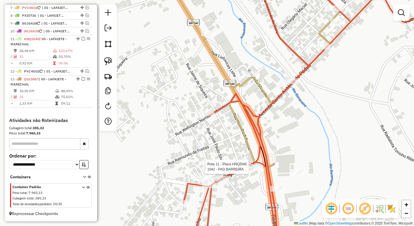
select select "*********"
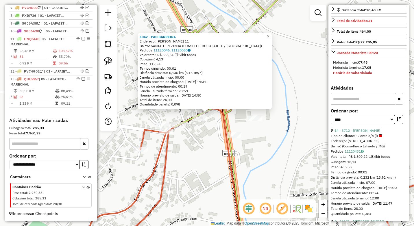
scroll to position [173, 0]
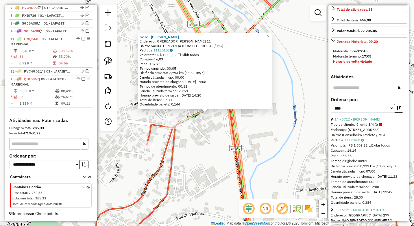
click at [215, 154] on div "8232 - CRISTIANO SILVA ARAU Endereço: R VEREADOR HERMILIO PEREIRA 11 Bairro: SA…" at bounding box center [207, 113] width 414 height 226
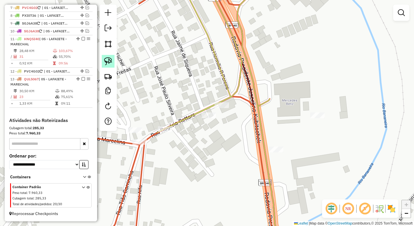
click at [103, 64] on link at bounding box center [108, 61] width 13 height 13
drag, startPoint x: 205, startPoint y: 109, endPoint x: 217, endPoint y: 130, distance: 24.3
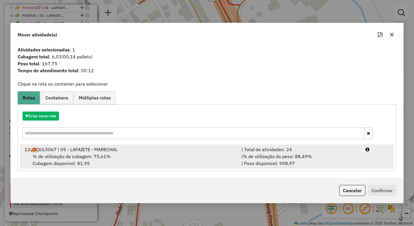
click at [228, 153] on div "% de utilização da cubagem: 75,61% Cubagem disponível: 81,95" at bounding box center [129, 160] width 217 height 14
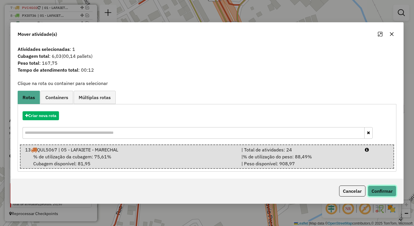
click at [382, 191] on button "Confirmar" at bounding box center [381, 190] width 29 height 11
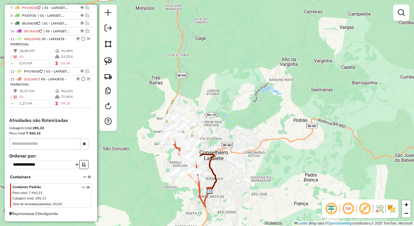
click at [215, 143] on div "Janela de atendimento Grade de atendimento Capacidade Transportadoras Veículos …" at bounding box center [207, 113] width 414 height 226
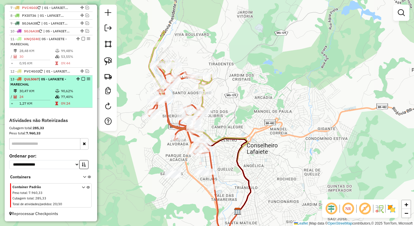
click at [81, 78] on em at bounding box center [82, 78] width 3 height 3
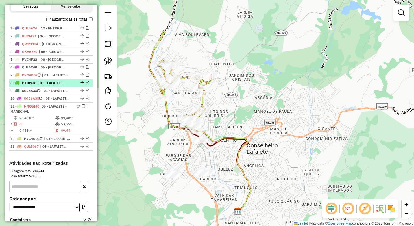
scroll to position [153, 0]
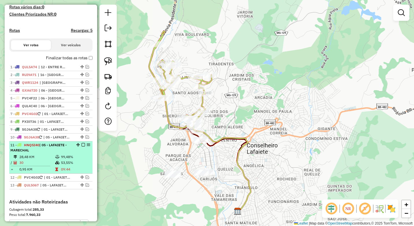
click at [74, 160] on td "99,48%" at bounding box center [75, 157] width 29 height 6
select select "*********"
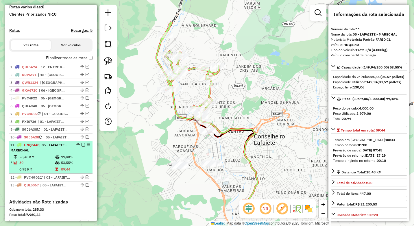
click at [81, 146] on em at bounding box center [82, 144] width 3 height 3
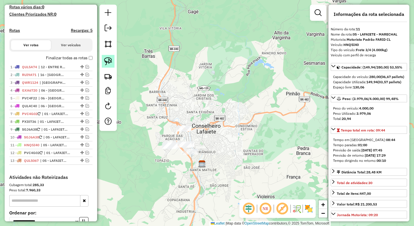
click at [107, 60] on img at bounding box center [108, 61] width 8 height 8
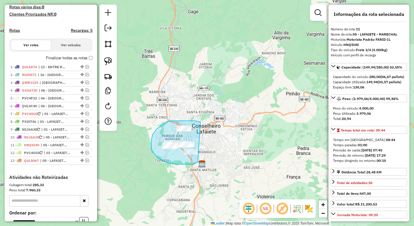
drag, startPoint x: 200, startPoint y: 122, endPoint x: 204, endPoint y: 158, distance: 36.0
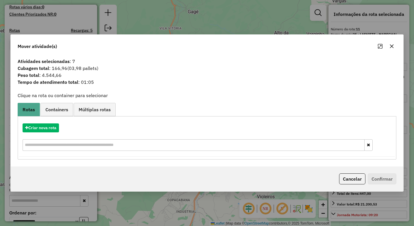
drag, startPoint x: 388, startPoint y: 46, endPoint x: 376, endPoint y: 57, distance: 15.8
click at [388, 46] on button "button" at bounding box center [391, 46] width 9 height 9
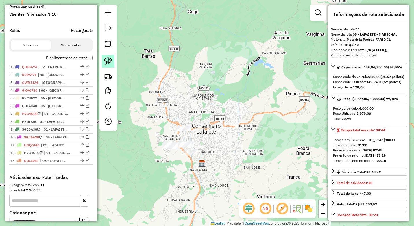
click at [107, 61] on img at bounding box center [108, 61] width 8 height 8
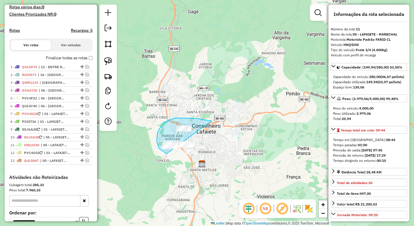
drag, startPoint x: 211, startPoint y: 121, endPoint x: 203, endPoint y: 156, distance: 36.2
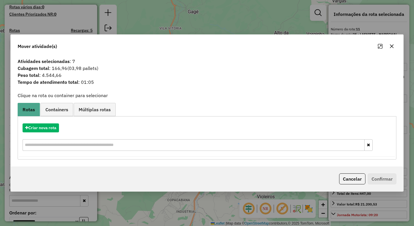
click at [391, 46] on icon "button" at bounding box center [391, 46] width 5 height 5
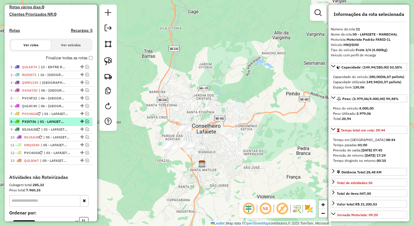
click at [85, 123] on em at bounding box center [86, 121] width 3 height 3
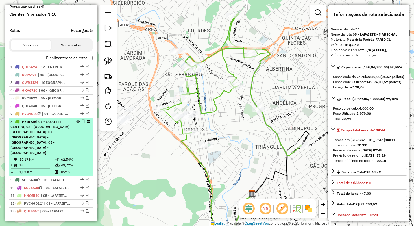
click at [82, 123] on em at bounding box center [82, 121] width 3 height 3
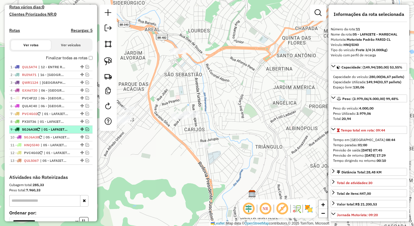
click at [85, 131] on em at bounding box center [86, 128] width 3 height 3
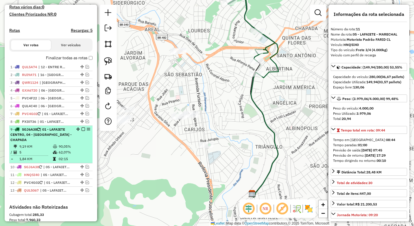
click at [61, 149] on td "90,05%" at bounding box center [73, 147] width 31 height 6
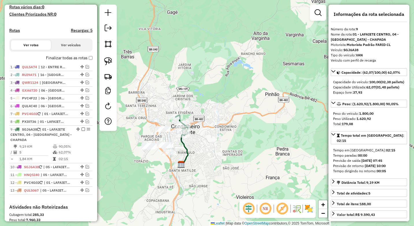
drag, startPoint x: 135, startPoint y: 168, endPoint x: 179, endPoint y: 161, distance: 44.3
click at [179, 161] on div "Janela de atendimento Grade de atendimento Capacidade Transportadoras Veículos …" at bounding box center [207, 113] width 414 height 226
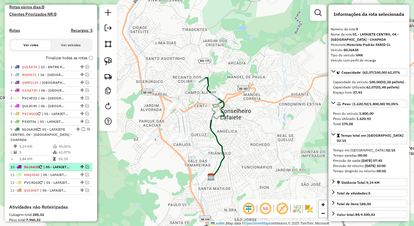
click at [86, 165] on em at bounding box center [86, 166] width 3 height 3
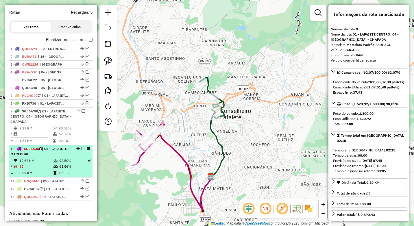
scroll to position [182, 0]
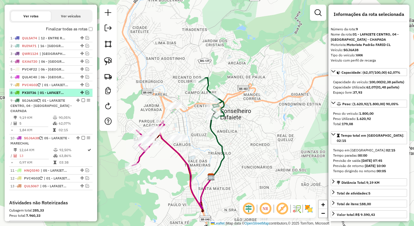
click at [85, 94] on em at bounding box center [86, 92] width 3 height 3
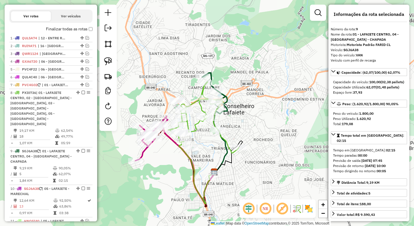
drag, startPoint x: 158, startPoint y: 175, endPoint x: 163, endPoint y: 167, distance: 9.2
click at [163, 167] on div "Janela de atendimento Grade de atendimento Capacidade Transportadoras Veículos …" at bounding box center [207, 113] width 414 height 226
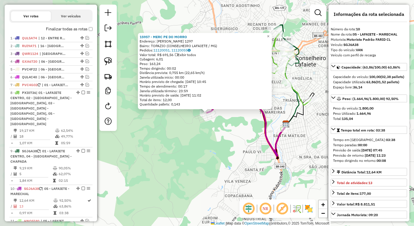
scroll to position [299, 0]
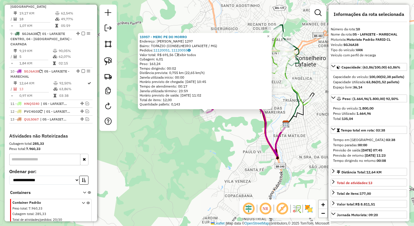
click at [176, 163] on div "15957 - MERC PE DO MORRO Endereço: BENEDITO ALVES VIEIRA 1297 Bairro: TOPAZIO (…" at bounding box center [207, 113] width 414 height 226
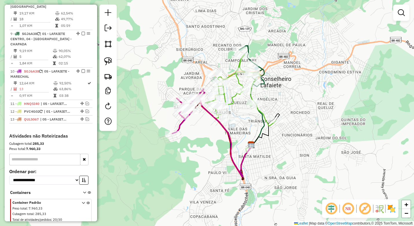
drag, startPoint x: 211, startPoint y: 142, endPoint x: 177, endPoint y: 163, distance: 40.4
click at [177, 163] on div "Janela de atendimento Grade de atendimento Capacidade Transportadoras Veículos …" at bounding box center [207, 113] width 414 height 226
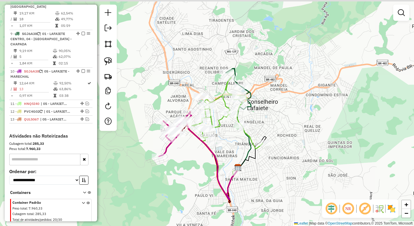
drag, startPoint x: 201, startPoint y: 142, endPoint x: 190, endPoint y: 161, distance: 22.0
click at [190, 161] on div "Janela de atendimento Grade de atendimento Capacidade Transportadoras Veículos …" at bounding box center [207, 113] width 414 height 226
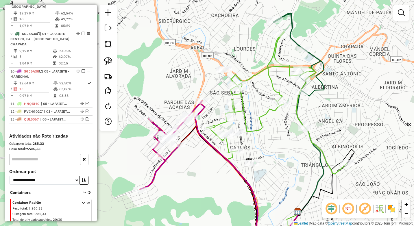
drag, startPoint x: 193, startPoint y: 140, endPoint x: 207, endPoint y: 175, distance: 38.2
click at [207, 175] on div "Janela de atendimento Grade de atendimento Capacidade Transportadoras Veículos …" at bounding box center [207, 113] width 414 height 226
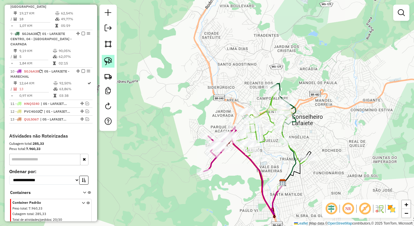
click at [106, 59] on img at bounding box center [108, 61] width 8 height 8
drag, startPoint x: 211, startPoint y: 167, endPoint x: 216, endPoint y: 176, distance: 10.3
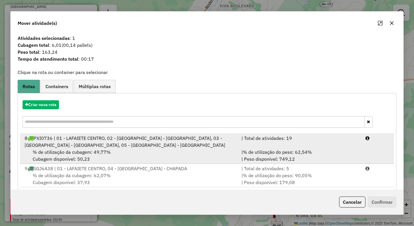
click at [141, 151] on div "% de utilização da cubagem: 49,77% Cubagem disponível: 50,23" at bounding box center [129, 155] width 217 height 14
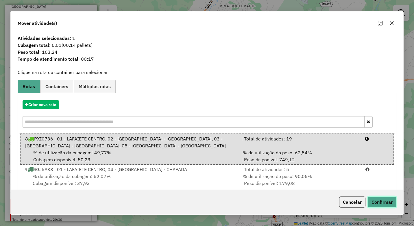
click at [378, 197] on button "Confirmar" at bounding box center [381, 201] width 29 height 11
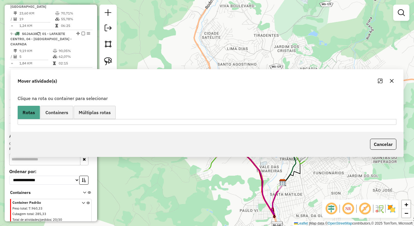
scroll to position [256, 0]
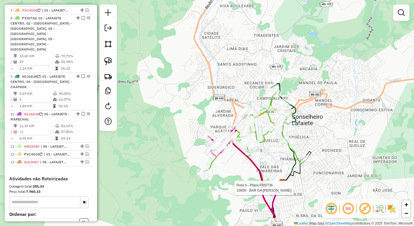
select select "*********"
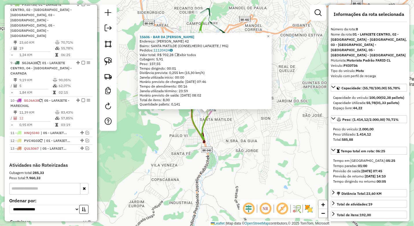
scroll to position [271, 0]
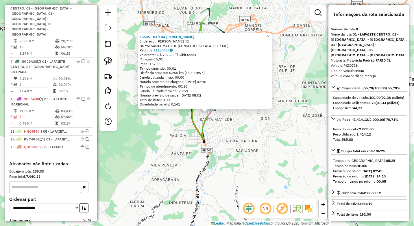
click at [178, 173] on div "15606 - BAR DA TIA LU Endereço: JOSE FELISBERTO 42 Bairro: SANTA MATILDE (CONSE…" at bounding box center [207, 113] width 414 height 226
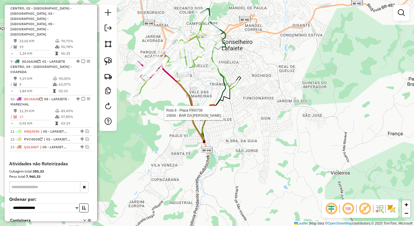
select select "*********"
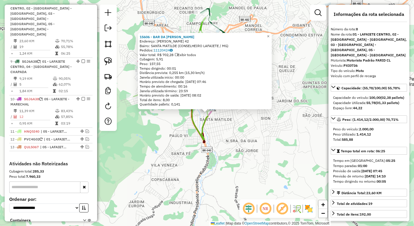
click at [163, 157] on div "15606 - BAR DA TIA LU Endereço: JOSE FELISBERTO 42 Bairro: SANTA MATILDE (CONSE…" at bounding box center [207, 113] width 414 height 226
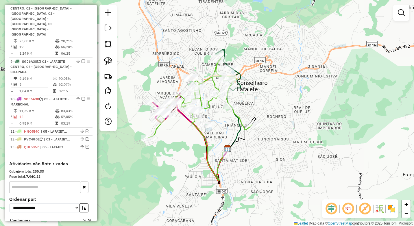
drag, startPoint x: 165, startPoint y: 133, endPoint x: 181, endPoint y: 174, distance: 43.9
click at [181, 174] on div "Janela de atendimento Grade de atendimento Capacidade Transportadoras Veículos …" at bounding box center [207, 113] width 414 height 226
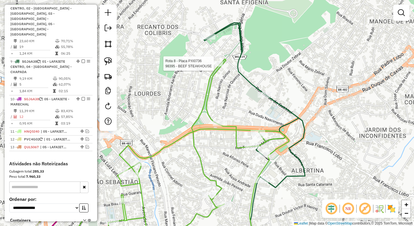
select select "*********"
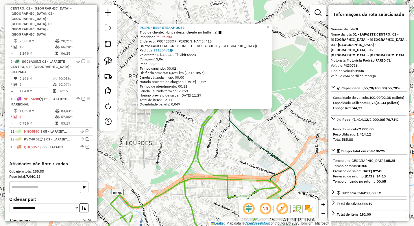
click at [172, 139] on div "98395 - BEEF STEAKHOUSE Tipo de cliente: Nunca deixar cliente no buffer (z) Pri…" at bounding box center [207, 113] width 414 height 226
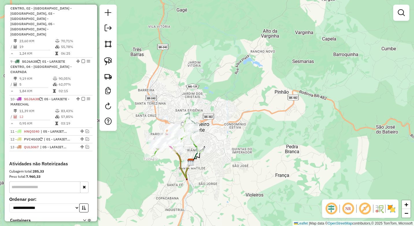
drag, startPoint x: 230, startPoint y: 163, endPoint x: 239, endPoint y: 147, distance: 17.8
click at [239, 147] on div "Janela de atendimento Grade de atendimento Capacidade Transportadoras Veículos …" at bounding box center [207, 113] width 414 height 226
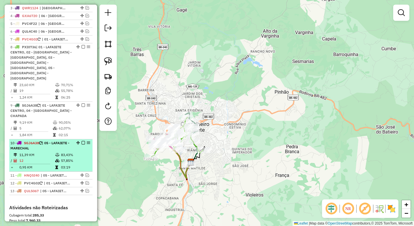
scroll to position [213, 0]
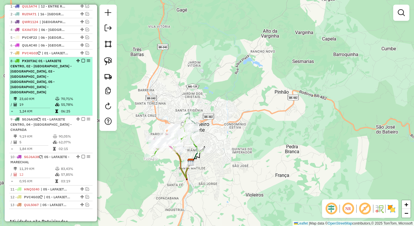
click at [81, 62] on em at bounding box center [82, 60] width 3 height 3
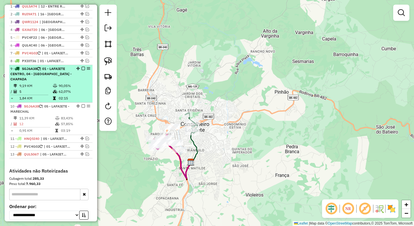
click at [62, 92] on td "62,07%" at bounding box center [73, 92] width 31 height 6
select select "*********"
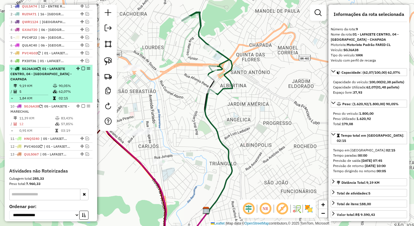
click at [82, 70] on em at bounding box center [82, 68] width 3 height 3
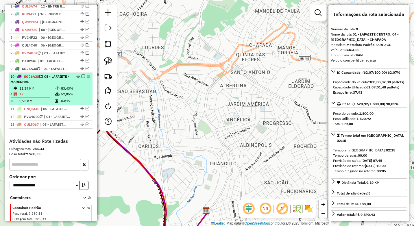
click at [72, 91] on td "83,43%" at bounding box center [75, 88] width 29 height 6
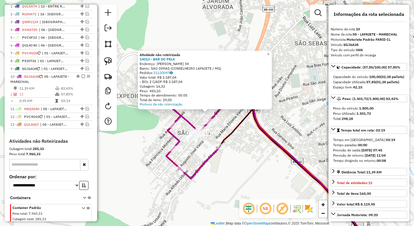
click at [247, 141] on div "Atividade não roteirizada 14013 - BAR DO PELA Endereço: TEOFILO RODRIGUES OLIVE…" at bounding box center [207, 113] width 414 height 226
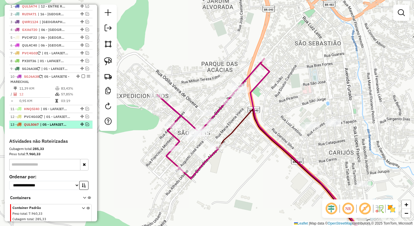
click at [85, 126] on em at bounding box center [86, 123] width 3 height 3
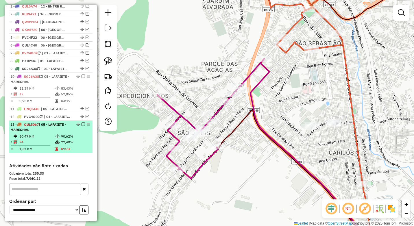
click at [81, 126] on em at bounding box center [82, 123] width 3 height 3
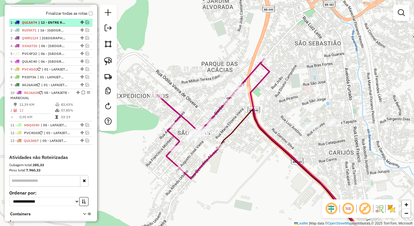
scroll to position [185, 0]
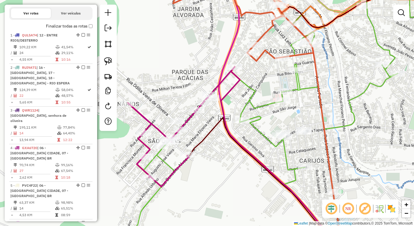
drag, startPoint x: 241, startPoint y: 127, endPoint x: 213, endPoint y: 134, distance: 28.4
click at [213, 134] on div "Janela de atendimento Grade de atendimento Capacidade Transportadoras Veículos …" at bounding box center [207, 113] width 414 height 226
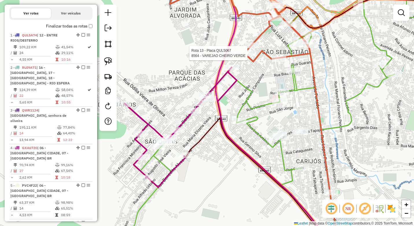
select select "*********"
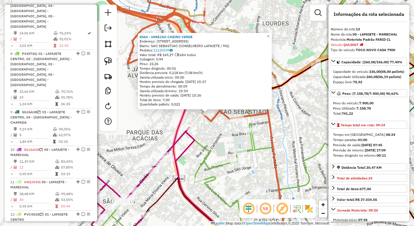
scroll to position [565, 0]
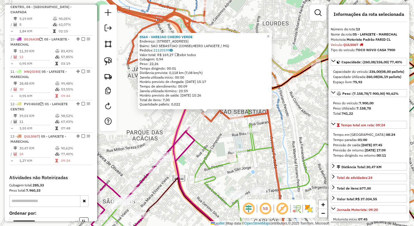
click at [161, 122] on div "8564 - VAREJAO CHEIRO VERDE Endereço: BARAO DE POUSO ALEGRE 266 Bairro: SAO SEB…" at bounding box center [207, 113] width 414 height 226
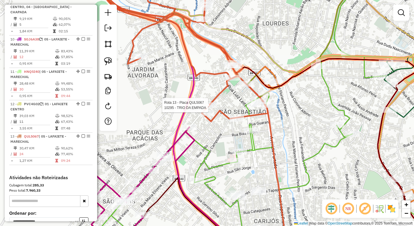
select select "*********"
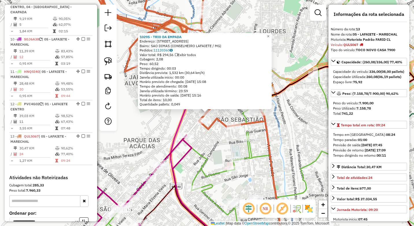
click at [210, 136] on div "Rota 10 - Placa SGJ6A38 10994 - DONG BEER FOOD 10295 - TRIO DA EMPADA Endereço:…" at bounding box center [207, 113] width 414 height 226
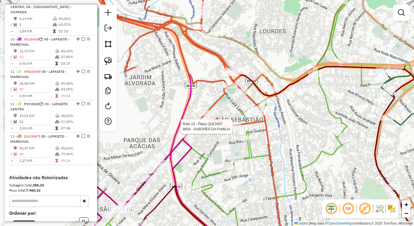
select select "*********"
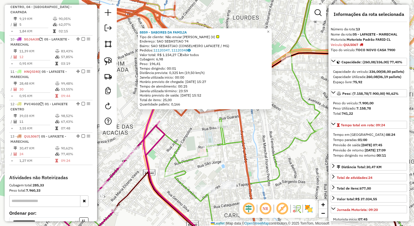
click at [199, 131] on div "8859 - SABORES DA FAMILIA Tipo de cliente: Não enviar Van MORO (V) Endereço: SA…" at bounding box center [207, 113] width 414 height 226
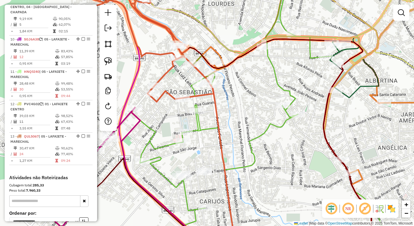
drag, startPoint x: 241, startPoint y: 136, endPoint x: 206, endPoint y: 115, distance: 40.9
click at [208, 116] on icon at bounding box center [221, 158] width 26 height 154
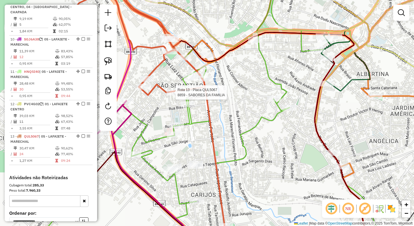
select select "*********"
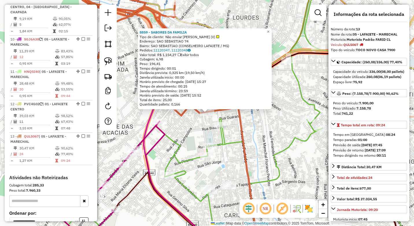
click at [226, 138] on icon at bounding box center [258, 115] width 381 height 265
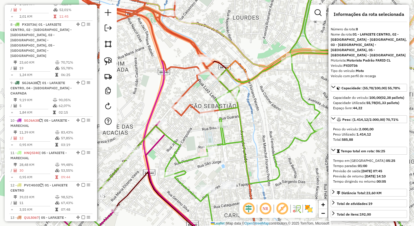
scroll to position [464, 0]
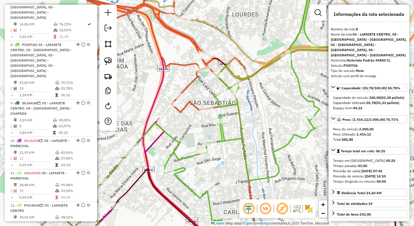
drag, startPoint x: 243, startPoint y: 142, endPoint x: 235, endPoint y: 126, distance: 17.7
click at [235, 126] on icon at bounding box center [258, 112] width 381 height 265
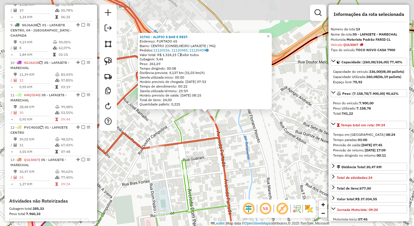
scroll to position [565, 0]
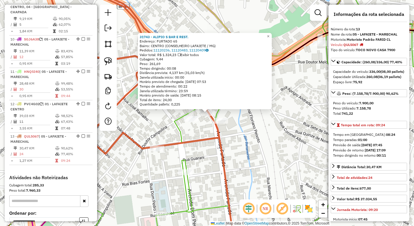
click at [211, 149] on div "31743 - ALIPIO S BAR E REST. Endereço: FURTADO 65 Bairro: CENTRO (CONSELHEIRO L…" at bounding box center [207, 113] width 414 height 226
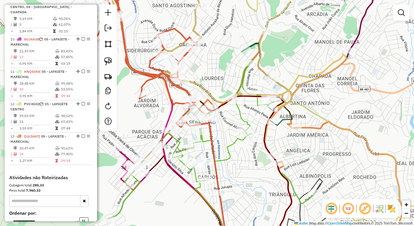
drag, startPoint x: 235, startPoint y: 156, endPoint x: 232, endPoint y: 142, distance: 14.1
click at [232, 142] on icon at bounding box center [211, 143] width 207 height 165
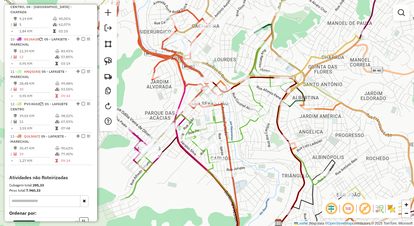
drag, startPoint x: 180, startPoint y: 166, endPoint x: 185, endPoint y: 160, distance: 7.5
click at [185, 160] on div "Janela de atendimento Grade de atendimento Capacidade Transportadoras Veículos …" at bounding box center [207, 113] width 414 height 226
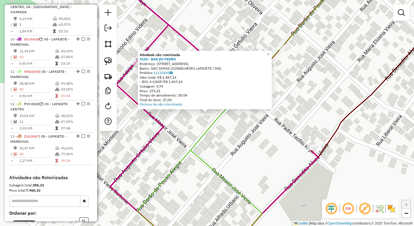
click at [225, 138] on div "Atividade não roteirizada 9130 - BAR DO PEDRO Endereço: BARAO DE POUSO ALEGRE 1…" at bounding box center [207, 113] width 414 height 226
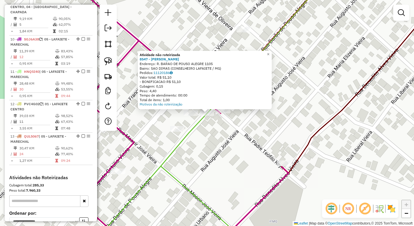
click at [223, 134] on div "Rota 10 - Placa SGJ6A38 7820 - MERC CARNE MARQUESA Atividade não roteirizada 85…" at bounding box center [207, 113] width 414 height 226
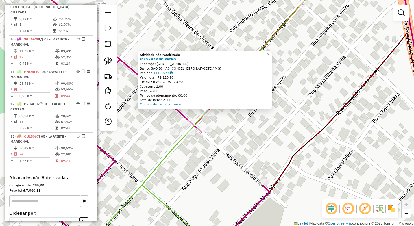
click at [239, 133] on div "Atividade não roteirizada 9130 - BAR DO PEDRO Endereço: BARAO DE POUSO ALEGRE 1…" at bounding box center [207, 113] width 414 height 226
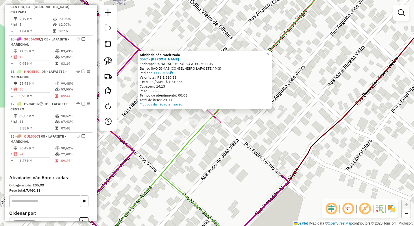
click at [205, 147] on div "Atividade não roteirizada 8547 - GERALDO SALVADOR Endereço: R. BARAO DE POUSO A…" at bounding box center [207, 113] width 414 height 226
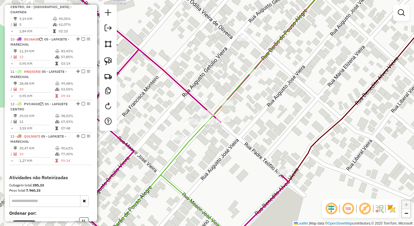
click at [178, 134] on div "Janela de atendimento Grade de atendimento Capacidade Transportadoras Veículos …" at bounding box center [207, 113] width 414 height 226
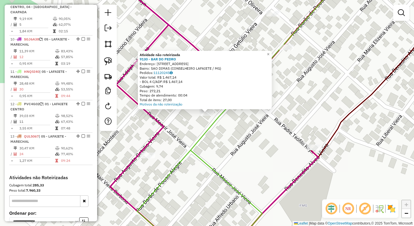
click at [232, 139] on div "Atividade não roteirizada 9130 - BAR DO PEDRO Endereço: BARAO DE POUSO ALEGRE 1…" at bounding box center [207, 113] width 414 height 226
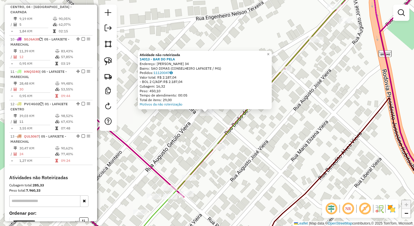
click at [244, 135] on div "Atividade não roteirizada 14013 - BAR DO PELA Endereço: TEOFILO RODRIGUES OLIVE…" at bounding box center [207, 113] width 414 height 226
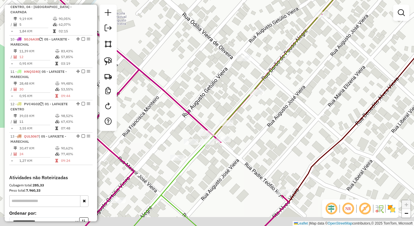
drag, startPoint x: 222, startPoint y: 178, endPoint x: 227, endPoint y: 161, distance: 16.7
click at [227, 161] on div "Janela de atendimento Grade de atendimento Capacidade Transportadoras Veículos …" at bounding box center [207, 113] width 414 height 226
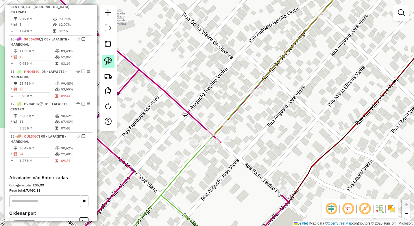
click at [110, 59] on img at bounding box center [108, 61] width 8 height 8
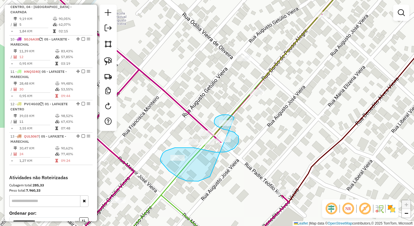
drag, startPoint x: 232, startPoint y: 117, endPoint x: 222, endPoint y: 172, distance: 56.8
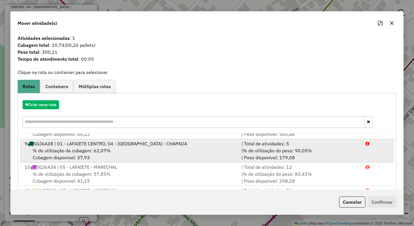
scroll to position [29, 0]
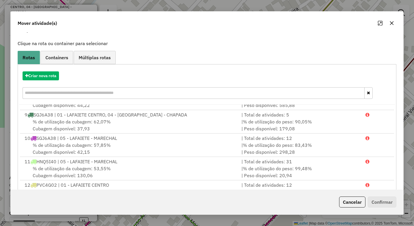
click at [394, 24] on icon "button" at bounding box center [391, 23] width 5 height 5
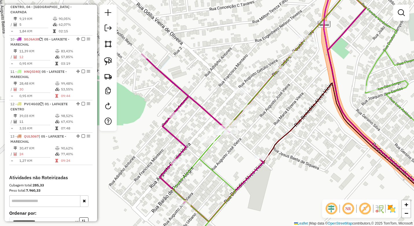
drag, startPoint x: 306, startPoint y: 128, endPoint x: 247, endPoint y: 107, distance: 62.2
click at [248, 107] on div "Janela de atendimento Grade de atendimento Capacidade Transportadoras Veículos …" at bounding box center [207, 113] width 414 height 226
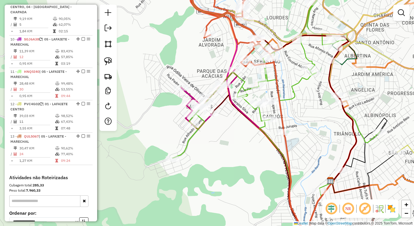
drag, startPoint x: 270, startPoint y: 115, endPoint x: 241, endPoint y: 113, distance: 29.0
click at [241, 113] on icon at bounding box center [279, 157] width 103 height 175
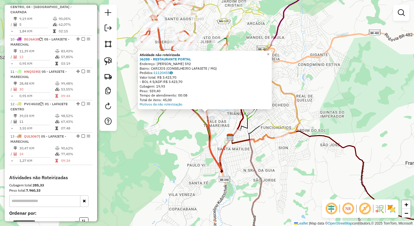
click at [187, 145] on div "Atividade não roteirizada 36288 - RESTAURANTE PORTAL Endereço: LOPES FRANCO 592…" at bounding box center [207, 113] width 414 height 226
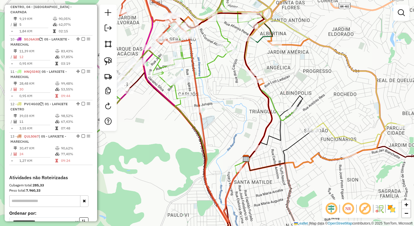
drag, startPoint x: 218, startPoint y: 84, endPoint x: 217, endPoint y: 98, distance: 13.9
click at [217, 98] on div "Janela de atendimento Grade de atendimento Capacidade Transportadoras Veículos …" at bounding box center [207, 113] width 414 height 226
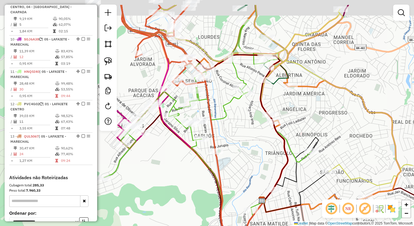
drag, startPoint x: 218, startPoint y: 85, endPoint x: 237, endPoint y: 116, distance: 36.0
click at [237, 116] on div "Janela de atendimento Grade de atendimento Capacidade Transportadoras Veículos …" at bounding box center [207, 113] width 414 height 226
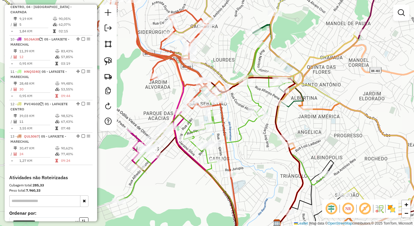
drag, startPoint x: 211, startPoint y: 38, endPoint x: 253, endPoint y: 89, distance: 65.7
click at [253, 89] on div "Janela de atendimento Grade de atendimento Capacidade Transportadoras Veículos …" at bounding box center [207, 113] width 414 height 226
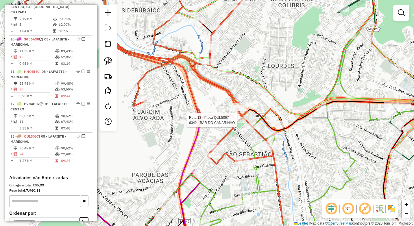
select select "*********"
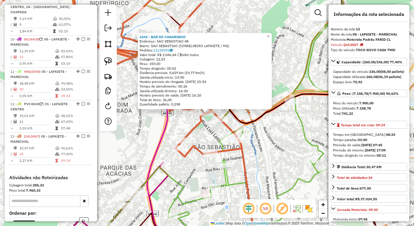
click at [167, 132] on icon at bounding box center [124, 112] width 107 height 271
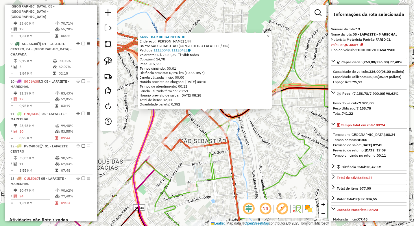
scroll to position [565, 0]
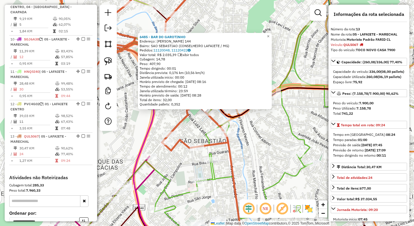
click at [189, 127] on div "6485 - BAR DO GAROTINHO Endereço: WENCESLAU BRAZ 144 Bairro: [GEOGRAPHIC_DATA] …" at bounding box center [207, 113] width 414 height 226
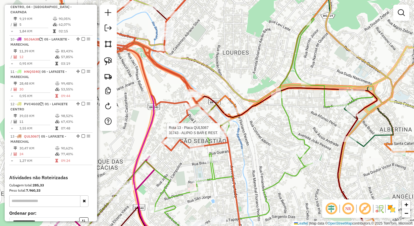
select select "*********"
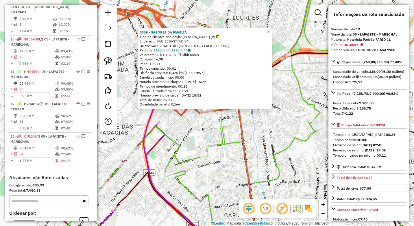
click at [188, 133] on div "8859 - SABORES DA FAMILIA Tipo de cliente: Não enviar Van MORO (V) Endereço: SA…" at bounding box center [207, 113] width 414 height 226
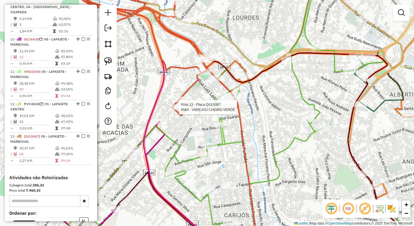
click at [176, 110] on div at bounding box center [177, 107] width 14 height 6
select select "*********"
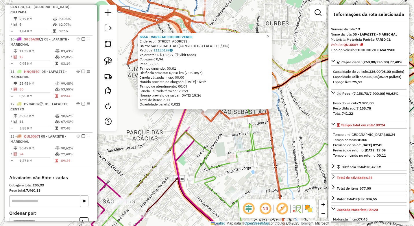
click at [155, 124] on div "8564 - VAREJAO CHEIRO VERDE Endereço: BARAO DE POUSO ALEGRE 266 Bairro: SAO SEB…" at bounding box center [207, 113] width 414 height 226
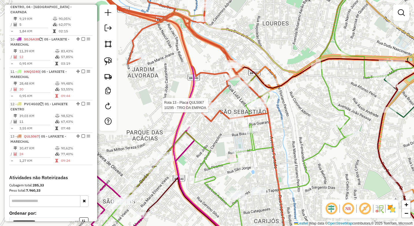
select select "*********"
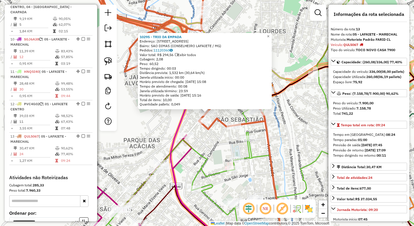
click at [207, 138] on div "10295 - TRIO DA EMPADA Endereço: BARAO DE POUSO ALEGRE 197 Bairro: SAO DIMAS (C…" at bounding box center [207, 113] width 414 height 226
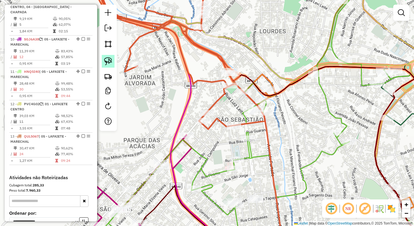
click at [109, 61] on img at bounding box center [108, 61] width 8 height 8
drag, startPoint x: 207, startPoint y: 129, endPoint x: 199, endPoint y: 127, distance: 8.3
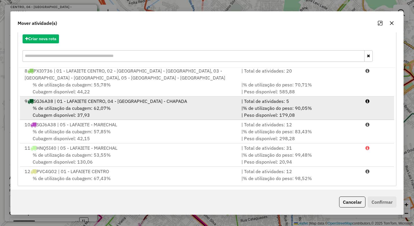
scroll to position [69, 0]
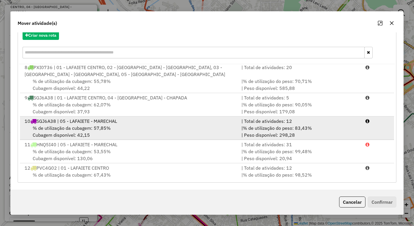
click at [153, 124] on div "% de utilização da cubagem: 57,85% Cubagem disponível: 42,15" at bounding box center [129, 131] width 217 height 14
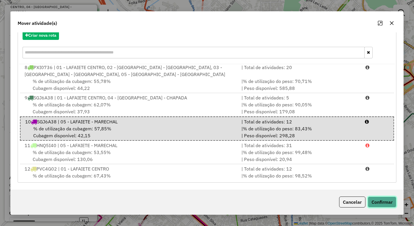
click at [374, 200] on button "Confirmar" at bounding box center [381, 201] width 29 height 11
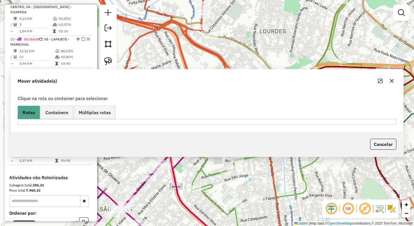
scroll to position [533, 0]
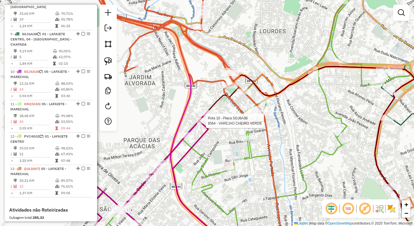
select select "*********"
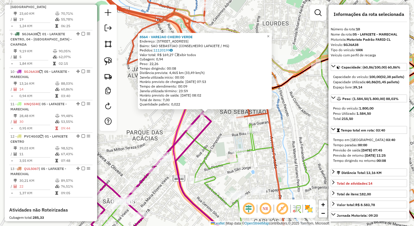
scroll to position [539, 0]
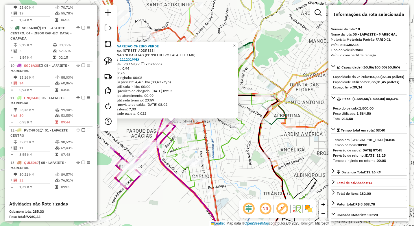
click at [175, 181] on div "8564 - VAREJAO CHEIRO VERDE Endereço: BARAO DE POUSO ALEGRE 266 Bairro: SAO SEB…" at bounding box center [207, 113] width 414 height 226
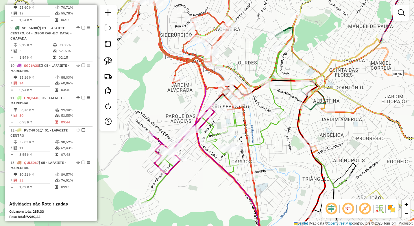
drag, startPoint x: 159, startPoint y: 178, endPoint x: 198, endPoint y: 164, distance: 42.0
click at [198, 164] on div "Janela de atendimento Grade de atendimento Capacidade Transportadoras Veículos …" at bounding box center [207, 113] width 414 height 226
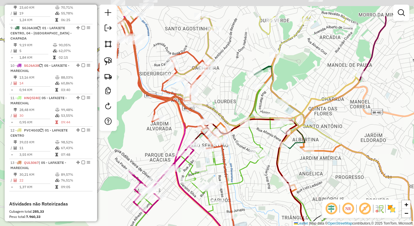
drag, startPoint x: 191, startPoint y: 92, endPoint x: 170, endPoint y: 131, distance: 43.9
click at [170, 131] on div "Janela de atendimento Grade de atendimento Capacidade Transportadoras Veículos …" at bounding box center [207, 113] width 414 height 226
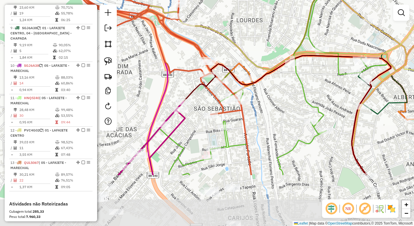
drag, startPoint x: 196, startPoint y: 145, endPoint x: 178, endPoint y: 70, distance: 76.2
click at [178, 70] on icon at bounding box center [117, 9] width 248 height 210
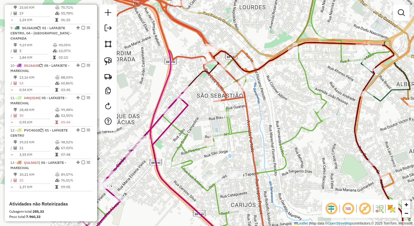
drag, startPoint x: 187, startPoint y: 149, endPoint x: 194, endPoint y: 126, distance: 23.7
click at [194, 126] on icon at bounding box center [265, 105] width 381 height 264
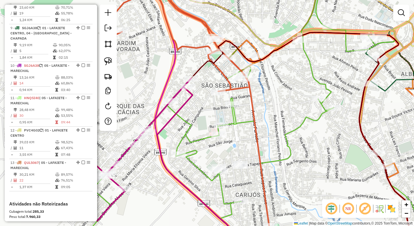
click at [178, 151] on icon at bounding box center [265, 112] width 379 height 271
select select "*********"
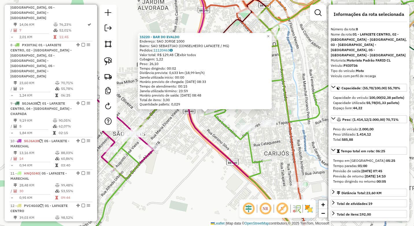
scroll to position [464, 0]
click at [185, 160] on div "15220 - BAR DO EVALDO Endereço: SAO JORGE 1000 Bairro: SAO SEBASTIAO (CONSELHEI…" at bounding box center [207, 113] width 414 height 226
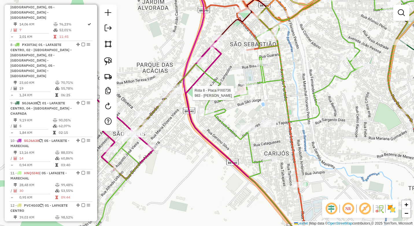
select select "*********"
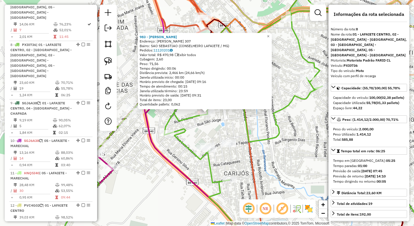
click at [195, 131] on div "983 - SILVANO DE ASSIS CAM Endereço: DOM PEDRO II 307 Bairro: SAO SEBASTIAO (CO…" at bounding box center [207, 113] width 414 height 226
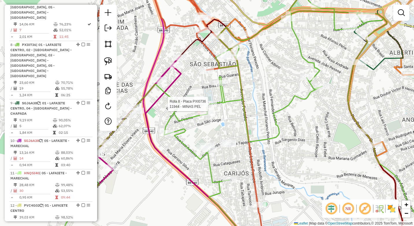
select select "*********"
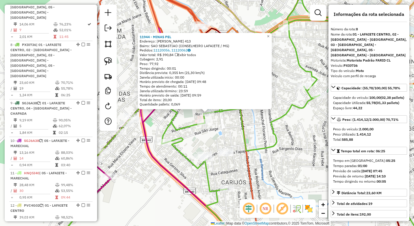
click at [183, 134] on div "11944 - MINAS PEL Endereço: SaO JOSE 413 Bairro: SAO SEBASTIAO (CONSELHEIRO LAF…" at bounding box center [207, 113] width 414 height 226
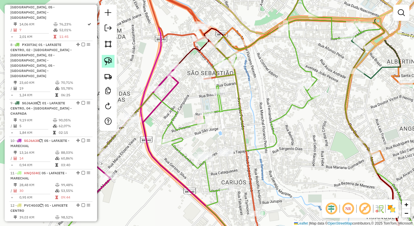
click at [109, 59] on img at bounding box center [108, 61] width 8 height 8
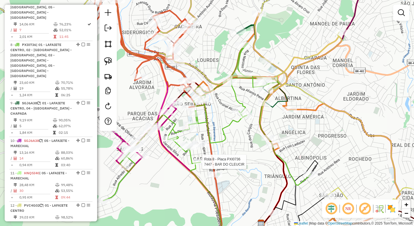
select select "*********"
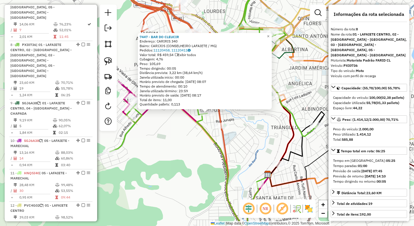
click at [172, 151] on div "7447 - BAR DO CLEUCIR Endereço: CARIRIS 340 Bairro: CARIJOS (CONSELHEIRO LAFAIE…" at bounding box center [207, 113] width 414 height 226
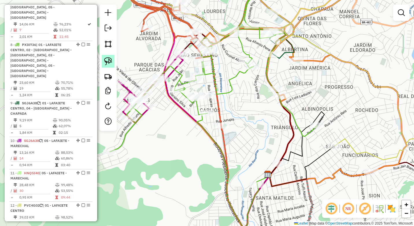
click at [109, 59] on img at bounding box center [108, 61] width 8 height 8
drag, startPoint x: 213, startPoint y: 107, endPoint x: 211, endPoint y: 118, distance: 10.9
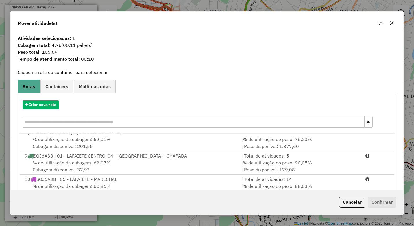
scroll to position [172, 0]
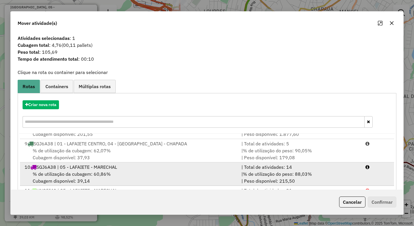
click at [243, 171] on span "% de utilização do peso: 88,03%" at bounding box center [277, 174] width 69 height 6
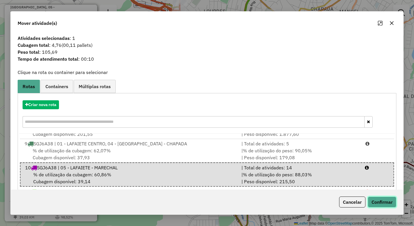
click at [378, 202] on button "Confirmar" at bounding box center [381, 201] width 29 height 11
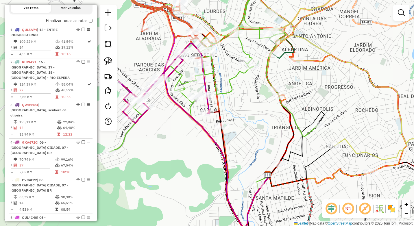
scroll to position [161, 0]
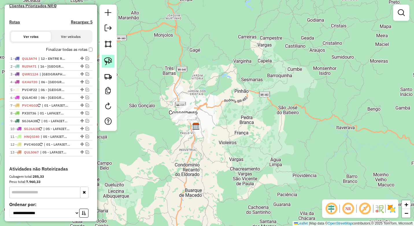
click at [108, 61] on img at bounding box center [108, 61] width 8 height 8
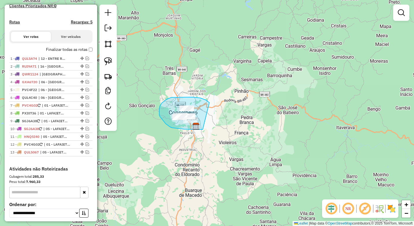
drag, startPoint x: 209, startPoint y: 102, endPoint x: 202, endPoint y: 129, distance: 28.2
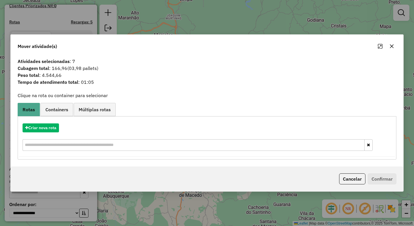
click at [394, 45] on button "button" at bounding box center [391, 46] width 9 height 9
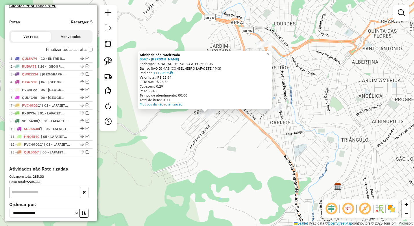
click at [234, 144] on div "Atividade não roteirizada 8547 - GERALDO SALVADOR Endereço: R. BARAO DE POUSO A…" at bounding box center [207, 113] width 414 height 226
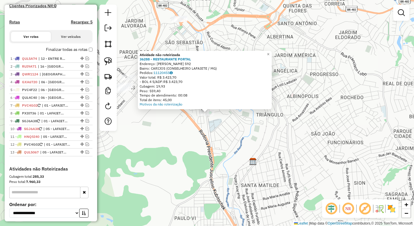
click at [187, 144] on div "Atividade não roteirizada 36288 - RESTAURANTE PORTAL Endereço: LOPES FRANCO 592…" at bounding box center [207, 113] width 414 height 226
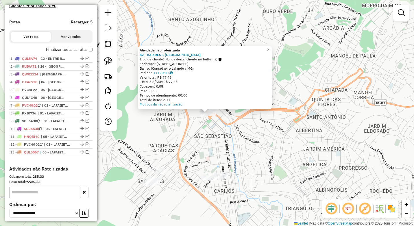
click at [196, 148] on div "Atividade não roteirizada 82 - BAR REST. CASA VELHA Tipo de cliente: Nunca deix…" at bounding box center [207, 113] width 414 height 226
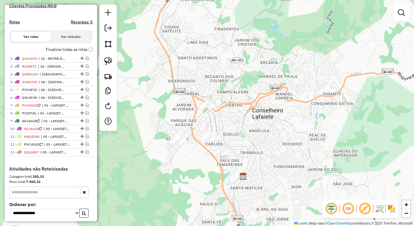
drag, startPoint x: 230, startPoint y: 155, endPoint x: 190, endPoint y: 118, distance: 55.0
click at [235, 126] on div "Janela de atendimento Grade de atendimento Capacidade Transportadoras Veículos …" at bounding box center [207, 113] width 414 height 226
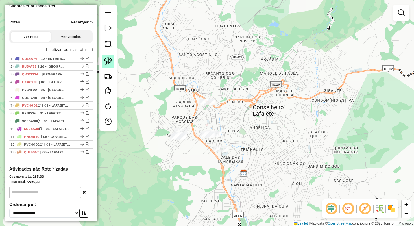
click at [109, 59] on img at bounding box center [108, 61] width 8 height 8
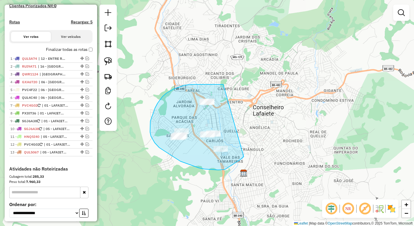
drag, startPoint x: 223, startPoint y: 84, endPoint x: 244, endPoint y: 155, distance: 73.9
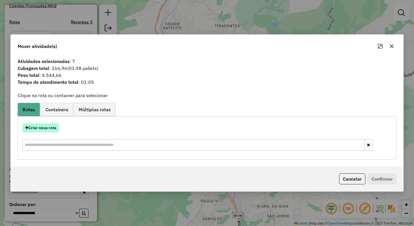
click at [43, 127] on button "Criar nova rota" at bounding box center [41, 127] width 36 height 9
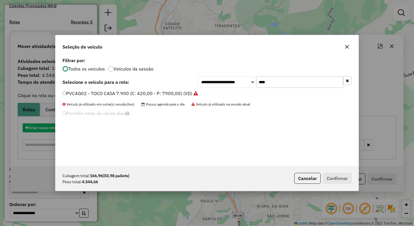
scroll to position [3, 2]
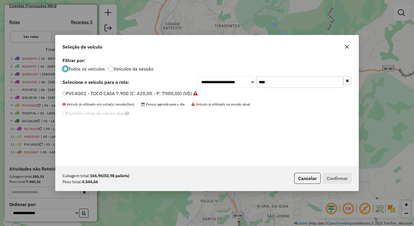
drag, startPoint x: 267, startPoint y: 80, endPoint x: 248, endPoint y: 80, distance: 18.5
click at [248, 80] on div "**********" at bounding box center [274, 82] width 154 height 12
type input "***"
click at [75, 94] on label "QUL4C40 - 3/4 Truck (C: 252,00 - P: 6000,00) (VD)" at bounding box center [120, 93] width 117 height 7
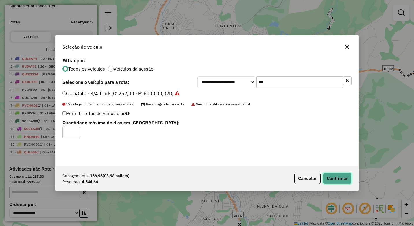
click at [328, 179] on button "Confirmar" at bounding box center [337, 178] width 29 height 11
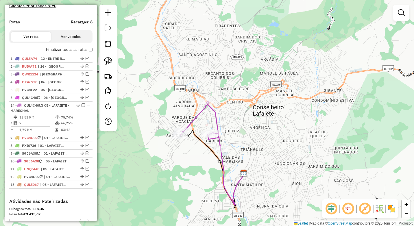
drag, startPoint x: 76, startPoint y: 164, endPoint x: 72, endPoint y: 110, distance: 54.2
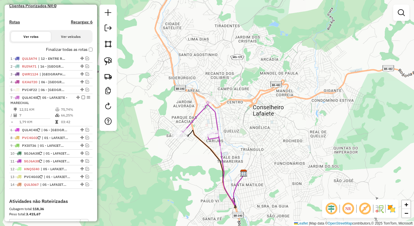
drag, startPoint x: 75, startPoint y: 110, endPoint x: 75, endPoint y: 102, distance: 7.8
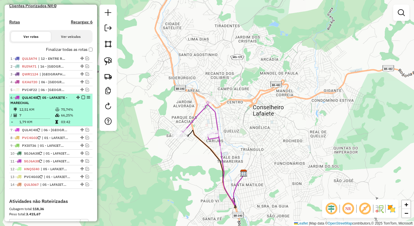
click at [78, 105] on div "6 - QUL4C40 | 05 - LAFAIETE - MARECHAL" at bounding box center [50, 100] width 81 height 10
select select "*********"
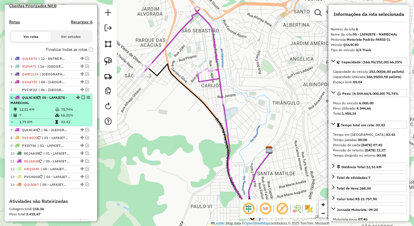
click at [82, 99] on em at bounding box center [82, 97] width 3 height 3
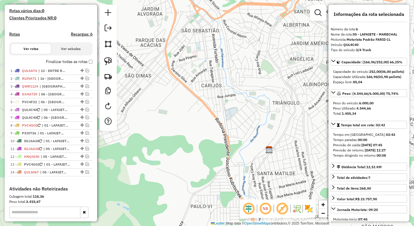
scroll to position [132, 0]
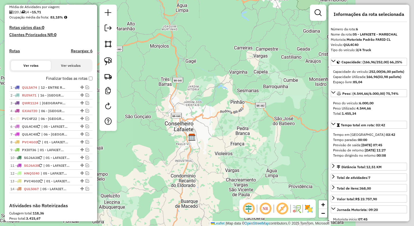
drag, startPoint x: 210, startPoint y: 151, endPoint x: 201, endPoint y: 149, distance: 9.8
click at [202, 149] on div "Janela de atendimento Grade de atendimento Capacidade Transportadoras Veículos …" at bounding box center [207, 113] width 414 height 226
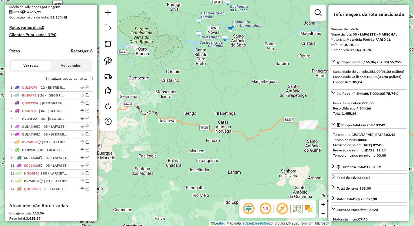
drag, startPoint x: 295, startPoint y: 173, endPoint x: 293, endPoint y: 142, distance: 31.0
click at [293, 142] on div "Janela de atendimento Grade de atendimento Capacidade Transportadoras Veículos …" at bounding box center [207, 113] width 414 height 226
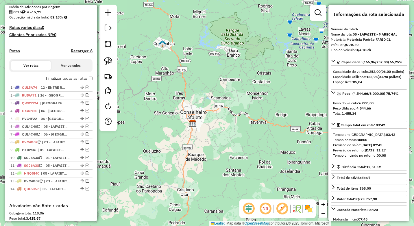
drag, startPoint x: 192, startPoint y: 142, endPoint x: 207, endPoint y: 154, distance: 18.7
click at [207, 154] on div "Janela de atendimento Grade de atendimento Capacidade Transportadoras Veículos …" at bounding box center [207, 113] width 414 height 226
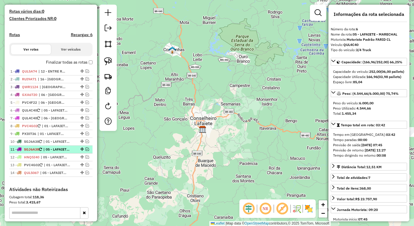
scroll to position [161, 0]
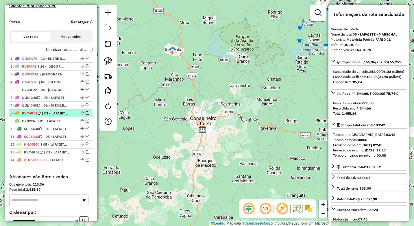
click at [85, 115] on em at bounding box center [86, 112] width 3 height 3
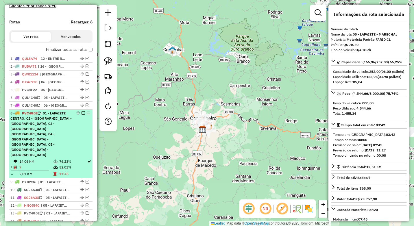
click at [57, 130] on span "| 01 - LAFAIETE CENTRO, 02 - LAFAIETE - SÃO JOÃO, 03 - LAFAIETE - SANTA MATILDE…" at bounding box center [40, 134] width 61 height 46
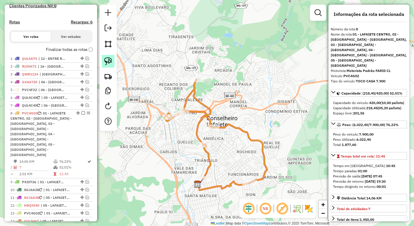
click at [111, 63] on img at bounding box center [108, 61] width 8 height 8
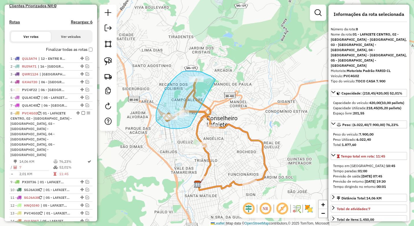
drag, startPoint x: 215, startPoint y: 79, endPoint x: 191, endPoint y: 125, distance: 51.8
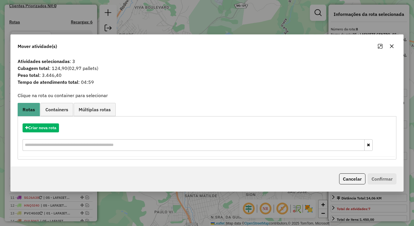
click at [389, 45] on icon "button" at bounding box center [391, 46] width 5 height 5
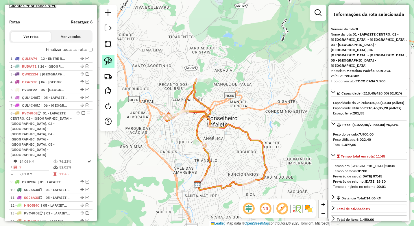
click at [105, 59] on img at bounding box center [108, 61] width 8 height 8
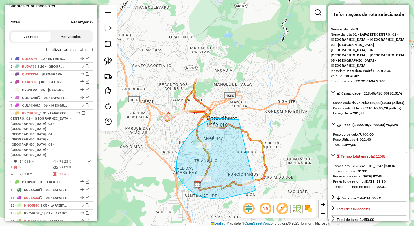
drag, startPoint x: 238, startPoint y: 120, endPoint x: 263, endPoint y: 186, distance: 70.5
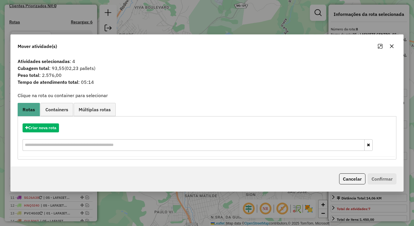
click at [394, 47] on icon "button" at bounding box center [391, 46] width 5 height 5
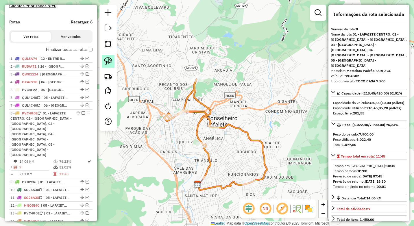
click at [110, 63] on img at bounding box center [108, 61] width 8 height 8
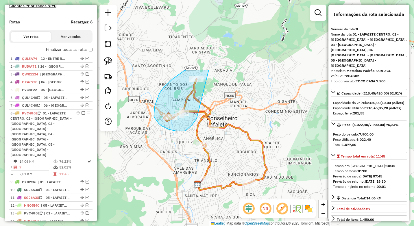
drag, startPoint x: 209, startPoint y: 70, endPoint x: 196, endPoint y: 118, distance: 50.0
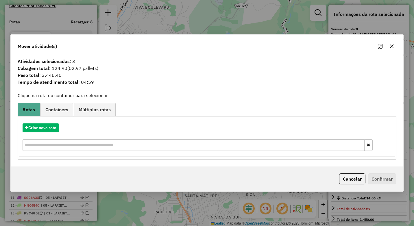
click at [391, 43] on button "button" at bounding box center [391, 46] width 9 height 9
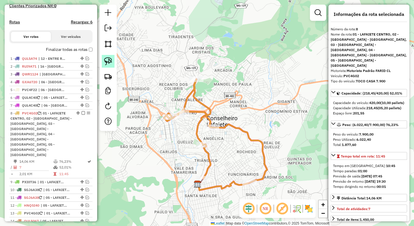
click at [110, 66] on link at bounding box center [108, 61] width 13 height 13
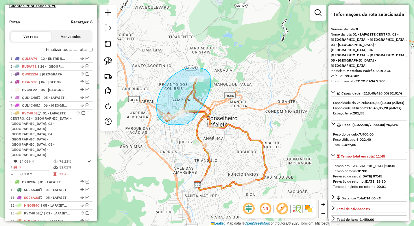
drag, startPoint x: 197, startPoint y: 114, endPoint x: 173, endPoint y: 125, distance: 26.1
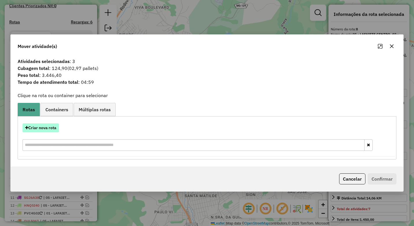
click at [51, 129] on button "Criar nova rota" at bounding box center [41, 127] width 36 height 9
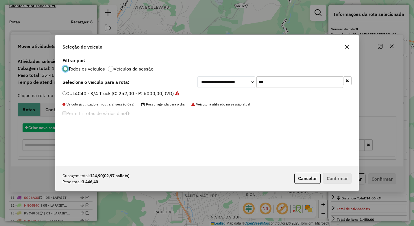
scroll to position [3, 2]
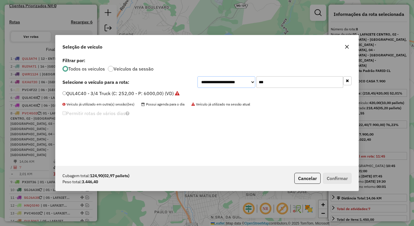
click at [230, 83] on select "**********" at bounding box center [226, 82] width 58 height 12
click at [197, 76] on select "**********" at bounding box center [226, 82] width 58 height 12
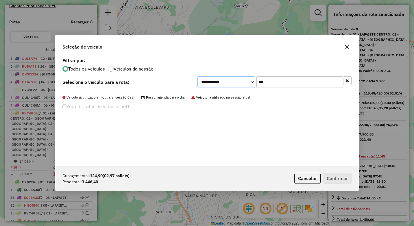
click at [227, 81] on select "**********" at bounding box center [226, 82] width 58 height 12
select select "********"
click at [197, 76] on select "**********" at bounding box center [226, 82] width 58 height 12
click at [231, 82] on select "**********" at bounding box center [226, 82] width 58 height 12
click at [279, 83] on input "***" at bounding box center [299, 82] width 87 height 12
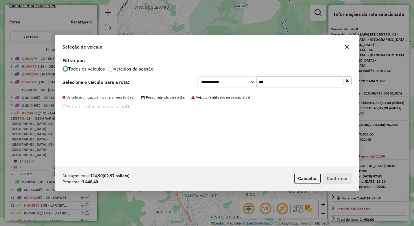
click at [279, 83] on input "***" at bounding box center [299, 82] width 87 height 12
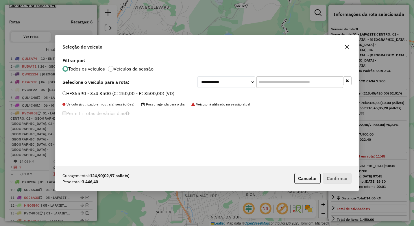
click at [151, 94] on label "HFS6590 - 3x4 3500 (C: 250,00 - P: 3500,00) (VD)" at bounding box center [118, 93] width 112 height 7
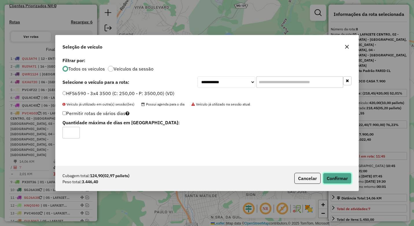
click at [336, 179] on button "Confirmar" at bounding box center [337, 178] width 29 height 11
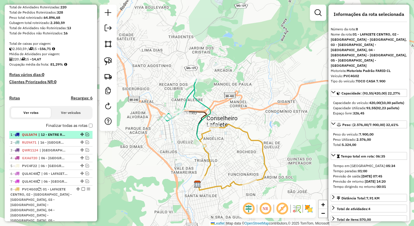
scroll to position [98, 0]
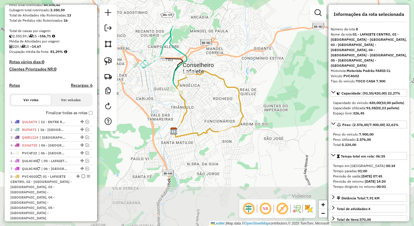
drag, startPoint x: 175, startPoint y: 158, endPoint x: 156, endPoint y: 105, distance: 56.8
click at [156, 105] on div "Janela de atendimento Grade de atendimento Capacidade Transportadoras Veículos …" at bounding box center [207, 113] width 414 height 226
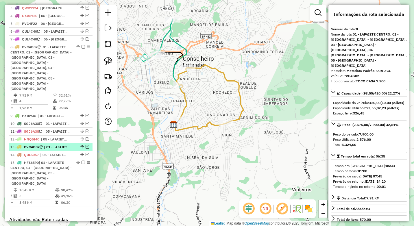
scroll to position [242, 0]
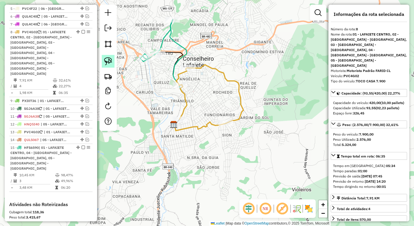
click at [109, 62] on img at bounding box center [108, 61] width 8 height 8
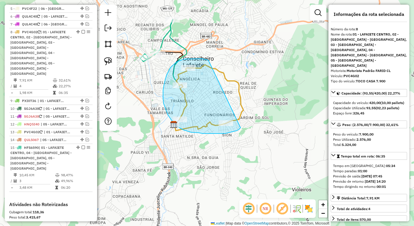
drag, startPoint x: 208, startPoint y: 60, endPoint x: 241, endPoint y: 127, distance: 74.9
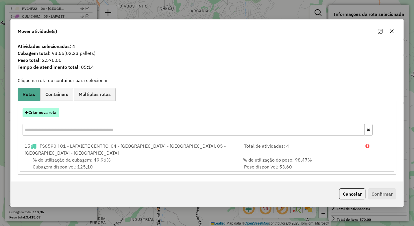
click at [45, 117] on button "Criar nova rota" at bounding box center [41, 112] width 36 height 9
select select "********"
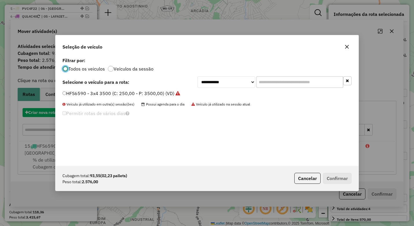
scroll to position [3, 2]
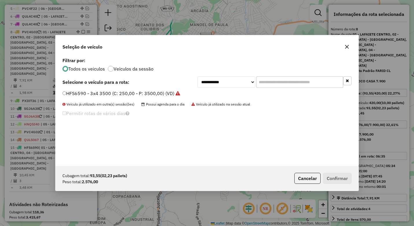
click at [115, 92] on label "HFS6590 - 3x4 3500 (C: 250,00 - P: 3500,00) (VD)" at bounding box center [121, 93] width 118 height 7
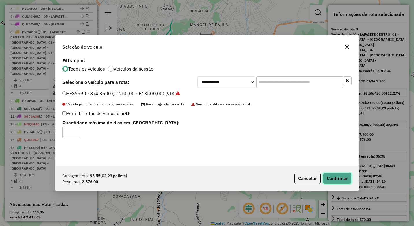
click at [344, 179] on button "Confirmar" at bounding box center [337, 178] width 29 height 11
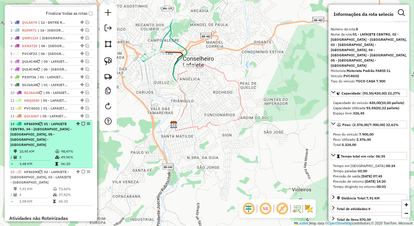
scroll to position [185, 0]
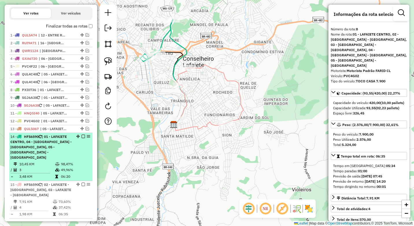
click at [81, 138] on em at bounding box center [82, 136] width 3 height 3
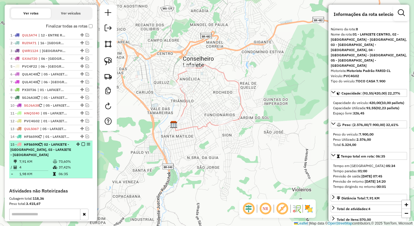
click at [82, 146] on em at bounding box center [82, 143] width 3 height 3
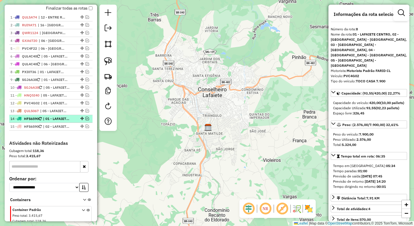
scroll to position [202, 0]
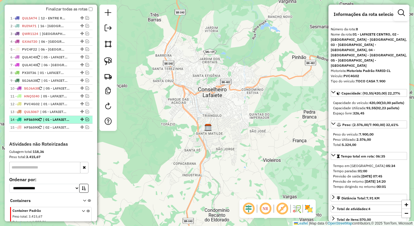
click at [66, 122] on span "| 01 - LAFAIETE CENTRO, 04 - [GEOGRAPHIC_DATA] - [GEOGRAPHIC_DATA], 05 - [GEOGR…" at bounding box center [56, 119] width 27 height 5
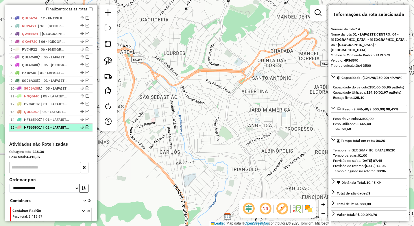
click at [61, 130] on span "| 02 - LAFAIETE - [GEOGRAPHIC_DATA], 03 - LAFAIETE - [GEOGRAPHIC_DATA]" at bounding box center [56, 127] width 27 height 5
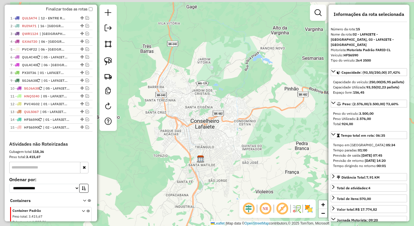
drag, startPoint x: 163, startPoint y: 142, endPoint x: 196, endPoint y: 154, distance: 35.4
click at [196, 154] on div "Janela de atendimento Grade de atendimento Capacidade Transportadoras Veículos …" at bounding box center [207, 113] width 414 height 226
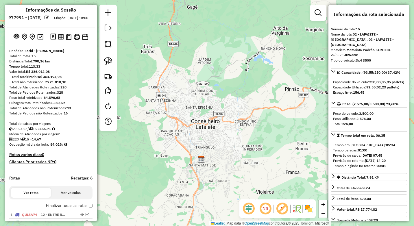
scroll to position [0, 0]
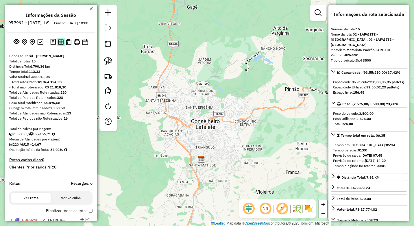
click at [61, 45] on img at bounding box center [60, 41] width 5 height 5
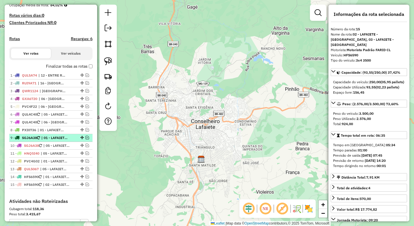
scroll to position [173, 0]
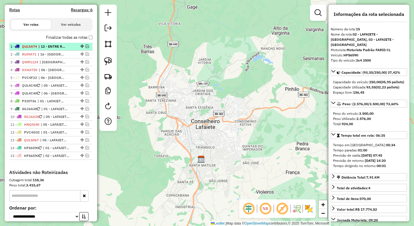
click at [86, 48] on em at bounding box center [86, 45] width 3 height 3
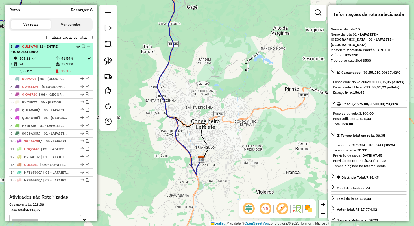
click at [65, 67] on td "29,11%" at bounding box center [74, 64] width 26 height 6
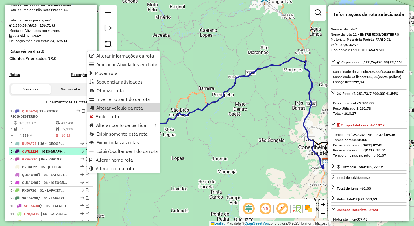
scroll to position [87, 0]
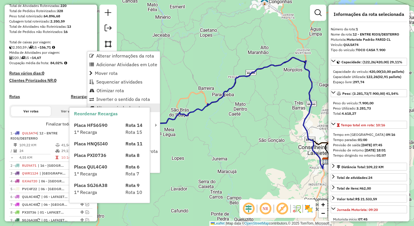
click at [110, 107] on div "Reordenar Recargas Placa HFS6590 Rota 14 1° Recarga Rota 15 Placa HNQ5I40 Rota …" at bounding box center [109, 154] width 80 height 95
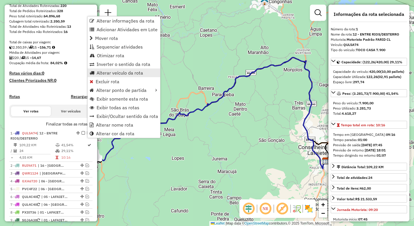
click at [111, 73] on span "Alterar veículo da rota" at bounding box center [119, 72] width 46 height 5
select select "********"
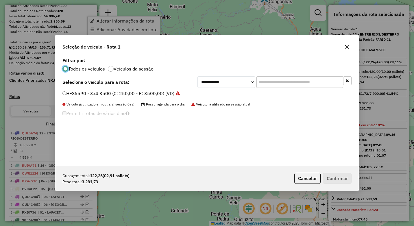
scroll to position [3, 2]
click at [284, 83] on input "text" at bounding box center [299, 82] width 87 height 12
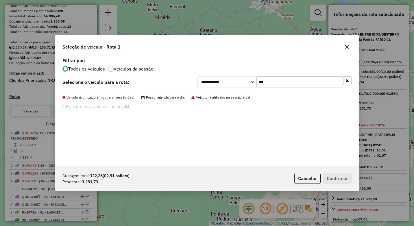
type input "***"
click at [239, 84] on select "**********" at bounding box center [226, 82] width 58 height 12
select select "*******"
click at [197, 76] on select "**********" at bounding box center [226, 82] width 58 height 12
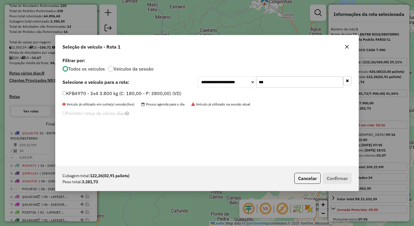
click at [97, 96] on label "KFB4970 - 3x4 3.800 kg (C: 180,00 - P: 3800,00) (VD)" at bounding box center [121, 93] width 119 height 7
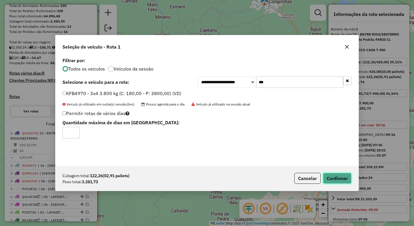
click at [343, 175] on button "Confirmar" at bounding box center [337, 178] width 29 height 11
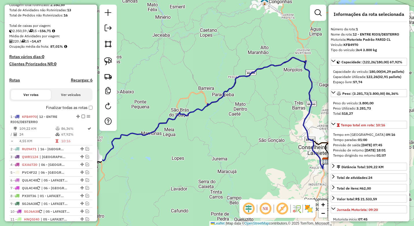
scroll to position [101, 0]
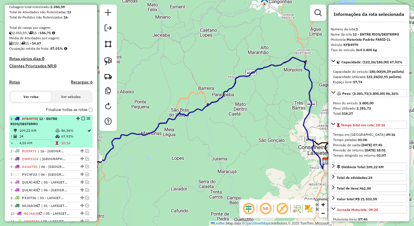
click at [81, 120] on em at bounding box center [82, 118] width 3 height 3
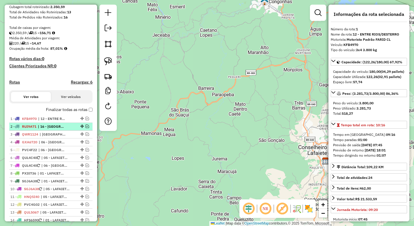
click at [68, 129] on div "2 - RUI9A71 | 16 - CAPELA NOVA, 17 - SANTANA DOS MONTES, 18 - LAMIN - RIO ESPERA" at bounding box center [40, 126] width 61 height 5
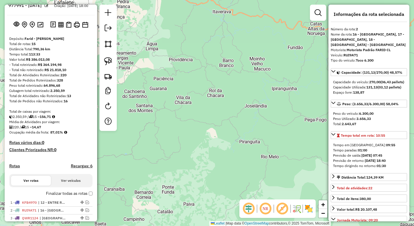
scroll to position [14, 0]
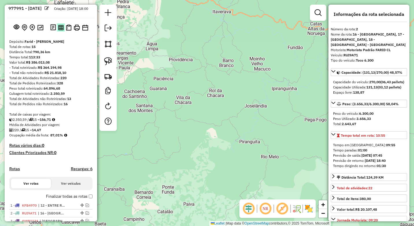
click at [59, 30] on img at bounding box center [60, 27] width 5 height 5
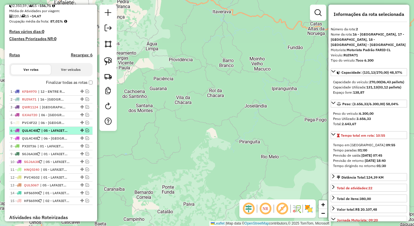
scroll to position [130, 0]
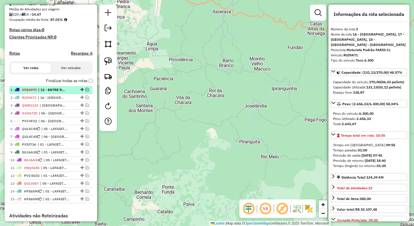
click at [85, 91] on em at bounding box center [86, 89] width 3 height 3
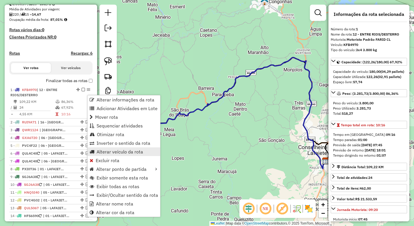
click at [116, 154] on span "Alterar veículo da rota" at bounding box center [119, 151] width 46 height 5
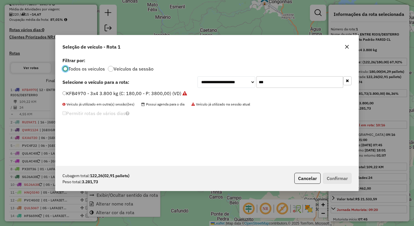
scroll to position [3, 2]
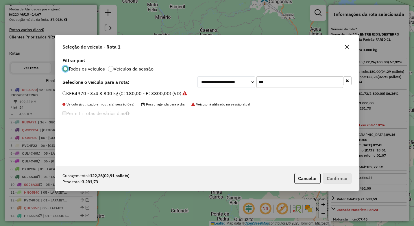
drag, startPoint x: 276, startPoint y: 83, endPoint x: 237, endPoint y: 83, distance: 39.0
click at [237, 83] on div "**********" at bounding box center [274, 82] width 154 height 12
type input "**"
click at [172, 92] on label "QUL5A74 - TOCO CASA 7.900 (C: 420,00 - P: 7900,00) (VD)" at bounding box center [126, 93] width 129 height 7
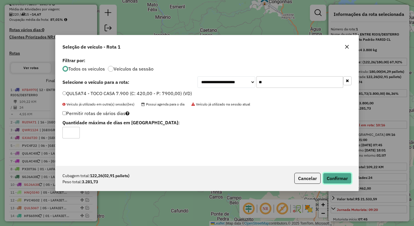
click at [331, 175] on button "Confirmar" at bounding box center [337, 178] width 29 height 11
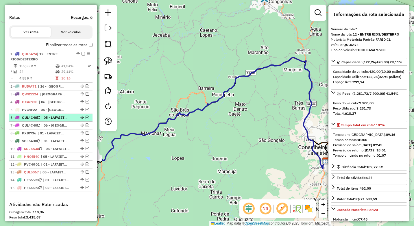
scroll to position [159, 0]
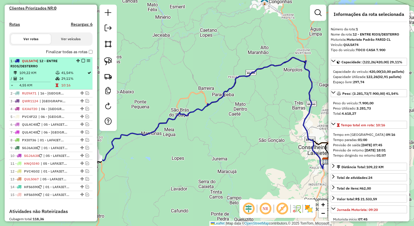
click at [55, 75] on icon at bounding box center [57, 72] width 4 height 3
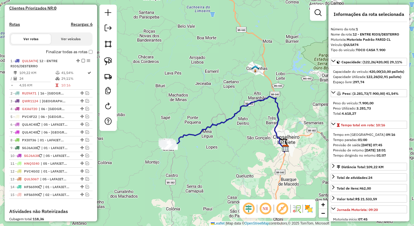
drag, startPoint x: 182, startPoint y: 159, endPoint x: 197, endPoint y: 153, distance: 15.7
click at [197, 153] on div "Janela de atendimento Grade de atendimento Capacidade Transportadoras Veículos …" at bounding box center [207, 113] width 414 height 226
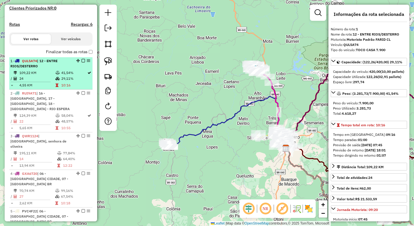
click at [54, 69] on div "1 - QUL5A74 | 12 - ENTRE RIOS/DESTERRO" at bounding box center [40, 63] width 61 height 10
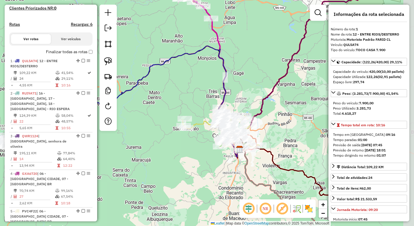
drag, startPoint x: 281, startPoint y: 113, endPoint x: 184, endPoint y: 102, distance: 97.4
click at [184, 102] on div "Janela de atendimento Grade de atendimento Capacidade Transportadoras Veículos …" at bounding box center [207, 113] width 414 height 226
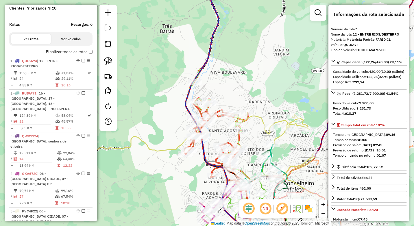
drag, startPoint x: 199, startPoint y: 179, endPoint x: 175, endPoint y: 80, distance: 101.8
click at [175, 81] on div "Janela de atendimento Grade de atendimento Capacidade Transportadoras Veículos …" at bounding box center [207, 113] width 414 height 226
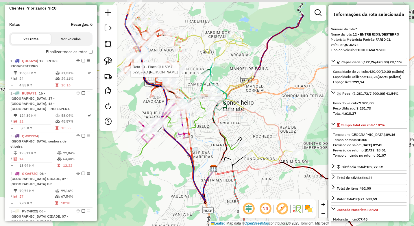
drag, startPoint x: 202, startPoint y: 116, endPoint x: 210, endPoint y: 140, distance: 25.5
click at [210, 140] on div "Rota 13 - Placa QUL5067 6228 - AD ERALDO ANTONIO Janela de atendimento Grade de…" at bounding box center [207, 113] width 414 height 226
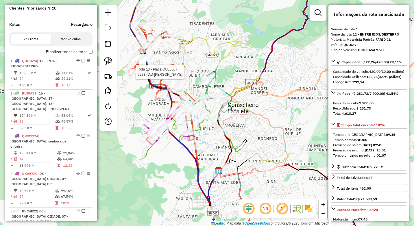
click at [254, 102] on div "Rota 13 - Placa QUL5067 6228 - AD ERALDO ANTONIO Janela de atendimento Grade de…" at bounding box center [207, 113] width 414 height 226
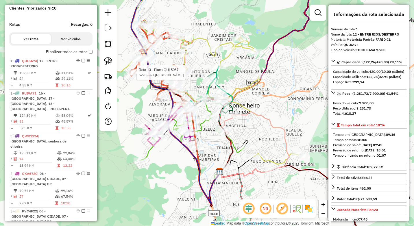
click at [175, 167] on div "Rota 13 - Placa QUL5067 6228 - AD ERALDO ANTONIO Janela de atendimento Grade de…" at bounding box center [207, 113] width 414 height 226
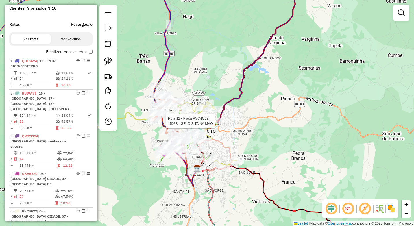
select select "*********"
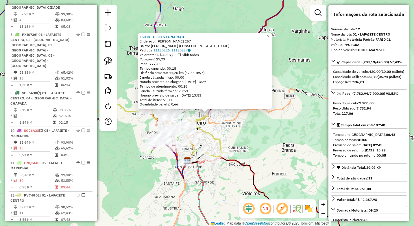
scroll to position [588, 0]
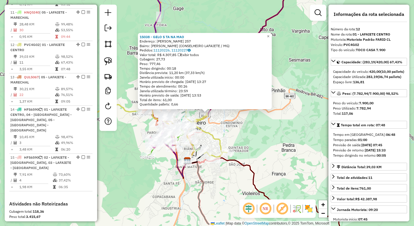
click at [213, 135] on icon at bounding box center [150, 124] width 154 height 66
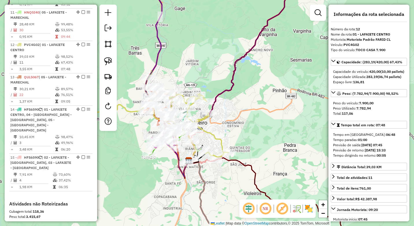
drag, startPoint x: 211, startPoint y: 132, endPoint x: 230, endPoint y: 135, distance: 19.4
click at [228, 135] on icon at bounding box center [151, 124] width 154 height 66
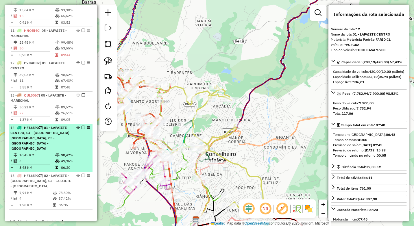
scroll to position [559, 0]
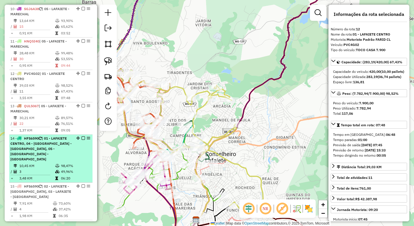
click at [82, 136] on em at bounding box center [82, 137] width 3 height 3
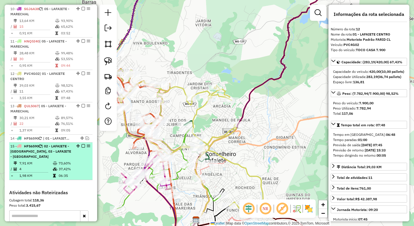
click at [82, 144] on em at bounding box center [82, 145] width 3 height 3
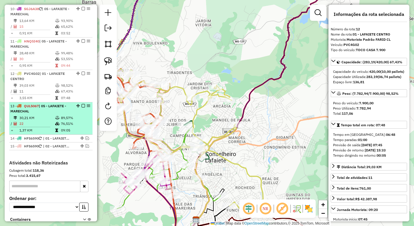
click at [59, 121] on td at bounding box center [58, 124] width 6 height 6
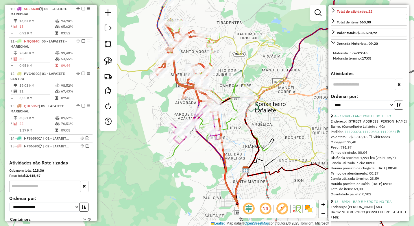
scroll to position [173, 0]
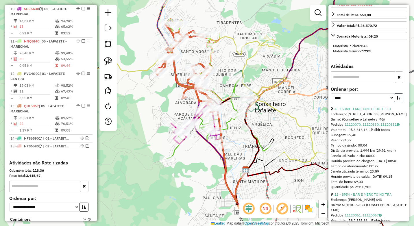
click at [397, 100] on icon "button" at bounding box center [398, 98] width 4 height 4
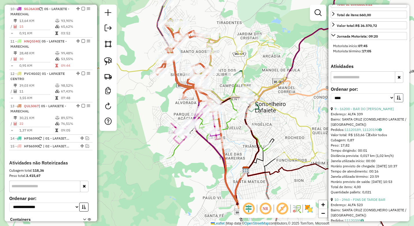
click at [397, 100] on icon "button" at bounding box center [398, 98] width 4 height 4
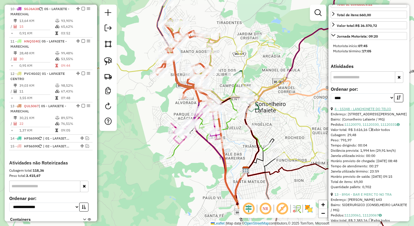
click at [371, 111] on link "4 - 15348 - LANCHONETE DO TELIO" at bounding box center [362, 109] width 57 height 4
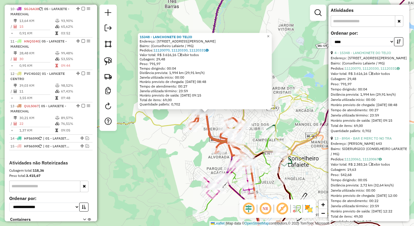
scroll to position [260, 0]
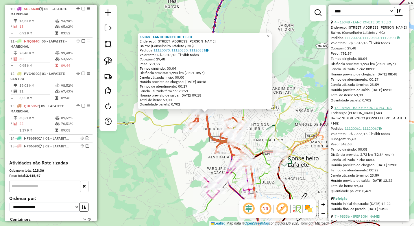
click at [363, 110] on link "13 - 8954 - BAR E MERC TO NO TRA" at bounding box center [362, 107] width 57 height 4
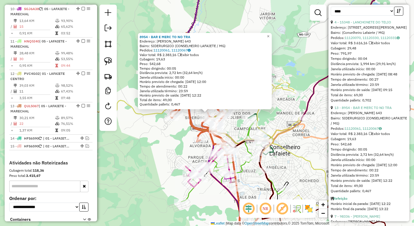
click at [193, 147] on div "Rota 9 - Placa SGJ6A38 6271 - ANA GONCALVES DOS SA Rota 8 - Placa PXI0736 13861…" at bounding box center [207, 113] width 414 height 226
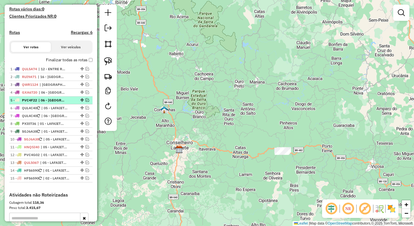
scroll to position [155, 0]
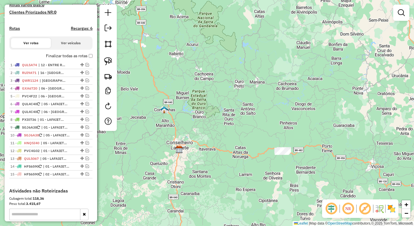
click at [100, 61] on div at bounding box center [107, 68] width 17 height 126
drag, startPoint x: 108, startPoint y: 62, endPoint x: 117, endPoint y: 69, distance: 11.3
click at [108, 62] on img at bounding box center [108, 61] width 8 height 8
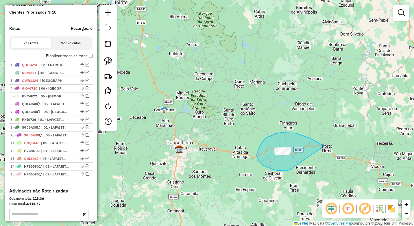
drag, startPoint x: 317, startPoint y: 142, endPoint x: 293, endPoint y: 167, distance: 34.3
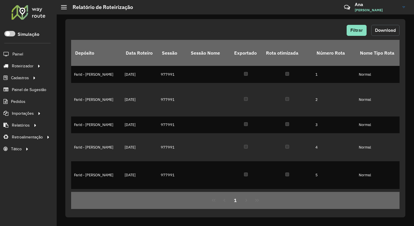
click at [386, 30] on span "Download" at bounding box center [385, 30] width 21 height 5
click at [391, 34] on button "Download" at bounding box center [385, 30] width 28 height 11
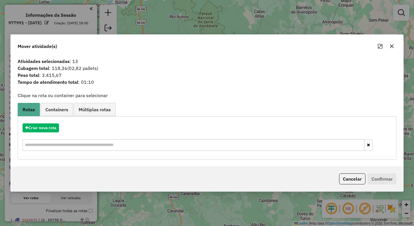
scroll to position [155, 0]
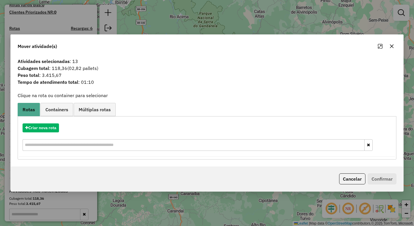
click at [390, 45] on icon "button" at bounding box center [392, 46] width 4 height 4
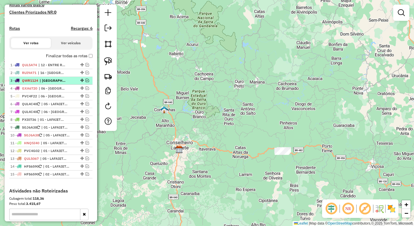
click at [86, 82] on em at bounding box center [86, 80] width 3 height 3
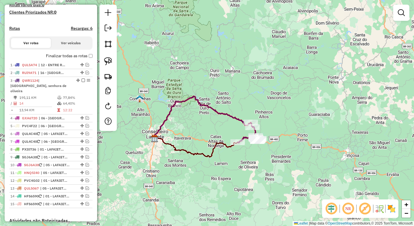
drag, startPoint x: 245, startPoint y: 182, endPoint x: 204, endPoint y: 165, distance: 43.8
click at [206, 167] on div "Janela de atendimento Grade de atendimento Capacidade Transportadoras Veículos …" at bounding box center [207, 113] width 414 height 226
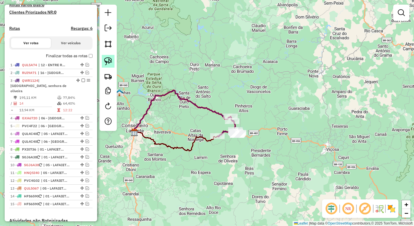
click at [105, 59] on img at bounding box center [108, 61] width 8 height 8
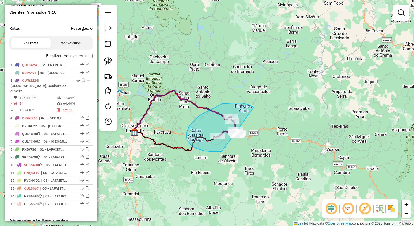
drag, startPoint x: 254, startPoint y: 107, endPoint x: 260, endPoint y: 147, distance: 40.6
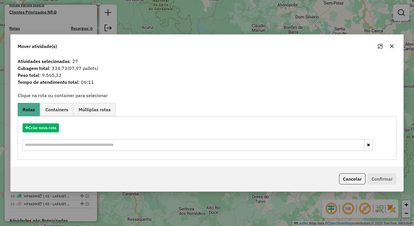
click at [392, 46] on icon "button" at bounding box center [392, 46] width 4 height 4
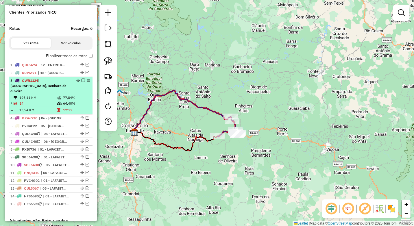
click at [81, 101] on td "64,40%" at bounding box center [76, 104] width 27 height 6
select select "*********"
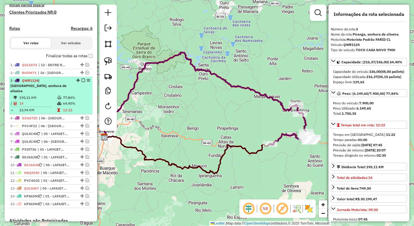
click at [81, 82] on em at bounding box center [82, 80] width 3 height 3
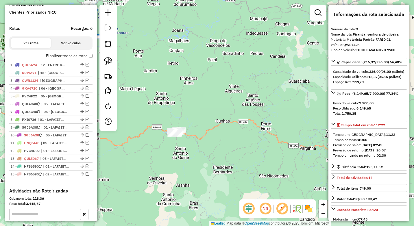
drag, startPoint x: 311, startPoint y: 158, endPoint x: 177, endPoint y: 150, distance: 134.5
click at [177, 150] on div "Janela de atendimento Grade de atendimento Capacidade Transportadoras Veículos …" at bounding box center [207, 113] width 414 height 226
click at [107, 59] on img at bounding box center [108, 61] width 8 height 8
drag, startPoint x: 194, startPoint y: 121, endPoint x: 187, endPoint y: 140, distance: 20.5
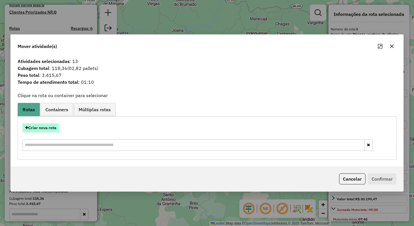
click at [54, 129] on button "Criar nova rota" at bounding box center [41, 127] width 36 height 9
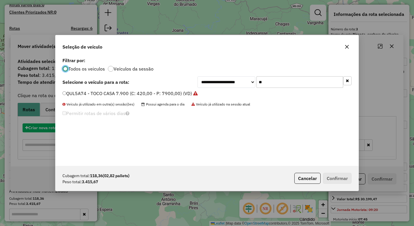
scroll to position [3, 2]
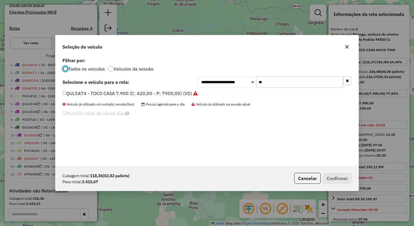
click at [273, 83] on input "**" at bounding box center [299, 82] width 87 height 12
type input "***"
click at [141, 95] on label "QPZ6H65 - TRUCK CASA 12.190 (C: 504,00 - P: 12190,00) (VD)" at bounding box center [131, 93] width 138 height 7
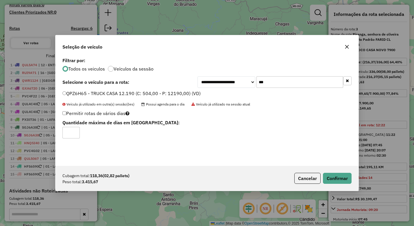
click at [346, 46] on icon "button" at bounding box center [346, 46] width 5 height 5
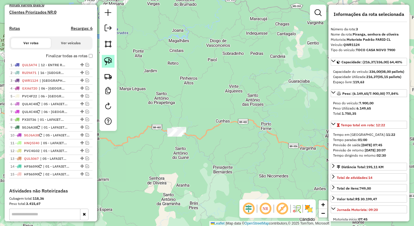
click at [107, 57] on img at bounding box center [108, 61] width 8 height 8
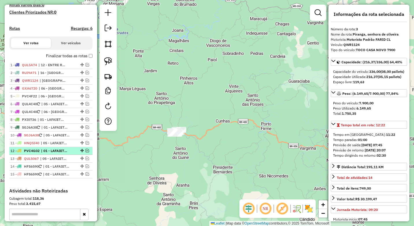
click at [59, 153] on span "| 01 - LAFAIETE CENTRO" at bounding box center [54, 150] width 27 height 5
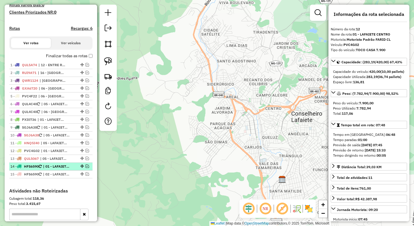
click at [85, 168] on em at bounding box center [86, 165] width 3 height 3
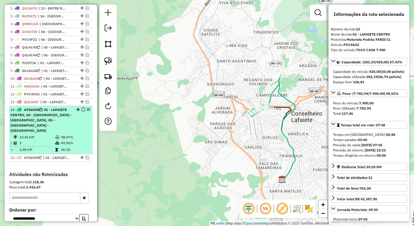
scroll to position [213, 0]
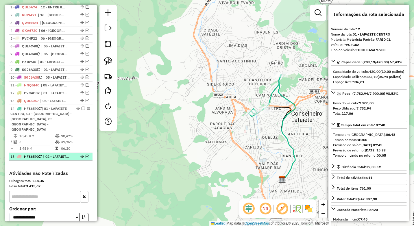
click at [86, 155] on em at bounding box center [86, 156] width 3 height 3
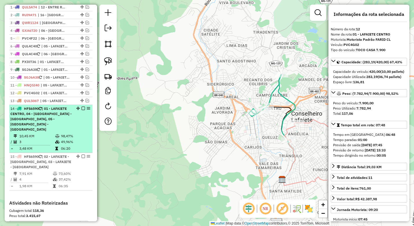
click at [63, 146] on td "06:20" at bounding box center [75, 149] width 29 height 6
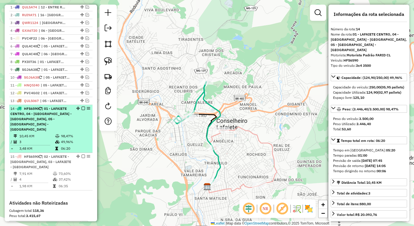
drag, startPoint x: 81, startPoint y: 111, endPoint x: 82, endPoint y: 117, distance: 5.3
click at [81, 110] on em at bounding box center [82, 108] width 3 height 3
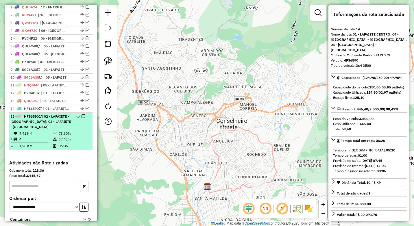
click at [83, 118] on em at bounding box center [82, 115] width 3 height 3
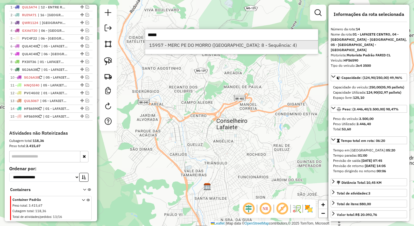
type input "*****"
click at [195, 44] on li "15957 - MERC PE DO MORRO ([GEOGRAPHIC_DATA]: 8 - Sequência: 4)" at bounding box center [231, 45] width 173 height 9
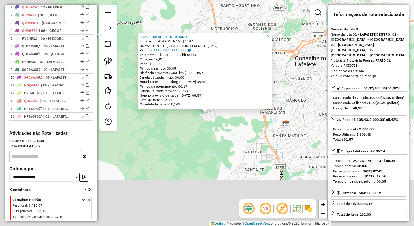
scroll to position [230, 0]
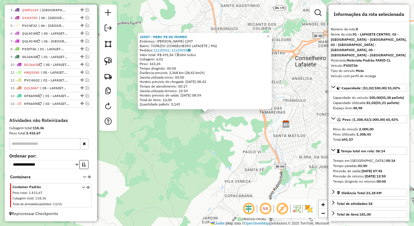
click at [354, 63] on strong "PXI0736" at bounding box center [350, 65] width 14 height 4
copy strong "PXI0736"
drag, startPoint x: 190, startPoint y: 36, endPoint x: 139, endPoint y: 38, distance: 51.4
click at [139, 38] on div "15957 - MERC PE DO MORRO Endereço: [PERSON_NAME] 1297 Bairro: TOPAZIO (CONSELHE…" at bounding box center [205, 71] width 134 height 77
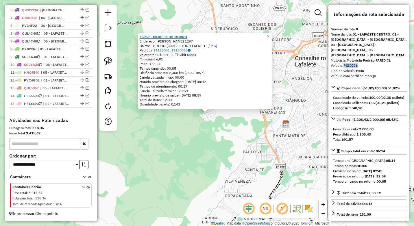
drag, startPoint x: 202, startPoint y: 34, endPoint x: 147, endPoint y: 38, distance: 54.4
click at [147, 38] on div "15957 - MERC PE DO MORRO Endereço: [PERSON_NAME] 1297 Bairro: TOPAZIO (CONSELHE…" at bounding box center [205, 71] width 134 height 77
drag, startPoint x: 139, startPoint y: 37, endPoint x: 197, endPoint y: 36, distance: 57.8
click at [179, 35] on div "15957 - MERC PE DO MORRO Endereço: [PERSON_NAME] 1297 Bairro: TOPAZIO (CONSELHE…" at bounding box center [205, 71] width 134 height 77
drag, startPoint x: 196, startPoint y: 37, endPoint x: 150, endPoint y: 36, distance: 45.4
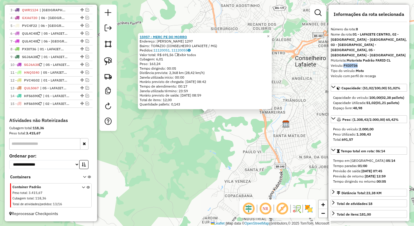
click at [150, 36] on div "15957 - MERC PE DO MORRO" at bounding box center [204, 37] width 130 height 5
click at [169, 132] on div "15957 - MERC PE DO MORRO Endereço: [PERSON_NAME] 1297 Bairro: TOPAZIO (CONSELHE…" at bounding box center [207, 113] width 414 height 226
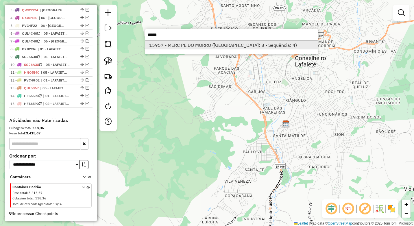
type input "*****"
click at [174, 46] on li "15957 - MERC PE DO MORRO ([GEOGRAPHIC_DATA]: 8 - Sequência: 4)" at bounding box center [231, 45] width 173 height 9
select select "*********"
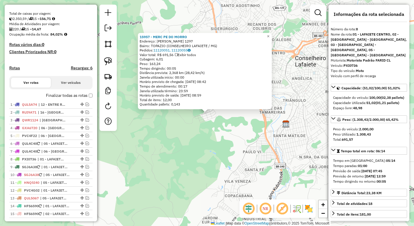
scroll to position [115, 0]
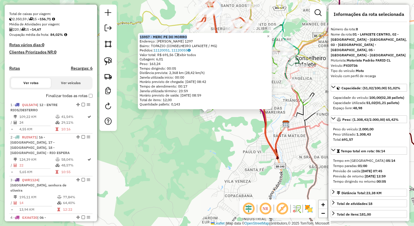
drag, startPoint x: 192, startPoint y: 37, endPoint x: 140, endPoint y: 36, distance: 51.4
click at [140, 36] on div "15957 - MERC PE DO MORRO Endereço: [PERSON_NAME] 1297 Bairro: TOPAZIO (CONSELHE…" at bounding box center [205, 71] width 134 height 77
copy strong "15957 - MERC PE DO MORRO"
click at [156, 151] on div "15957 - MERC PE DO MORRO Endereço: [PERSON_NAME] 1297 Bairro: TOPAZIO (CONSELHE…" at bounding box center [207, 113] width 414 height 226
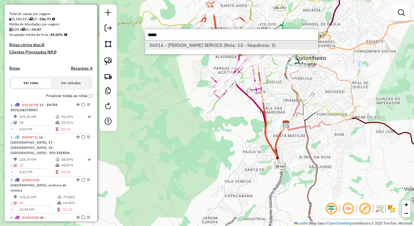
type input "*****"
click at [170, 47] on li "36016 - [PERSON_NAME] SERVICE (Rota: 13 - Sequência: 3)" at bounding box center [231, 45] width 173 height 9
select select "*********"
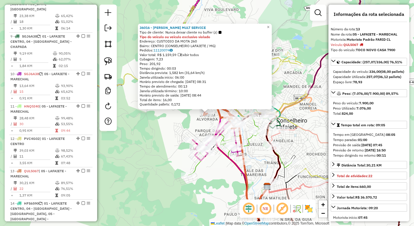
scroll to position [620, 0]
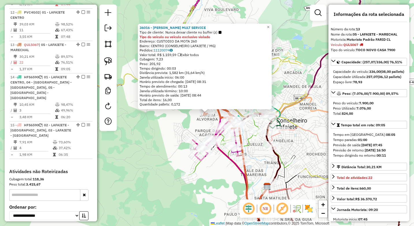
click at [354, 45] on strong "QUL5067" at bounding box center [350, 44] width 15 height 4
drag, startPoint x: 354, startPoint y: 45, endPoint x: 350, endPoint y: 44, distance: 4.5
copy strong "QUL5067"
drag, startPoint x: 204, startPoint y: 28, endPoint x: 141, endPoint y: 28, distance: 63.5
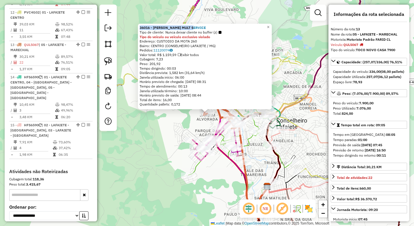
click at [141, 28] on div "36016 - MARLENE MULT SERVICE Tipo de cliente: Nunca deixar cliente no buffer (z…" at bounding box center [205, 66] width 134 height 85
copy strong "36016 - [PERSON_NAME] MULT SERVICE"
click at [156, 142] on div "36016 - MARLENE MULT SERVICE Tipo de cliente: Nunca deixar cliente no buffer (z…" at bounding box center [207, 113] width 414 height 226
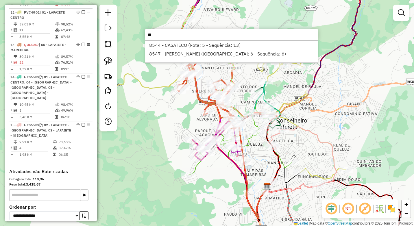
type input "*"
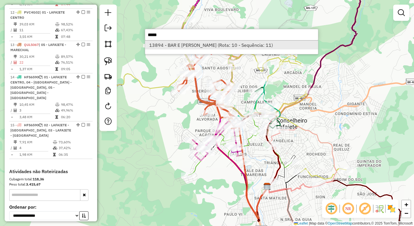
type input "*****"
click at [165, 42] on li "13894 - BAR E [PERSON_NAME] (Rota: 10 - Sequência: 11)" at bounding box center [231, 45] width 173 height 9
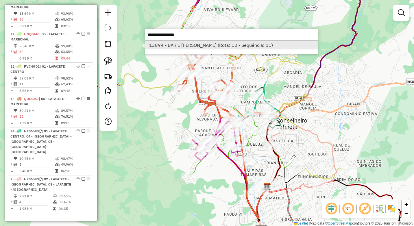
select select "*********"
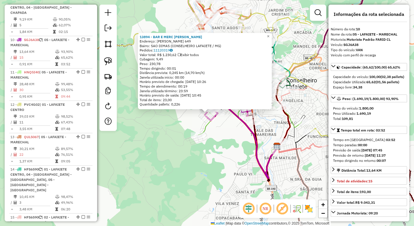
scroll to position [523, 0]
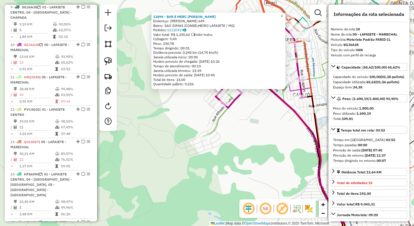
click at [200, 111] on div "13894 - BAR E MERC [PERSON_NAME]: [PERSON_NAME] 649 Bairro: SAO DIMAS (CONSELHE…" at bounding box center [207, 113] width 414 height 226
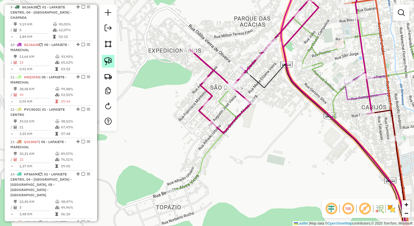
click at [104, 62] on img at bounding box center [108, 61] width 8 height 8
drag, startPoint x: 212, startPoint y: 98, endPoint x: 216, endPoint y: 103, distance: 6.6
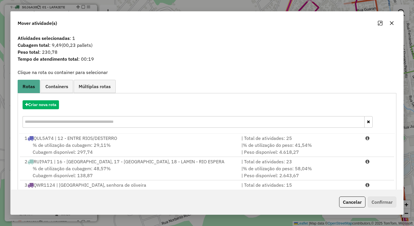
click at [62, 124] on input "text" at bounding box center [194, 122] width 342 height 12
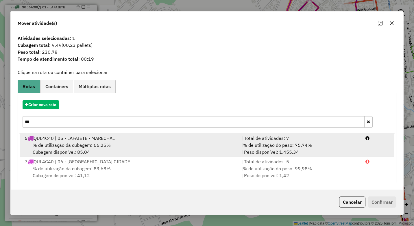
type input "***"
click at [143, 148] on div "% de utilização da cubagem: 66,25% Cubagem disponível: 85,04" at bounding box center [129, 149] width 217 height 14
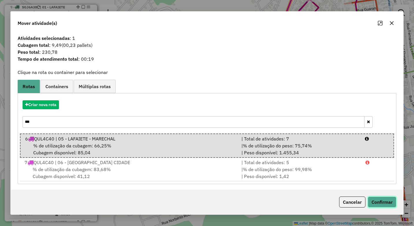
click at [386, 203] on button "Confirmar" at bounding box center [381, 201] width 29 height 11
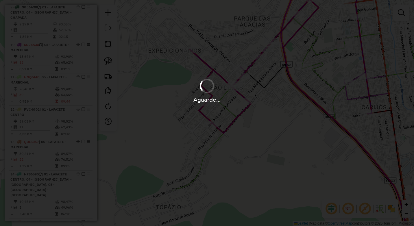
scroll to position [491, 0]
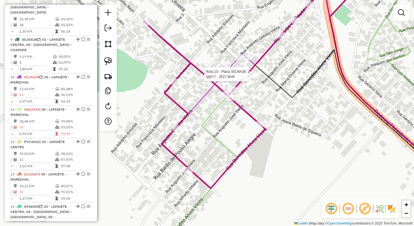
select select "*********"
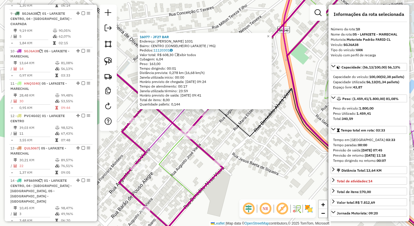
scroll to position [523, 0]
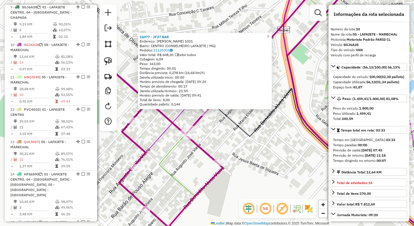
click at [251, 127] on div "16077 - JF27 BAR Endereço: [PERSON_NAME] 1031 Bairro: CENTRO (CONSELHEIRO LAFAI…" at bounding box center [207, 113] width 414 height 226
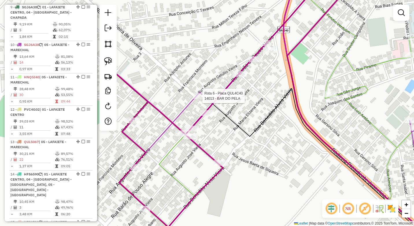
select select "*********"
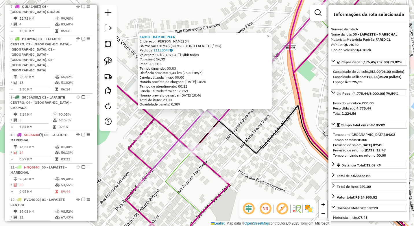
scroll to position [384, 0]
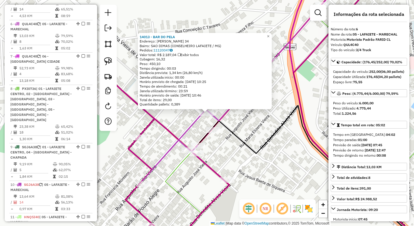
click at [239, 148] on div "14013 - BAR DO PELA Endereço: [PERSON_NAME] 34 Bairro: SAO DIMAS (CONSELHEIRO L…" at bounding box center [207, 113] width 414 height 226
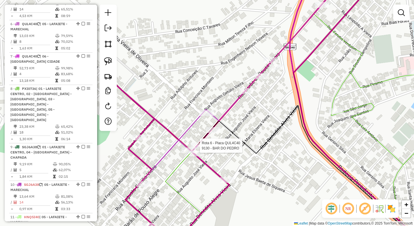
select select "*********"
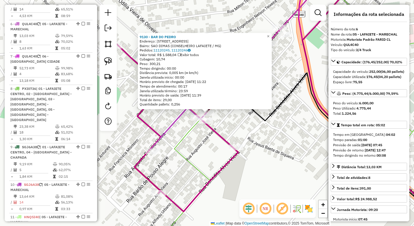
click at [192, 147] on div "9130 - BAR DO [PERSON_NAME]: BARAO DE POUSO ALEGRE 1135 Bairro: SAO DIMAS (CONS…" at bounding box center [207, 113] width 414 height 226
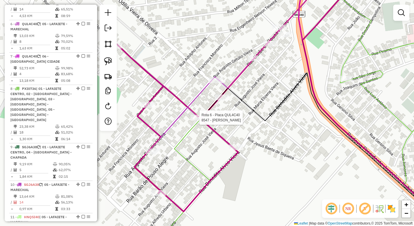
select select "*********"
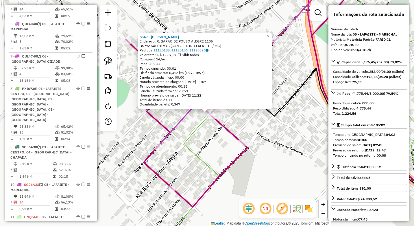
click at [206, 137] on div "8547 - [PERSON_NAME]: [PERSON_NAME] BARAO DE POUSO ALEGRE 1105 Bairro: SAO DIMA…" at bounding box center [207, 113] width 414 height 226
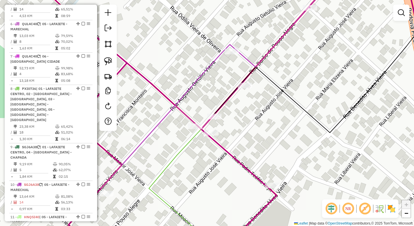
select select "*********"
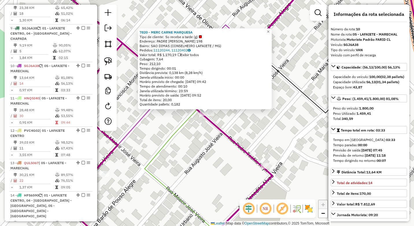
scroll to position [523, 0]
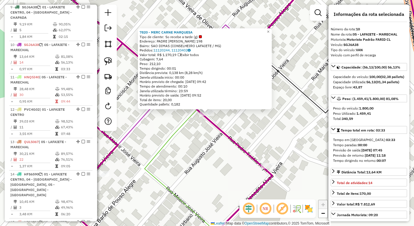
click at [209, 133] on div "7820 - MERC CARNE MARQUESA Tipo de cliente: So recebe a tarde (g) Endereço: PAD…" at bounding box center [207, 113] width 414 height 226
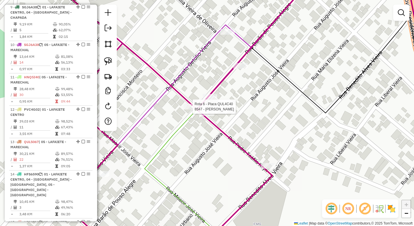
select select "*********"
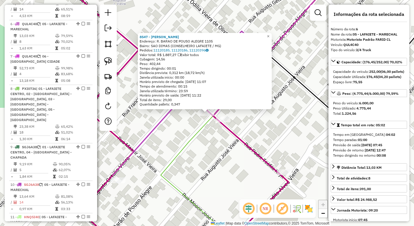
click at [197, 129] on icon at bounding box center [248, 112] width 174 height 271
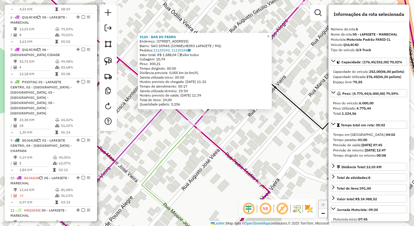
scroll to position [384, 0]
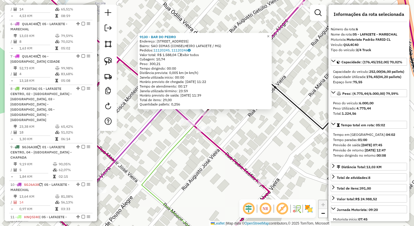
click at [252, 130] on div "9130 - BAR DO PEDRO Endereço: BARAO DE POUSO ALEGRE 1135 Bairro: SAO DIMAS (CON…" at bounding box center [207, 113] width 414 height 226
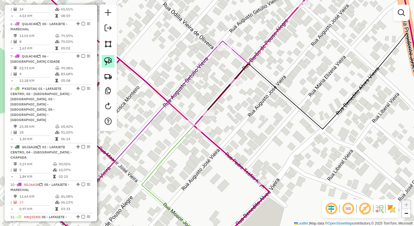
click at [107, 63] on img at bounding box center [108, 61] width 8 height 8
drag, startPoint x: 213, startPoint y: 98, endPoint x: 199, endPoint y: 104, distance: 14.3
click at [108, 62] on img at bounding box center [108, 61] width 8 height 8
drag, startPoint x: 208, startPoint y: 103, endPoint x: 213, endPoint y: 118, distance: 15.5
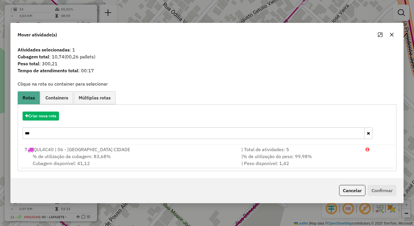
click at [95, 135] on input "***" at bounding box center [194, 133] width 342 height 12
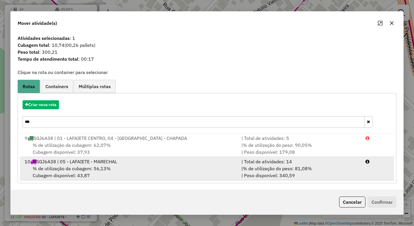
type input "***"
click at [179, 165] on div "% de utilização da cubagem: 56,13% Cubagem disponível: 43,87" at bounding box center [129, 172] width 217 height 14
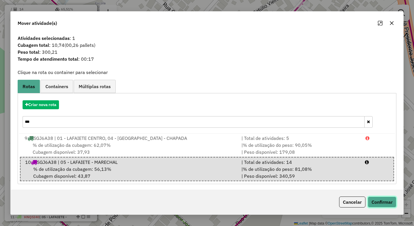
click at [386, 199] on button "Confirmar" at bounding box center [381, 201] width 29 height 11
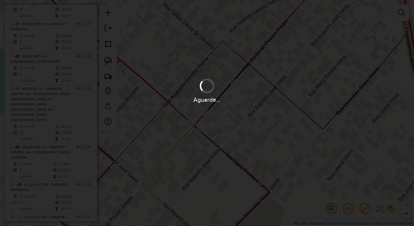
scroll to position [351, 0]
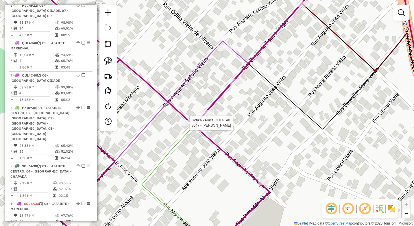
select select "*********"
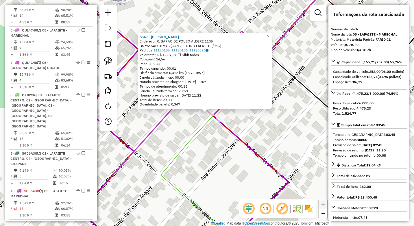
scroll to position [384, 0]
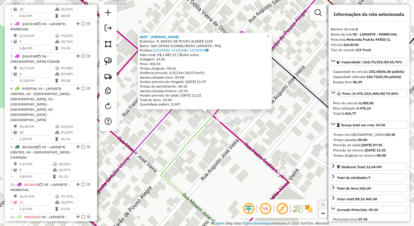
click at [193, 158] on div "8547 - [PERSON_NAME]: [PERSON_NAME] BARAO DE POUSO ALEGRE 1105 Bairro: SAO DIMA…" at bounding box center [207, 113] width 414 height 226
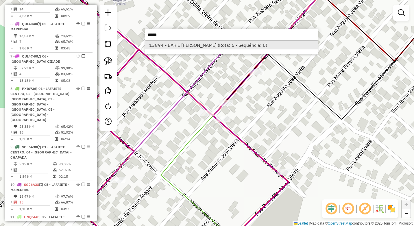
type input "*****"
click at [178, 46] on li "13894 - BAR E MERC GILBERTO (Rota: 6 - Sequência: 6)" at bounding box center [231, 45] width 173 height 9
select select "*********"
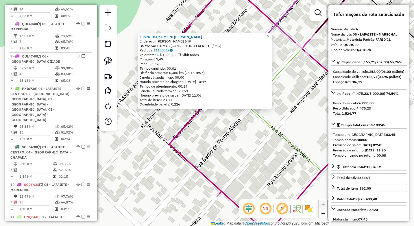
click at [349, 44] on strong "QUL4C40" at bounding box center [350, 44] width 15 height 4
copy strong "QUL4C40"
drag, startPoint x: 194, startPoint y: 34, endPoint x: 139, endPoint y: 37, distance: 55.5
click at [139, 37] on div "13894 - BAR E MERC GILBERTO Endereço: AUGUSTO GETULIO VIEIRA 649 Bairro: SAO DI…" at bounding box center [205, 71] width 134 height 77
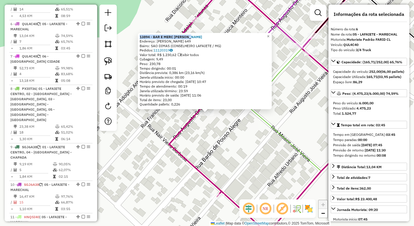
copy strong "13894 - BAR E MERC [PERSON_NAME]"
click at [165, 174] on div "13894 - BAR E MERC [PERSON_NAME]: [PERSON_NAME] 649 Bairro: SAO DIMAS (CONSELHE…" at bounding box center [207, 113] width 414 height 226
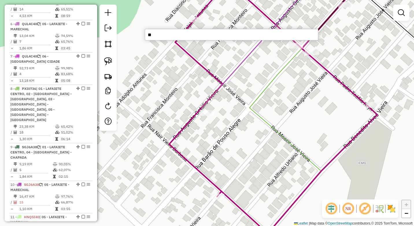
type input "***"
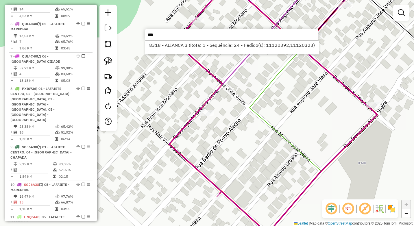
drag, startPoint x: 161, startPoint y: 36, endPoint x: 144, endPoint y: 35, distance: 17.0
click at [144, 35] on hb-router-mapa "Informações da Sessão 977991 - 12/08/2025 Criação: 11/08/2025 18:00 Depósito: F…" at bounding box center [207, 113] width 414 height 226
type input "*****"
click at [178, 45] on li "11936 - LUUHDESIGNMK (Rota: 5 - Sequência: 6)" at bounding box center [231, 45] width 173 height 9
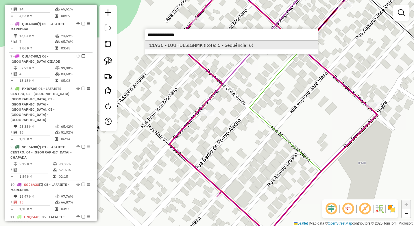
select select "*********"
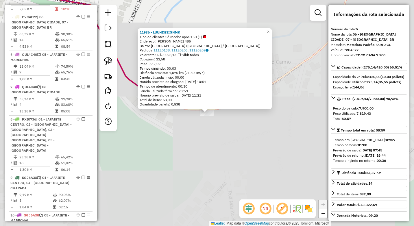
scroll to position [351, 0]
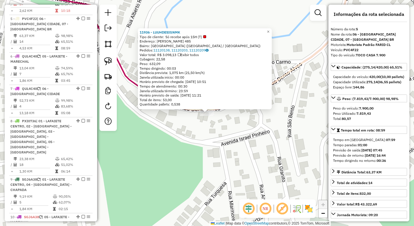
click at [353, 50] on strong "PVC4F22" at bounding box center [350, 50] width 15 height 4
copy strong "PVC4F22"
drag, startPoint x: 184, startPoint y: 31, endPoint x: 139, endPoint y: 34, distance: 44.6
click at [139, 34] on div "11936 - LUUHDESIGNMK Tipo de cliente: Só recebe após 15H (T) Endereço: BENTO AL…" at bounding box center [205, 68] width 134 height 81
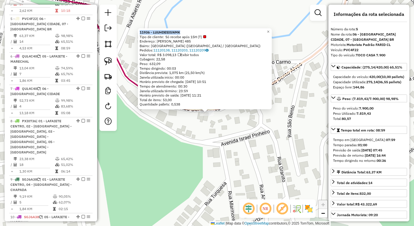
copy strong "11936 - LUUHDESIGNMK"
click at [165, 162] on div "11936 - LUUHDESIGNMK Tipo de cliente: Só recebe após 15H (T) Endereço: BENTO AL…" at bounding box center [207, 113] width 414 height 226
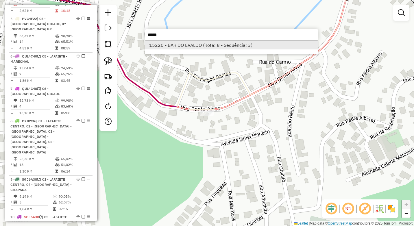
type input "*****"
click at [177, 46] on li "15220 - BAR DO EVALDO (Rota: 8 - Sequência: 3)" at bounding box center [231, 45] width 173 height 9
select select "*********"
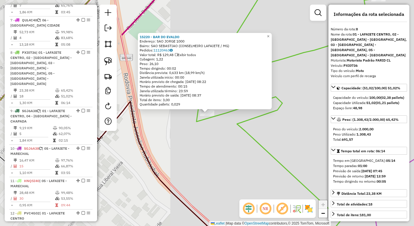
scroll to position [448, 0]
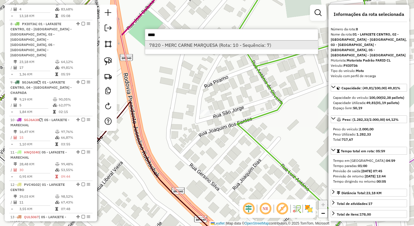
type input "****"
click at [194, 46] on li "7820 - MERC CARNE MARQUESA (Rota: 10 - Sequência: 7)" at bounding box center [231, 45] width 173 height 9
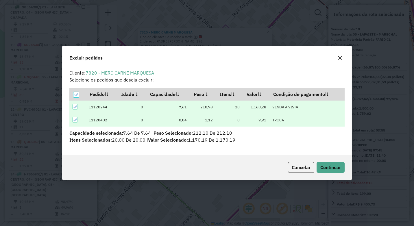
scroll to position [0, 0]
click at [325, 162] on button "Continuar" at bounding box center [330, 167] width 28 height 11
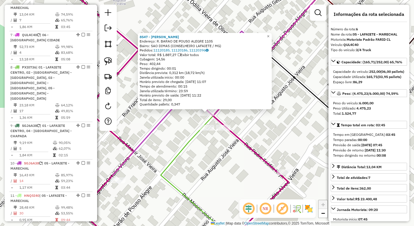
scroll to position [384, 0]
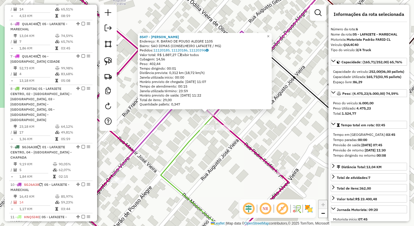
click at [173, 141] on div "8547 - [PERSON_NAME]: [PERSON_NAME] BARAO DE POUSO ALEGRE 1105 Bairro: SAO DIMA…" at bounding box center [207, 113] width 414 height 226
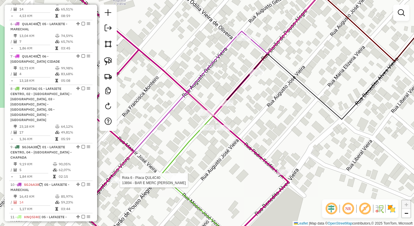
select select "*********"
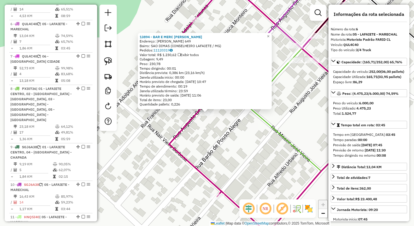
click at [197, 163] on div "13894 - BAR E MERC [PERSON_NAME]: [PERSON_NAME] 649 Bairro: SAO DIMAS (CONSELHE…" at bounding box center [207, 113] width 414 height 226
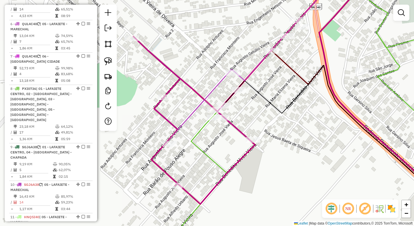
drag, startPoint x: 255, startPoint y: 153, endPoint x: 191, endPoint y: 181, distance: 69.6
click at [191, 181] on icon at bounding box center [288, 122] width 261 height 271
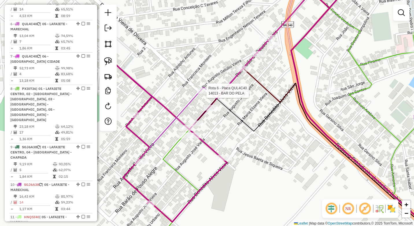
select select "*********"
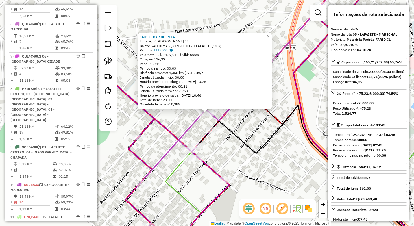
click at [248, 140] on div "14013 - BAR DO PELA Endereço: [PERSON_NAME] 34 Bairro: SAO DIMAS (CONSELHEIRO L…" at bounding box center [207, 113] width 414 height 226
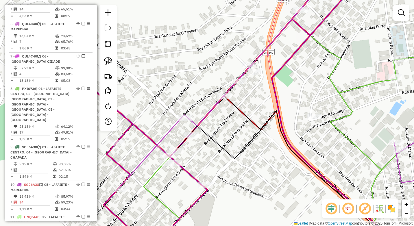
drag, startPoint x: 275, startPoint y: 113, endPoint x: 233, endPoint y: 128, distance: 44.2
click at [233, 128] on div "Janela de atendimento Grade de atendimento Capacidade Transportadoras Veículos …" at bounding box center [207, 113] width 414 height 226
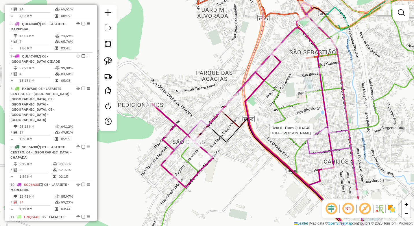
select select "*********"
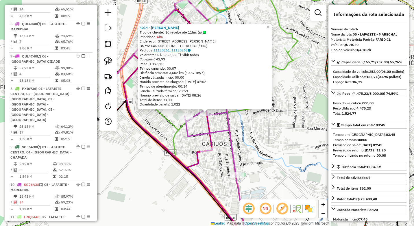
click at [174, 141] on icon at bounding box center [220, 112] width 414 height 271
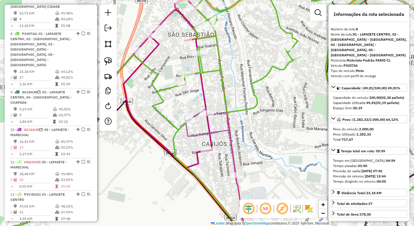
scroll to position [448, 0]
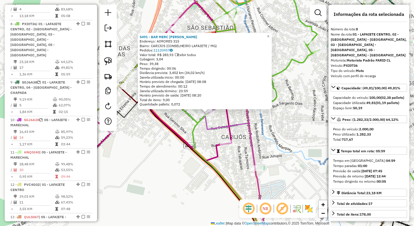
click at [155, 149] on div "5491 - BAR MERC RANIERI Endereço: AIMORES 315 Bairro: CARIJOS (CONSELHEIRO LAFA…" at bounding box center [207, 113] width 414 height 226
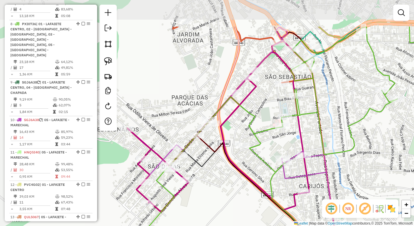
drag, startPoint x: 210, startPoint y: 171, endPoint x: 232, endPoint y: 167, distance: 23.2
click at [224, 183] on div "Janela de atendimento Grade de atendimento Capacidade Transportadoras Veículos …" at bounding box center [207, 113] width 414 height 226
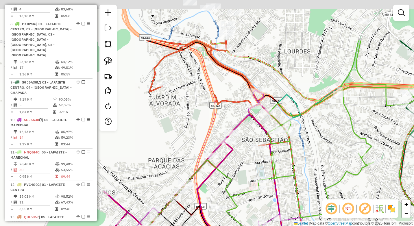
drag, startPoint x: 256, startPoint y: 128, endPoint x: 232, endPoint y: 177, distance: 54.9
click at [232, 177] on div "Janela de atendimento Grade de atendimento Capacidade Transportadoras Veículos …" at bounding box center [207, 113] width 414 height 226
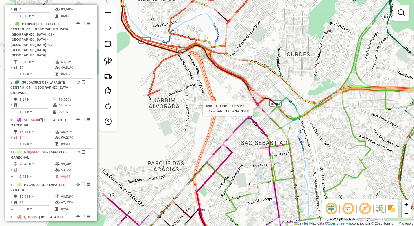
select select "*********"
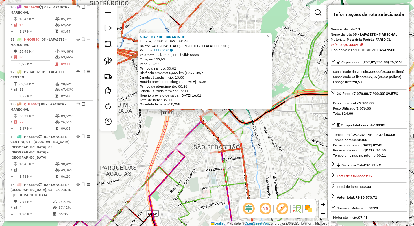
scroll to position [620, 0]
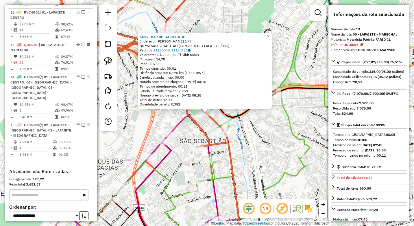
click at [187, 121] on div "6485 - BAR DO GAROTINHO Endereço: WENCESLAU BRAZ 144 Bairro: [GEOGRAPHIC_DATA] …" at bounding box center [207, 113] width 414 height 226
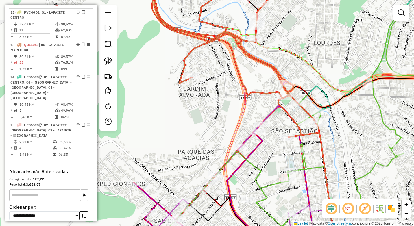
drag, startPoint x: 177, startPoint y: 173, endPoint x: 198, endPoint y: 128, distance: 50.1
click at [264, 163] on div "Janela de atendimento Grade de atendimento Capacidade Transportadoras Veículos …" at bounding box center [207, 113] width 414 height 226
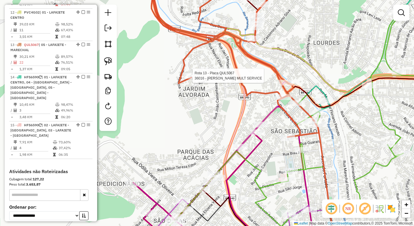
click at [187, 72] on div "Rota 13 - Placa QUL5067 36016 - MARLENE MULT SERVICE Janela de atendimento Grad…" at bounding box center [207, 113] width 414 height 226
select select "*********"
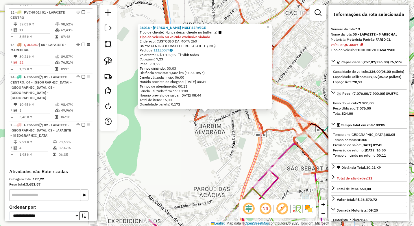
click at [217, 148] on div "36016 - MARLENE MULT SERVICE Tipo de cliente: Nunca deixar cliente no buffer (z…" at bounding box center [207, 113] width 414 height 226
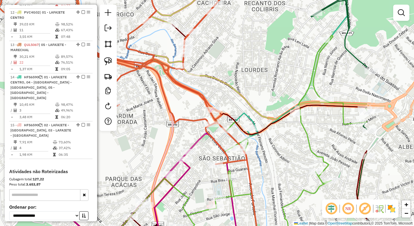
drag, startPoint x: 185, startPoint y: 131, endPoint x: 164, endPoint y: 122, distance: 22.6
click at [162, 131] on div "Janela de atendimento Grade de atendimento Capacidade Transportadoras Veículos …" at bounding box center [207, 113] width 414 height 226
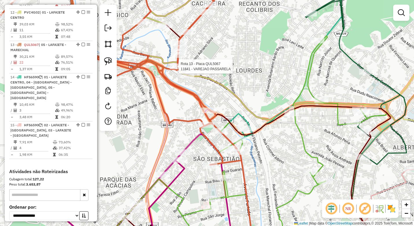
select select "*********"
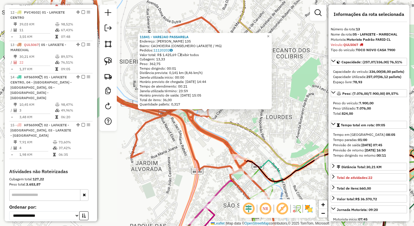
click at [181, 159] on div "11841 - [PERSON_NAME]: [PERSON_NAME] DE REZENDE 135 Bairro: [GEOGRAPHIC_DATA] (…" at bounding box center [207, 113] width 414 height 226
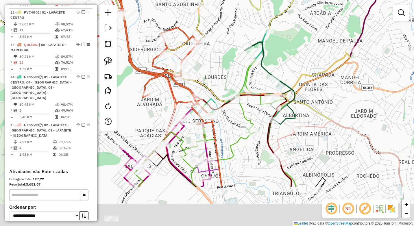
drag, startPoint x: 230, startPoint y: 97, endPoint x: 218, endPoint y: 61, distance: 38.7
click at [218, 61] on div "Janela de atendimento Grade de atendimento Capacidade Transportadoras Veículos …" at bounding box center [207, 113] width 414 height 226
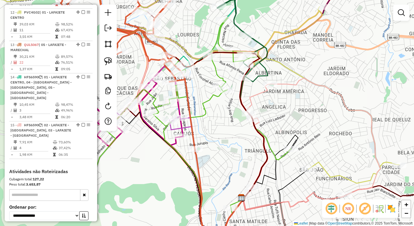
drag, startPoint x: 289, startPoint y: 132, endPoint x: 265, endPoint y: 103, distance: 37.7
click at [265, 103] on div "Janela de atendimento Grade de atendimento Capacidade Transportadoras Veículos …" at bounding box center [207, 113] width 414 height 226
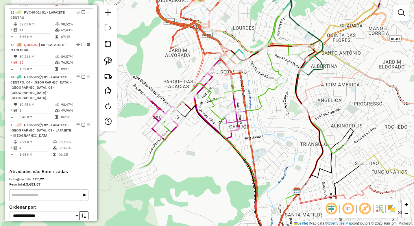
drag, startPoint x: 229, startPoint y: 138, endPoint x: 276, endPoint y: 145, distance: 47.0
click at [276, 145] on div "Janela de atendimento Grade de atendimento Capacidade Transportadoras Veículos …" at bounding box center [207, 113] width 414 height 226
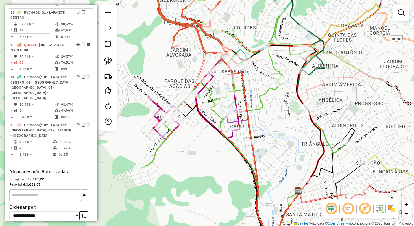
click at [193, 157] on div "Janela de atendimento Grade de atendimento Capacidade Transportadoras Veículos …" at bounding box center [207, 113] width 414 height 226
click at [178, 126] on div at bounding box center [178, 123] width 14 height 6
select select "*********"
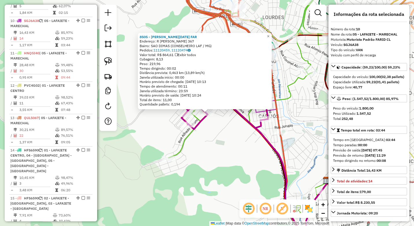
scroll to position [523, 0]
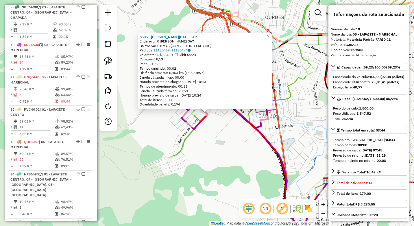
click at [227, 170] on div "8505 - [PERSON_NAME][DATE] FAR Endereço: R [PERSON_NAME] 367 Bairro: SAO DIMAS …" at bounding box center [207, 113] width 414 height 226
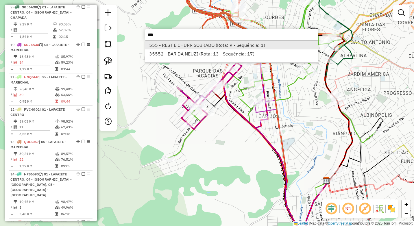
type input "***"
click at [204, 44] on li "555 - REST E CHURR SOBRADO (Rota: 9 - Sequência: 1)" at bounding box center [231, 45] width 173 height 9
select select "*********"
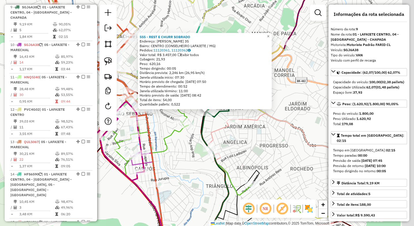
scroll to position [491, 0]
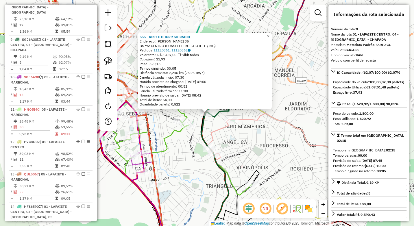
click at [352, 49] on strong "SGJ6A38" at bounding box center [350, 50] width 15 height 4
copy strong "SGJ6A38"
drag, startPoint x: 196, startPoint y: 36, endPoint x: 142, endPoint y: 37, distance: 54.6
click at [142, 37] on div "555 - REST E CHURR SOBRADO" at bounding box center [204, 37] width 130 height 5
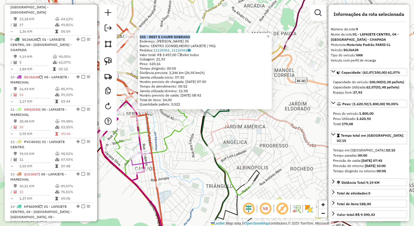
copy strong "555 - REST E CHURR SOBRADO"
click at [178, 160] on div "555 - REST E CHURR SOBRADO Endereço: JOSE NICOLAU DE QUEIROS 35 Bairro: CENTRO …" at bounding box center [207, 113] width 414 height 226
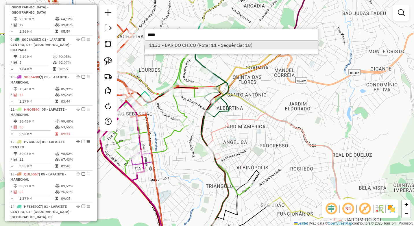
type input "****"
click at [177, 44] on li "1133 - BAR DO CHICO (Rota: 11 - Sequência: 18)" at bounding box center [231, 45] width 173 height 9
select select "*********"
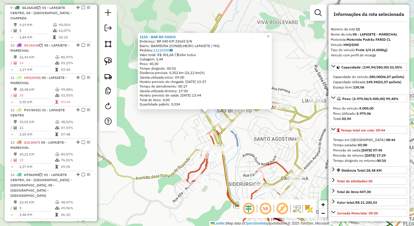
scroll to position [556, 0]
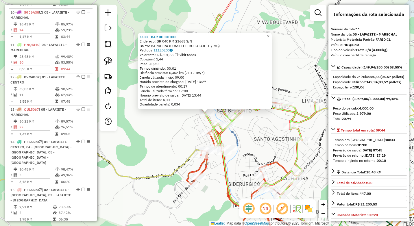
click at [353, 45] on strong "HNQ5I40" at bounding box center [350, 44] width 15 height 4
drag, startPoint x: 181, startPoint y: 37, endPoint x: 141, endPoint y: 37, distance: 39.6
click at [141, 37] on div "1133 - BAR DO CHICO Endereço: BR 040 KM 23665 S/N Bairro: BARREIRA (CONSELHEIRO…" at bounding box center [205, 71] width 134 height 77
click at [144, 152] on div "1133 - BAR DO CHICO Endereço: BR 040 KM 23665 S/N Bairro: BARREIRA (CONSELHEIRO…" at bounding box center [207, 113] width 414 height 226
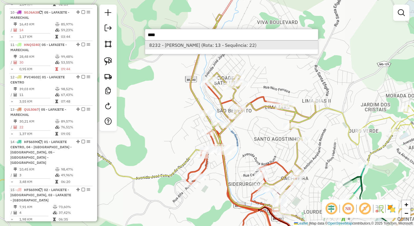
type input "****"
click at [192, 48] on li "8232 - CRISTIANO SILVA ARAU (Rota: 13 - Sequência: 22)" at bounding box center [231, 45] width 173 height 9
select select "*********"
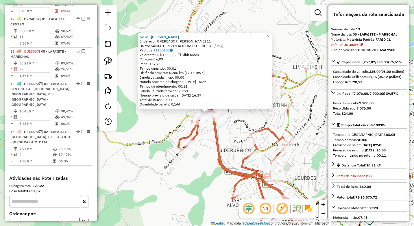
scroll to position [620, 0]
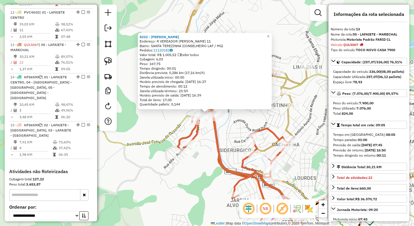
drag, startPoint x: 202, startPoint y: 38, endPoint x: 139, endPoint y: 38, distance: 63.0
click at [139, 38] on div "8232 - CRISTIANO SILVA ARAU Endereço: R VEREADOR HERMILIO PEREIRA 11 Bairro: SA…" at bounding box center [205, 71] width 134 height 77
click at [164, 175] on div "8232 - CRISTIANO SILVA ARAU Endereço: R VEREADOR HERMILIO PEREIRA 11 Bairro: SA…" at bounding box center [207, 113] width 414 height 226
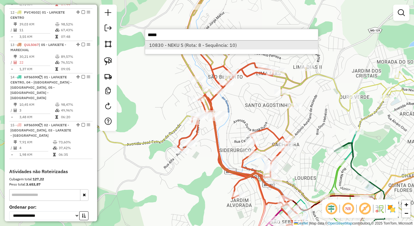
type input "*****"
click at [176, 48] on li "10830 - NEKU S (Rota: 8 - Sequência: 10)" at bounding box center [231, 45] width 173 height 9
select select "*********"
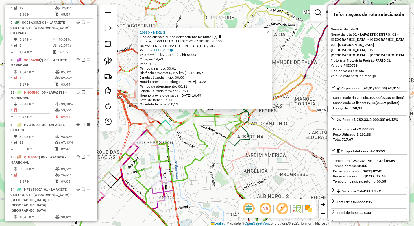
scroll to position [448, 0]
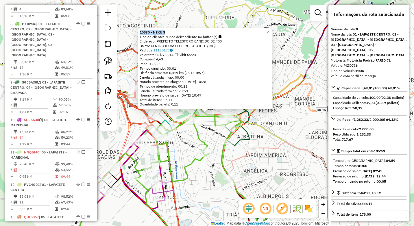
drag, startPoint x: 171, startPoint y: 32, endPoint x: 142, endPoint y: 32, distance: 29.2
click at [142, 32] on div "10830 - NEKU S" at bounding box center [204, 32] width 130 height 5
click at [195, 204] on div "10830 - NEKU S Tipo de cliente: Nunca deixar cliente no buffer (z) Endereço: PR…" at bounding box center [207, 113] width 414 height 226
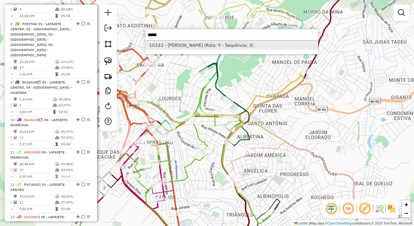
type input "*****"
click at [170, 44] on li "10332 - ARNESTO GASTROBAR (Rota: 9 - Sequência: 3)" at bounding box center [231, 45] width 173 height 9
select select "*********"
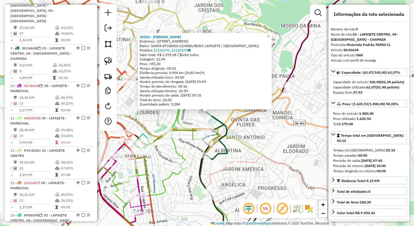
scroll to position [491, 0]
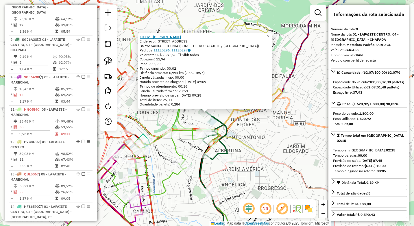
drag, startPoint x: 200, startPoint y: 38, endPoint x: 142, endPoint y: 37, distance: 58.1
click at [142, 37] on div "10332 - ARNESTO GASTROBAR" at bounding box center [204, 37] width 130 height 5
click at [170, 204] on div "10332 - ARNESTO GASTROBAR Endereço: BARAO DE SUASSUI 412 Bairro: SANTA EFIGENIA…" at bounding box center [207, 113] width 414 height 226
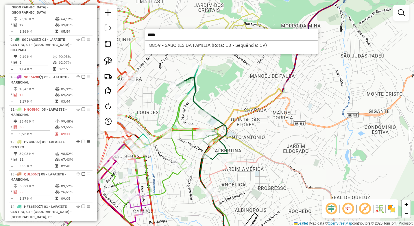
type input "****"
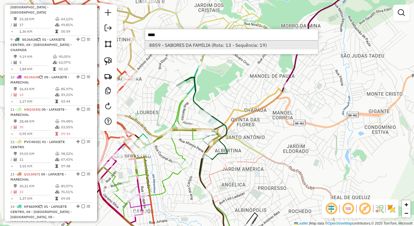
click at [177, 44] on li "8859 - SABORES DA FAMILIA (Rota: 13 - Sequência: 19)" at bounding box center [231, 45] width 173 height 9
select select "*********"
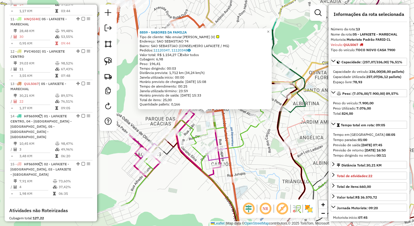
scroll to position [620, 0]
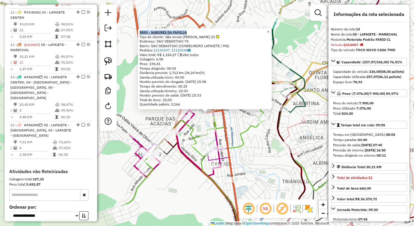
drag, startPoint x: 194, startPoint y: 32, endPoint x: 142, endPoint y: 31, distance: 52.0
click at [142, 31] on div "8859 - SABORES DA FAMILIA" at bounding box center [204, 32] width 130 height 5
click at [183, 189] on div "8859 - SABORES DA FAMILIA Tipo de cliente: Não enviar [PERSON_NAME] (V) Endereç…" at bounding box center [207, 113] width 414 height 226
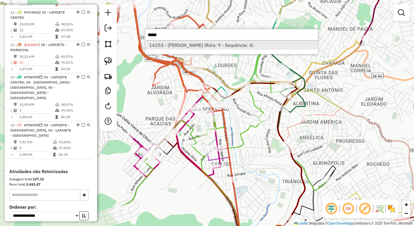
type input "*****"
click at [191, 46] on li "14253 - MARLENES SPAGUETTO (Rota: 9 - Sequência: 4)" at bounding box center [231, 45] width 173 height 9
select select "*********"
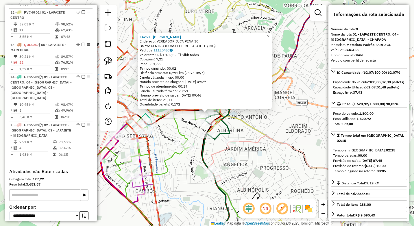
scroll to position [491, 0]
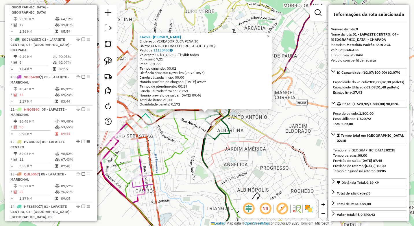
drag, startPoint x: 203, startPoint y: 36, endPoint x: 141, endPoint y: 38, distance: 61.9
click at [141, 38] on div "14253 - MARLENES SPAGUETTO Endereço: VEREADOR JUCA PENA 30 Bairro: CENTRO (CONS…" at bounding box center [205, 71] width 134 height 77
click at [180, 189] on div "14253 - MARLENES SPAGUETTO Endereço: VEREADOR JUCA PENA 30 Bairro: CENTRO (CONS…" at bounding box center [207, 113] width 414 height 226
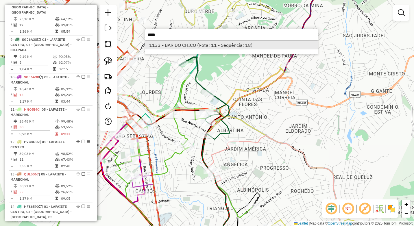
type input "****"
click at [189, 42] on li "1133 - BAR DO CHICO (Rota: 11 - Sequência: 18)" at bounding box center [231, 45] width 173 height 9
select select "*********"
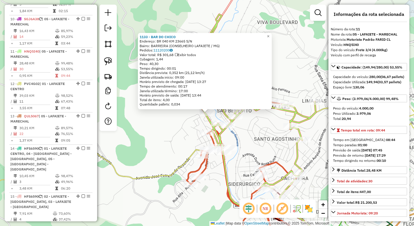
scroll to position [556, 0]
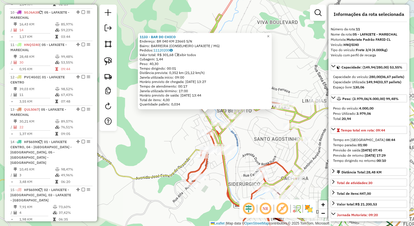
click at [153, 143] on div "1133 - BAR DO CHICO Endereço: BR 040 KM 23665 S/N Bairro: BARREIRA (CONSELHEIRO…" at bounding box center [207, 113] width 414 height 226
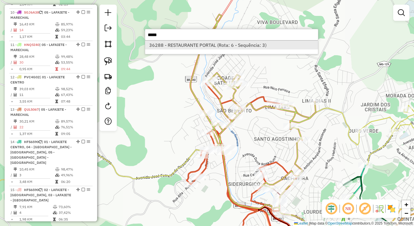
type input "*****"
click at [173, 45] on li "36288 - RESTAURANTE PORTAL (Rota: 6 - Sequência: 3)" at bounding box center [231, 45] width 173 height 9
select select "*********"
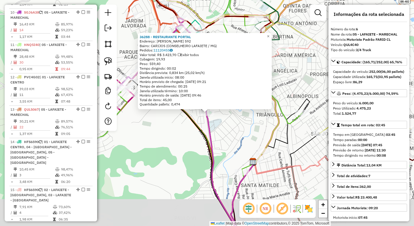
scroll to position [384, 0]
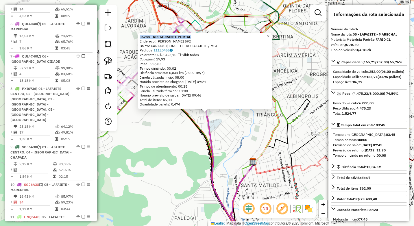
drag, startPoint x: 204, startPoint y: 36, endPoint x: 141, endPoint y: 35, distance: 62.4
click at [141, 35] on div "36288 - RESTAURANTE PORTAL Endereço: LOPES FRANCO 592 Bairro: CARIJOS (CONSELHE…" at bounding box center [205, 71] width 134 height 77
click at [174, 162] on div "36288 - RESTAURANTE PORTAL Endereço: [PERSON_NAME] 592 Bairro: CARIJOS (CONSELH…" at bounding box center [207, 113] width 414 height 226
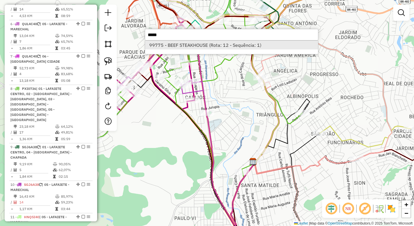
type input "*****"
click at [183, 44] on li "99775 - BEEF STEAKHOUSE (Rota: 12 - Sequência: 1)" at bounding box center [231, 45] width 173 height 9
select select "*********"
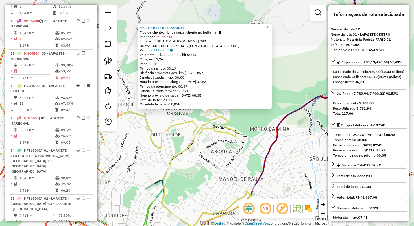
scroll to position [588, 0]
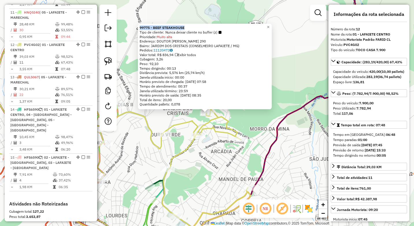
drag, startPoint x: 195, startPoint y: 28, endPoint x: 141, endPoint y: 27, distance: 54.0
click at [141, 27] on div "99775 - BEEF STEAKHOUSE Tipo de cliente: Nunca deixar cliente no buffer (z) Pri…" at bounding box center [205, 66] width 134 height 85
click at [354, 44] on strong "PVC4G02" at bounding box center [351, 44] width 16 height 4
drag, startPoint x: 191, startPoint y: 27, endPoint x: 141, endPoint y: 29, distance: 49.4
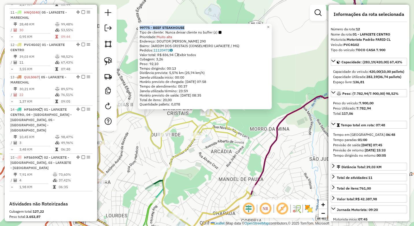
click at [141, 29] on div "99775 - BEEF STEAKHOUSE Tipo de cliente: Nunca deixar cliente no buffer (z) Pri…" at bounding box center [205, 66] width 134 height 85
click at [193, 183] on div "99775 - BEEF STEAKHOUSE Tipo de cliente: Nunca deixar cliente no buffer (z) Pri…" at bounding box center [207, 113] width 414 height 226
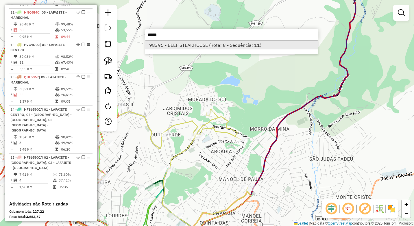
type input "*****"
click at [180, 45] on li "98395 - BEEF STEAKHOUSE (Rota: 8 - Sequência: 11)" at bounding box center [231, 45] width 173 height 9
select select "*********"
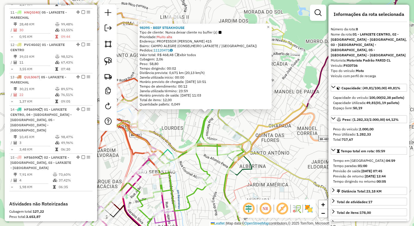
scroll to position [448, 0]
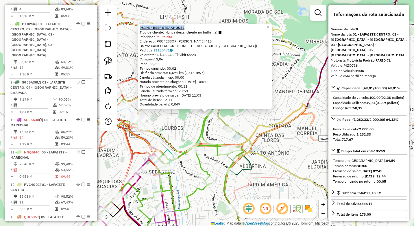
drag, startPoint x: 191, startPoint y: 28, endPoint x: 142, endPoint y: 28, distance: 49.4
click at [142, 28] on div "98395 - BEEF STEAKHOUSE" at bounding box center [204, 27] width 130 height 5
click at [171, 129] on div "98395 - BEEF STEAKHOUSE Tipo de cliente: Nunca deixar cliente no buffer (z) Pri…" at bounding box center [207, 113] width 414 height 226
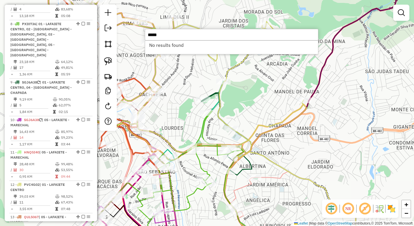
drag, startPoint x: 166, startPoint y: 35, endPoint x: 135, endPoint y: 33, distance: 31.0
click at [135, 33] on hb-router-mapa "Informações da Sessão 977991 - 12/08/2025 Criação: 11/08/2025 18:00 Depósito: F…" at bounding box center [207, 113] width 414 height 226
drag, startPoint x: 175, startPoint y: 35, endPoint x: 133, endPoint y: 35, distance: 41.6
click at [133, 35] on hb-router-mapa "Informações da Sessão 977991 - 12/08/2025 Criação: 11/08/2025 18:00 Depósito: F…" at bounding box center [207, 113] width 414 height 226
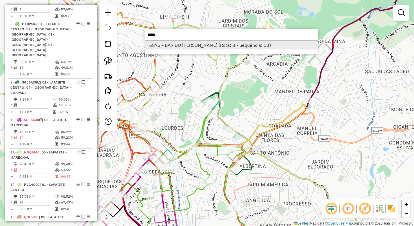
type input "****"
click at [176, 43] on li "6873 - BAR DO SERGIO (Rota: 8 - Sequência: 13)" at bounding box center [231, 45] width 173 height 9
select select "*********"
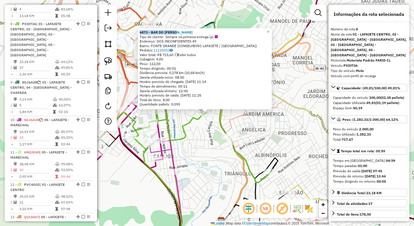
drag, startPoint x: 185, startPoint y: 33, endPoint x: 140, endPoint y: 34, distance: 44.2
click at [140, 34] on div "6873 - BAR DO SERGIO Tipo de cliente: Sempre na primeira entrega (p) Endereço: …" at bounding box center [205, 68] width 134 height 81
click at [141, 183] on div "6873 - BAR DO SERGIO Tipo de cliente: Sempre na primeira entrega (p) Endereço: …" at bounding box center [207, 113] width 414 height 226
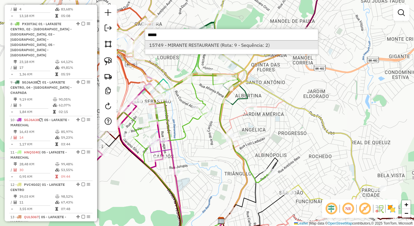
type input "*****"
click at [175, 48] on li "15749 - MIRANTE RESTAURANTE (Rota: 9 - Sequência: 2)" at bounding box center [231, 45] width 173 height 9
select select "*********"
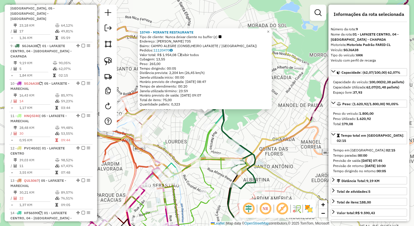
scroll to position [491, 0]
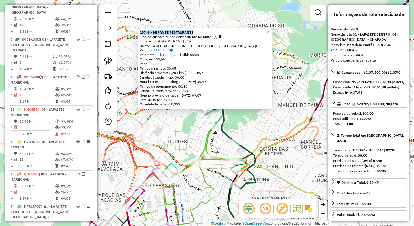
drag, startPoint x: 204, startPoint y: 31, endPoint x: 142, endPoint y: 34, distance: 62.2
click at [142, 34] on div "15749 - MIRANTE RESTAURANTE" at bounding box center [204, 32] width 130 height 5
click at [191, 130] on div "15749 - MIRANTE RESTAURANTE Tipo de cliente: Nunca deixar cliente no buffer (z)…" at bounding box center [207, 113] width 414 height 226
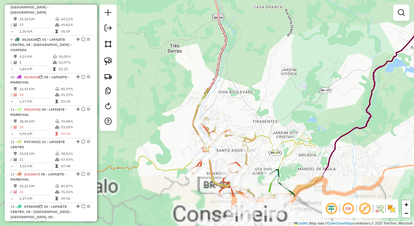
drag, startPoint x: 261, startPoint y: 116, endPoint x: 232, endPoint y: 56, distance: 66.8
click at [232, 57] on div "Janela de atendimento Grade de atendimento Capacidade Transportadoras Veículos …" at bounding box center [207, 113] width 414 height 226
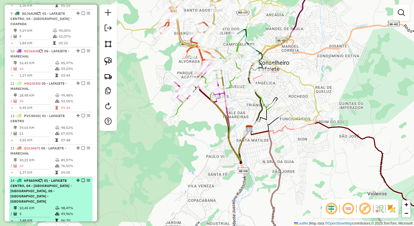
scroll to position [607, 0]
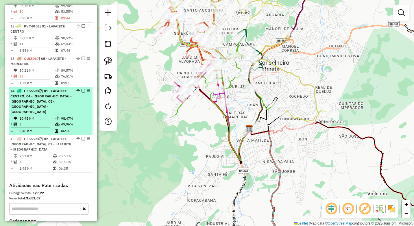
click at [46, 88] on div "14 - HFS6590 | 01 - LAFAIETE CENTRO, 04 - LAFAIETE - CHAPADA, 05 - LAFAIETE - M…" at bounding box center [40, 101] width 61 height 26
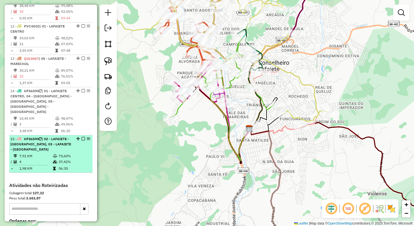
select select "*********"
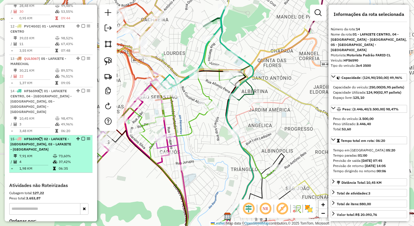
click at [55, 154] on icon at bounding box center [55, 155] width 4 height 3
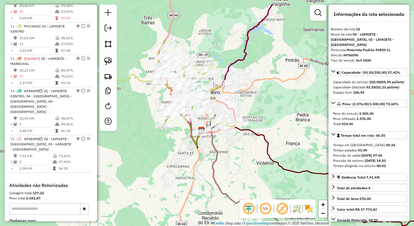
drag, startPoint x: 196, startPoint y: 81, endPoint x: 234, endPoint y: 107, distance: 46.6
click at [234, 107] on icon at bounding box center [220, 115] width 34 height 29
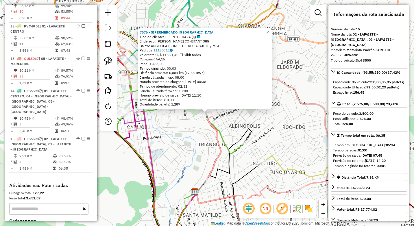
scroll to position [625, 0]
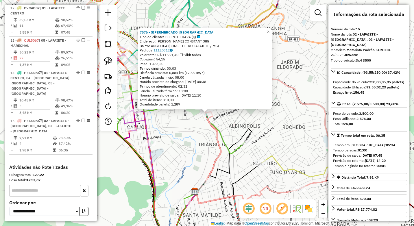
drag, startPoint x: 188, startPoint y: 149, endPoint x: 207, endPoint y: 118, distance: 36.2
click at [188, 148] on div "7576 - SIPERMERCADO BRASIL Tipo de cliente: CLIENTE TRAVA (Ç) Endereço: BENJAMI…" at bounding box center [207, 113] width 414 height 226
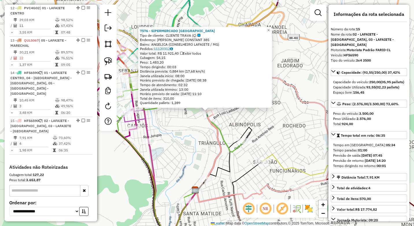
click at [227, 124] on div "7576 - SIPERMERCADO BRASIL Tipo de cliente: CLIENTE TRAVA (Ç) Endereço: BENJAMI…" at bounding box center [207, 113] width 414 height 226
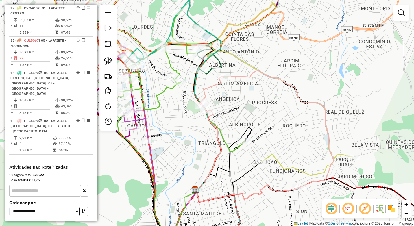
click at [225, 81] on div "Janela de atendimento Grade de atendimento Capacidade Transportadoras Veículos …" at bounding box center [207, 113] width 414 height 226
select select "*********"
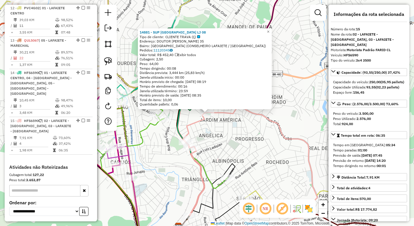
click at [240, 136] on div "14881 - SUP BRASIL LJ 08 Tipo de cliente: CLIENTE TRAVA (Ç) Endereço: DOUTOR HE…" at bounding box center [207, 113] width 414 height 226
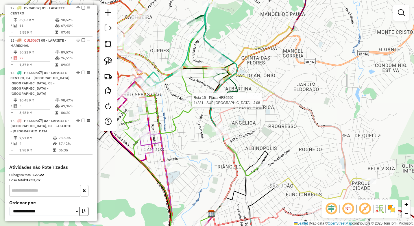
select select "*********"
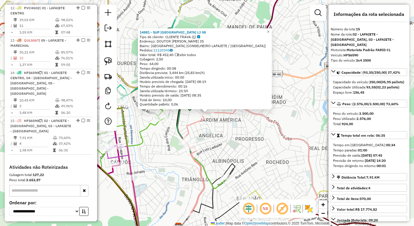
click at [230, 142] on div "14881 - SUP BRASIL LJ 08 Tipo de cliente: CLIENTE TRAVA (Ç) Endereço: DOUTOR HE…" at bounding box center [207, 113] width 414 height 226
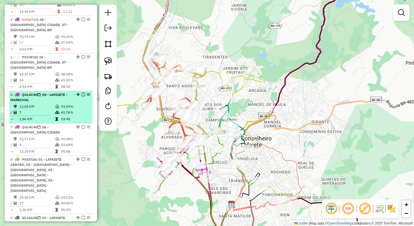
scroll to position [307, 0]
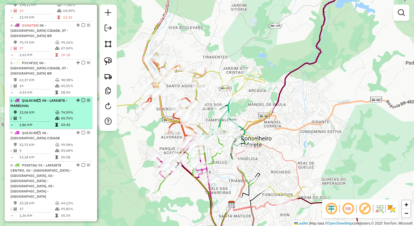
click at [55, 115] on td at bounding box center [58, 118] width 6 height 6
select select "*********"
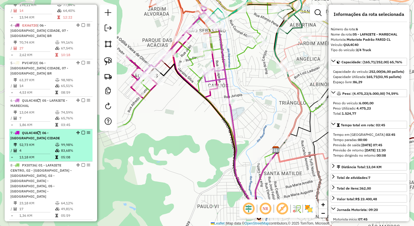
click at [53, 148] on td "4" at bounding box center [37, 151] width 36 height 6
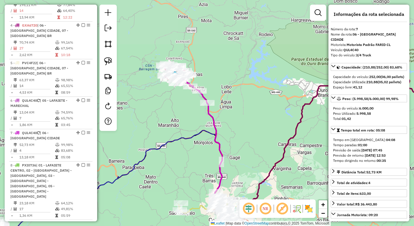
drag, startPoint x: 175, startPoint y: 76, endPoint x: 174, endPoint y: 120, distance: 44.5
click at [174, 120] on div "Janela de atendimento Grade de atendimento Capacidade Transportadoras Veículos …" at bounding box center [207, 113] width 414 height 226
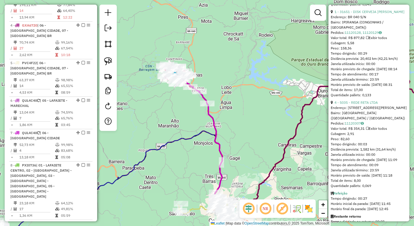
scroll to position [475, 0]
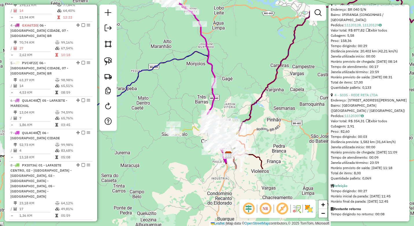
drag, startPoint x: 230, startPoint y: 107, endPoint x: 223, endPoint y: 39, distance: 68.0
click at [223, 39] on div "Janela de atendimento Grade de atendimento Capacidade Transportadoras Veículos …" at bounding box center [207, 113] width 414 height 226
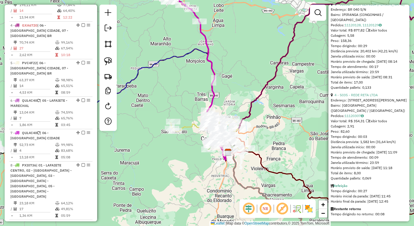
click at [149, 186] on div "Janela de atendimento Grade de atendimento Capacidade Transportadoras Veículos …" at bounding box center [207, 113] width 414 height 226
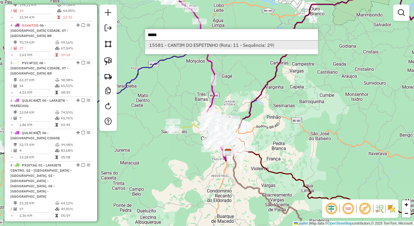
type input "*****"
click at [166, 41] on li "15581 - CANTIM DO ESPETINHO (Rota: 11 - Sequência: 29)" at bounding box center [231, 45] width 173 height 9
select select "*********"
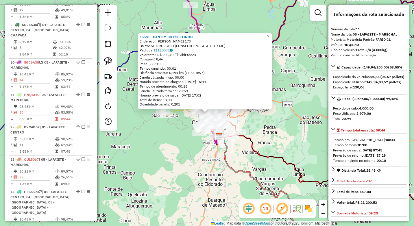
scroll to position [556, 0]
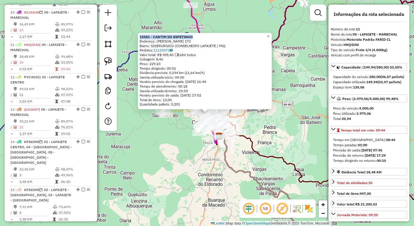
drag, startPoint x: 204, startPoint y: 36, endPoint x: 141, endPoint y: 38, distance: 63.3
click at [141, 38] on div "15581 - CANTIM DO ESPETINHO Endereço: JOSE MARTINS SIMOES 173 Bairro: SIDERURGI…" at bounding box center [205, 71] width 134 height 77
click at [139, 165] on div "15581 - CANTIM DO ESPETINHO Endereço: JOSE MARTINS SIMOES 173 Bairro: SIDERURGI…" at bounding box center [207, 113] width 414 height 226
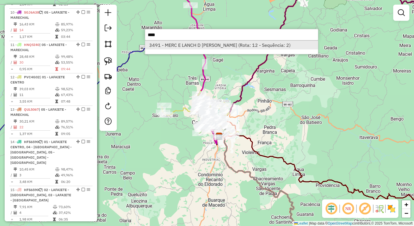
type input "****"
click at [191, 46] on li "3491 - MERC E LANCH D CELIA (Rota: 12 - Sequência: 2)" at bounding box center [231, 45] width 173 height 9
select select "*********"
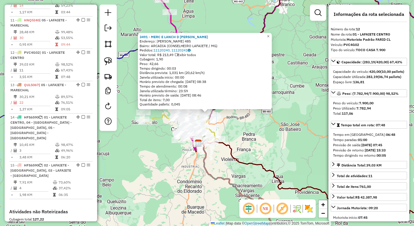
scroll to position [588, 0]
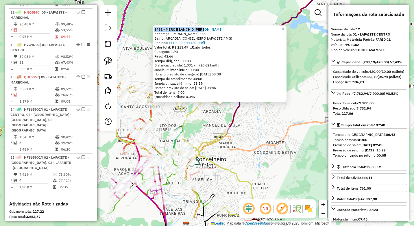
drag, startPoint x: 213, startPoint y: 29, endPoint x: 156, endPoint y: 29, distance: 57.5
click at [156, 29] on div "3491 - MERC E LANCH D CELIA Endereço: CLAUDIA MARCIA VIEIRA 485 Bairro: ARCADIA…" at bounding box center [219, 63] width 134 height 77
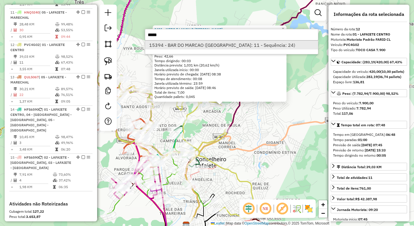
type input "*****"
click at [220, 43] on li "15394 - BAR DO MARCAO (Rota: 11 - Sequência: 24)" at bounding box center [231, 45] width 173 height 9
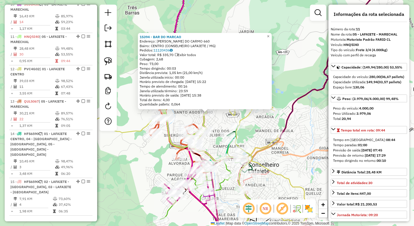
scroll to position [556, 0]
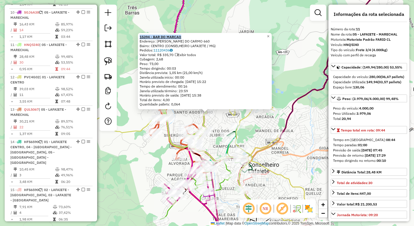
drag, startPoint x: 192, startPoint y: 36, endPoint x: 142, endPoint y: 35, distance: 50.3
click at [142, 35] on div "15394 - BAR DO MARCAO" at bounding box center [204, 37] width 130 height 5
click at [132, 163] on div "15394 - BAR DO MARCAO Endereço: RODOLFO DO CARMO 660 Bairro: CENTRO (CONSELHEIR…" at bounding box center [207, 113] width 414 height 226
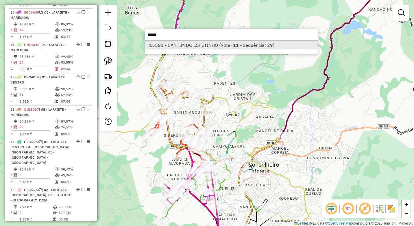
type input "*****"
click at [189, 47] on li "15581 - CANTIM DO ESPETINHO (Rota: 11 - Sequência: 29)" at bounding box center [231, 45] width 173 height 9
select select "*********"
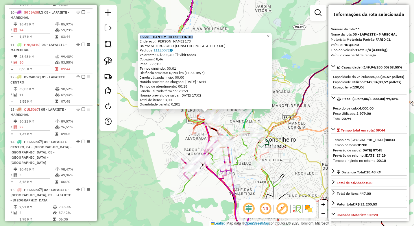
drag, startPoint x: 200, startPoint y: 36, endPoint x: 142, endPoint y: 34, distance: 58.1
click at [142, 34] on div "15581 - CANTIM DO ESPETINHO Endereço: JOSE MARTINS SIMOES 173 Bairro: SIDERURGI…" at bounding box center [205, 71] width 134 height 77
click at [161, 163] on div "15581 - CANTIM DO ESPETINHO Endereço: JOSE MARTINS SIMOES 173 Bairro: SIDERURGI…" at bounding box center [207, 113] width 414 height 226
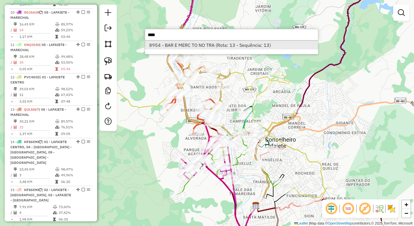
type input "****"
click at [176, 46] on li "8954 - BAR E MERC TO NO TRA (Rota: 13 - Sequência: 13)" at bounding box center [231, 45] width 173 height 9
select select "*********"
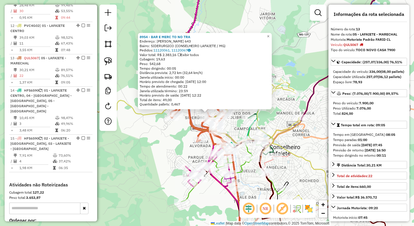
scroll to position [620, 0]
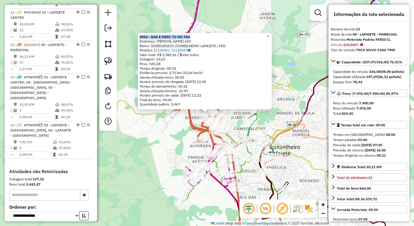
drag, startPoint x: 196, startPoint y: 36, endPoint x: 141, endPoint y: 37, distance: 55.5
click at [141, 37] on div "8954 - BAR E MERC TO NO TRA Endereço: JOSE COELHO 643 Bairro: SIDERURGICO (CONS…" at bounding box center [205, 71] width 134 height 77
click at [142, 164] on div "8954 - BAR E MERC TO NO TRA Endereço: JOSE COELHO 643 Bairro: SIDERURGICO (CONS…" at bounding box center [207, 113] width 414 height 226
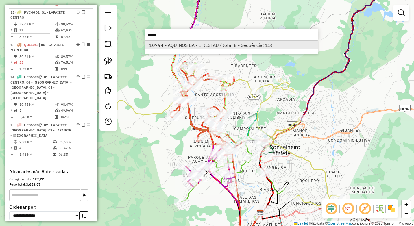
type input "*****"
click at [202, 44] on li "10794 - AQUINOS BAR E RESTAU (Rota: 8 - Sequência: 15)" at bounding box center [231, 45] width 173 height 9
select select "*********"
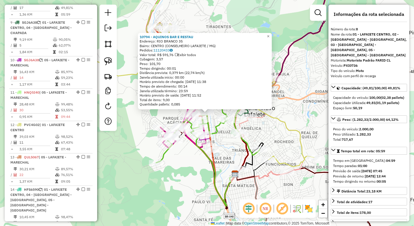
scroll to position [448, 0]
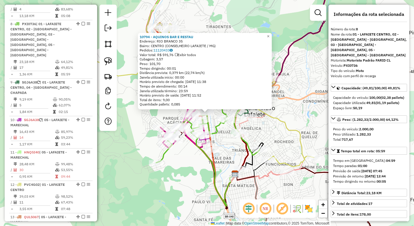
click at [224, 146] on div "10794 - AQUINOS BAR E RESTAU Endereço: RIO BRANCO 35 Bairro: CENTRO (CONSELHEIR…" at bounding box center [207, 113] width 414 height 226
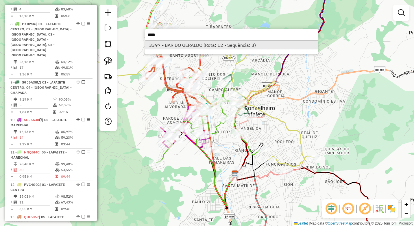
type input "****"
click at [198, 43] on li "3397 - BAR DO GERALDO (Rota: 12 - Sequência: 3)" at bounding box center [231, 45] width 173 height 9
select select "*********"
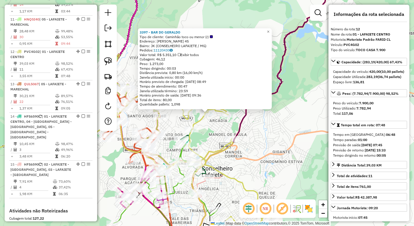
scroll to position [588, 0]
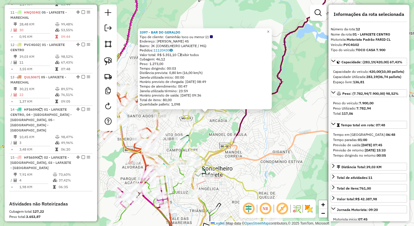
click at [268, 131] on div "3397 - BAR DO GERALDO Tipo de cliente: Caminhão toco ou menor (r) Endereço: VIC…" at bounding box center [207, 113] width 414 height 226
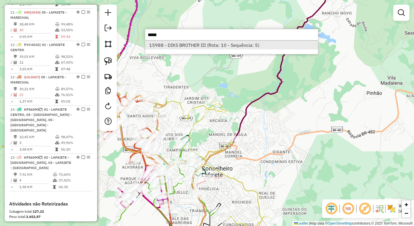
type input "*****"
click at [202, 46] on li "15988 - DIKS BROTHER III (Rota: 10 - Sequência: 5)" at bounding box center [231, 45] width 173 height 9
select select "*********"
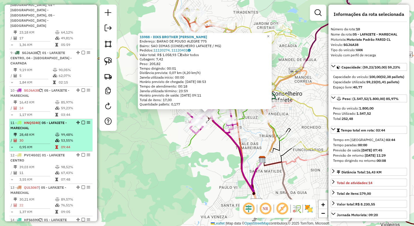
scroll to position [466, 0]
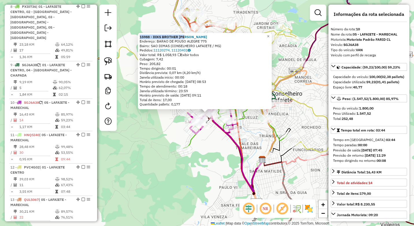
drag, startPoint x: 181, startPoint y: 37, endPoint x: 141, endPoint y: 37, distance: 40.4
click at [141, 37] on div "15988 - DIKS BROTHER III Endereço: BARAO DE POUSO ALEGRE 775 Bairro: SAO DIMAS …" at bounding box center [205, 71] width 134 height 77
click at [157, 168] on div "15988 - DIKS BROTHER III Endereço: BARAO DE POUSO ALEGRE 775 Bairro: SAO DIMAS …" at bounding box center [207, 113] width 414 height 226
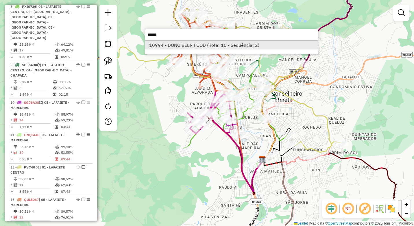
type input "*****"
click at [162, 45] on li "10994 - DONG BEER FOOD (Rota: 10 - Sequência: 2)" at bounding box center [231, 45] width 173 height 9
select select "*********"
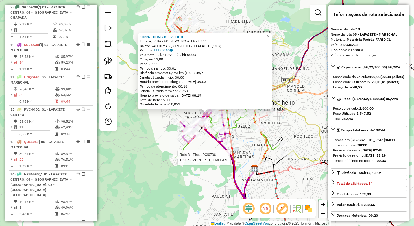
scroll to position [523, 0]
click at [146, 144] on div "10994 - DONG BEER FOOD Endereço: BARAO DE POUSO ALEGRE 422 Bairro: SAO DIMAS (C…" at bounding box center [207, 113] width 414 height 226
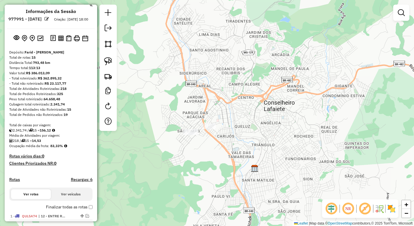
scroll to position [0, 0]
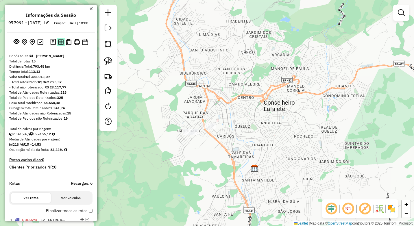
click at [61, 45] on img at bounding box center [60, 41] width 5 height 5
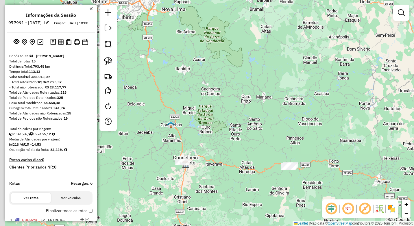
drag, startPoint x: 170, startPoint y: 194, endPoint x: 203, endPoint y: 150, distance: 55.0
click at [203, 150] on div "Janela de atendimento Grade de atendimento Capacidade Transportadoras Veículos …" at bounding box center [207, 113] width 414 height 226
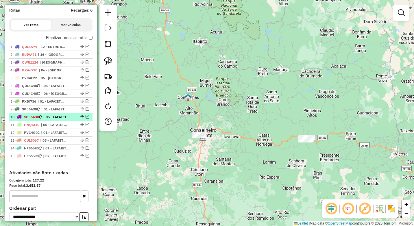
scroll to position [173, 0]
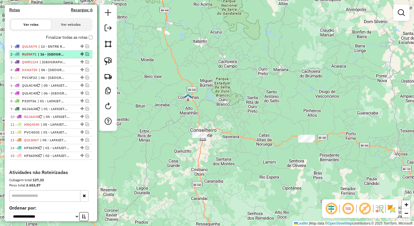
click at [85, 56] on em at bounding box center [86, 53] width 3 height 3
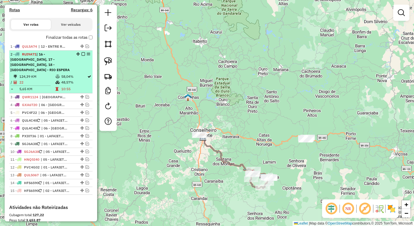
click at [66, 66] on span "| 16 - [GEOGRAPHIC_DATA], 17 - [GEOGRAPHIC_DATA], 18 - [GEOGRAPHIC_DATA] - RIO …" at bounding box center [39, 62] width 59 height 20
select select "*********"
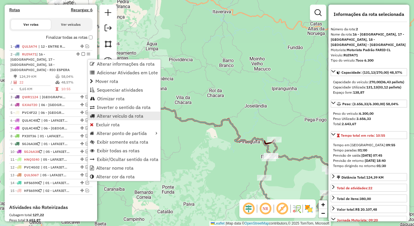
click at [113, 114] on span "Alterar veículo da rota" at bounding box center [120, 116] width 46 height 5
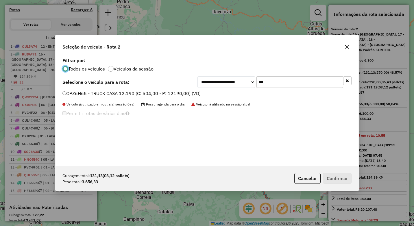
scroll to position [3, 2]
drag, startPoint x: 256, startPoint y: 84, endPoint x: 237, endPoint y: 84, distance: 19.6
click at [237, 84] on div "**********" at bounding box center [274, 82] width 154 height 12
type input "***"
click at [104, 93] on label "QPZ6I10 - TRUCK CASA 12.190 (C: 504,00 - P: 12190,00) (VD)" at bounding box center [130, 93] width 137 height 7
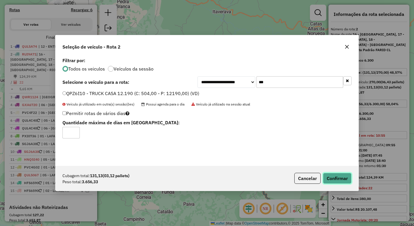
click at [333, 176] on button "Confirmar" at bounding box center [337, 178] width 29 height 11
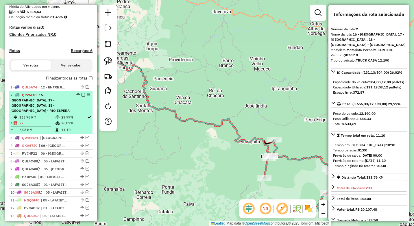
scroll to position [138, 0]
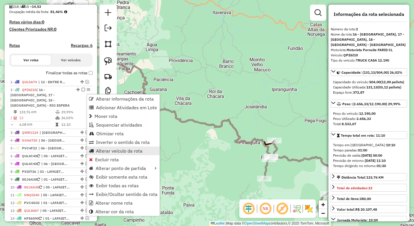
click at [121, 151] on span "Alterar veículo da rota" at bounding box center [119, 150] width 46 height 5
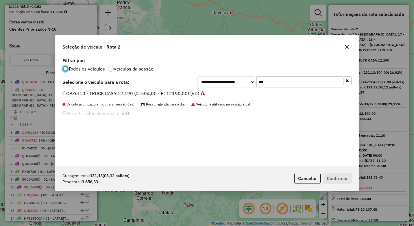
scroll to position [3, 2]
drag, startPoint x: 258, startPoint y: 80, endPoint x: 248, endPoint y: 80, distance: 9.2
click at [248, 80] on div "**********" at bounding box center [274, 82] width 154 height 12
type input "***"
click at [121, 93] on label "RUI9A71 - Toco 6.300 (C: 270,00 - P: 6300,00) (VD)" at bounding box center [119, 93] width 114 height 7
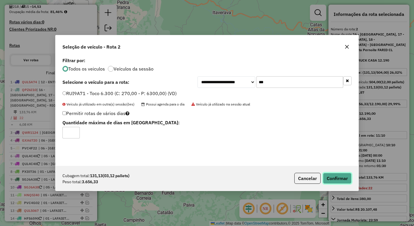
click at [341, 178] on button "Confirmar" at bounding box center [337, 178] width 29 height 11
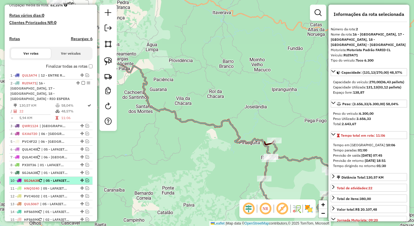
scroll to position [138, 0]
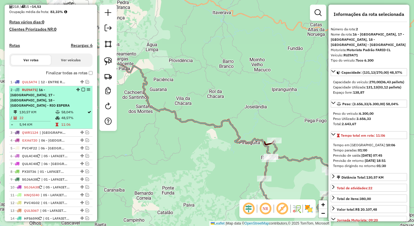
click at [81, 91] on em at bounding box center [82, 89] width 3 height 3
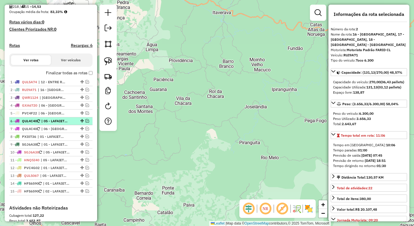
scroll to position [167, 0]
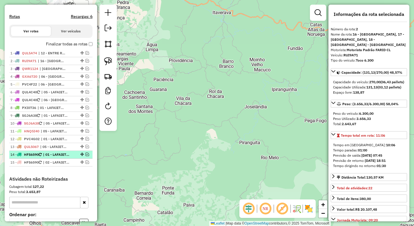
click at [85, 156] on em at bounding box center [86, 153] width 3 height 3
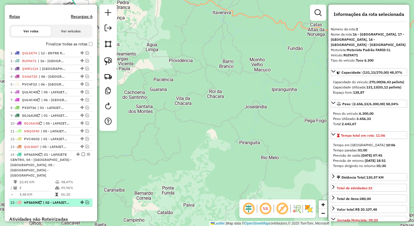
click at [86, 200] on em at bounding box center [86, 201] width 3 height 3
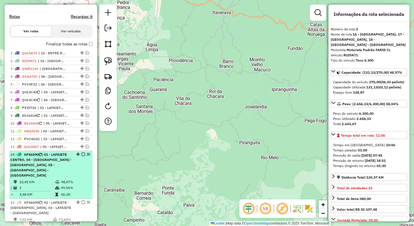
click at [58, 179] on td at bounding box center [58, 182] width 6 height 6
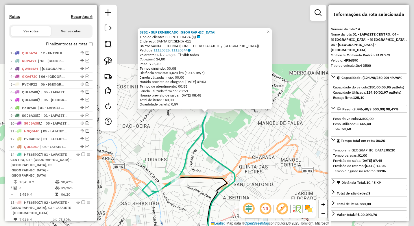
scroll to position [290, 0]
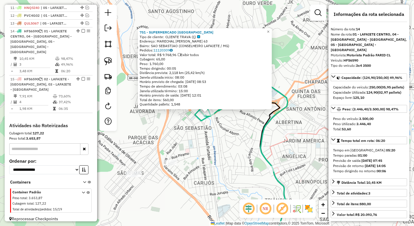
click at [214, 144] on div "751 - SUPERMERCADO BRASIL Tipo de cliente: CLIENTE TRAVA (Ç) Endereço: MARECHAL…" at bounding box center [207, 113] width 414 height 226
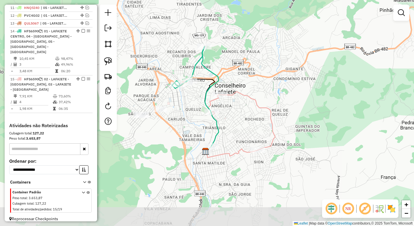
drag, startPoint x: 215, startPoint y: 152, endPoint x: 194, endPoint y: 116, distance: 41.9
click at [194, 116] on div "Janela de atendimento Grade de atendimento Capacidade Transportadoras Veículos …" at bounding box center [207, 113] width 414 height 226
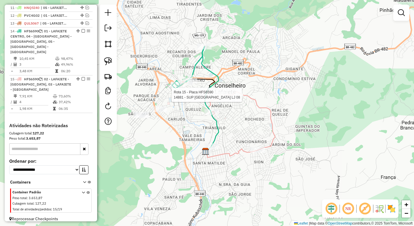
select select "*********"
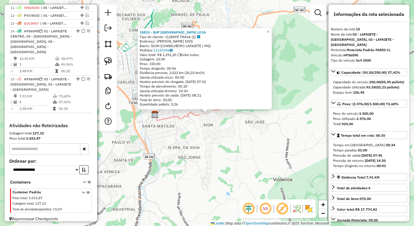
click at [200, 158] on div "15813 - SUP BRASIL LOJA Tipo de cliente: CLIENTE TRAVA (Ç) Endereço: MONSENHOR …" at bounding box center [207, 113] width 414 height 226
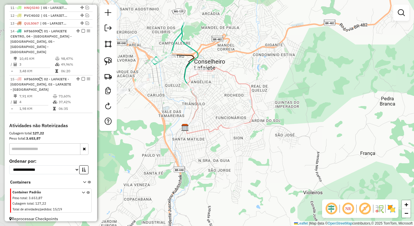
drag, startPoint x: 172, startPoint y: 45, endPoint x: 201, endPoint y: 59, distance: 31.8
click at [198, 59] on icon at bounding box center [189, 76] width 17 height 107
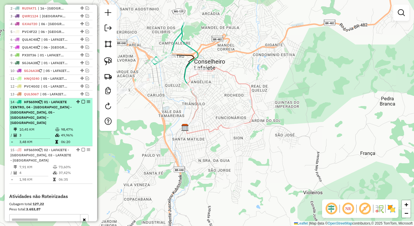
scroll to position [203, 0]
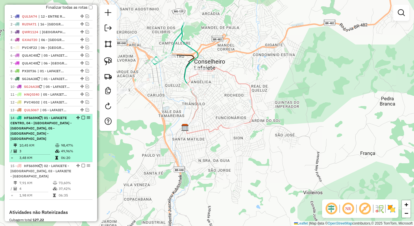
click at [83, 119] on em at bounding box center [82, 117] width 3 height 3
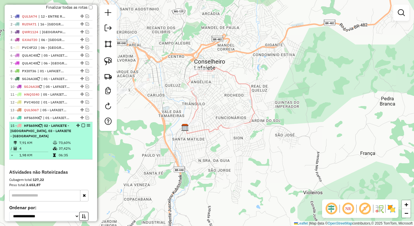
click at [81, 133] on div "15 - HFS6590 | 02 - LAFAIETE - SÃO JOÃO, 03 - LAFAIETE - SANTA MATILDE" at bounding box center [50, 131] width 81 height 16
select select "*********"
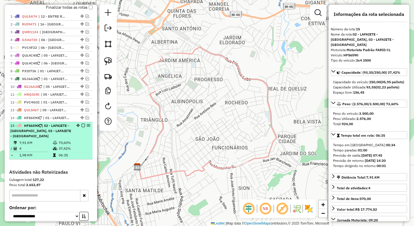
click at [81, 127] on em at bounding box center [82, 125] width 3 height 3
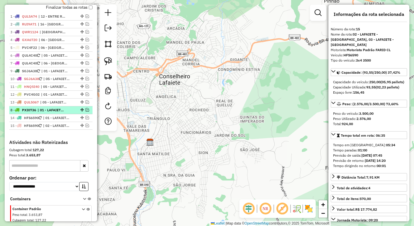
drag, startPoint x: 80, startPoint y: 76, endPoint x: 81, endPoint y: 117, distance: 41.3
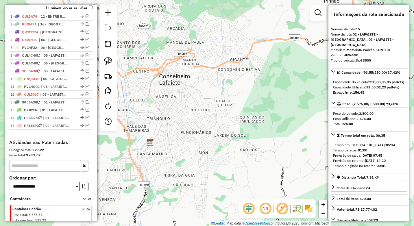
drag, startPoint x: 80, startPoint y: 76, endPoint x: 76, endPoint y: 109, distance: 32.6
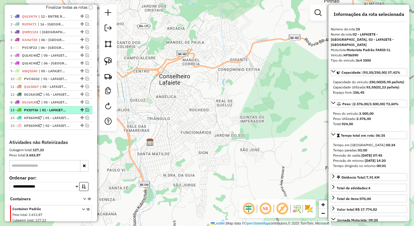
drag, startPoint x: 80, startPoint y: 75, endPoint x: 77, endPoint y: 112, distance: 37.4
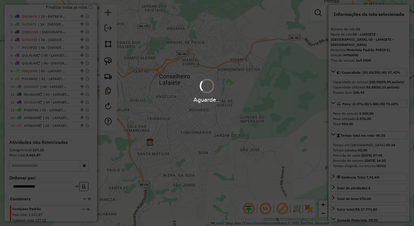
click at [85, 100] on hb-app "Aguarde... Pop-up bloqueado! Seu navegador bloqueou automáticamente a abertura …" at bounding box center [207, 113] width 414 height 226
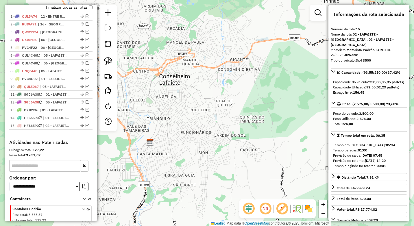
click at [85, 96] on em at bounding box center [86, 93] width 3 height 3
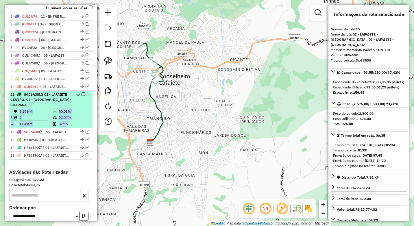
click at [81, 96] on em at bounding box center [82, 93] width 3 height 3
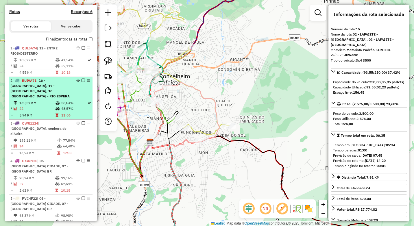
scroll to position [146, 0]
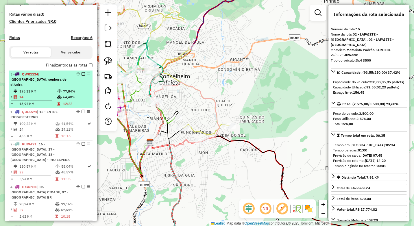
drag, startPoint x: 76, startPoint y: 148, endPoint x: 79, endPoint y: 83, distance: 65.0
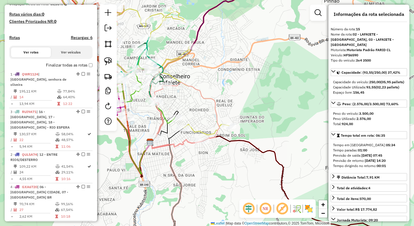
drag, startPoint x: 76, startPoint y: 143, endPoint x: 79, endPoint y: 118, distance: 25.0
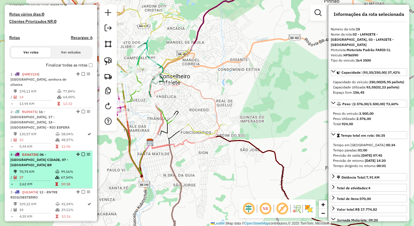
drag, startPoint x: 76, startPoint y: 181, endPoint x: 77, endPoint y: 155, distance: 26.6
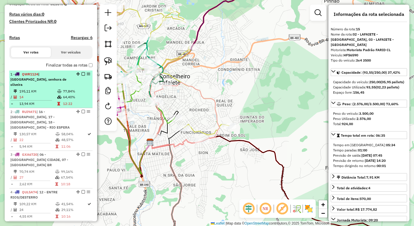
click at [58, 94] on td at bounding box center [60, 97] width 6 height 6
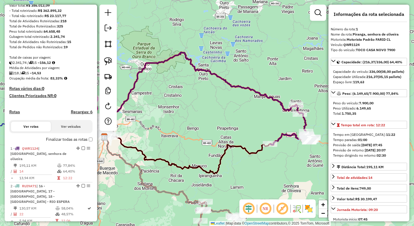
scroll to position [59, 0]
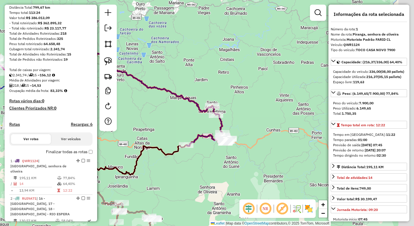
drag, startPoint x: 290, startPoint y: 160, endPoint x: 190, endPoint y: 156, distance: 99.4
click at [187, 161] on div "Janela de atendimento Grade de atendimento Capacidade Transportadoras Veículos …" at bounding box center [207, 113] width 414 height 226
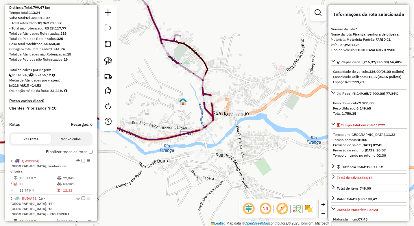
click at [236, 116] on div at bounding box center [237, 114] width 14 height 6
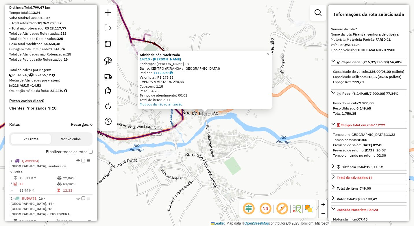
click at [216, 144] on div "Atividade não roteirizada 14710 - MARIO LUCIO RAMALHO Endereço: FLOREANO PEIXOT…" at bounding box center [207, 113] width 414 height 226
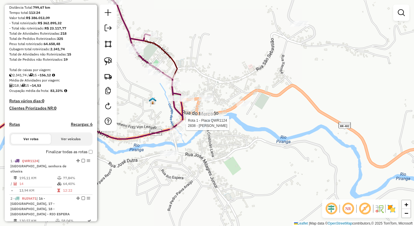
click at [185, 126] on div at bounding box center [184, 123] width 14 height 6
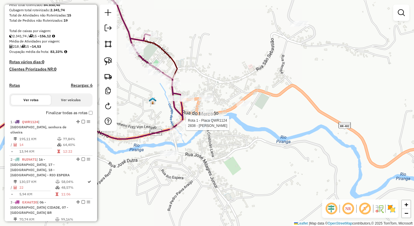
select select "*********"
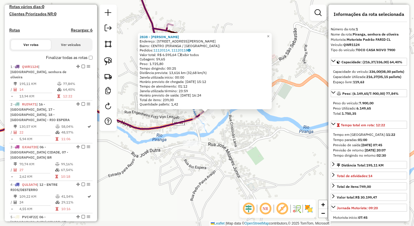
scroll to position [217, 0]
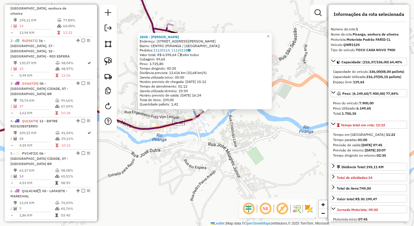
click at [247, 156] on div "2838 - IVAN CARLOS TEIXEIRA Endereço: R BENEDITO VALADARES 249 Bairro: CENTRO (…" at bounding box center [207, 113] width 414 height 226
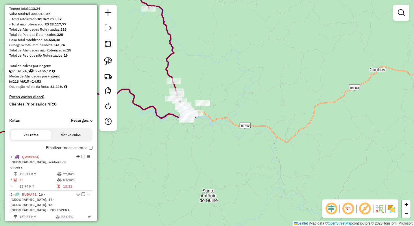
scroll to position [58, 0]
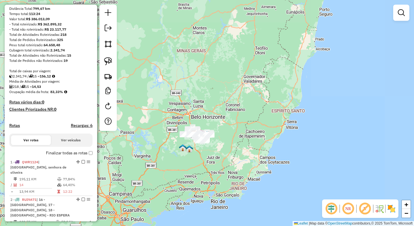
click at [282, 140] on div "Janela de atendimento Grade de atendimento Capacidade Transportadoras Veículos …" at bounding box center [207, 113] width 414 height 226
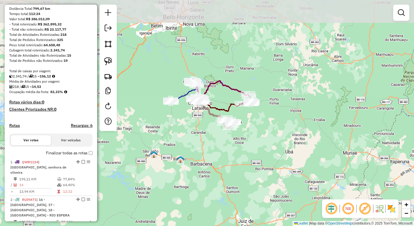
drag, startPoint x: 202, startPoint y: 84, endPoint x: 267, endPoint y: 115, distance: 72.6
click at [267, 115] on div "Janela de atendimento Grade de atendimento Capacidade Transportadoras Veículos …" at bounding box center [207, 113] width 414 height 226
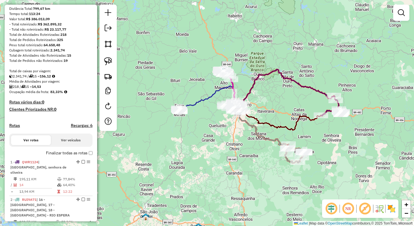
drag, startPoint x: 171, startPoint y: 126, endPoint x: 232, endPoint y: 135, distance: 62.5
click at [232, 135] on div "Janela de atendimento Grade de atendimento Capacidade Transportadoras Veículos …" at bounding box center [207, 113] width 414 height 226
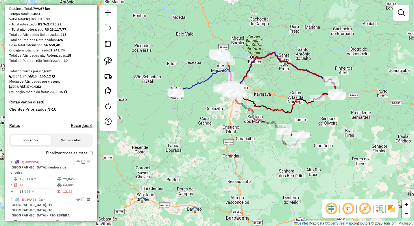
drag, startPoint x: 337, startPoint y: 83, endPoint x: 288, endPoint y: 85, distance: 49.4
click at [288, 85] on div "Janela de atendimento Grade de atendimento Capacidade Transportadoras Veículos …" at bounding box center [207, 113] width 414 height 226
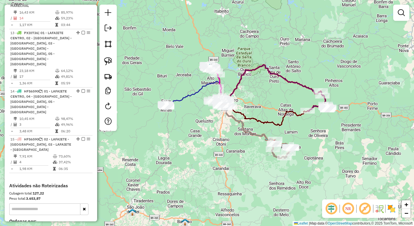
scroll to position [625, 0]
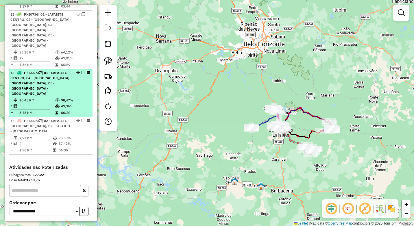
click at [48, 97] on td "10,45 KM" at bounding box center [37, 100] width 36 height 6
select select "*********"
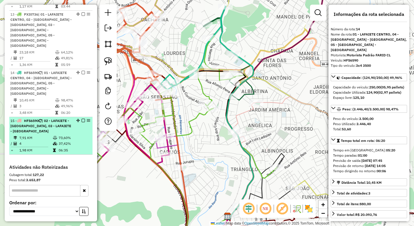
click at [44, 118] on div "15 - HFS6590 | 02 - LAFAIETE - SÃO JOÃO, 03 - LAFAIETE - SANTA MATILDE" at bounding box center [40, 126] width 61 height 16
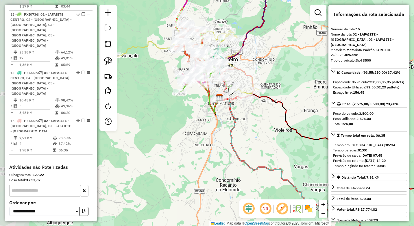
drag, startPoint x: 223, startPoint y: 59, endPoint x: 261, endPoint y: 70, distance: 39.3
click at [261, 70] on div "Janela de atendimento Grade de atendimento Capacidade Transportadoras Veículos …" at bounding box center [207, 113] width 414 height 226
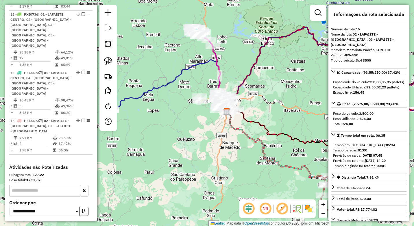
drag, startPoint x: 246, startPoint y: 122, endPoint x: 236, endPoint y: 144, distance: 24.0
click at [236, 144] on div "Janela de atendimento Grade de atendimento Capacidade Transportadoras Veículos …" at bounding box center [207, 113] width 414 height 226
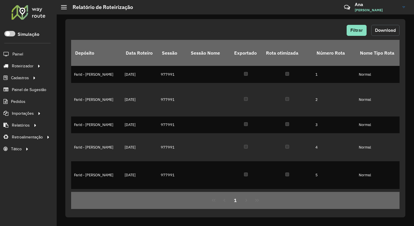
click at [383, 32] on span "Download" at bounding box center [385, 30] width 21 height 5
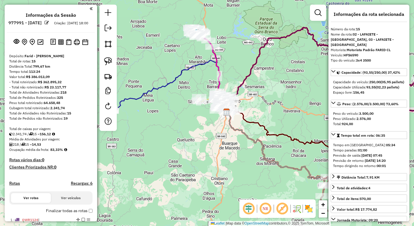
select select "*********"
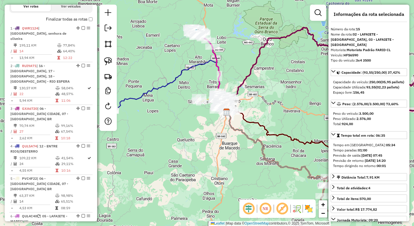
scroll to position [163, 0]
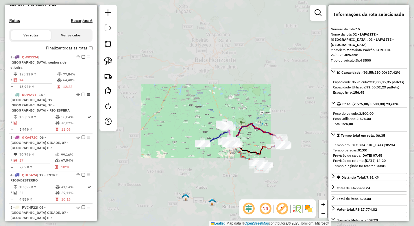
click at [230, 163] on div "Janela de atendimento Grade de atendimento Capacidade Transportadoras Veículos …" at bounding box center [207, 113] width 414 height 226
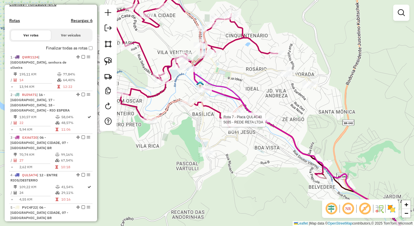
select select "*********"
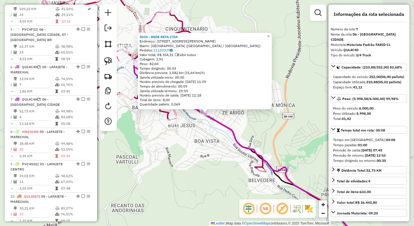
scroll to position [416, 0]
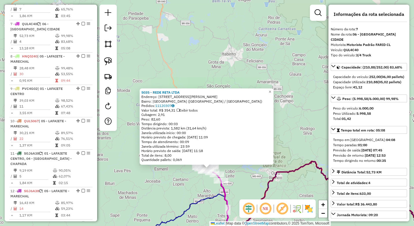
click at [196, 183] on div "5035 - REDE RETA LTDA Endereço: [STREET_ADDRESS][PERSON_NAME] Bairro: [GEOGRAPH…" at bounding box center [207, 113] width 414 height 226
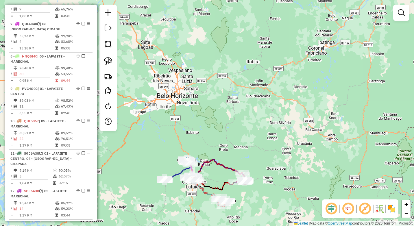
drag, startPoint x: 216, startPoint y: 204, endPoint x: 212, endPoint y: 139, distance: 64.9
click at [214, 139] on div "Janela de atendimento Grade de atendimento Capacidade Transportadoras Veículos …" at bounding box center [207, 113] width 414 height 226
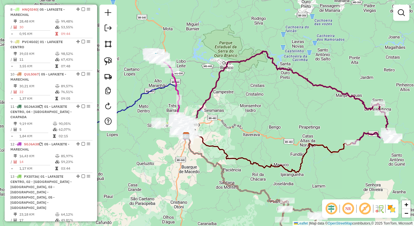
scroll to position [445, 0]
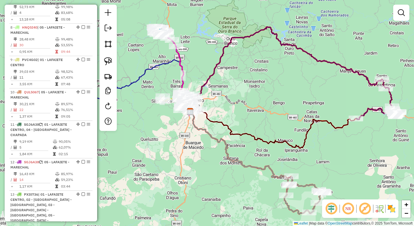
drag, startPoint x: 270, startPoint y: 81, endPoint x: 271, endPoint y: 58, distance: 23.7
click at [271, 58] on div "Janela de atendimento Grade de atendimento Capacidade Transportadoras Veículos …" at bounding box center [207, 113] width 414 height 226
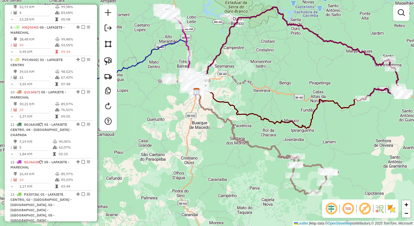
drag, startPoint x: 244, startPoint y: 69, endPoint x: 333, endPoint y: 127, distance: 105.6
click at [335, 128] on div "Janela de atendimento Grade de atendimento Capacidade Transportadoras Veículos …" at bounding box center [207, 113] width 414 height 226
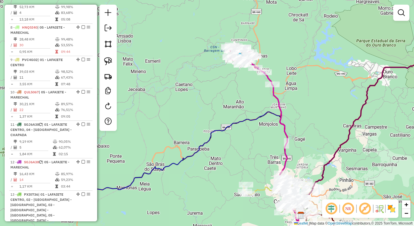
drag, startPoint x: 220, startPoint y: 144, endPoint x: 204, endPoint y: 54, distance: 92.1
click at [206, 59] on div "Janela de atendimento Grade de atendimento Capacidade Transportadoras Veículos …" at bounding box center [207, 113] width 414 height 226
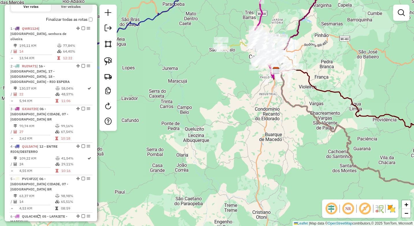
scroll to position [156, 0]
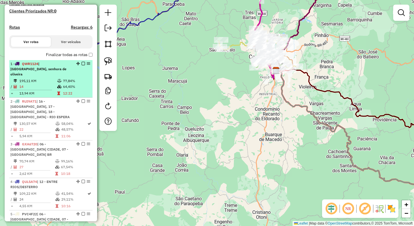
select select "*********"
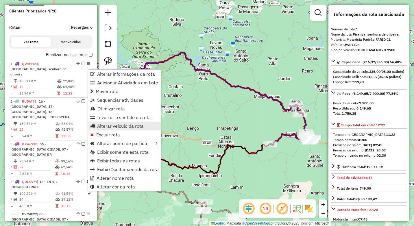
click at [120, 126] on span "Alterar veículo da rota" at bounding box center [120, 126] width 46 height 5
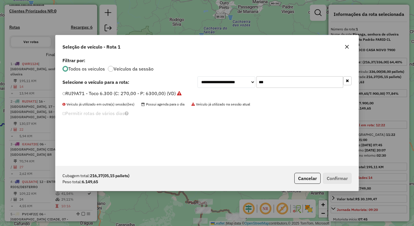
scroll to position [3, 2]
click at [276, 81] on input "***" at bounding box center [299, 82] width 87 height 12
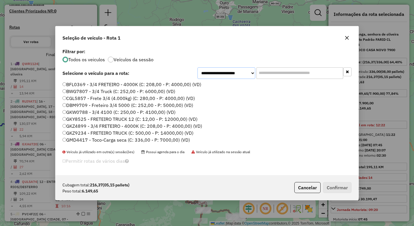
click at [234, 72] on select "**********" at bounding box center [226, 73] width 58 height 12
click at [197, 76] on select "**********" at bounding box center [226, 73] width 58 height 12
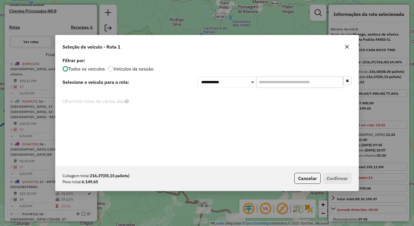
drag, startPoint x: 272, startPoint y: 83, endPoint x: 256, endPoint y: 85, distance: 16.0
click at [270, 83] on input "text" at bounding box center [299, 82] width 87 height 12
drag, startPoint x: 242, startPoint y: 82, endPoint x: 244, endPoint y: 86, distance: 4.4
click at [242, 82] on select "**********" at bounding box center [226, 82] width 58 height 12
click at [197, 76] on select "**********" at bounding box center [226, 82] width 58 height 12
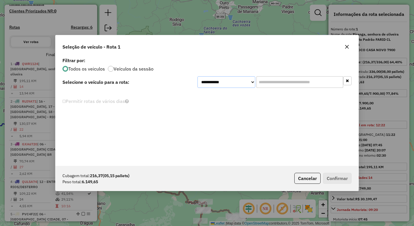
click at [239, 83] on select "**********" at bounding box center [226, 82] width 58 height 12
click at [197, 76] on select "**********" at bounding box center [226, 82] width 58 height 12
drag, startPoint x: 249, startPoint y: 85, endPoint x: 250, endPoint y: 88, distance: 3.5
click at [249, 85] on select "**********" at bounding box center [226, 82] width 58 height 12
click at [197, 76] on select "**********" at bounding box center [226, 82] width 58 height 12
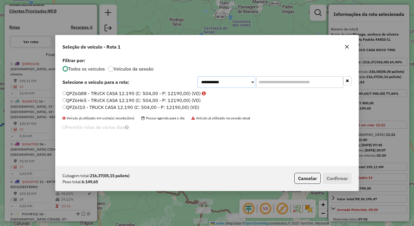
click at [236, 85] on select "**********" at bounding box center [226, 82] width 58 height 12
click at [197, 76] on select "**********" at bounding box center [226, 82] width 58 height 12
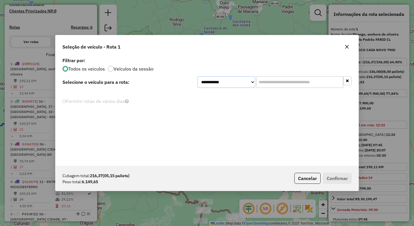
click at [234, 82] on select "**********" at bounding box center [226, 82] width 58 height 12
click at [197, 76] on select "**********" at bounding box center [226, 82] width 58 height 12
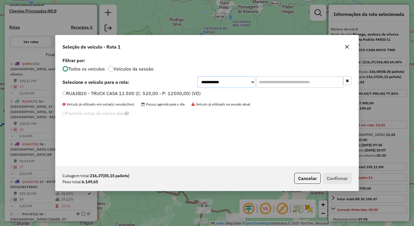
click at [235, 84] on select "**********" at bounding box center [226, 82] width 58 height 12
click at [197, 76] on select "**********" at bounding box center [226, 82] width 58 height 12
click at [249, 84] on select "**********" at bounding box center [226, 82] width 58 height 12
click at [197, 76] on select "**********" at bounding box center [226, 82] width 58 height 12
click at [243, 82] on select "**********" at bounding box center [226, 82] width 58 height 12
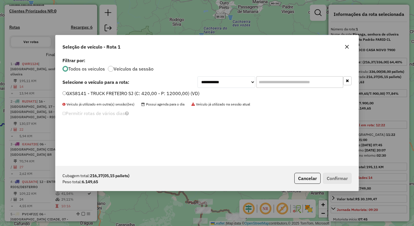
click at [303, 134] on div "**********" at bounding box center [206, 111] width 303 height 110
click at [235, 83] on select "**********" at bounding box center [226, 82] width 58 height 12
select select "********"
click at [197, 76] on select "**********" at bounding box center [226, 82] width 58 height 12
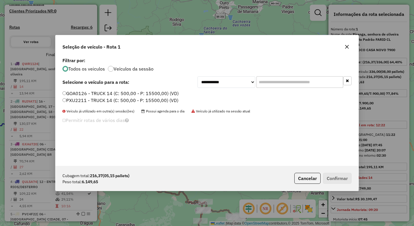
click at [346, 49] on button "button" at bounding box center [346, 46] width 9 height 9
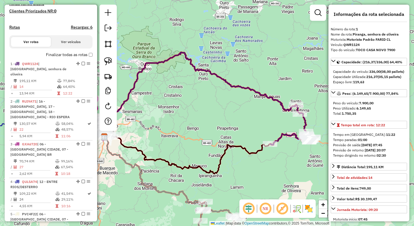
click at [247, 65] on div "Janela de atendimento Grade de atendimento Capacidade Transportadoras Veículos …" at bounding box center [207, 113] width 414 height 226
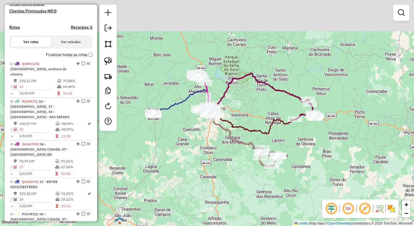
drag, startPoint x: 215, startPoint y: 119, endPoint x: 215, endPoint y: 133, distance: 13.9
click at [215, 135] on div "Janela de atendimento Grade de atendimento Capacidade Transportadoras Veículos …" at bounding box center [207, 113] width 414 height 226
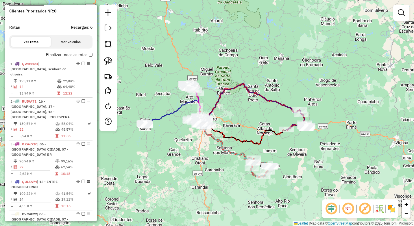
drag, startPoint x: 163, startPoint y: 126, endPoint x: 182, endPoint y: 150, distance: 31.0
click at [183, 150] on div "Janela de atendimento Grade de atendimento Capacidade Transportadoras Veículos …" at bounding box center [207, 113] width 414 height 226
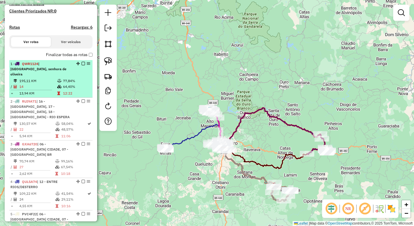
click at [73, 83] on td "77,84%" at bounding box center [76, 81] width 27 height 6
select select "*********"
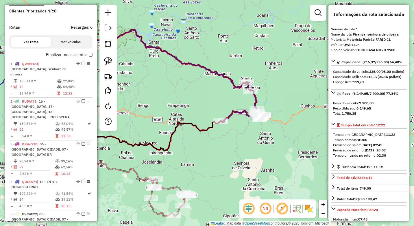
drag, startPoint x: 242, startPoint y: 113, endPoint x: 193, endPoint y: 90, distance: 54.4
click at [193, 90] on div "Janela de atendimento Grade de atendimento Capacidade Transportadoras Veículos …" at bounding box center [207, 113] width 414 height 226
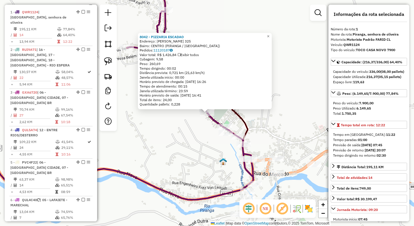
scroll to position [217, 0]
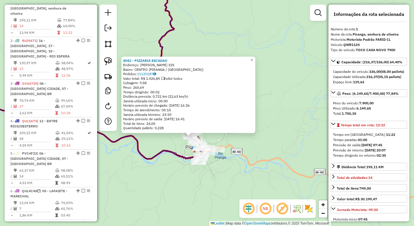
click at [176, 167] on div "8042 - PIZZARIA ESCADAO Endereço: [PERSON_NAME] 325 Bairro: CENTRO (PIRANGA / […" at bounding box center [207, 113] width 414 height 226
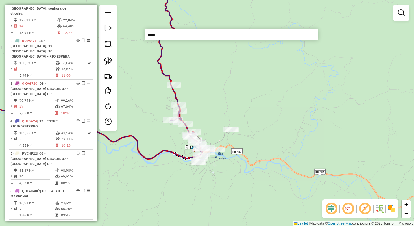
type input "*****"
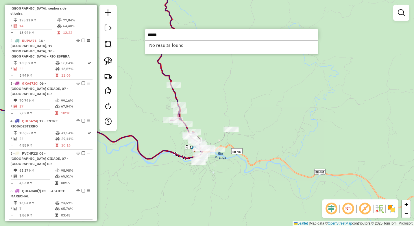
click at [168, 36] on input "*****" at bounding box center [231, 35] width 173 height 12
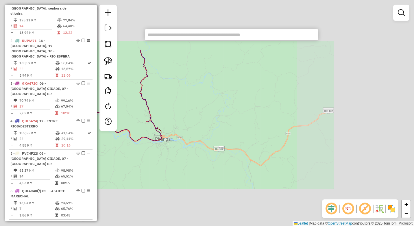
select select "*********"
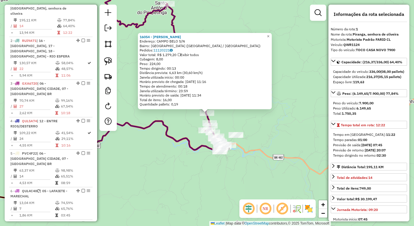
click at [173, 131] on div "16054 - [PERSON_NAME]: CAMPO BELO S/N Bairro: [GEOGRAPHIC_DATA] ([GEOGRAPHIC_DA…" at bounding box center [207, 113] width 414 height 226
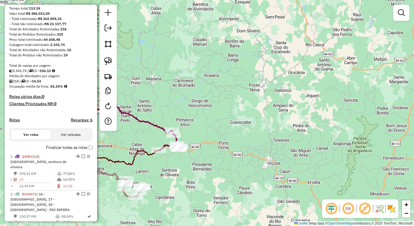
scroll to position [72, 0]
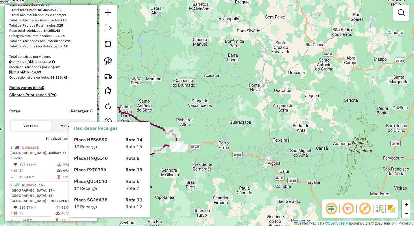
click at [89, 143] on div "1° Recarga" at bounding box center [95, 146] width 51 height 7
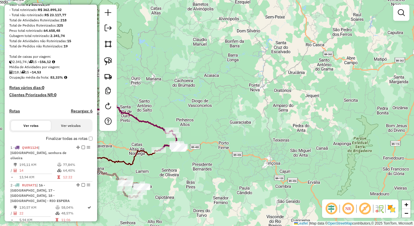
drag, startPoint x: 89, startPoint y: 143, endPoint x: 48, endPoint y: 142, distance: 41.0
click at [48, 142] on label "Finalizar todas as rotas" at bounding box center [69, 138] width 46 height 6
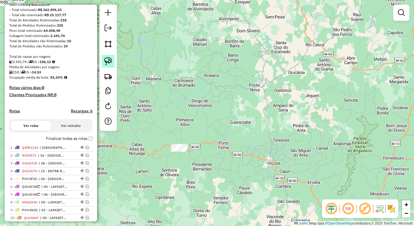
click at [109, 60] on img at bounding box center [108, 61] width 8 height 8
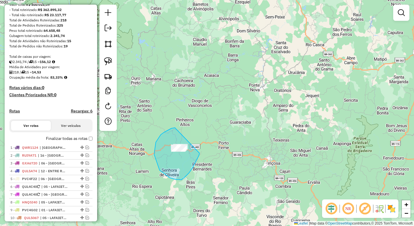
drag, startPoint x: 171, startPoint y: 128, endPoint x: 200, endPoint y: 152, distance: 37.1
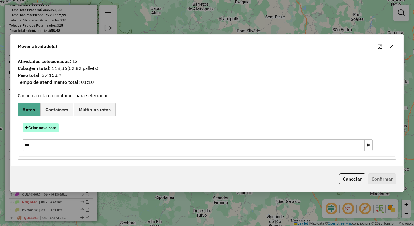
click at [48, 129] on button "Criar nova rota" at bounding box center [41, 127] width 36 height 9
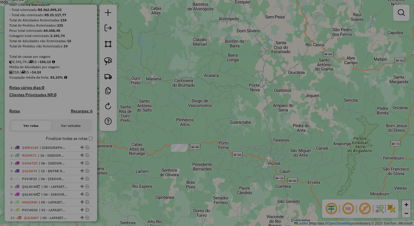
select select "********"
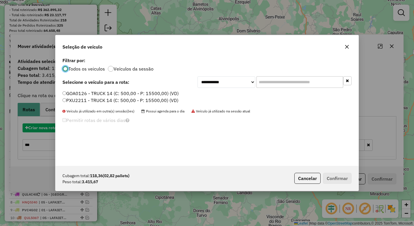
scroll to position [3, 2]
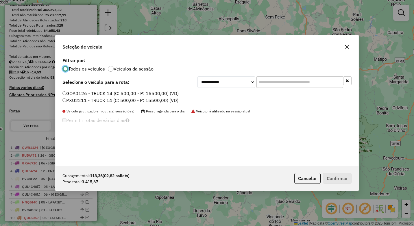
click at [270, 82] on input "text" at bounding box center [299, 82] width 87 height 12
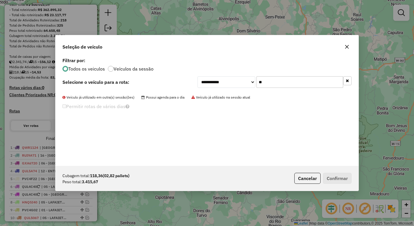
type input "**"
drag, startPoint x: 220, startPoint y: 82, endPoint x: 222, endPoint y: 85, distance: 4.0
click at [220, 82] on select "**********" at bounding box center [226, 82] width 58 height 12
select select "*******"
click at [197, 76] on select "**********" at bounding box center [226, 82] width 58 height 12
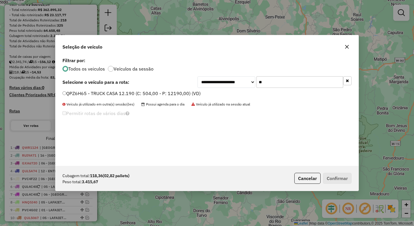
click at [124, 90] on label "QPZ6H65 - TRUCK CASA 12.190 (C: 504,00 - P: 12190,00) (VD)" at bounding box center [131, 93] width 138 height 7
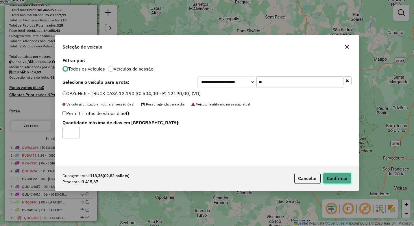
click at [327, 176] on button "Confirmar" at bounding box center [337, 178] width 29 height 11
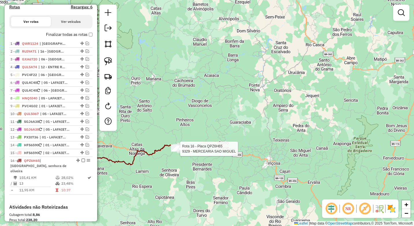
select select "*********"
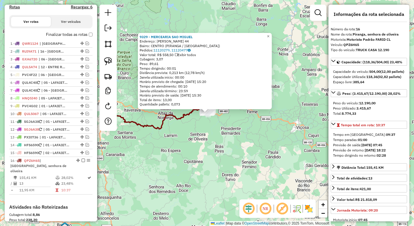
scroll to position [263, 0]
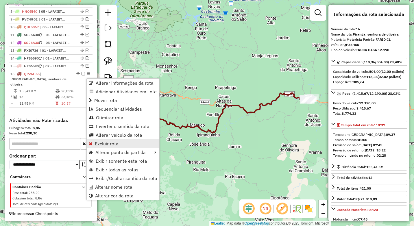
click at [116, 146] on span "Excluir rota" at bounding box center [107, 143] width 24 height 5
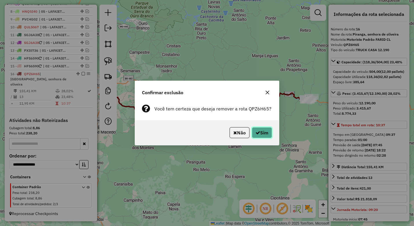
click at [263, 130] on button "Sim" at bounding box center [262, 132] width 20 height 11
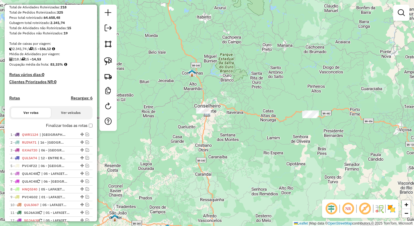
scroll to position [86, 0]
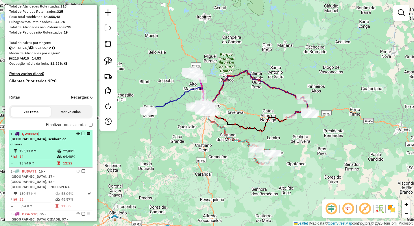
click at [48, 156] on td "14" at bounding box center [38, 157] width 38 height 6
select select "*********"
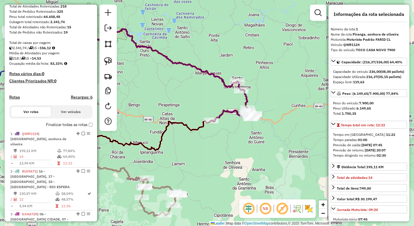
drag, startPoint x: 290, startPoint y: 122, endPoint x: 225, endPoint y: 93, distance: 71.3
click at [225, 93] on div "Janela de atendimento Grade de atendimento Capacidade Transportadoras Veículos …" at bounding box center [207, 113] width 414 height 226
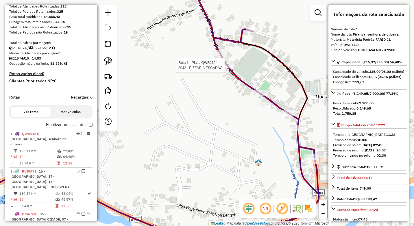
click at [226, 62] on div at bounding box center [224, 59] width 14 height 6
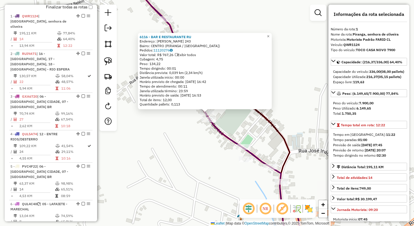
scroll to position [217, 0]
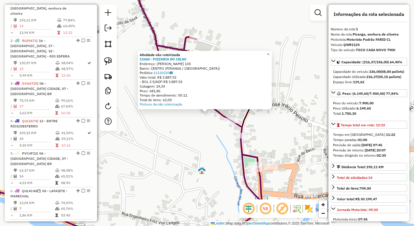
click at [195, 136] on div "Atividade não roteirizada 13360 - PIZZARIA DO CELSO Endereço: [PERSON_NAME] 135…" at bounding box center [207, 113] width 414 height 226
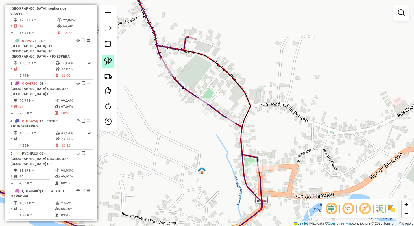
click at [107, 62] on img at bounding box center [108, 61] width 8 height 8
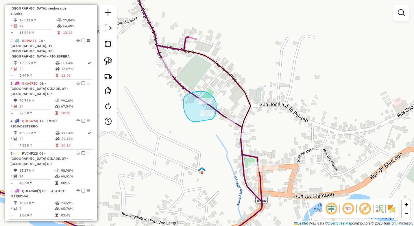
drag, startPoint x: 209, startPoint y: 120, endPoint x: 198, endPoint y: 122, distance: 10.6
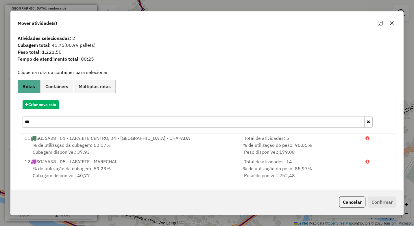
click at [102, 125] on input "***" at bounding box center [194, 122] width 342 height 12
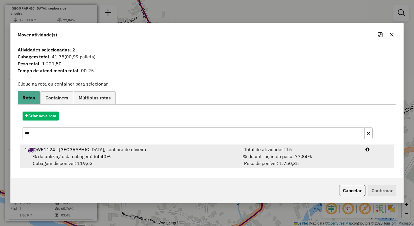
type input "***"
click at [170, 159] on div "% de utilização da cubagem: 64,40% Cubagem disponível: 119,63" at bounding box center [129, 160] width 217 height 14
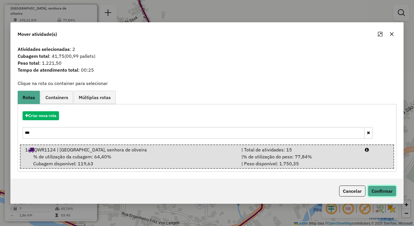
click at [378, 186] on button "Confirmar" at bounding box center [381, 190] width 29 height 11
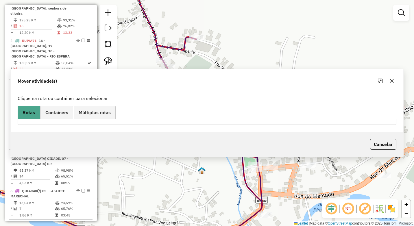
scroll to position [184, 0]
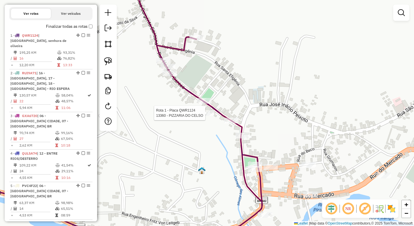
select select "*********"
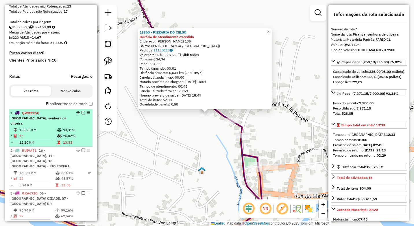
scroll to position [101, 0]
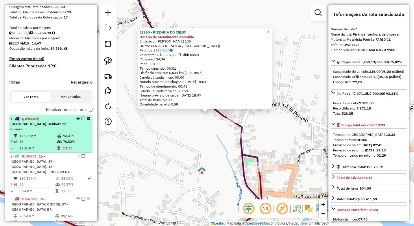
click at [63, 143] on td "76,82%" at bounding box center [76, 142] width 27 height 6
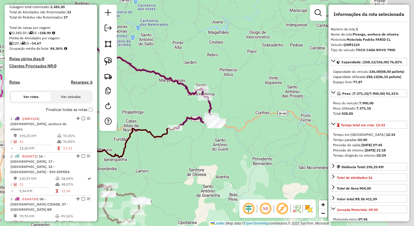
drag, startPoint x: 258, startPoint y: 132, endPoint x: 163, endPoint y: 116, distance: 96.7
click at [163, 116] on div "Janela de atendimento Grade de atendimento Capacidade Transportadoras Veículos …" at bounding box center [207, 113] width 414 height 226
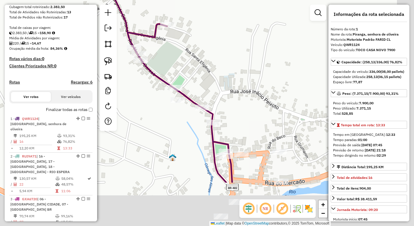
drag, startPoint x: 191, startPoint y: 147, endPoint x: 172, endPoint y: 111, distance: 40.6
click at [166, 110] on div "Janela de atendimento Grade de atendimento Capacidade Transportadoras Veículos …" at bounding box center [207, 113] width 414 height 226
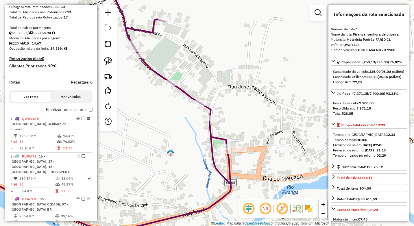
click at [176, 98] on div at bounding box center [175, 95] width 14 height 6
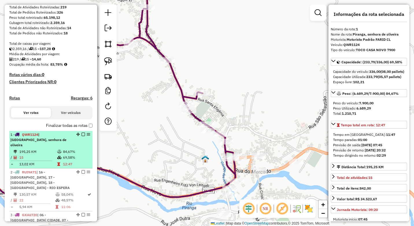
scroll to position [130, 0]
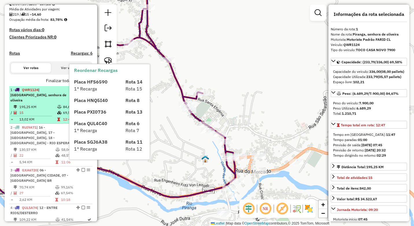
click at [48, 108] on td "195,25 KM" at bounding box center [38, 107] width 38 height 6
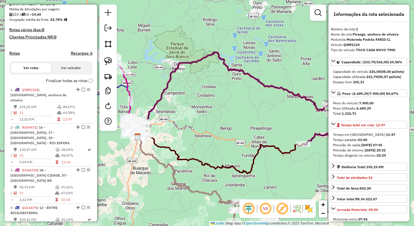
drag, startPoint x: 155, startPoint y: 121, endPoint x: 188, endPoint y: 121, distance: 33.2
click at [188, 121] on div "Janela de atendimento Grade de atendimento Capacidade Transportadoras Veículos …" at bounding box center [207, 113] width 414 height 226
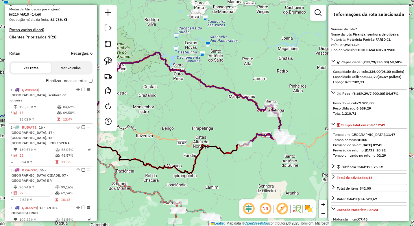
drag, startPoint x: 236, startPoint y: 127, endPoint x: 165, endPoint y: 127, distance: 70.8
click at [165, 127] on div "Janela de atendimento Grade de atendimento Capacidade Transportadoras Veículos …" at bounding box center [207, 113] width 414 height 226
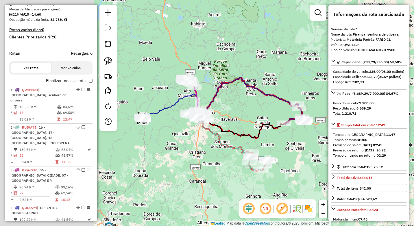
drag, startPoint x: 173, startPoint y: 164, endPoint x: 290, endPoint y: 157, distance: 117.5
click at [290, 157] on div "Janela de atendimento Grade de atendimento Capacidade Transportadoras Veículos …" at bounding box center [207, 113] width 414 height 226
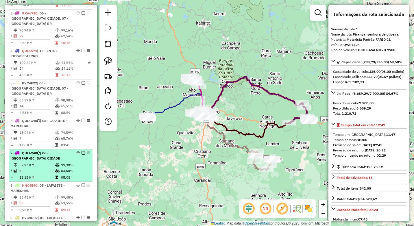
scroll to position [274, 0]
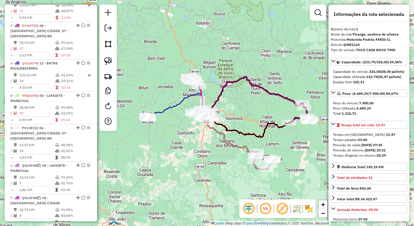
drag, startPoint x: 76, startPoint y: 182, endPoint x: 71, endPoint y: 85, distance: 96.9
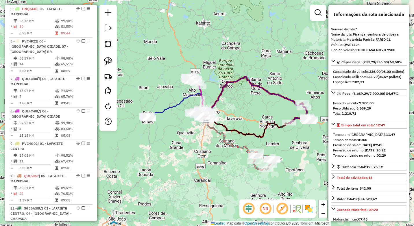
scroll to position [390, 0]
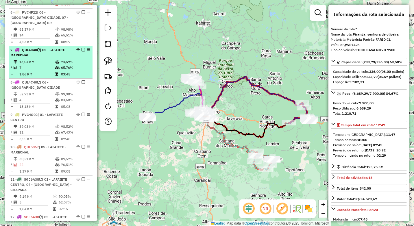
click at [49, 47] on div "7 - QUL4C40 | 05 - LAFAIETE - MARECHAL" at bounding box center [40, 52] width 61 height 10
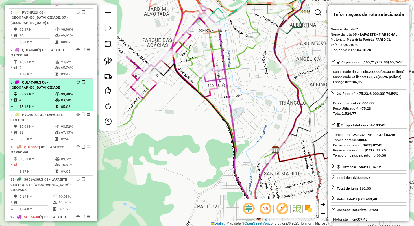
click at [53, 91] on td "52,73 KM" at bounding box center [37, 94] width 36 height 6
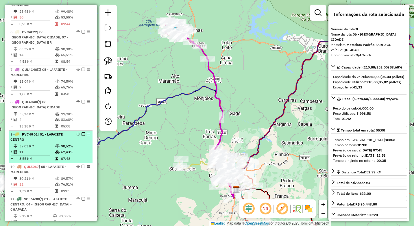
scroll to position [361, 0]
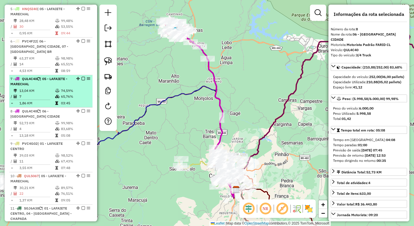
click at [50, 76] on div "7 - QUL4C40 | 05 - LAFAIETE - MARECHAL" at bounding box center [40, 81] width 61 height 10
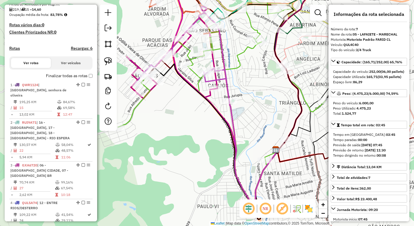
scroll to position [130, 0]
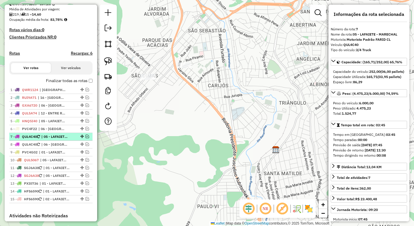
click at [85, 138] on em at bounding box center [86, 136] width 3 height 3
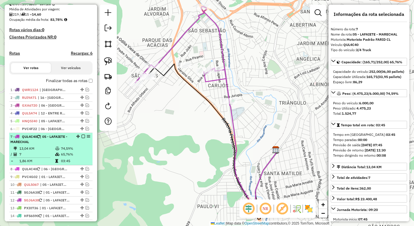
click at [61, 144] on div "7 - QUL4C40 | 05 - LAFAIETE - MARECHAL" at bounding box center [40, 139] width 61 height 10
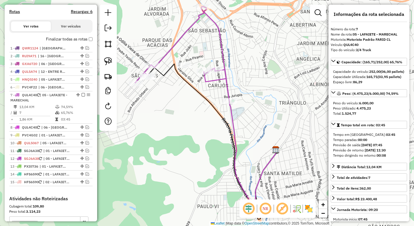
scroll to position [188, 0]
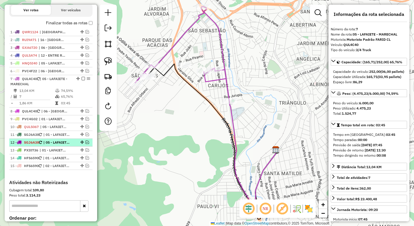
click at [85, 144] on em at bounding box center [86, 141] width 3 height 3
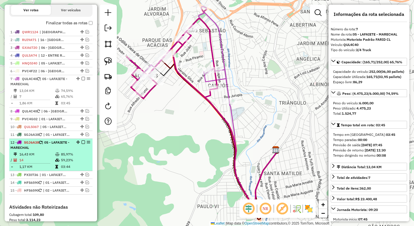
click at [57, 156] on td at bounding box center [58, 154] width 6 height 6
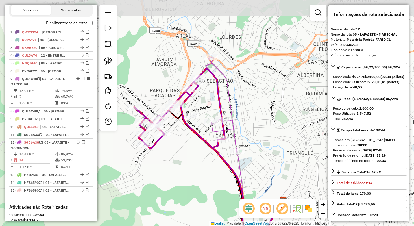
drag, startPoint x: 186, startPoint y: 87, endPoint x: 189, endPoint y: 143, distance: 56.4
click at [189, 143] on div "Janela de atendimento Grade de atendimento Capacidade Transportadoras Veículos …" at bounding box center [207, 113] width 414 height 226
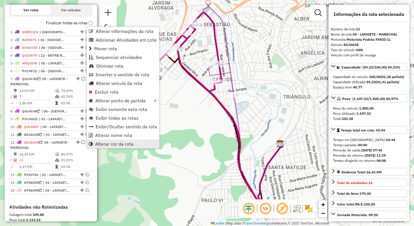
click at [114, 144] on span "Alterar cor da rota" at bounding box center [114, 144] width 38 height 5
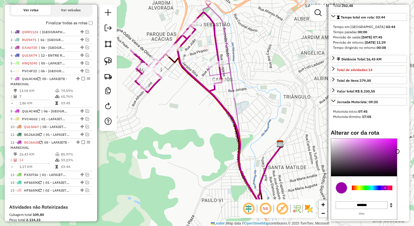
scroll to position [144, 0]
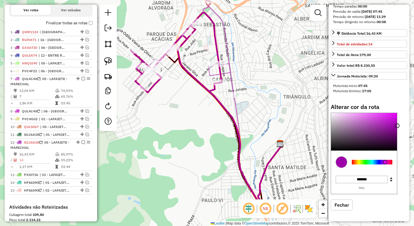
type input "*******"
click at [371, 162] on div at bounding box center [371, 162] width 40 height 5
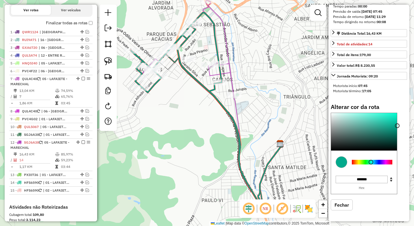
drag, startPoint x: 220, startPoint y: 97, endPoint x: 217, endPoint y: 100, distance: 3.8
click at [219, 97] on div "Rota 7 - Placa QUL4C40 36288 - RESTAURANTE PORTAL Janela de atendimento Grade d…" at bounding box center [207, 113] width 414 height 226
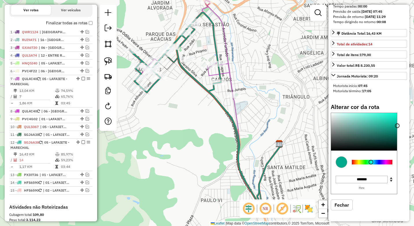
drag, startPoint x: 196, startPoint y: 109, endPoint x: 197, endPoint y: 114, distance: 4.1
click at [196, 113] on div "Janela de atendimento Grade de atendimento Capacidade Transportadoras Veículos …" at bounding box center [207, 113] width 414 height 226
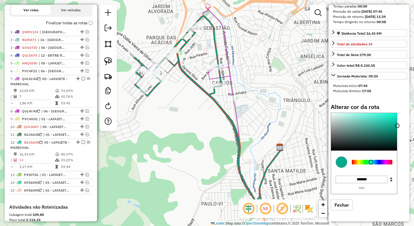
click at [197, 114] on div "Janela de atendimento Grade de atendimento Capacidade Transportadoras Veículos …" at bounding box center [207, 113] width 414 height 226
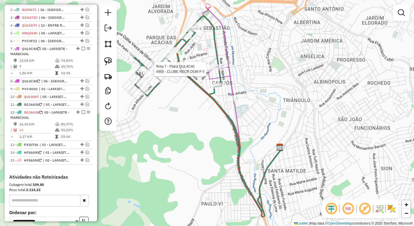
select select "*********"
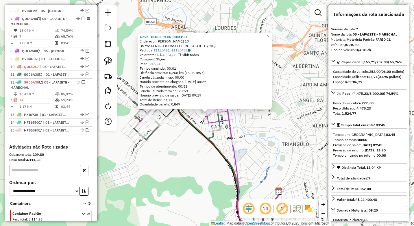
scroll to position [263, 0]
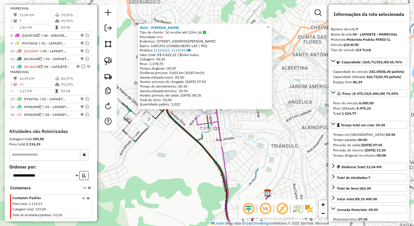
click at [182, 132] on icon at bounding box center [205, 178] width 129 height 142
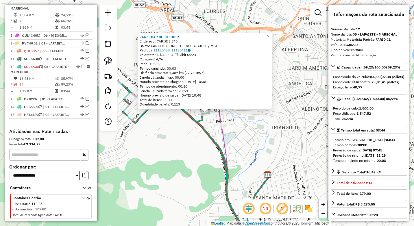
scroll to position [280, 0]
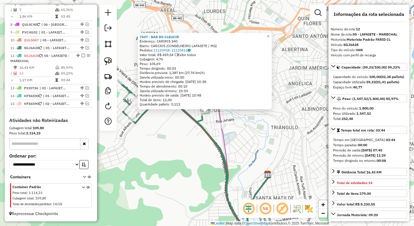
click at [218, 131] on div "7447 - BAR DO CLEUCIR Endereço: CARIRIS 340 Bairro: CARIJOS (CONSELHEIRO LAFAIE…" at bounding box center [207, 113] width 414 height 226
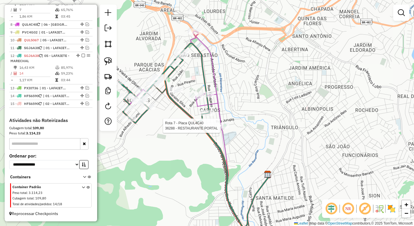
select select "*********"
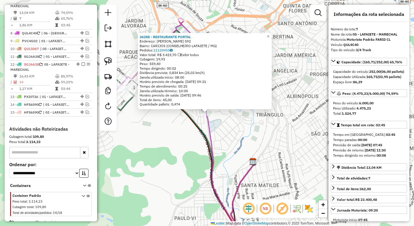
scroll to position [263, 0]
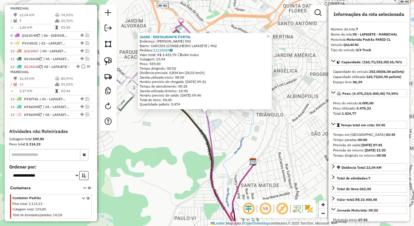
click at [183, 144] on div "36288 - RESTAURANTE PORTAL Endereço: [PERSON_NAME] 592 Bairro: CARIJOS (CONSELH…" at bounding box center [207, 113] width 414 height 226
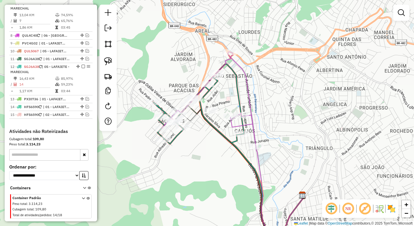
drag, startPoint x: 173, startPoint y: 154, endPoint x: 214, endPoint y: 181, distance: 48.6
click at [214, 181] on div "Janela de atendimento Grade de atendimento Capacidade Transportadoras Veículos …" at bounding box center [207, 113] width 414 height 226
select select "*********"
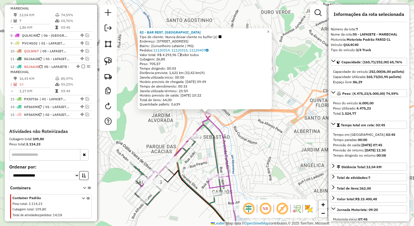
click at [220, 142] on icon at bounding box center [186, 160] width 94 height 95
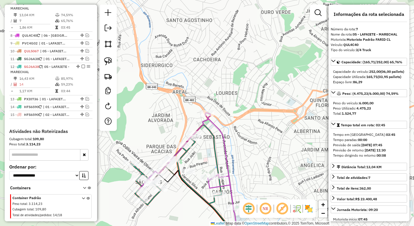
drag, startPoint x: 245, startPoint y: 129, endPoint x: 263, endPoint y: 112, distance: 24.3
click at [233, 113] on icon at bounding box center [186, 160] width 94 height 95
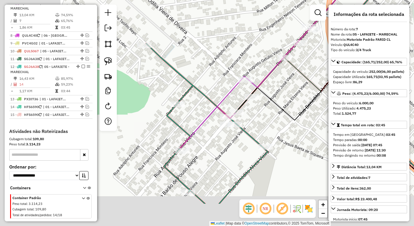
drag, startPoint x: 256, startPoint y: 127, endPoint x: 269, endPoint y: 118, distance: 15.8
click at [270, 118] on div "Janela de atendimento Grade de atendimento Capacidade Transportadoras Veículos …" at bounding box center [207, 113] width 414 height 226
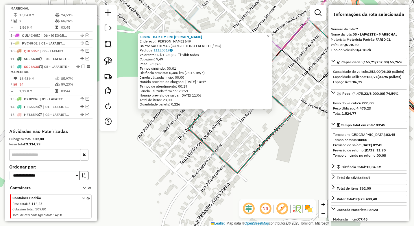
click at [180, 158] on div "13894 - BAR E MERC [PERSON_NAME]: [PERSON_NAME] 649 Bairro: SAO DIMAS (CONSELHE…" at bounding box center [207, 113] width 414 height 226
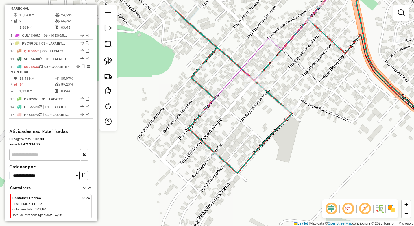
select select "*********"
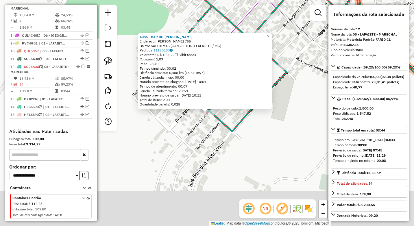
scroll to position [280, 0]
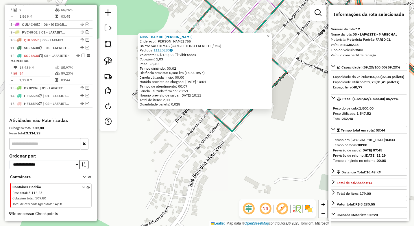
click at [200, 155] on div "4086 - BAR DO [PERSON_NAME]: [PERSON_NAME] 755 Bairro: SAO DIMAS (CONSELHEIRO L…" at bounding box center [207, 113] width 414 height 226
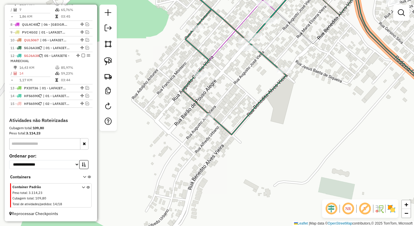
drag, startPoint x: 235, startPoint y: 97, endPoint x: 192, endPoint y: 186, distance: 99.0
click at [192, 186] on div "Janela de atendimento Grade de atendimento Capacidade Transportadoras Veículos …" at bounding box center [207, 113] width 414 height 226
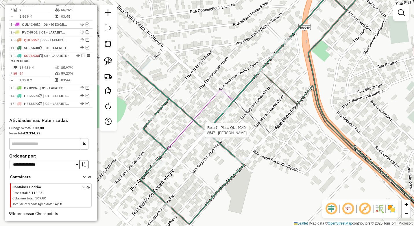
select select "*********"
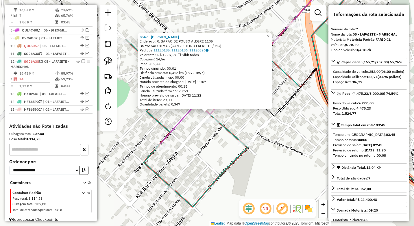
scroll to position [263, 0]
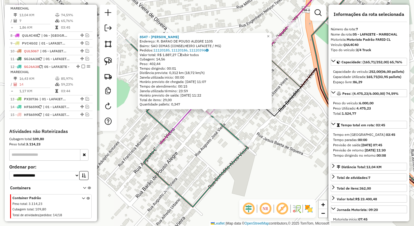
click at [195, 145] on div "8547 - [PERSON_NAME]: [PERSON_NAME] BARAO DE POUSO ALEGRE 1105 Bairro: SAO DIMA…" at bounding box center [207, 113] width 414 height 226
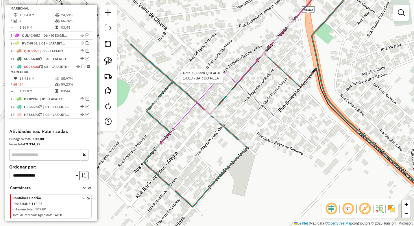
select select "*********"
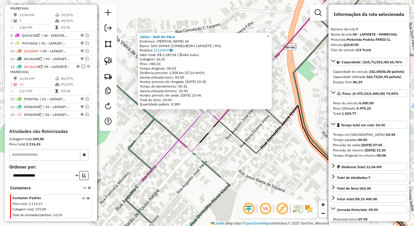
click at [232, 145] on div "14013 - BAR DO PELA Endereço: [PERSON_NAME] 34 Bairro: SAO DIMAS (CONSELHEIRO L…" at bounding box center [207, 113] width 414 height 226
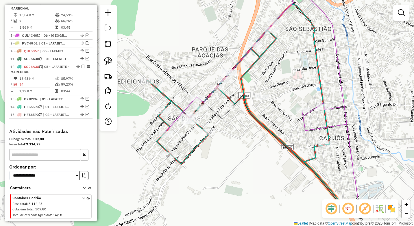
drag, startPoint x: 238, startPoint y: 152, endPoint x: 215, endPoint y: 119, distance: 39.8
click at [215, 119] on div "Janela de atendimento Grade de atendimento Capacidade Transportadoras Veículos …" at bounding box center [207, 113] width 414 height 226
select select "*********"
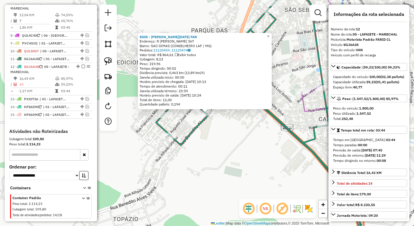
scroll to position [280, 0]
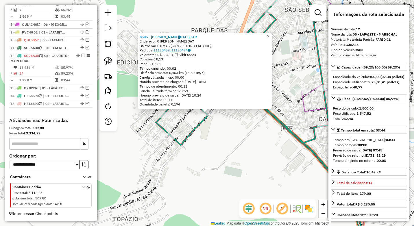
click at [213, 136] on div "8505 - [PERSON_NAME][DATE] FAR Endereço: R [PERSON_NAME] 367 Bairro: SAO DIMAS …" at bounding box center [207, 113] width 414 height 226
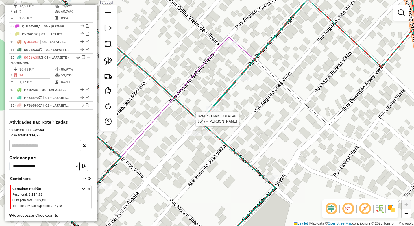
select select "*********"
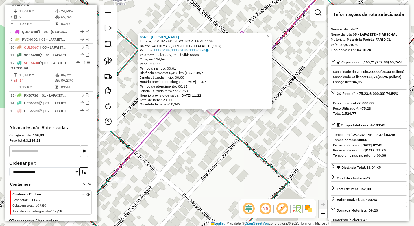
scroll to position [263, 0]
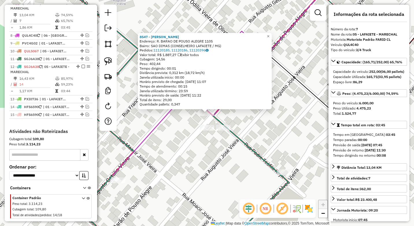
click at [176, 127] on div "8547 - [PERSON_NAME]: [PERSON_NAME] BARAO DE POUSO ALEGRE 1105 Bairro: SAO DIMA…" at bounding box center [207, 113] width 414 height 226
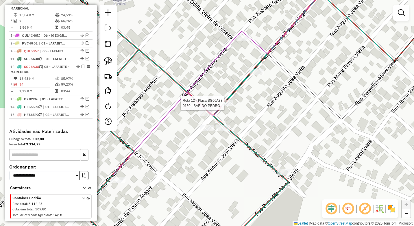
select select "*********"
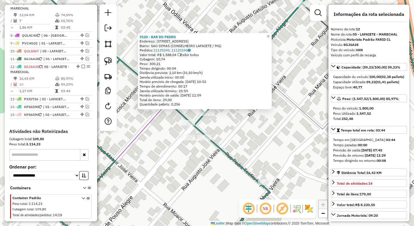
scroll to position [280, 0]
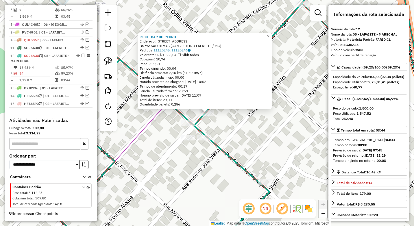
click at [246, 134] on div "9130 - BAR DO [PERSON_NAME]: BARAO DE POUSO ALEGRE 1135 Bairro: SAO DIMAS (CONS…" at bounding box center [207, 113] width 414 height 226
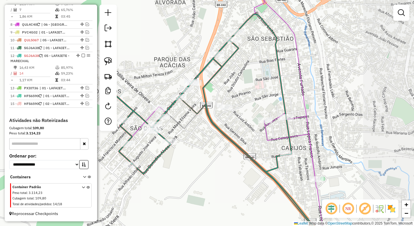
drag, startPoint x: 268, startPoint y: 134, endPoint x: 187, endPoint y: 129, distance: 81.0
click at [187, 129] on icon at bounding box center [235, 174] width 163 height 139
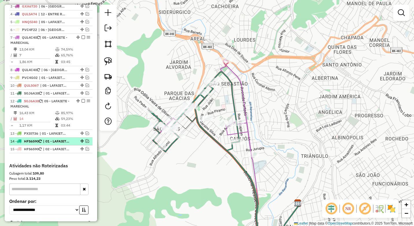
scroll to position [222, 0]
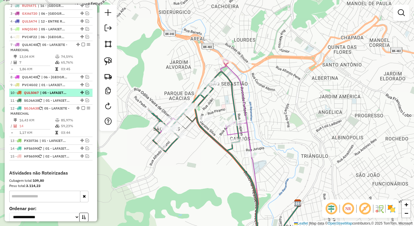
click at [85, 94] on em at bounding box center [86, 92] width 3 height 3
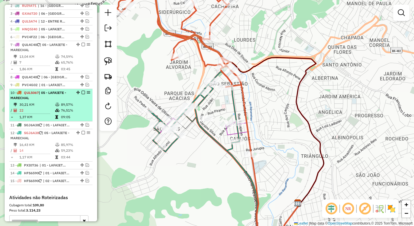
click at [61, 107] on td "89,57%" at bounding box center [75, 105] width 29 height 6
select select "*********"
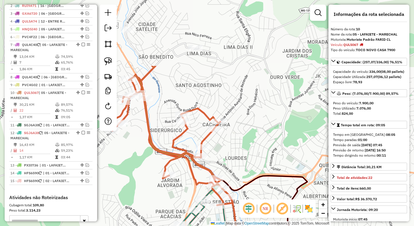
drag, startPoint x: 187, startPoint y: 85, endPoint x: 184, endPoint y: 175, distance: 89.9
click at [185, 176] on icon at bounding box center [170, 135] width 124 height 139
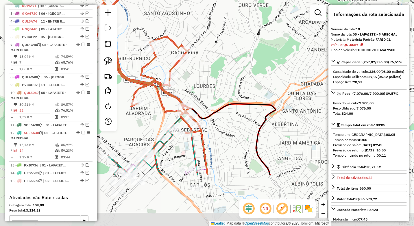
drag, startPoint x: 187, startPoint y: 174, endPoint x: 159, endPoint y: 87, distance: 91.7
click at [159, 87] on icon at bounding box center [139, 45] width 124 height 175
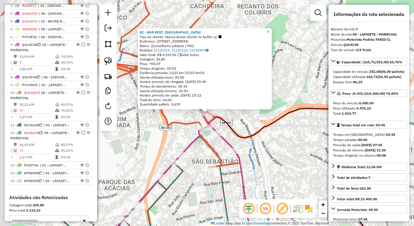
scroll to position [263, 0]
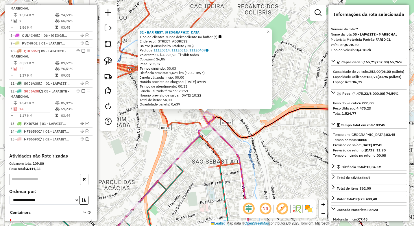
click at [181, 132] on div "82 - BAR REST. CASA VELHA Tipo de cliente: Nunca deixar cliente no buffer (z) E…" at bounding box center [207, 113] width 414 height 226
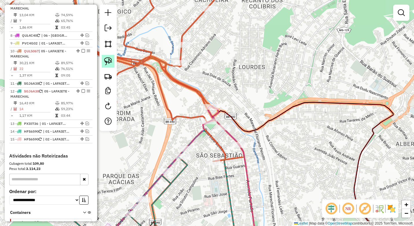
click at [105, 55] on link at bounding box center [108, 61] width 13 height 13
drag, startPoint x: 222, startPoint y: 100, endPoint x: 218, endPoint y: 111, distance: 11.8
click at [218, 111] on div "Rota 7 - Placa QUL4C40 82 - BAR REST. CASA VELHA [PERSON_NAME] de atendimento G…" at bounding box center [207, 113] width 414 height 226
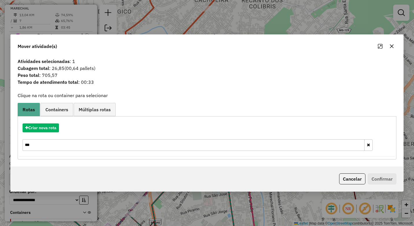
click at [57, 144] on input "***" at bounding box center [194, 145] width 342 height 12
type input "*"
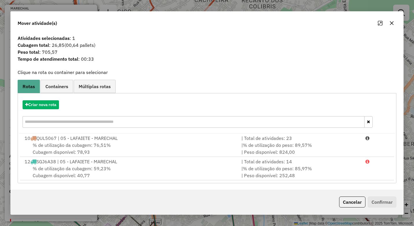
click at [57, 144] on span "% de utilização da cubagem: 76,51%" at bounding box center [72, 145] width 78 height 6
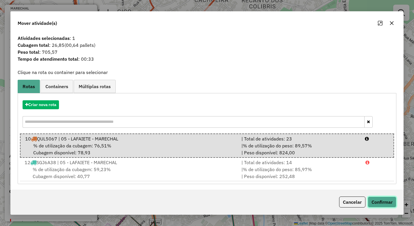
click at [376, 201] on button "Confirmar" at bounding box center [381, 201] width 29 height 11
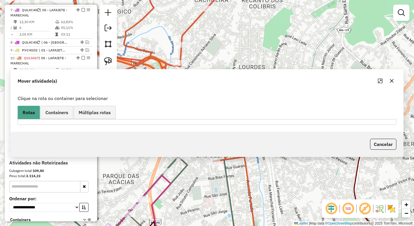
scroll to position [80, 0]
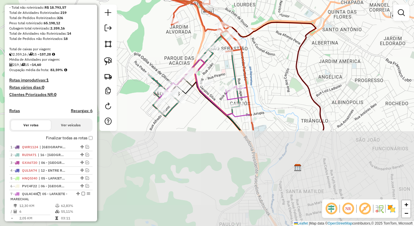
drag, startPoint x: 244, startPoint y: 182, endPoint x: 254, endPoint y: 74, distance: 108.1
click at [254, 74] on div "Janela de atendimento Grade de atendimento Capacidade Transportadoras Veículos …" at bounding box center [207, 113] width 414 height 226
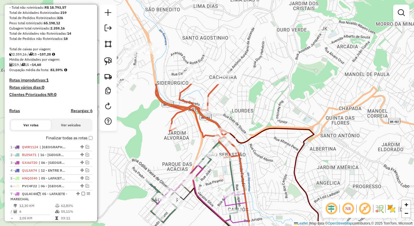
drag, startPoint x: 240, startPoint y: 19, endPoint x: 237, endPoint y: 127, distance: 107.2
click at [237, 127] on div "Janela de atendimento Grade de atendimento Capacidade Transportadoras Veículos …" at bounding box center [207, 113] width 414 height 226
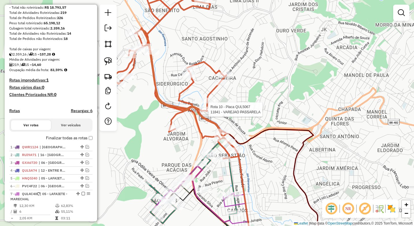
select select "*********"
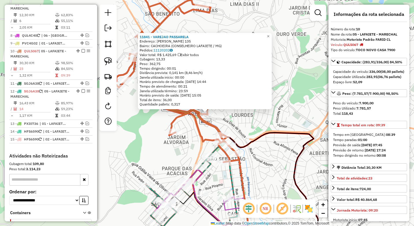
scroll to position [311, 0]
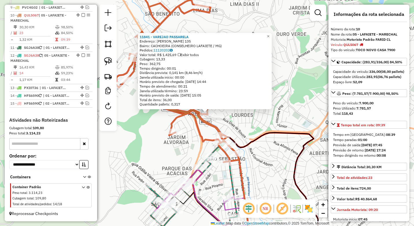
click at [159, 143] on div "11841 - [PERSON_NAME]: [PERSON_NAME] DE REZENDE 135 Bairro: [GEOGRAPHIC_DATA] (…" at bounding box center [207, 113] width 414 height 226
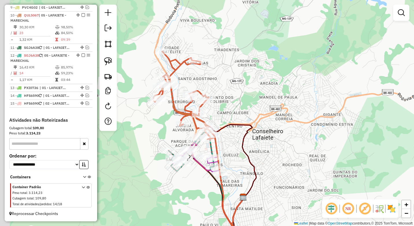
drag, startPoint x: 203, startPoint y: 81, endPoint x: 211, endPoint y: 74, distance: 10.7
click at [211, 74] on div "Janela de atendimento Grade de atendimento Capacidade Transportadoras Veículos …" at bounding box center [207, 113] width 414 height 226
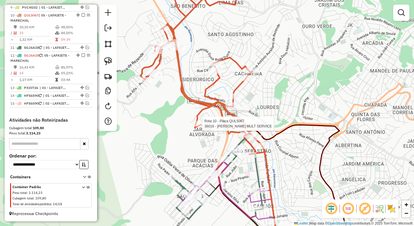
select select "*********"
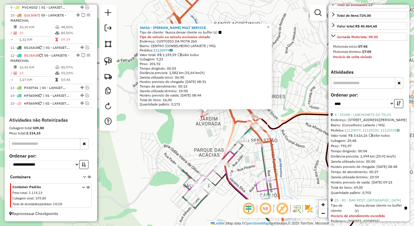
scroll to position [173, 0]
click at [400, 107] on button "button" at bounding box center [398, 102] width 9 height 9
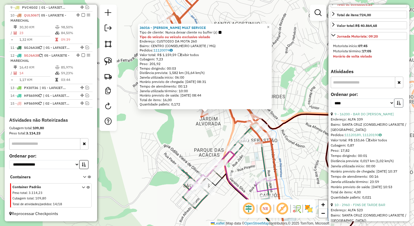
click at [400, 107] on button "button" at bounding box center [398, 102] width 9 height 9
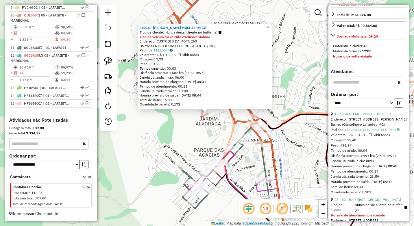
click at [145, 144] on div "Rota 10 - Placa QUL5067 8859 - SABORES DA FAMILIA Rota 12 - Placa SGJ6A38 8564 …" at bounding box center [207, 113] width 414 height 226
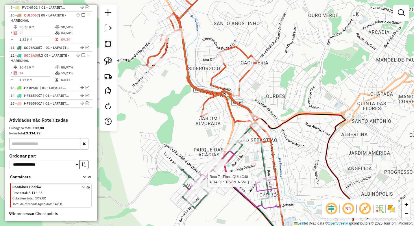
select select "*********"
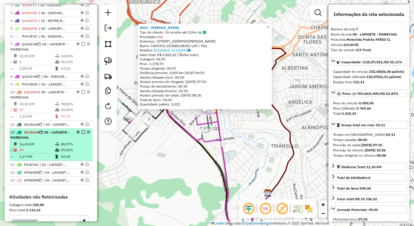
scroll to position [213, 0]
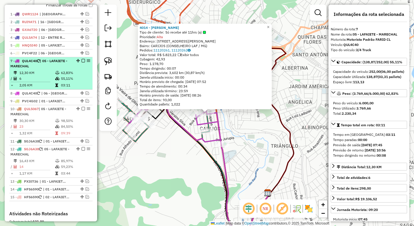
click at [68, 76] on td "62,83%" at bounding box center [75, 73] width 29 height 6
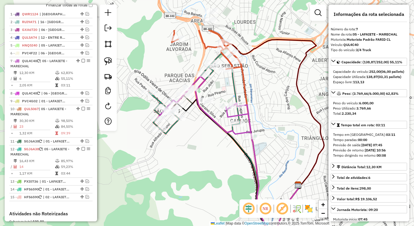
drag, startPoint x: 190, startPoint y: 87, endPoint x: 212, endPoint y: 140, distance: 57.3
click at [212, 140] on div "Janela de atendimento Grade de atendimento Capacidade Transportadoras Veículos …" at bounding box center [207, 113] width 414 height 226
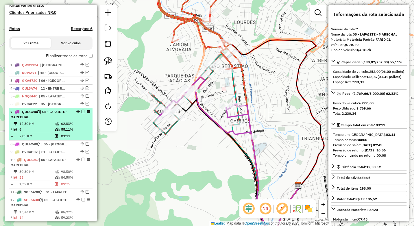
scroll to position [155, 0]
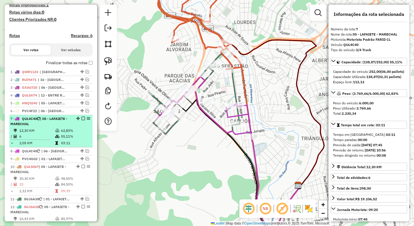
click at [82, 120] on em at bounding box center [82, 118] width 3 height 3
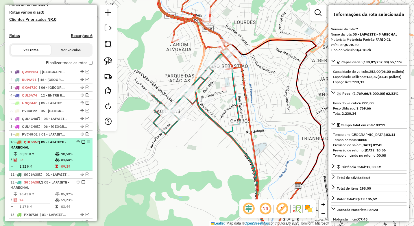
click at [82, 144] on em at bounding box center [82, 141] width 3 height 3
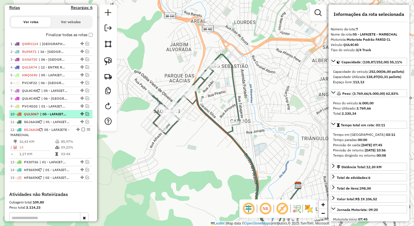
scroll to position [184, 0]
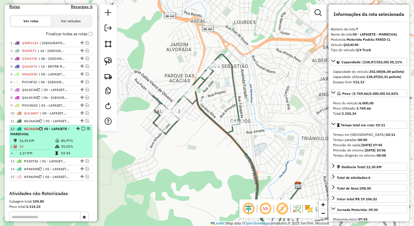
click at [69, 144] on td "85,97%" at bounding box center [75, 141] width 29 height 6
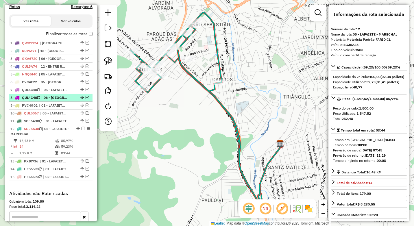
click at [85, 99] on em at bounding box center [86, 97] width 3 height 3
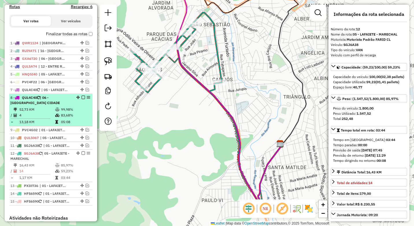
click at [87, 99] on em at bounding box center [88, 97] width 3 height 3
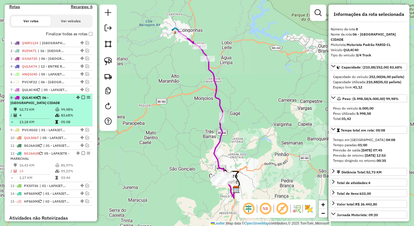
click at [81, 99] on em at bounding box center [82, 97] width 3 height 3
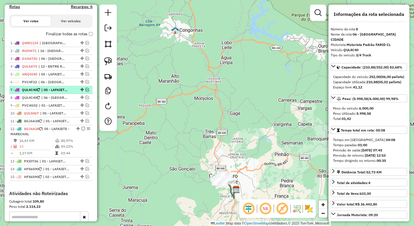
click at [85, 91] on em at bounding box center [86, 89] width 3 height 3
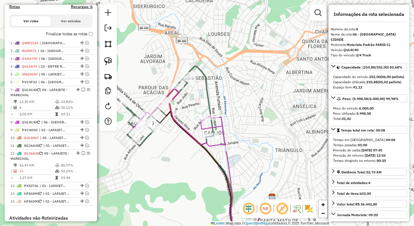
click at [266, 207] on em at bounding box center [265, 209] width 14 height 14
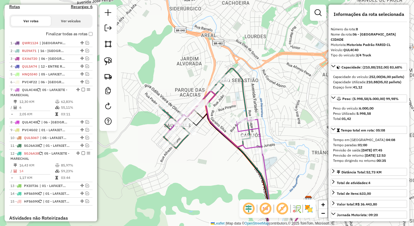
drag, startPoint x: 182, startPoint y: 175, endPoint x: 219, endPoint y: 178, distance: 37.3
click at [219, 178] on div "Janela de atendimento Grade de atendimento Capacidade Transportadoras Veículos …" at bounding box center [207, 113] width 414 height 226
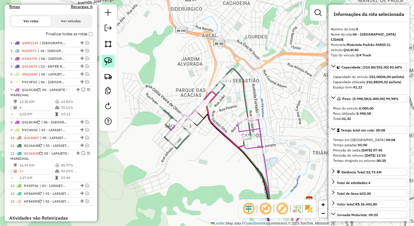
click at [111, 60] on img at bounding box center [108, 61] width 8 height 8
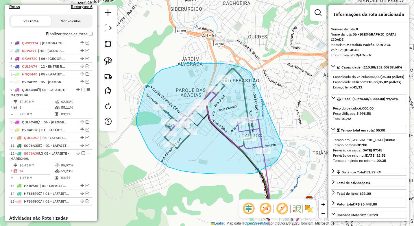
drag, startPoint x: 251, startPoint y: 73, endPoint x: 282, endPoint y: 146, distance: 79.3
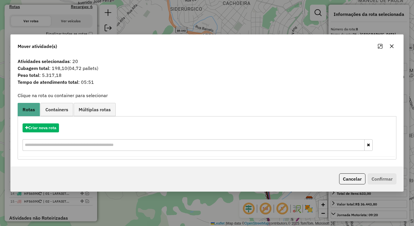
click at [393, 44] on icon "button" at bounding box center [391, 46] width 5 height 5
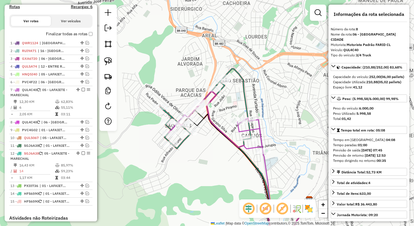
drag, startPoint x: 110, startPoint y: 59, endPoint x: 147, endPoint y: 77, distance: 41.3
click at [109, 60] on img at bounding box center [108, 61] width 8 height 8
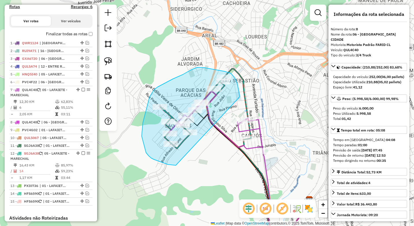
drag, startPoint x: 239, startPoint y: 91, endPoint x: 178, endPoint y: 165, distance: 96.0
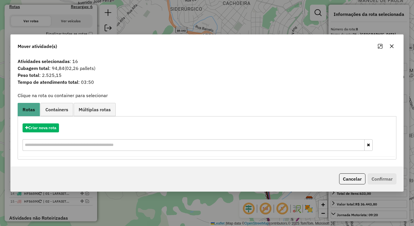
click at [392, 44] on icon "button" at bounding box center [391, 46] width 5 height 5
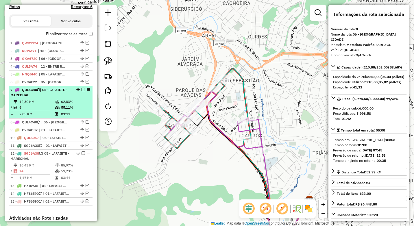
click at [76, 98] on div "7 - QUL4C40 | 05 - LAFAIETE - MARECHAL" at bounding box center [50, 92] width 81 height 10
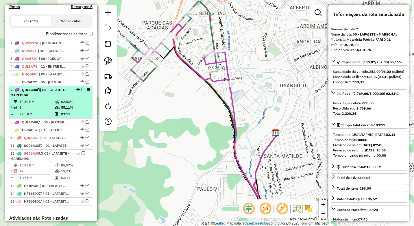
click at [82, 91] on em at bounding box center [82, 89] width 3 height 3
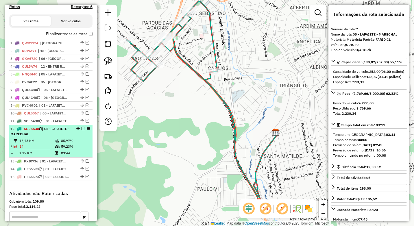
click at [68, 137] on div "12 - SGJ6A38 | 05 - LAFAIETE - MARECHAL" at bounding box center [40, 131] width 61 height 10
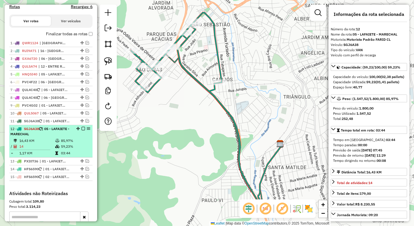
click at [81, 130] on em at bounding box center [82, 128] width 3 height 3
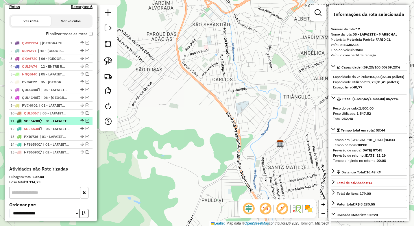
click at [86, 122] on em at bounding box center [86, 120] width 3 height 3
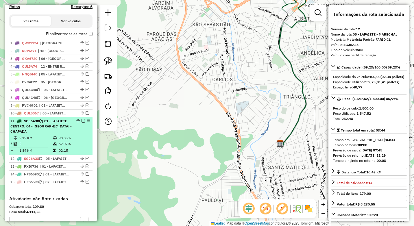
click at [66, 135] on td "90,05%" at bounding box center [73, 138] width 31 height 6
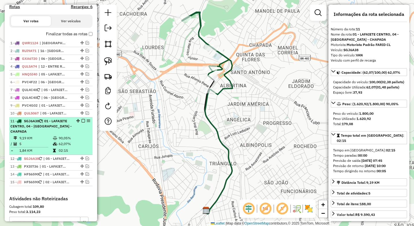
click at [81, 122] on em at bounding box center [82, 120] width 3 height 3
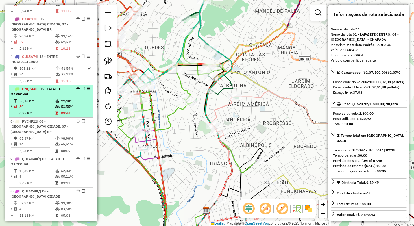
scroll to position [289, 0]
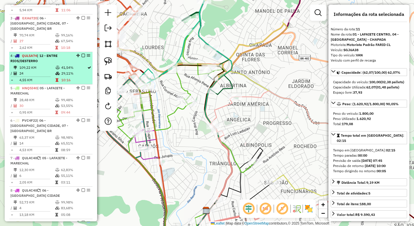
click at [81, 70] on td "29,11%" at bounding box center [74, 73] width 26 height 6
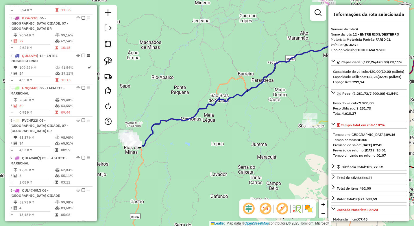
drag, startPoint x: 167, startPoint y: 155, endPoint x: 187, endPoint y: 144, distance: 23.0
click at [187, 144] on div "Janela de atendimento Grade de atendimento Capacidade Transportadoras Veículos …" at bounding box center [207, 113] width 414 height 226
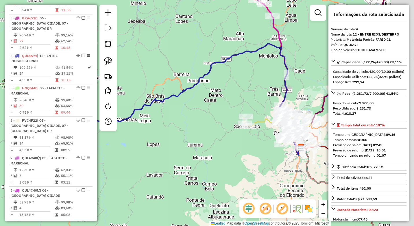
drag, startPoint x: 270, startPoint y: 153, endPoint x: 200, endPoint y: 154, distance: 70.2
click at [200, 154] on div "Janela de atendimento Grade de atendimento Capacidade Transportadoras Veículos …" at bounding box center [207, 113] width 414 height 226
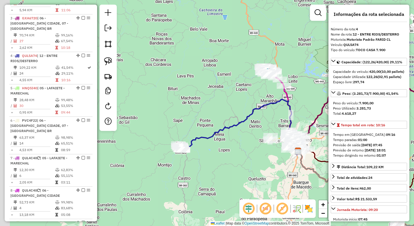
drag, startPoint x: 180, startPoint y: 165, endPoint x: 233, endPoint y: 165, distance: 53.1
click at [233, 165] on div "Janela de atendimento Grade de atendimento Capacidade Transportadoras Veículos …" at bounding box center [207, 113] width 414 height 226
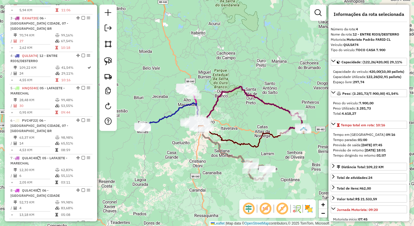
drag, startPoint x: 233, startPoint y: 169, endPoint x: 178, endPoint y: 137, distance: 63.8
click at [178, 137] on div "Janela de atendimento Grade de atendimento Capacidade Transportadoras Veículos …" at bounding box center [207, 113] width 414 height 226
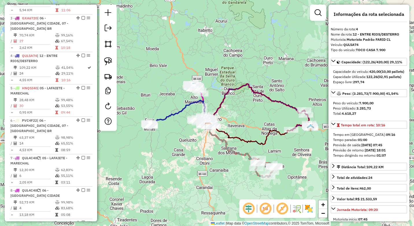
drag, startPoint x: 178, startPoint y: 144, endPoint x: 181, endPoint y: 142, distance: 3.2
click at [181, 142] on div "Janela de atendimento Grade de atendimento Capacidade Transportadoras Veículos …" at bounding box center [207, 113] width 414 height 226
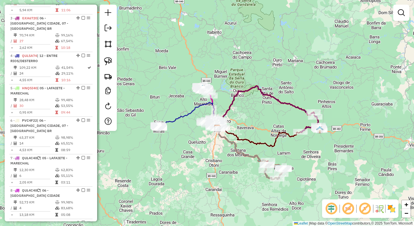
drag, startPoint x: 177, startPoint y: 144, endPoint x: 186, endPoint y: 146, distance: 9.5
click at [186, 146] on div "Janela de atendimento Grade de atendimento Capacidade Transportadoras Veículos …" at bounding box center [207, 113] width 414 height 226
select select "*********"
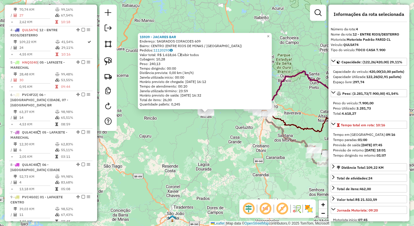
scroll to position [326, 0]
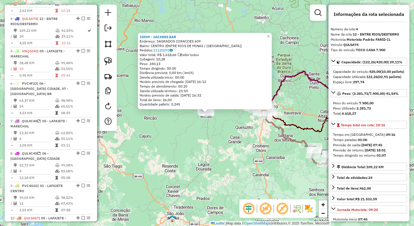
click at [173, 145] on div "15939 - JACARES BAR Endereço: SAGRADOS CORACOES 609 Bairro: CENTRO (ENTRE RIOS …" at bounding box center [207, 113] width 414 height 226
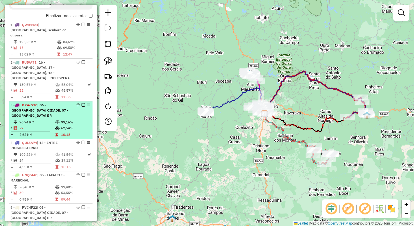
scroll to position [202, 0]
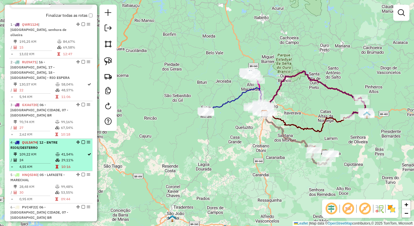
click at [73, 151] on td "41,54%" at bounding box center [74, 154] width 26 height 6
select select "*********"
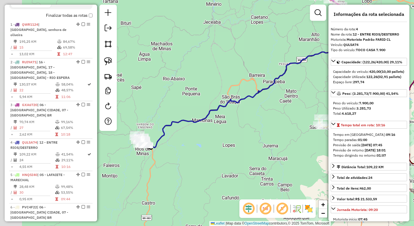
drag, startPoint x: 175, startPoint y: 146, endPoint x: 232, endPoint y: 132, distance: 58.4
click at [232, 132] on div "Janela de atendimento Grade de atendimento Capacidade Transportadoras Veículos …" at bounding box center [207, 113] width 414 height 226
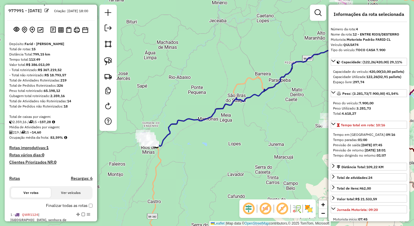
scroll to position [0, 0]
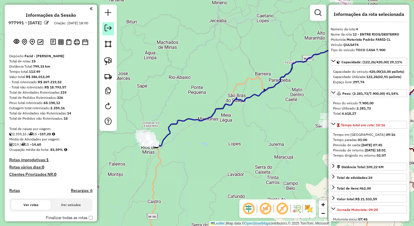
click at [110, 31] on em at bounding box center [108, 28] width 7 height 7
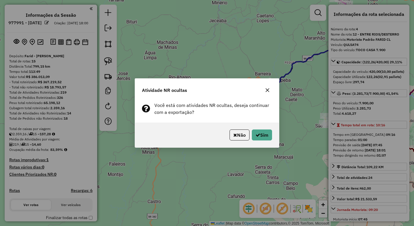
click at [266, 91] on icon "button" at bounding box center [267, 90] width 4 height 4
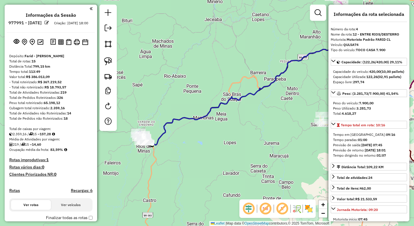
drag, startPoint x: 129, startPoint y: 151, endPoint x: 124, endPoint y: 150, distance: 4.8
click at [124, 150] on div "Janela de atendimento Grade de atendimento Capacidade Transportadoras Veículos …" at bounding box center [207, 113] width 414 height 226
click at [255, 162] on div "Janela de atendimento Grade de atendimento Capacidade Transportadoras Veículos …" at bounding box center [207, 113] width 414 height 226
click at [413, 14] on div "Janela de atendimento Grade de atendimento Capacidade Transportadoras Veículos …" at bounding box center [207, 113] width 414 height 226
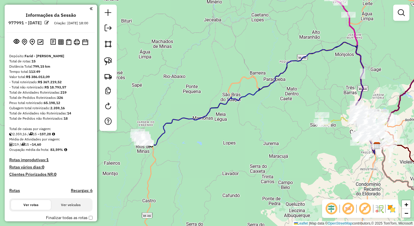
click at [278, 144] on div "Janela de atendimento Grade de atendimento Capacidade Transportadoras Veículos …" at bounding box center [207, 113] width 414 height 226
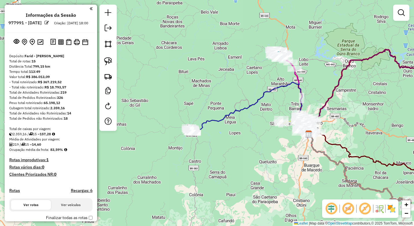
drag, startPoint x: 371, startPoint y: 142, endPoint x: 289, endPoint y: 97, distance: 94.0
click at [289, 97] on div "Janela de atendimento Grade de atendimento Capacidade Transportadoras Veículos …" at bounding box center [207, 113] width 414 height 226
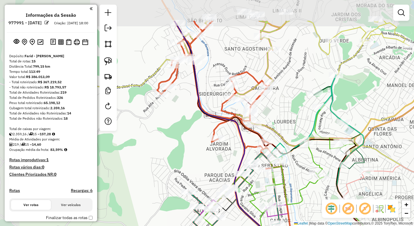
drag, startPoint x: 224, startPoint y: 74, endPoint x: 284, endPoint y: 113, distance: 72.3
click at [285, 113] on div "Janela de atendimento Grade de atendimento Capacidade Transportadoras Veículos …" at bounding box center [207, 113] width 414 height 226
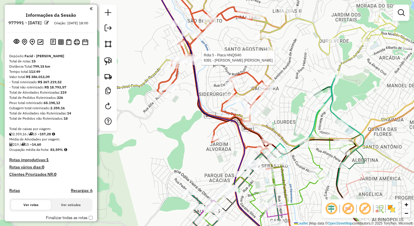
select select "*********"
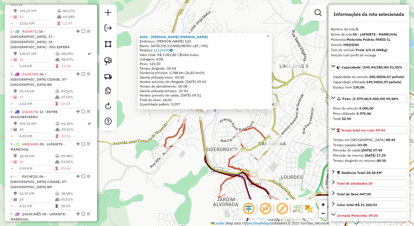
scroll to position [358, 0]
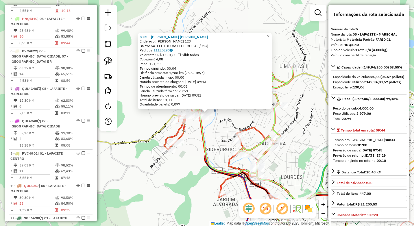
click at [188, 153] on div "Rota 10 - Placa QUL5067 15348 - LANCHONETE DO TELIO 8391 - Matheus Ricardo Mend…" at bounding box center [207, 113] width 414 height 226
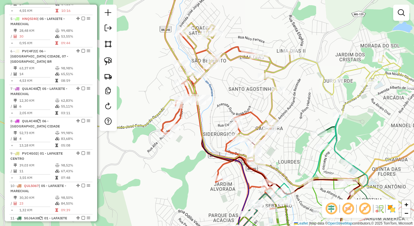
drag, startPoint x: 202, startPoint y: 134, endPoint x: 201, endPoint y: 72, distance: 62.1
click at [201, 72] on icon at bounding box center [227, 64] width 125 height 200
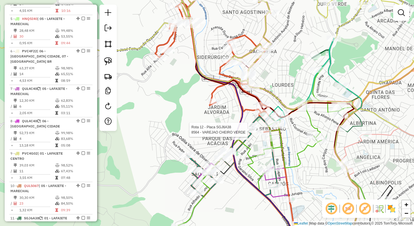
select select "*********"
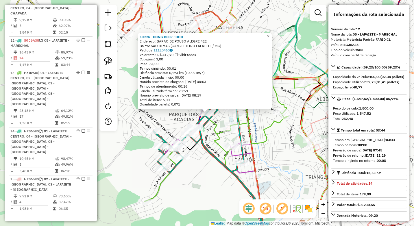
scroll to position [585, 0]
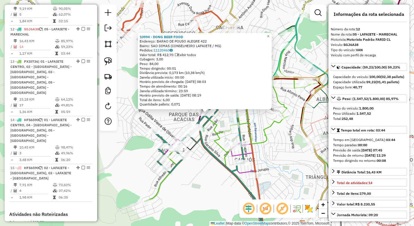
click at [118, 120] on div "10994 - DONG BEER FOOD Endereço: BARAO DE POUSO ALEGRE 422 Bairro: SAO DIMAS (C…" at bounding box center [207, 113] width 414 height 226
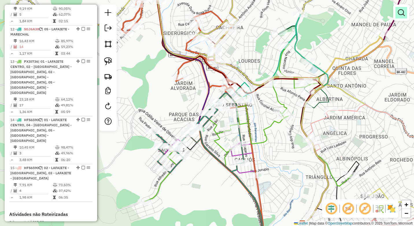
click at [403, 12] on em at bounding box center [400, 12] width 7 height 7
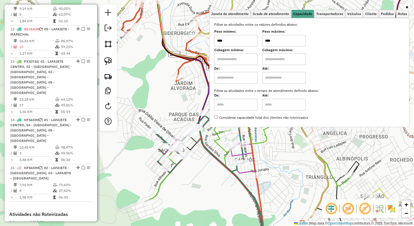
drag, startPoint x: 294, startPoint y: 39, endPoint x: 241, endPoint y: 40, distance: 52.6
click at [241, 40] on div "Peso mínimo: **** Peso máximo: ****" at bounding box center [309, 38] width 190 height 16
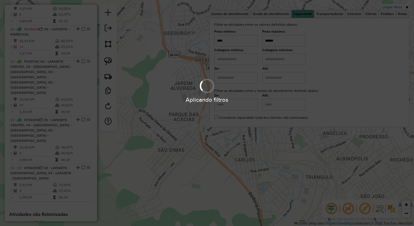
type input "******"
click at [182, 94] on div "Limpar filtros Janela de atendimento Grade de atendimento Capacidade Transporta…" at bounding box center [207, 113] width 414 height 226
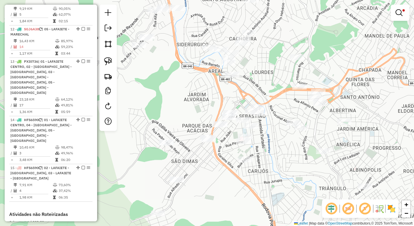
drag, startPoint x: 159, startPoint y: 78, endPoint x: 170, endPoint y: 89, distance: 16.3
click at [170, 89] on div "Limpar filtros Janela de atendimento Grade de atendimento Capacidade Transporta…" at bounding box center [207, 113] width 414 height 226
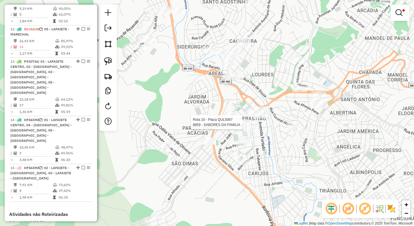
select select "*********"
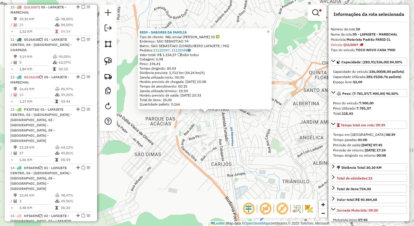
scroll to position [520, 0]
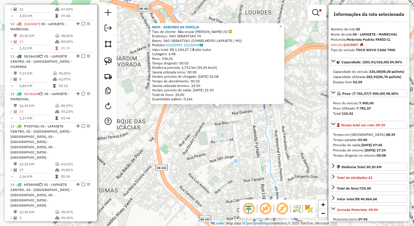
click at [202, 125] on div "8859 - SABORES DA FAMILIA Tipo de cliente: Não enviar Van MORO (V) Endereço: SA…" at bounding box center [207, 113] width 414 height 226
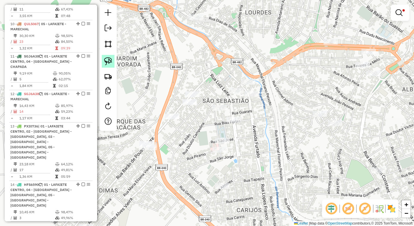
click at [111, 62] on img at bounding box center [108, 61] width 8 height 8
drag, startPoint x: 226, startPoint y: 101, endPoint x: 207, endPoint y: 95, distance: 19.2
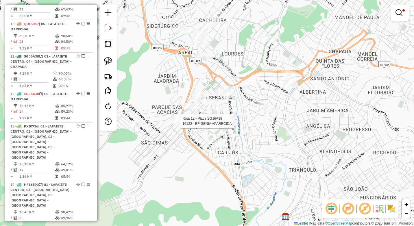
select select "*********"
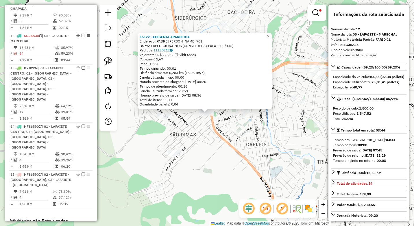
scroll to position [585, 0]
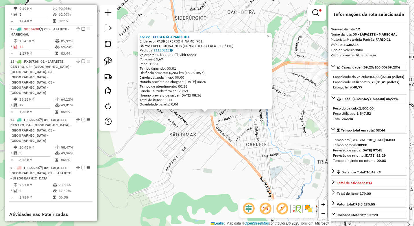
click at [203, 138] on div "16122 - EFIGENIA APARECIDA Endereço: PADRE TEOFILO REYN 701 Bairro: EXPEDICIONA…" at bounding box center [207, 113] width 414 height 226
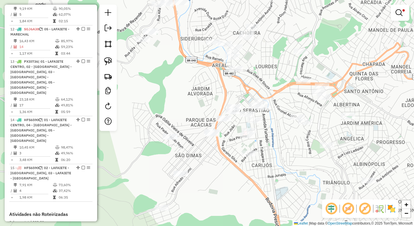
drag, startPoint x: 178, startPoint y: 67, endPoint x: 172, endPoint y: 76, distance: 10.7
click at [172, 76] on div "Limpar filtros Janela de atendimento Grade de atendimento Capacidade Transporta…" at bounding box center [207, 113] width 414 height 226
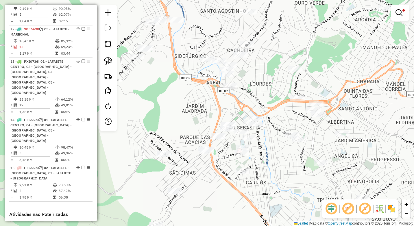
drag, startPoint x: 187, startPoint y: 67, endPoint x: 175, endPoint y: 88, distance: 23.6
click at [175, 88] on div "Limpar filtros Janela de atendimento Grade de atendimento Capacidade Transporta…" at bounding box center [207, 113] width 414 height 226
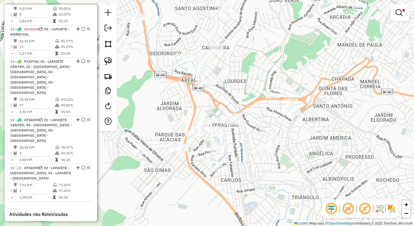
drag, startPoint x: 230, startPoint y: 111, endPoint x: 211, endPoint y: 104, distance: 19.6
click at [211, 104] on div "Limpar filtros Janela de atendimento Grade de atendimento Capacidade Transporta…" at bounding box center [207, 113] width 414 height 226
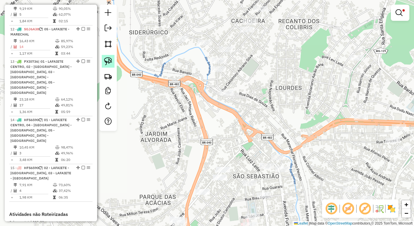
click at [113, 60] on link at bounding box center [108, 61] width 13 height 13
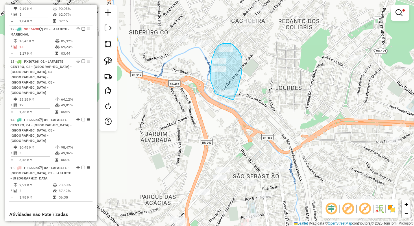
drag, startPoint x: 234, startPoint y: 97, endPoint x: 216, endPoint y: 98, distance: 17.6
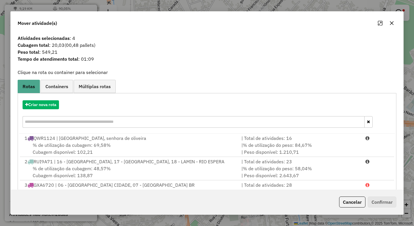
click at [392, 23] on icon "button" at bounding box center [391, 23] width 5 height 5
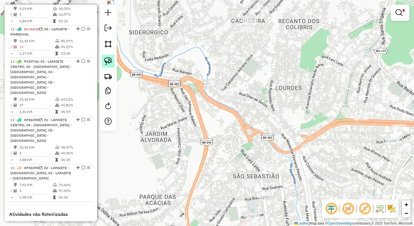
click at [109, 56] on link at bounding box center [108, 61] width 13 height 13
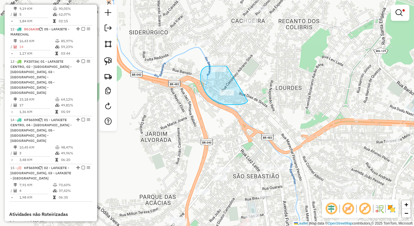
drag, startPoint x: 226, startPoint y: 66, endPoint x: 248, endPoint y: 100, distance: 40.1
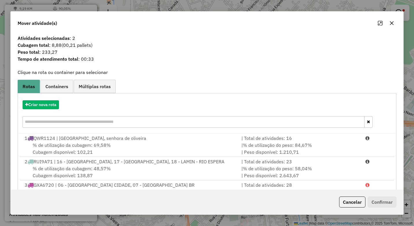
click at [147, 121] on input "text" at bounding box center [194, 122] width 342 height 12
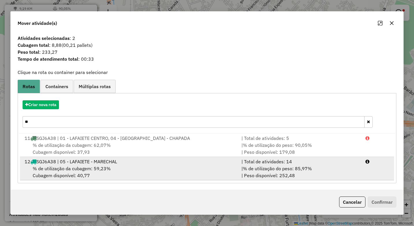
type input "**"
click at [232, 176] on div "% de utilização da cubagem: 59,23% Cubagem disponível: 40,77" at bounding box center [129, 172] width 217 height 14
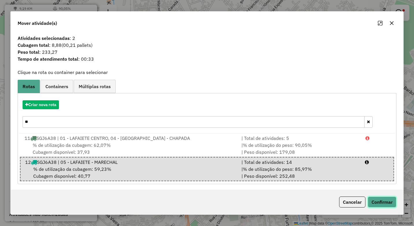
click at [384, 202] on button "Confirmar" at bounding box center [381, 201] width 29 height 11
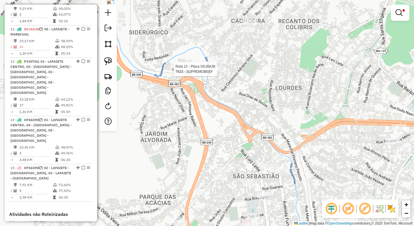
select select "*********"
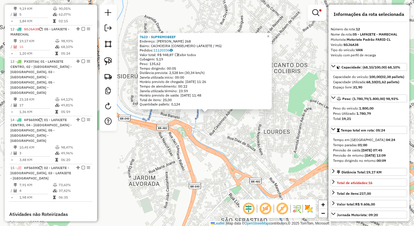
click at [153, 146] on div "7623 - SUPREMOBEEF Endereço: ANTONIO AURELIANO DE REZENDE 268 Bairro: CACHOEIRA…" at bounding box center [207, 113] width 414 height 226
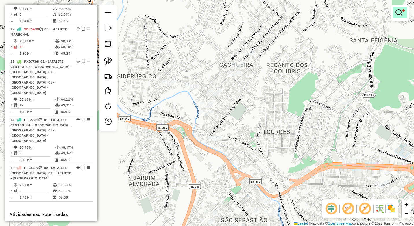
click at [401, 12] on em at bounding box center [398, 12] width 7 height 7
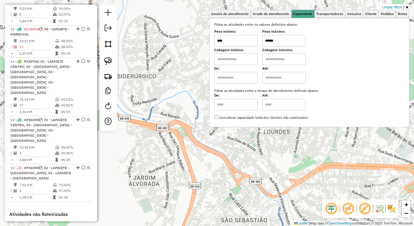
drag, startPoint x: 245, startPoint y: 43, endPoint x: 241, endPoint y: 42, distance: 3.9
click at [242, 42] on div "Peso mínimo: **** Peso máximo: ******" at bounding box center [309, 38] width 190 height 16
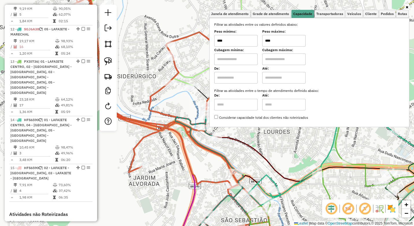
type input "****"
click at [170, 118] on icon at bounding box center [145, 101] width 248 height 248
select select "*********"
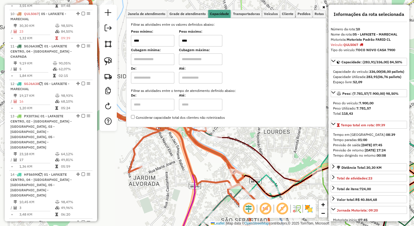
scroll to position [520, 0]
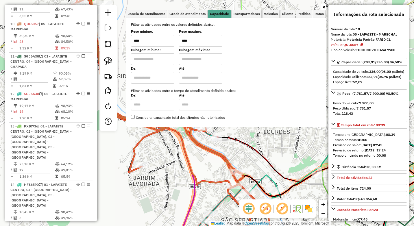
click at [193, 163] on div "Janela de atendimento Grade de atendimento Capacidade Transportadoras Veículos …" at bounding box center [207, 113] width 414 height 226
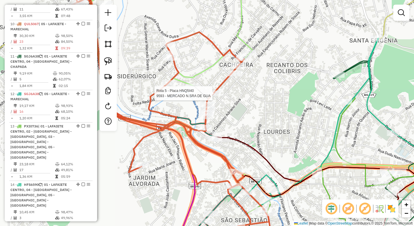
select select "*********"
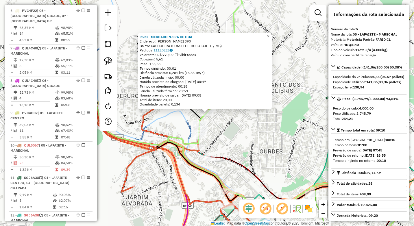
scroll to position [358, 0]
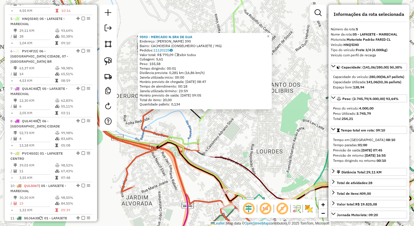
click at [142, 138] on div "9593 - MERCADO N.SRA DE GUA Endereço: ANTONIO AURELIANO DE RESENDE 390 Bairro: …" at bounding box center [207, 113] width 414 height 226
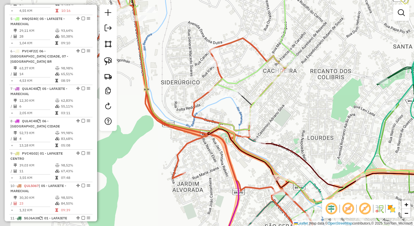
drag, startPoint x: 181, startPoint y: 124, endPoint x: 204, endPoint y: 110, distance: 26.9
click at [204, 110] on icon at bounding box center [188, 98] width 248 height 268
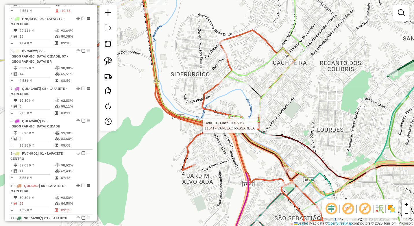
select select "*********"
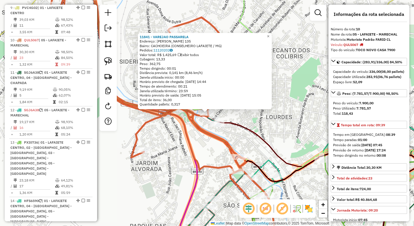
scroll to position [520, 0]
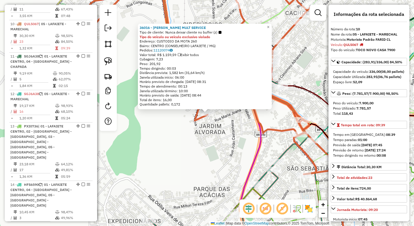
click at [187, 150] on div "36016 - MARLENE MULT SERVICE Tipo de cliente: Nunca deixar cliente no buffer (z…" at bounding box center [207, 113] width 414 height 226
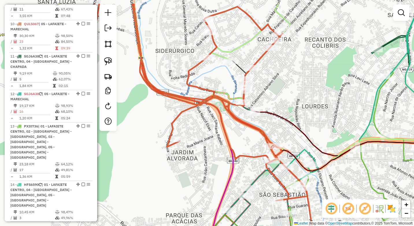
drag, startPoint x: 229, startPoint y: 112, endPoint x: 223, endPoint y: 96, distance: 17.2
click at [221, 98] on icon at bounding box center [183, 102] width 248 height 197
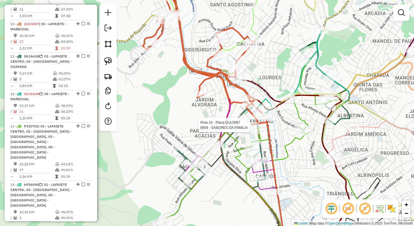
select select "*********"
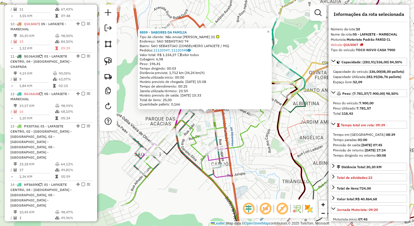
click at [238, 133] on icon at bounding box center [224, 148] width 207 height 200
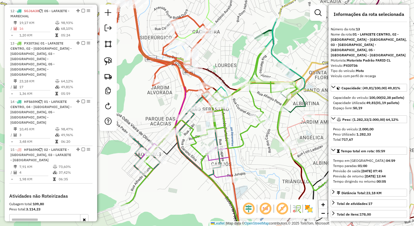
scroll to position [617, 0]
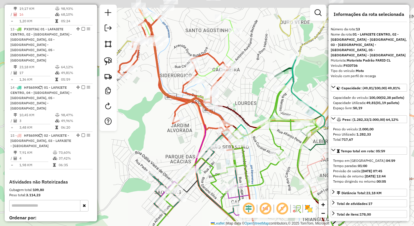
drag, startPoint x: 231, startPoint y: 129, endPoint x: 251, endPoint y: 166, distance: 42.5
click at [251, 166] on div "Janela de atendimento Grade de atendimento Capacidade Transportadoras Veículos …" at bounding box center [207, 113] width 414 height 226
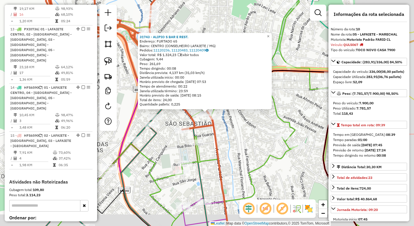
scroll to position [520, 0]
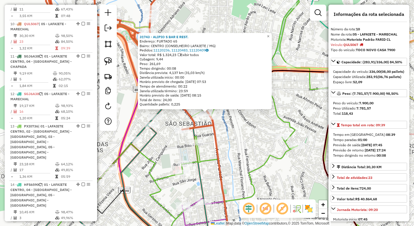
click at [227, 153] on div "31743 - ALIPIO S BAR E REST. Endereço: FURTADO 65 Bairro: CENTRO (CONSELHEIRO L…" at bounding box center [207, 113] width 414 height 226
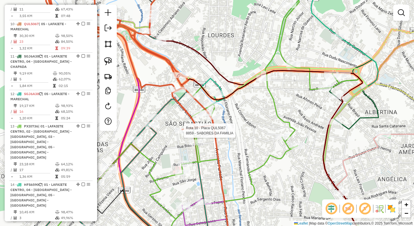
select select "*********"
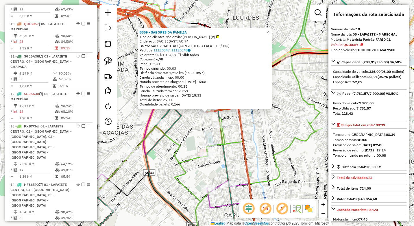
click at [248, 149] on div "8859 - SABORES DA FAMILIA Tipo de cliente: Não enviar Van MORO (V) Endereço: SA…" at bounding box center [207, 113] width 414 height 226
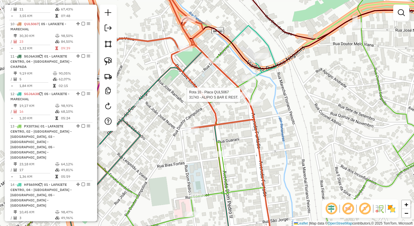
select select "*********"
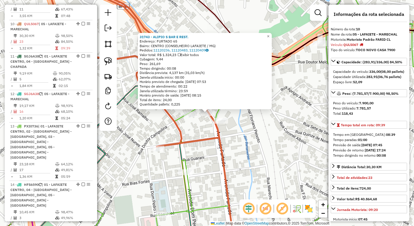
click at [199, 140] on icon at bounding box center [89, 61] width 260 height 169
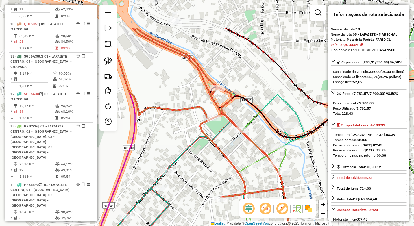
drag, startPoint x: 153, startPoint y: 108, endPoint x: 221, endPoint y: 161, distance: 86.6
click at [221, 161] on div "Janela de atendimento Grade de atendimento Capacidade Transportadoras Veículos …" at bounding box center [207, 113] width 414 height 226
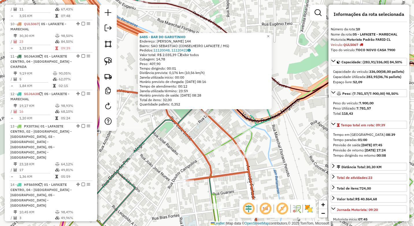
click at [172, 129] on div "6485 - BAR DO GAROTINHO Endereço: WENCESLAU BRAZ 144 Bairro: SAO SEBASTIAO (CON…" at bounding box center [207, 113] width 414 height 226
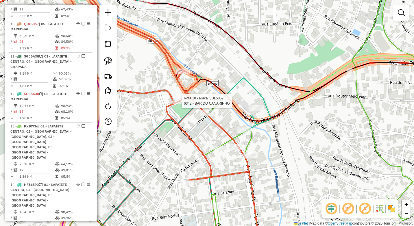
select select "*********"
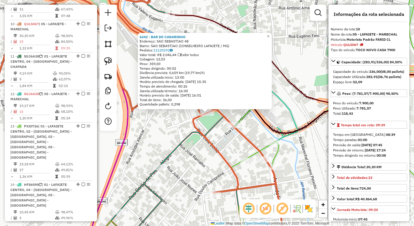
click at [168, 131] on div "6342 - BAR DO CANARINHO Endereço: SAO SEBASTIAO 48 Bairro: SAO SEBASTIAO (CONSE…" at bounding box center [207, 113] width 414 height 226
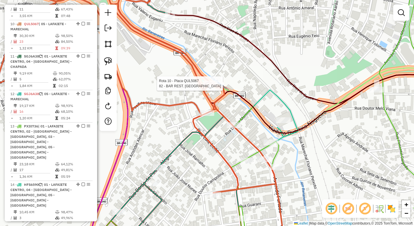
select select "*********"
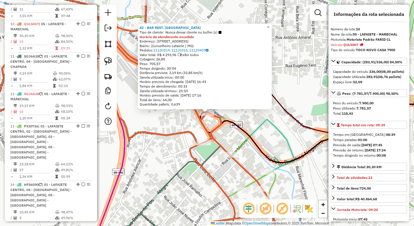
click at [160, 128] on div "82 - BAR REST. CASA VELHA Tipo de cliente: Nunca deixar cliente no buffer (z) H…" at bounding box center [207, 113] width 414 height 226
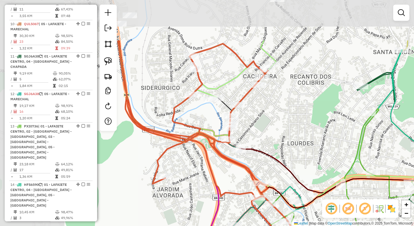
drag, startPoint x: 209, startPoint y: 85, endPoint x: 269, endPoint y: 133, distance: 76.3
click at [275, 137] on div "Janela de atendimento Grade de atendimento Capacidade Transportadoras Veículos …" at bounding box center [207, 113] width 414 height 226
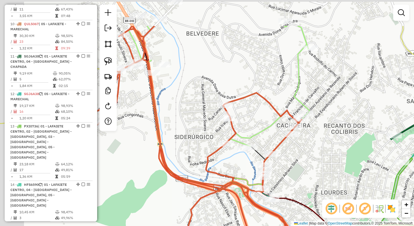
drag, startPoint x: 181, startPoint y: 105, endPoint x: 229, endPoint y: 169, distance: 79.7
click at [228, 169] on div "Janela de atendimento Grade de atendimento Capacidade Transportadoras Veículos …" at bounding box center [207, 113] width 414 height 226
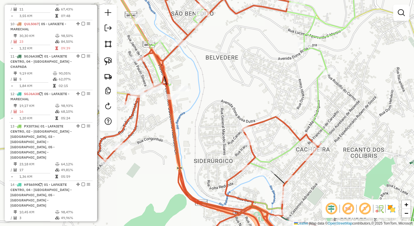
click at [237, 168] on div "Rota 5 - Placa HNQ5I40 6762 - VAREJAO DA CERVEJA Janela de atendimento Grade de…" at bounding box center [207, 113] width 414 height 226
select select "*********"
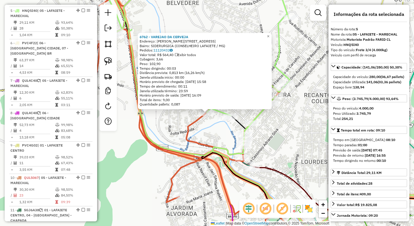
scroll to position [358, 0]
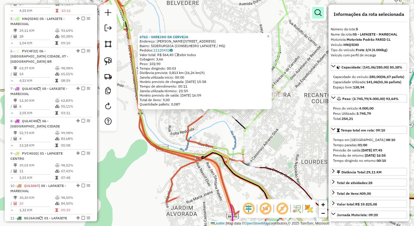
click at [316, 16] on em at bounding box center [317, 12] width 7 height 7
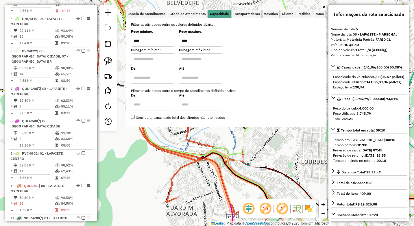
drag, startPoint x: 183, startPoint y: 40, endPoint x: 166, endPoint y: 40, distance: 17.1
click at [166, 40] on div "Peso mínimo: **** Peso máximo: ****" at bounding box center [226, 38] width 190 height 16
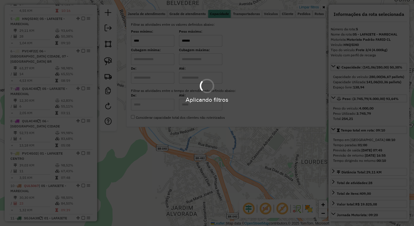
type input "******"
click at [153, 151] on div "Aplicando filtros" at bounding box center [207, 113] width 414 height 226
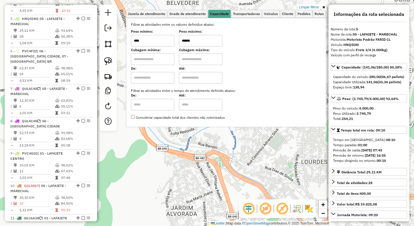
click at [148, 165] on div "6762 - VAREJAO DA CERVEJA Endereço: JOSE SILVA CARDOSO 136 Bairro: SIDERURGICA …" at bounding box center [207, 113] width 414 height 226
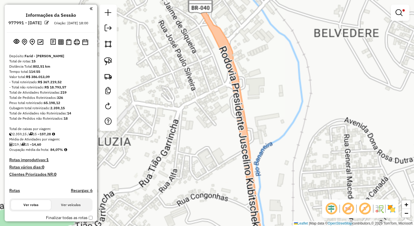
scroll to position [358, 0]
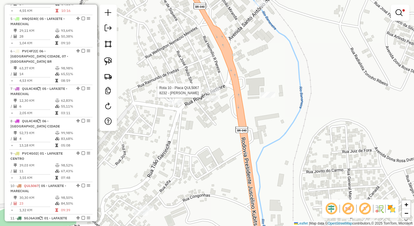
select select "*********"
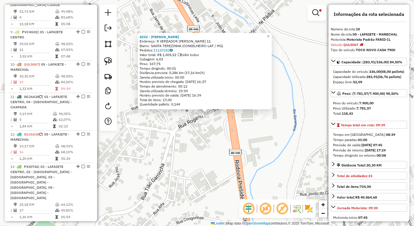
scroll to position [520, 0]
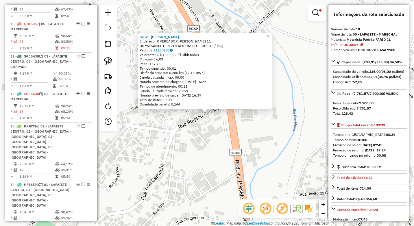
click at [222, 161] on div "8232 - [PERSON_NAME]: R VEREADOR [PERSON_NAME] 11 Bairro: [PERSON_NAME] (CONSEL…" at bounding box center [207, 113] width 414 height 226
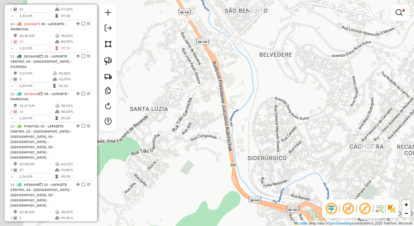
drag, startPoint x: 177, startPoint y: 160, endPoint x: 227, endPoint y: 94, distance: 83.4
click at [228, 93] on div "Limpar filtros Janela de atendimento Grade de atendimento Capacidade Transporta…" at bounding box center [207, 113] width 414 height 226
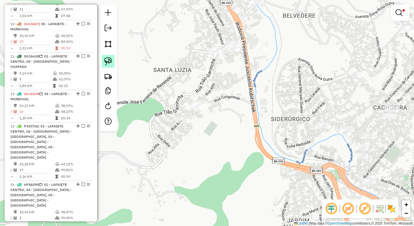
click at [111, 63] on img at bounding box center [108, 61] width 8 height 8
drag, startPoint x: 213, startPoint y: 97, endPoint x: 210, endPoint y: 111, distance: 14.4
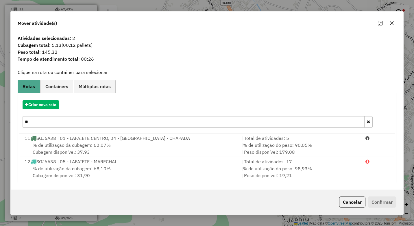
click at [388, 24] on button "button" at bounding box center [391, 22] width 9 height 9
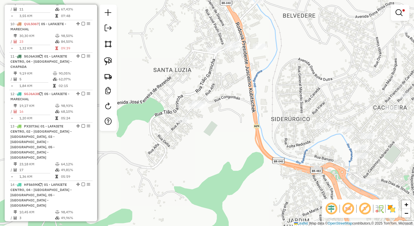
drag, startPoint x: 113, startPoint y: 63, endPoint x: 131, endPoint y: 70, distance: 19.8
click at [112, 63] on link at bounding box center [108, 61] width 13 height 13
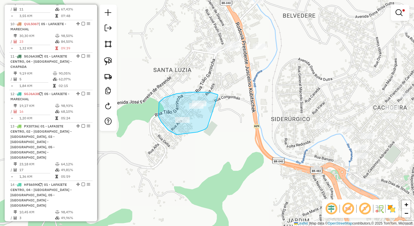
drag, startPoint x: 214, startPoint y: 94, endPoint x: 207, endPoint y: 127, distance: 34.2
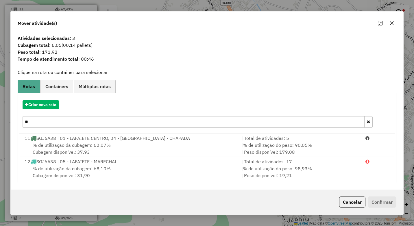
click at [120, 118] on input "**" at bounding box center [194, 122] width 342 height 12
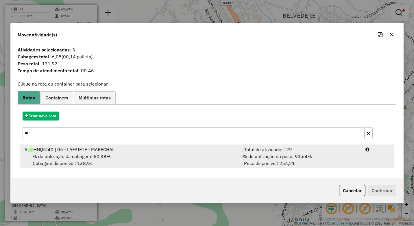
type input "**"
click at [265, 155] on span "% de utilização do peso: 93,64%" at bounding box center [277, 156] width 69 height 6
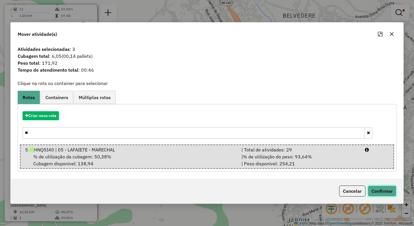
click at [384, 189] on button "Confirmar" at bounding box center [381, 190] width 29 height 11
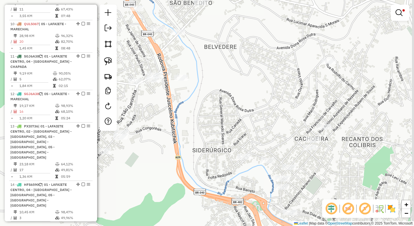
drag, startPoint x: 296, startPoint y: 74, endPoint x: 217, endPoint y: 105, distance: 84.5
click at [217, 105] on div "Limpar filtros Janela de atendimento Grade de atendimento Capacidade Transporta…" at bounding box center [207, 113] width 414 height 226
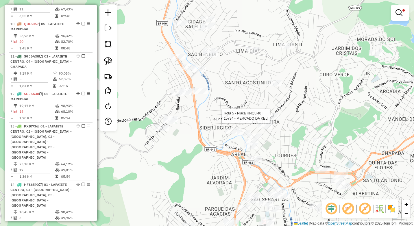
select select "*********"
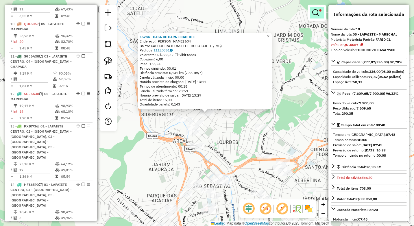
click at [319, 15] on link at bounding box center [317, 13] width 14 height 12
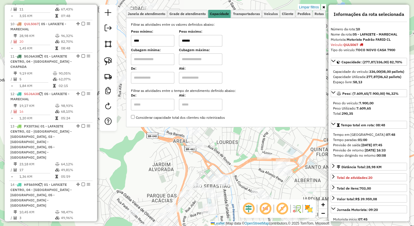
drag, startPoint x: 210, startPoint y: 44, endPoint x: 143, endPoint y: 47, distance: 67.1
click at [143, 47] on div "Filtrar as atividades entre os valores definidos abaixo: Peso mínimo: **** Peso…" at bounding box center [226, 71] width 190 height 98
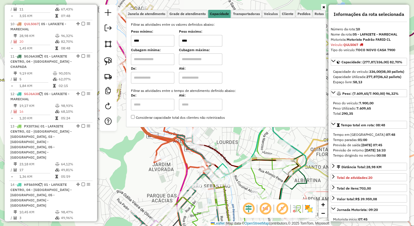
type input "****"
click at [142, 157] on div "15284 - CASA DE CARNE CACHOE Endereço: [PERSON_NAME] DE REZENDE 604 Bairro: [GE…" at bounding box center [207, 113] width 414 height 226
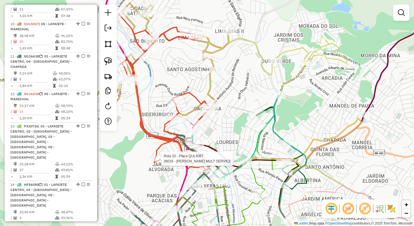
select select "*********"
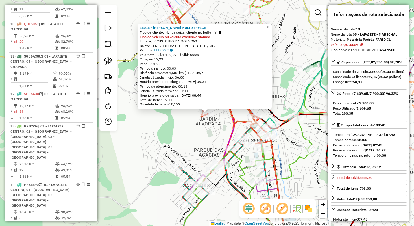
click at [158, 142] on div "36016 - MARLENE MULT SERVICE Tipo de cliente: Nunca deixar cliente no buffer (z…" at bounding box center [207, 113] width 414 height 226
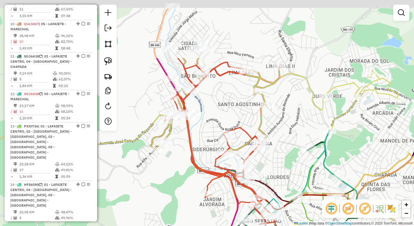
drag, startPoint x: 203, startPoint y: 60, endPoint x: 207, endPoint y: 142, distance: 81.2
click at [207, 142] on div "Janela de atendimento Grade de atendimento Capacidade Transportadoras Veículos …" at bounding box center [207, 113] width 414 height 226
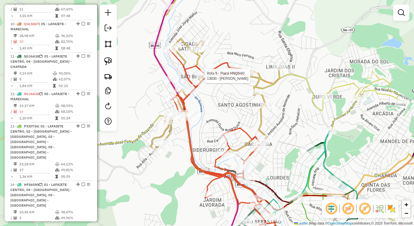
select select "*********"
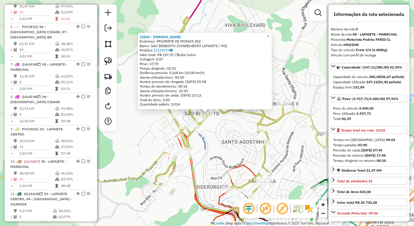
scroll to position [358, 0]
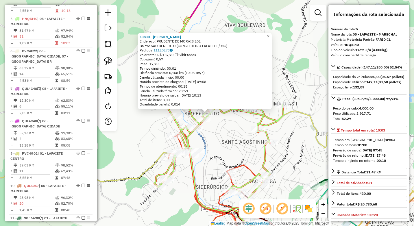
click at [154, 116] on div "13830 - [PERSON_NAME] Endereço: PRUDENTE DE MORAIS 202 Bairro: SAO BENEDITO (CO…" at bounding box center [207, 113] width 414 height 226
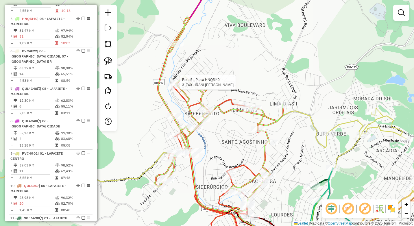
select select "*********"
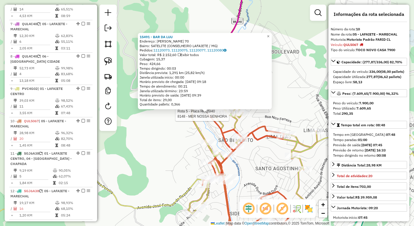
scroll to position [520, 0]
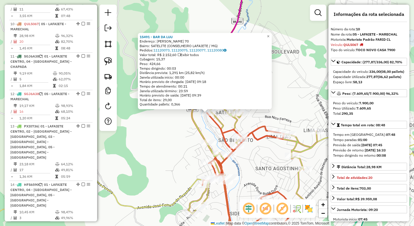
click at [269, 155] on div "15491 - BAR DA LUU Endereço: [PERSON_NAME] 70 Bairro: SATELITE (CONSELHEIRO LAF…" at bounding box center [207, 113] width 414 height 226
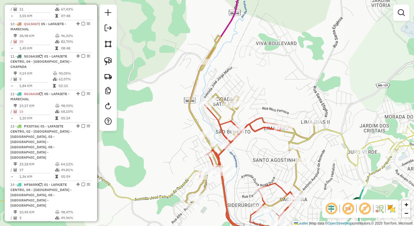
drag, startPoint x: 269, startPoint y: 171, endPoint x: 235, endPoint y: 75, distance: 102.3
click at [235, 75] on div "Janela de atendimento Grade de atendimento Capacidade Transportadoras Veículos …" at bounding box center [207, 113] width 414 height 226
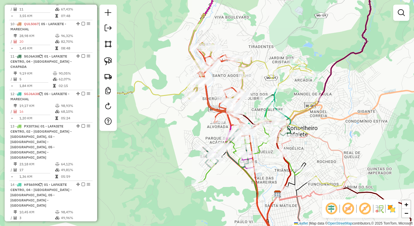
drag, startPoint x: 231, startPoint y: 79, endPoint x: 219, endPoint y: 92, distance: 18.4
click at [219, 92] on div "Janela de atendimento Grade de atendimento Capacidade Transportadoras Veículos …" at bounding box center [207, 113] width 414 height 226
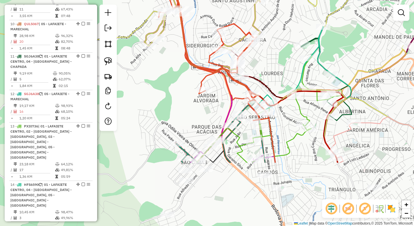
drag, startPoint x: 192, startPoint y: 134, endPoint x: 194, endPoint y: 59, distance: 74.8
click at [194, 59] on div "Janela de atendimento Grade de atendimento Capacidade Transportadoras Veículos …" at bounding box center [207, 113] width 414 height 226
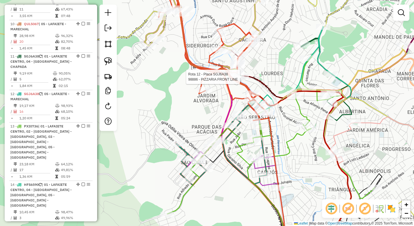
select select "*********"
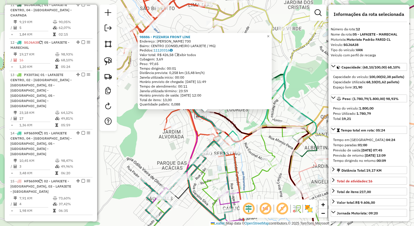
scroll to position [585, 0]
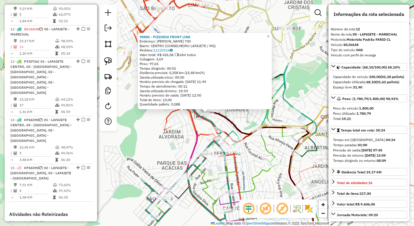
click at [152, 146] on div "98886 - PIZZARIA FRONT LINE Endereço: [PERSON_NAME] 730 Bairro: CENTRO (CONSELH…" at bounding box center [207, 113] width 414 height 226
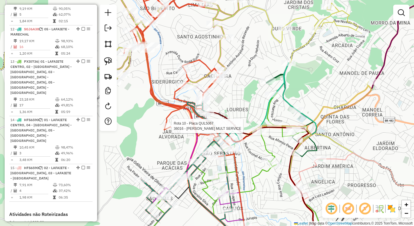
select select "*********"
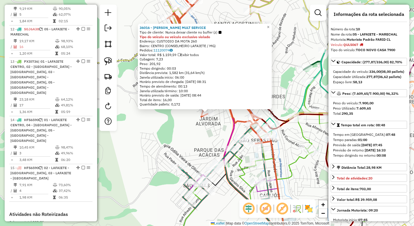
scroll to position [520, 0]
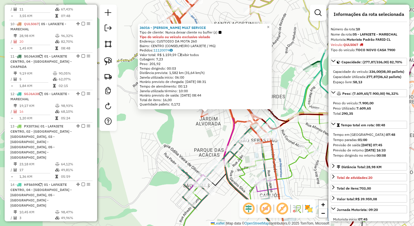
click at [182, 133] on div "36016 - MARLENE MULT SERVICE Tipo de cliente: Nunca deixar cliente no buffer (z…" at bounding box center [207, 113] width 414 height 226
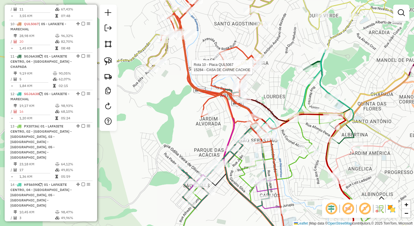
select select "*********"
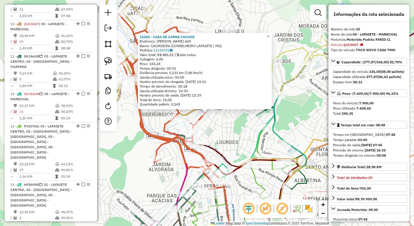
click at [231, 126] on div "15284 - CASA DE CARNE CACHOE Endereço: [PERSON_NAME] DE REZENDE 604 Bairro: [GE…" at bounding box center [207, 113] width 414 height 226
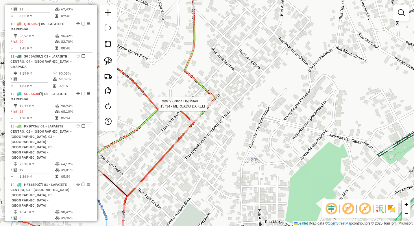
select select "*********"
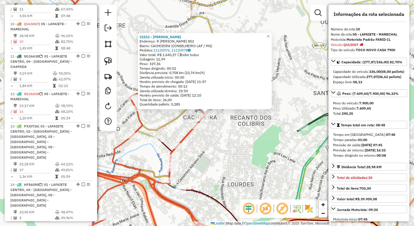
click at [224, 147] on div "31511 - [PERSON_NAME]: R [PERSON_NAME] DE REZENDE 852 Bairro: [GEOGRAPHIC_DATA]…" at bounding box center [207, 113] width 414 height 226
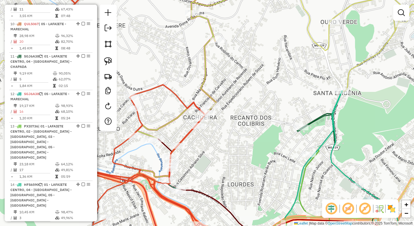
select select "*********"
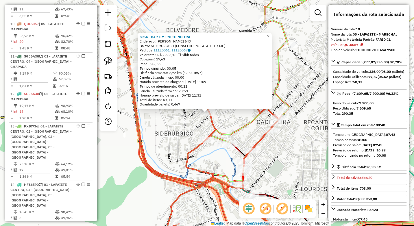
click at [152, 139] on div "8954 - BAR E MERC TO NO TRA Endereço: [PERSON_NAME] 643 Bairro: SIDERURGICO (CO…" at bounding box center [207, 113] width 414 height 226
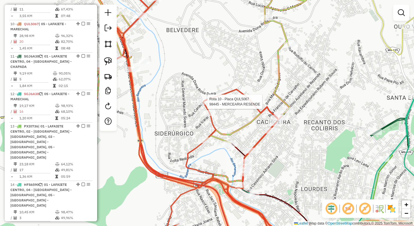
select select "*********"
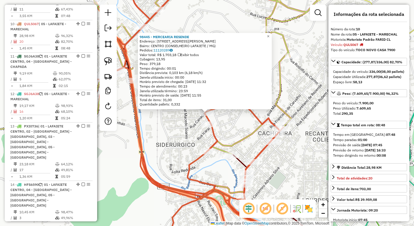
click at [157, 126] on div "98445 - MERCEARIA RESENDE Endereço: [STREET_ADDRESS][PERSON_NAME] Bairro: CENTR…" at bounding box center [207, 113] width 414 height 226
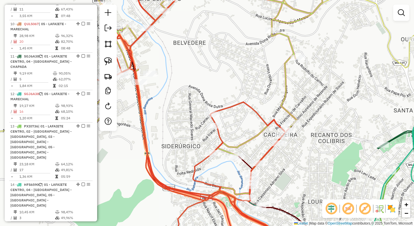
drag, startPoint x: 156, startPoint y: 130, endPoint x: 207, endPoint y: 140, distance: 52.4
click at [207, 140] on div "Janela de atendimento Grade de atendimento Capacidade Transportadoras Veículos …" at bounding box center [207, 113] width 414 height 226
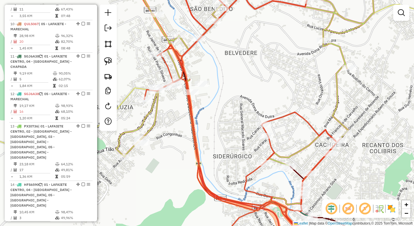
select select "*********"
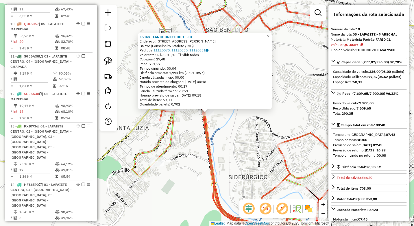
click at [187, 129] on div "15348 - LANCHONETE DO TELIO Endereço: Rodovia Presidente [PERSON_NAME], 171 Bai…" at bounding box center [207, 113] width 414 height 226
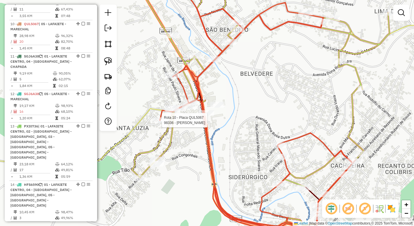
select select "*********"
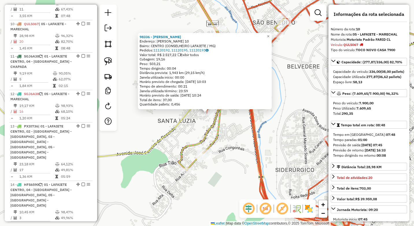
click at [216, 142] on icon at bounding box center [306, 97] width 257 height 241
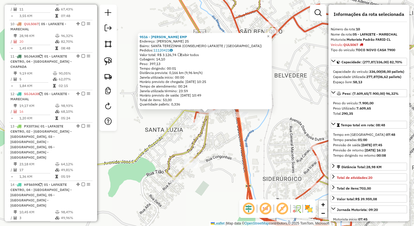
click at [219, 134] on div "9516 - [PERSON_NAME] EMP Endereço: [PERSON_NAME] 25 Bairro: [GEOGRAPHIC_DATA] (…" at bounding box center [207, 113] width 414 height 226
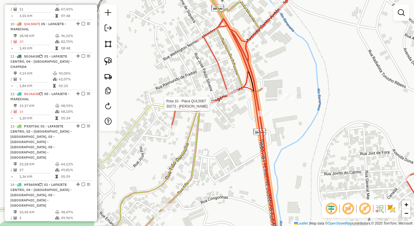
select select "*********"
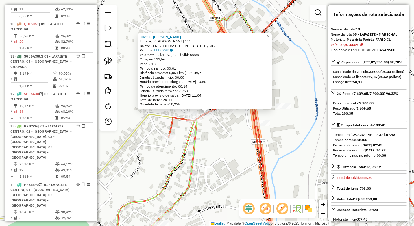
click at [213, 136] on div "30273 - TONI S BAR Endereço: [PERSON_NAME] 131 Bairro: CENTRO (CONSELHEIRO LAFA…" at bounding box center [207, 113] width 414 height 226
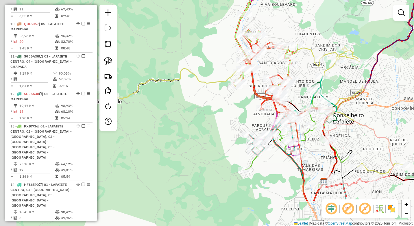
drag, startPoint x: 172, startPoint y: 149, endPoint x: 228, endPoint y: 102, distance: 73.4
click at [228, 102] on div "Janela de atendimento Grade de atendimento Capacidade Transportadoras Veículos …" at bounding box center [207, 113] width 414 height 226
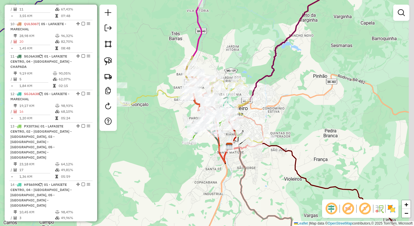
drag, startPoint x: 267, startPoint y: 173, endPoint x: 216, endPoint y: 174, distance: 50.8
click at [216, 174] on div "Janela de atendimento Grade de atendimento Capacidade Transportadoras Veículos …" at bounding box center [207, 113] width 414 height 226
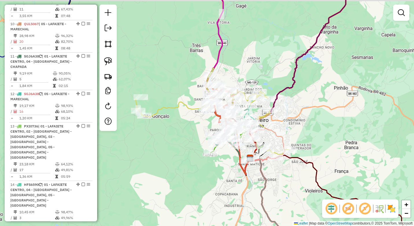
drag, startPoint x: 290, startPoint y: 128, endPoint x: 301, endPoint y: 143, distance: 18.5
click at [301, 143] on div "Janela de atendimento Grade de atendimento Capacidade Transportadoras Veículos …" at bounding box center [207, 113] width 414 height 226
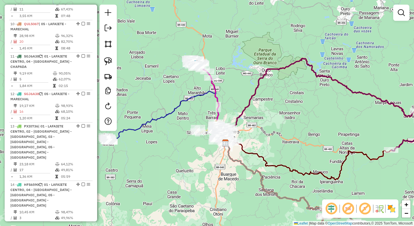
drag, startPoint x: 201, startPoint y: 190, endPoint x: 213, endPoint y: 159, distance: 32.8
click at [212, 159] on div "Janela de atendimento Grade de atendimento Capacidade Transportadoras Veículos …" at bounding box center [207, 113] width 414 height 226
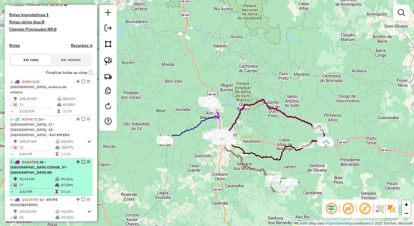
scroll to position [87, 0]
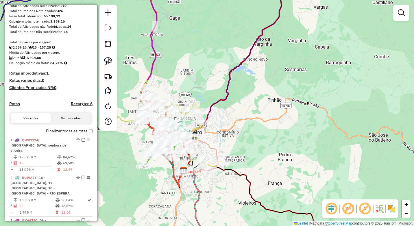
drag, startPoint x: 234, startPoint y: 123, endPoint x: 247, endPoint y: 128, distance: 13.7
click at [265, 126] on div "Janela de atendimento Grade de atendimento Capacidade Transportadoras Veículos …" at bounding box center [207, 113] width 414 height 226
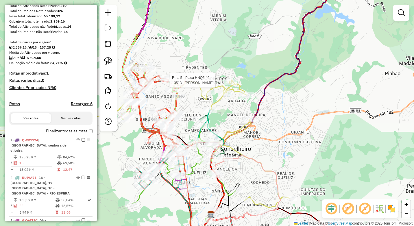
select select "*********"
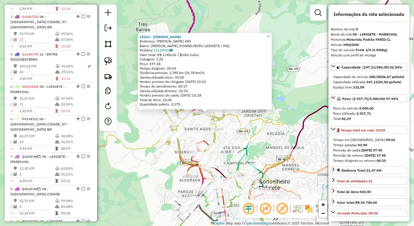
scroll to position [358, 0]
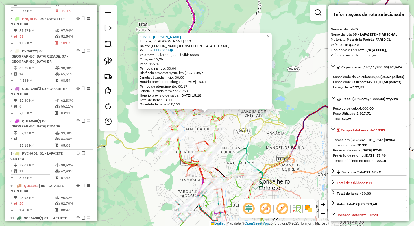
click at [126, 176] on div "13513 - [PERSON_NAME]: [PERSON_NAME] 440 Bairro: [PERSON_NAME] (CONSELHEIRO LAF…" at bounding box center [207, 113] width 414 height 226
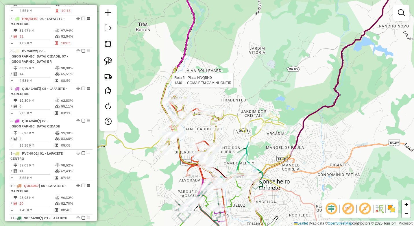
select select "*********"
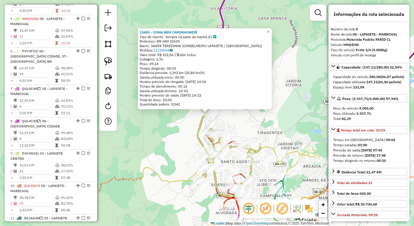
click at [166, 147] on div "13401 - COMA BEM CAMINHONEIR Tipo de cliente: Sempre na parte da manhã (C) Ende…" at bounding box center [207, 113] width 414 height 226
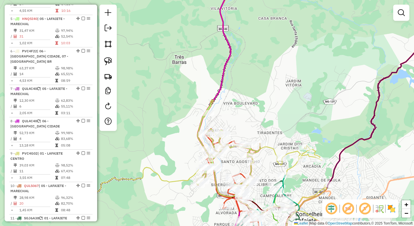
drag, startPoint x: 172, startPoint y: 158, endPoint x: 157, endPoint y: 96, distance: 63.5
click at [157, 96] on div "Janela de atendimento Grade de atendimento Capacidade Transportadoras Veículos …" at bounding box center [207, 113] width 414 height 226
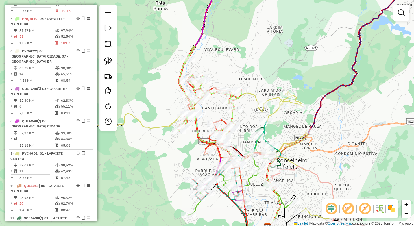
drag, startPoint x: 216, startPoint y: 55, endPoint x: 208, endPoint y: 70, distance: 17.6
click at [208, 70] on div "Janela de atendimento Grade de atendimento Capacidade Transportadoras Veículos …" at bounding box center [207, 113] width 414 height 226
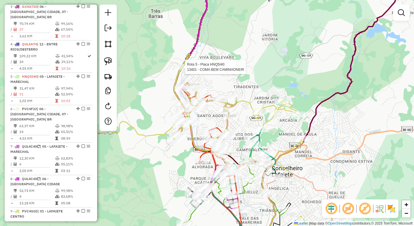
select select "*********"
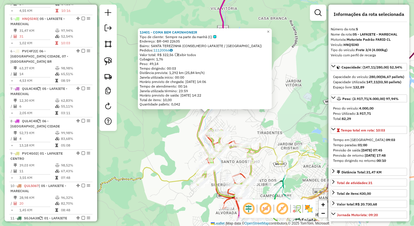
click at [147, 141] on div "13401 - COMA BEM CAMINHONEIR Tipo de cliente: Sempre na parte da manhã (C) Ende…" at bounding box center [207, 113] width 414 height 226
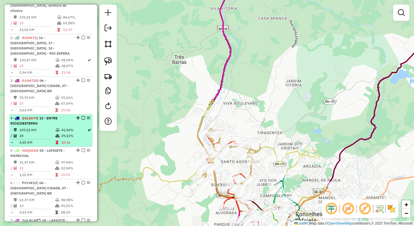
scroll to position [214, 0]
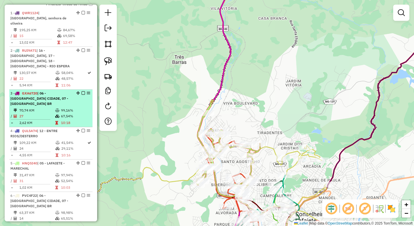
click at [55, 109] on icon at bounding box center [57, 110] width 4 height 3
select select "*********"
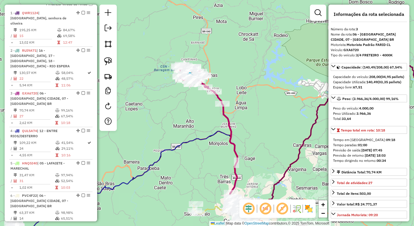
drag, startPoint x: 196, startPoint y: 78, endPoint x: 208, endPoint y: 132, distance: 54.6
click at [209, 136] on div "Janela de atendimento Grade de atendimento Capacidade Transportadoras Veículos …" at bounding box center [207, 113] width 414 height 226
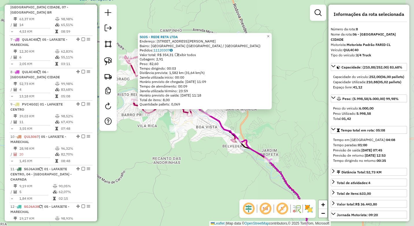
scroll to position [455, 0]
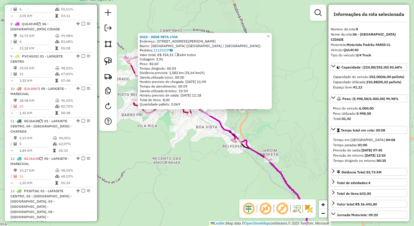
click at [197, 176] on div "5035 - REDE RETA LTDA Endereço: [STREET_ADDRESS][PERSON_NAME] Bairro: [GEOGRAPH…" at bounding box center [207, 113] width 414 height 226
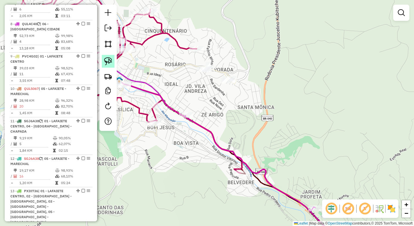
click at [107, 62] on img at bounding box center [108, 61] width 8 height 8
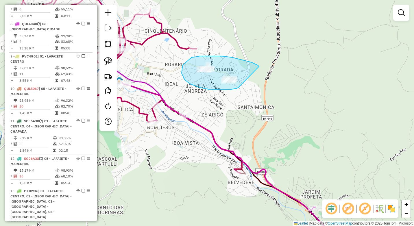
drag, startPoint x: 258, startPoint y: 66, endPoint x: 238, endPoint y: 88, distance: 29.6
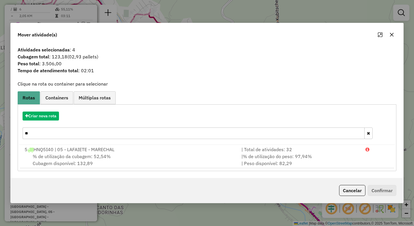
click at [392, 32] on icon "button" at bounding box center [391, 34] width 5 height 5
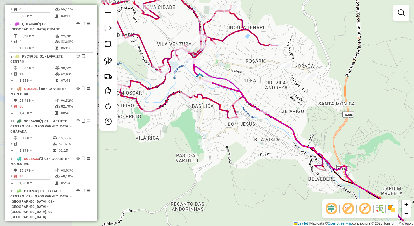
drag, startPoint x: 215, startPoint y: 107, endPoint x: 297, endPoint y: 103, distance: 81.3
click at [297, 103] on div "Janela de atendimento Grade de atendimento Capacidade Transportadoras Veículos …" at bounding box center [207, 113] width 414 height 226
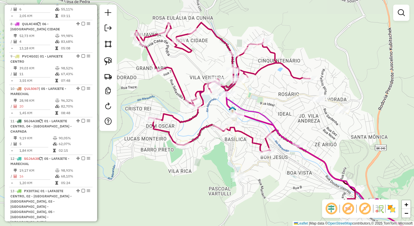
drag, startPoint x: 245, startPoint y: 69, endPoint x: 276, endPoint y: 103, distance: 46.2
click at [276, 103] on icon at bounding box center [264, 107] width 170 height 143
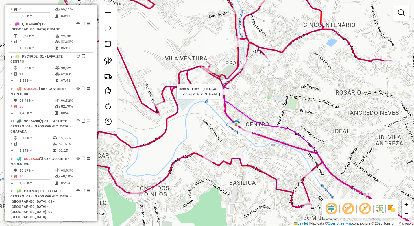
select select "*********"
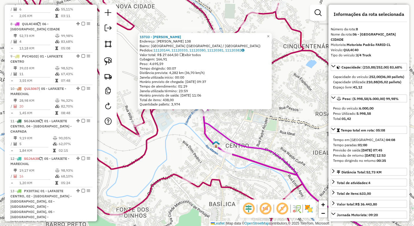
click at [262, 135] on div "15733 - [PERSON_NAME]: [PERSON_NAME] 138 Bairro: [GEOGRAPHIC_DATA] ([GEOGRAPHIC…" at bounding box center [207, 113] width 414 height 226
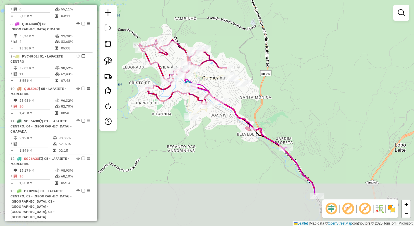
drag, startPoint x: 316, startPoint y: 165, endPoint x: 237, endPoint y: 88, distance: 110.5
click at [235, 86] on div "Janela de atendimento Grade de atendimento Capacidade Transportadoras Veículos …" at bounding box center [207, 113] width 414 height 226
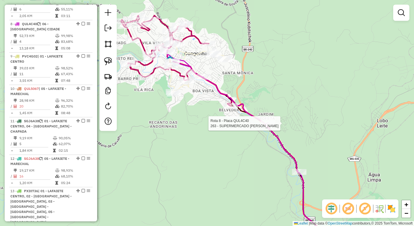
select select "*********"
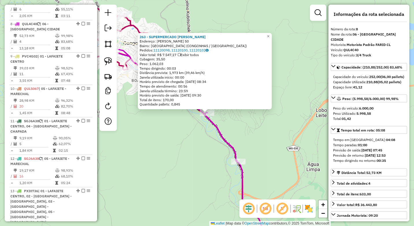
click at [190, 138] on div "263 - SUPERMERCADO [PERSON_NAME]: [PERSON_NAME] 50 Bairro: [GEOGRAPHIC_DATA] (C…" at bounding box center [207, 113] width 414 height 226
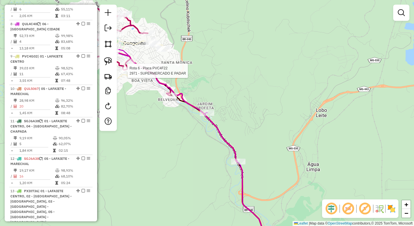
select select "*********"
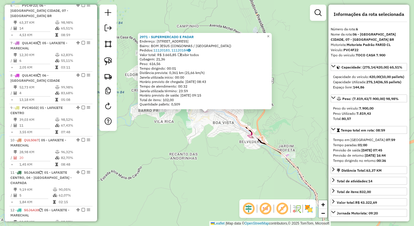
scroll to position [390, 0]
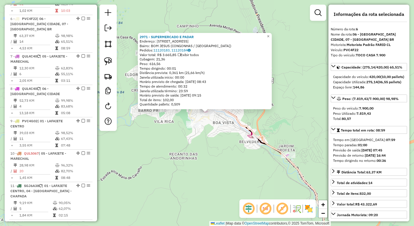
click at [231, 176] on div "2971 - SUPERMERCADO E PADAR Endereço: [STREET_ADDRESS] Bairro: BOM JESUS (CONGO…" at bounding box center [207, 113] width 414 height 226
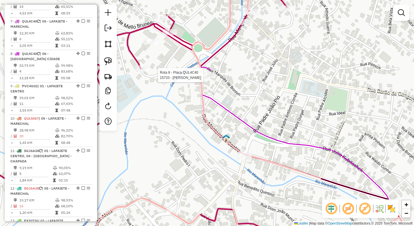
select select "*********"
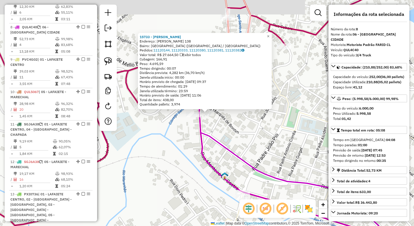
scroll to position [455, 0]
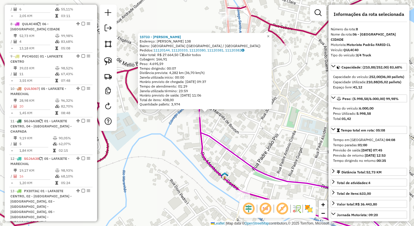
click at [172, 152] on div "15733 - [PERSON_NAME]: [PERSON_NAME] 138 Bairro: [GEOGRAPHIC_DATA] ([GEOGRAPHIC…" at bounding box center [207, 113] width 414 height 226
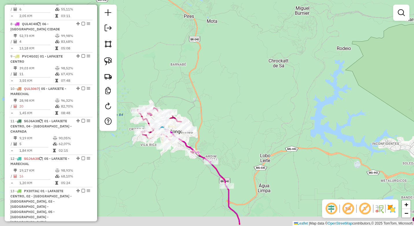
drag, startPoint x: 259, startPoint y: 150, endPoint x: 217, endPoint y: 77, distance: 84.0
click at [217, 81] on div "Janela de atendimento Grade de atendimento Capacidade Transportadoras Veículos …" at bounding box center [207, 113] width 414 height 226
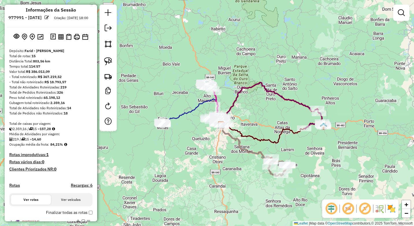
scroll to position [0, 0]
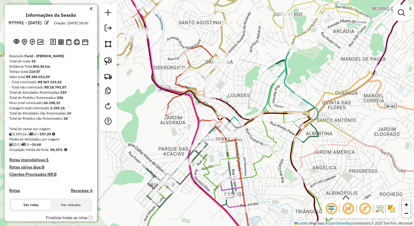
click at [168, 133] on div "Janela de atendimento Grade de atendimento Capacidade Transportadoras Veículos …" at bounding box center [207, 113] width 414 height 226
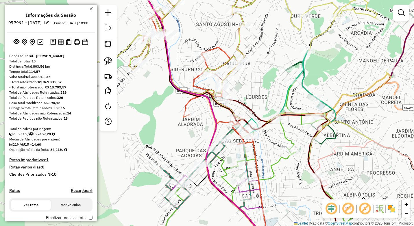
drag, startPoint x: 183, startPoint y: 138, endPoint x: 198, endPoint y: 139, distance: 15.3
click at [198, 139] on div "Janela de atendimento Grade de atendimento Capacidade Transportadoras Veículos …" at bounding box center [207, 113] width 414 height 226
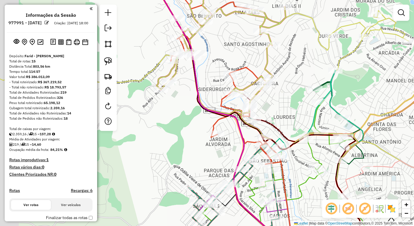
drag, startPoint x: 172, startPoint y: 103, endPoint x: 183, endPoint y: 111, distance: 13.8
click at [183, 111] on div "Janela de atendimento Grade de atendimento Capacidade Transportadoras Veículos …" at bounding box center [207, 113] width 414 height 226
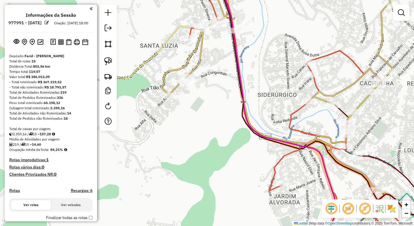
click at [155, 150] on div "Janela de atendimento Grade de atendimento Capacidade Transportadoras Veículos …" at bounding box center [207, 113] width 414 height 226
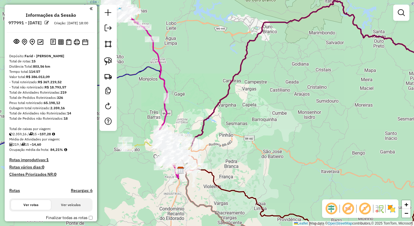
drag, startPoint x: 267, startPoint y: 146, endPoint x: 291, endPoint y: 136, distance: 26.5
click at [291, 136] on div "Janela de atendimento Grade de atendimento Capacidade Transportadoras Veículos …" at bounding box center [207, 113] width 414 height 226
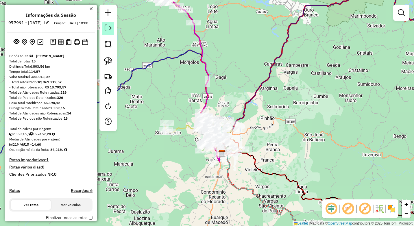
click at [111, 27] on em at bounding box center [108, 28] width 7 height 7
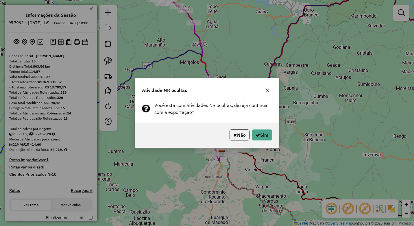
click at [265, 90] on button "button" at bounding box center [267, 89] width 9 height 9
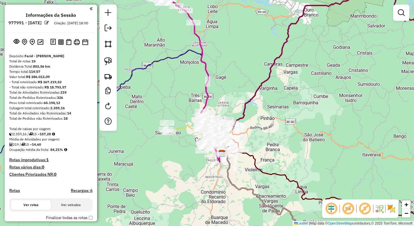
click at [346, 206] on em at bounding box center [348, 209] width 14 height 14
click at [107, 29] on em at bounding box center [108, 28] width 7 height 7
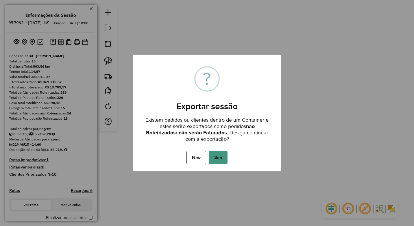
click at [220, 156] on button "Sim" at bounding box center [218, 157] width 18 height 13
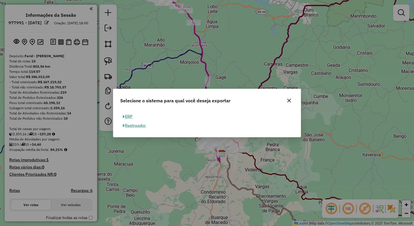
click at [130, 118] on button "ERP" at bounding box center [127, 116] width 15 height 9
select select "**"
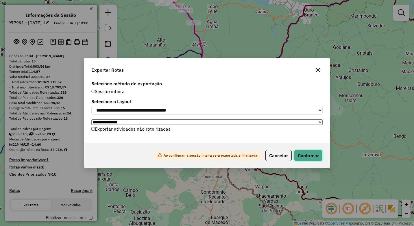
click at [316, 154] on button "Confirmar" at bounding box center [308, 155] width 29 height 11
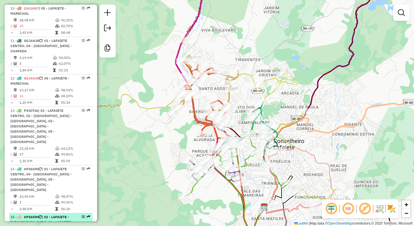
scroll to position [549, 0]
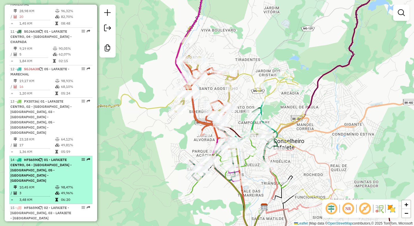
click at [67, 190] on td "49,96%" at bounding box center [75, 193] width 29 height 6
select select "*********"
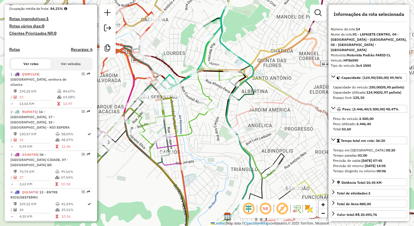
scroll to position [144, 0]
